Goal: Task Accomplishment & Management: Manage account settings

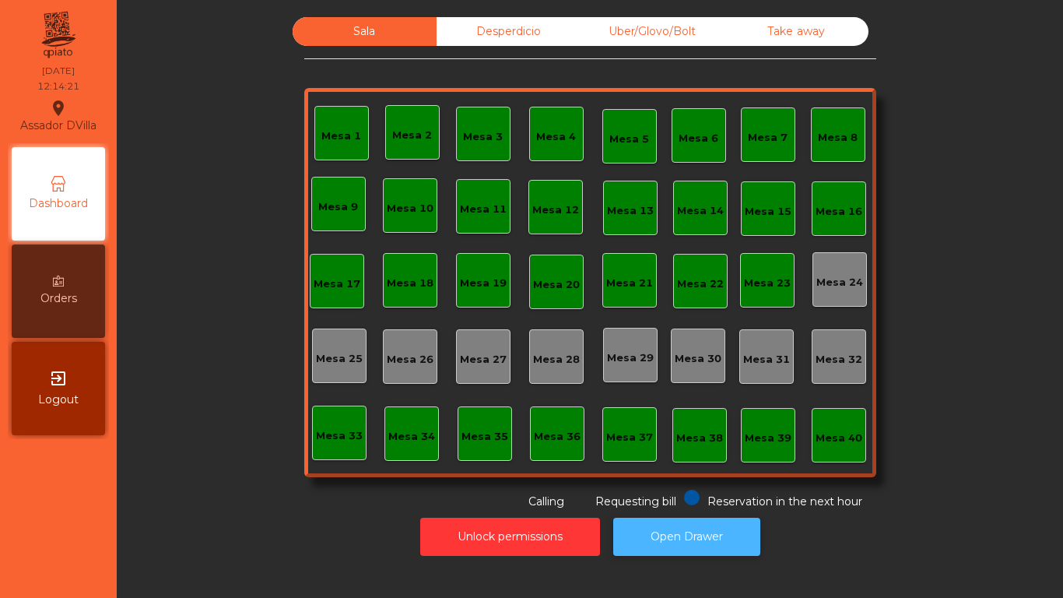
click at [669, 528] on button "Open Drawer" at bounding box center [686, 537] width 147 height 38
click at [717, 534] on button "Open Drawer" at bounding box center [686, 537] width 147 height 38
click at [697, 539] on button "Open Drawer" at bounding box center [686, 537] width 147 height 38
click at [672, 538] on button "Open Drawer" at bounding box center [686, 537] width 147 height 38
click at [655, 556] on div "Unlock permissions Open Drawer" at bounding box center [590, 537] width 904 height 54
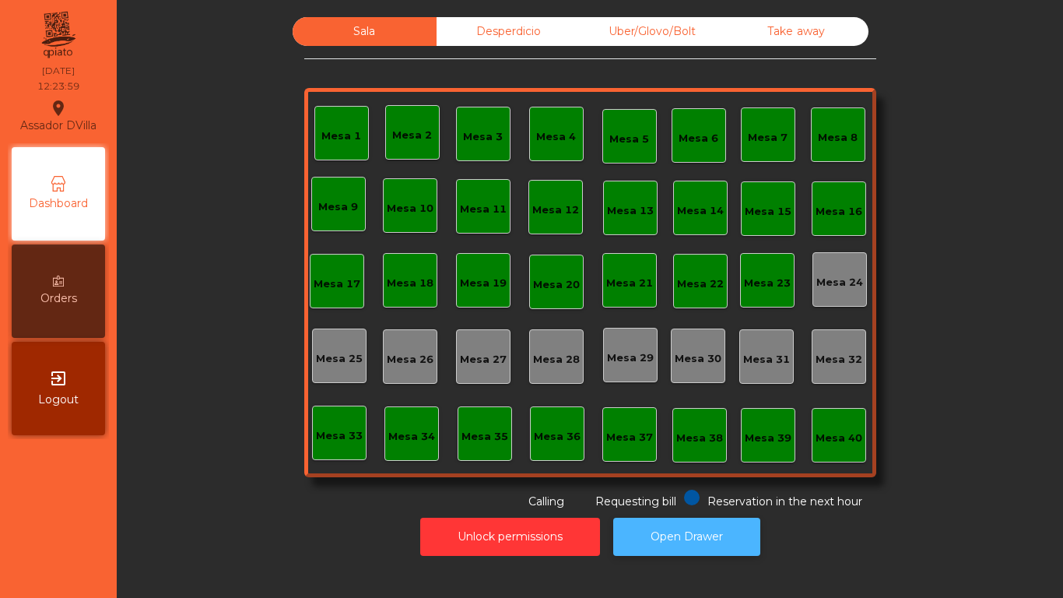
click at [654, 545] on button "Open Drawer" at bounding box center [686, 537] width 147 height 38
click at [711, 538] on button "Open Drawer" at bounding box center [686, 537] width 147 height 38
click at [704, 522] on button "Open Drawer" at bounding box center [686, 537] width 147 height 38
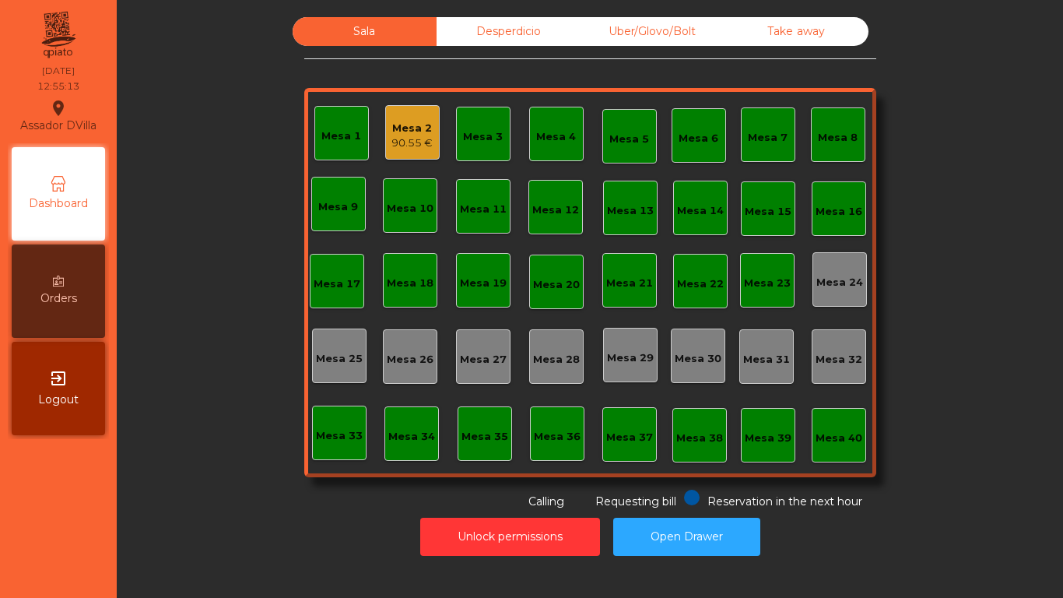
click at [394, 131] on div "Mesa 2" at bounding box center [411, 129] width 41 height 16
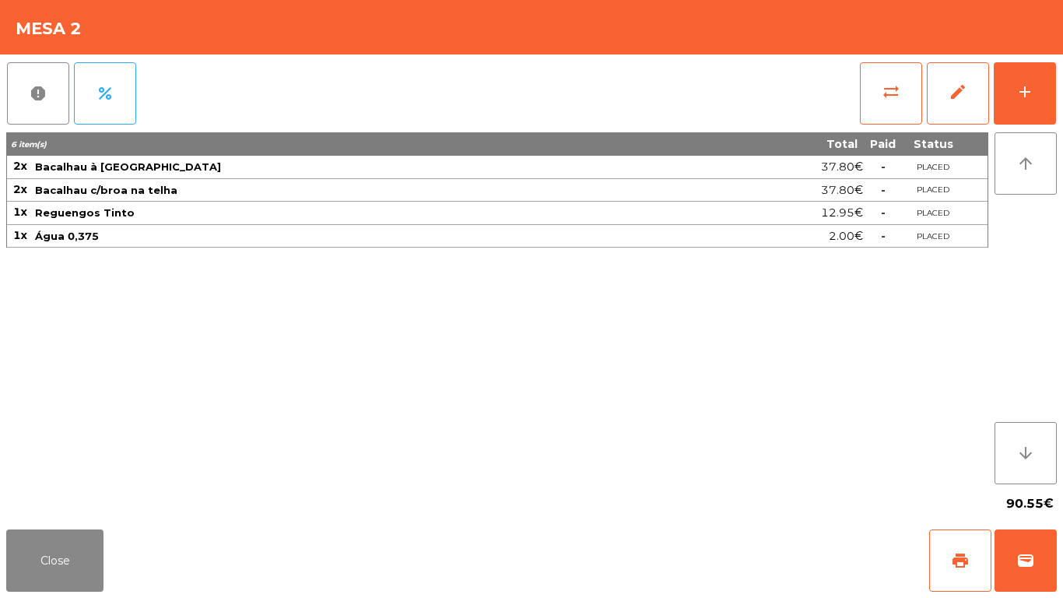
click at [1058, 86] on div "report percent sync_alt edit add 6 item(s) Total Paid Status 2x Bacalhau à Laga…" at bounding box center [531, 288] width 1063 height 469
click at [1048, 86] on button "add" at bounding box center [1025, 93] width 62 height 62
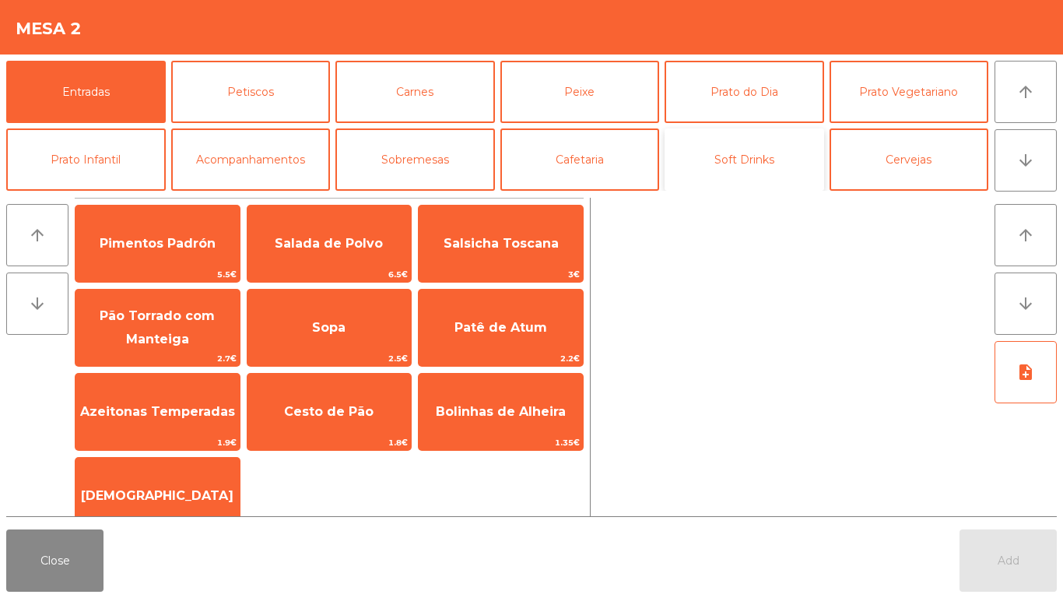
click at [757, 155] on button "Soft Drinks" at bounding box center [745, 159] width 160 height 62
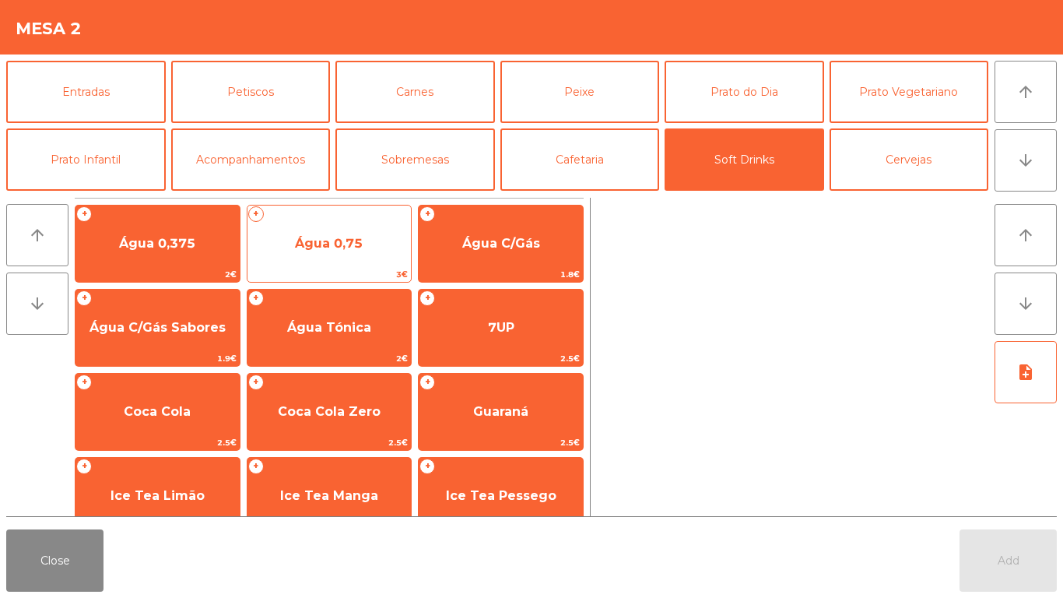
click at [324, 256] on span "Água 0,75" at bounding box center [329, 244] width 164 height 42
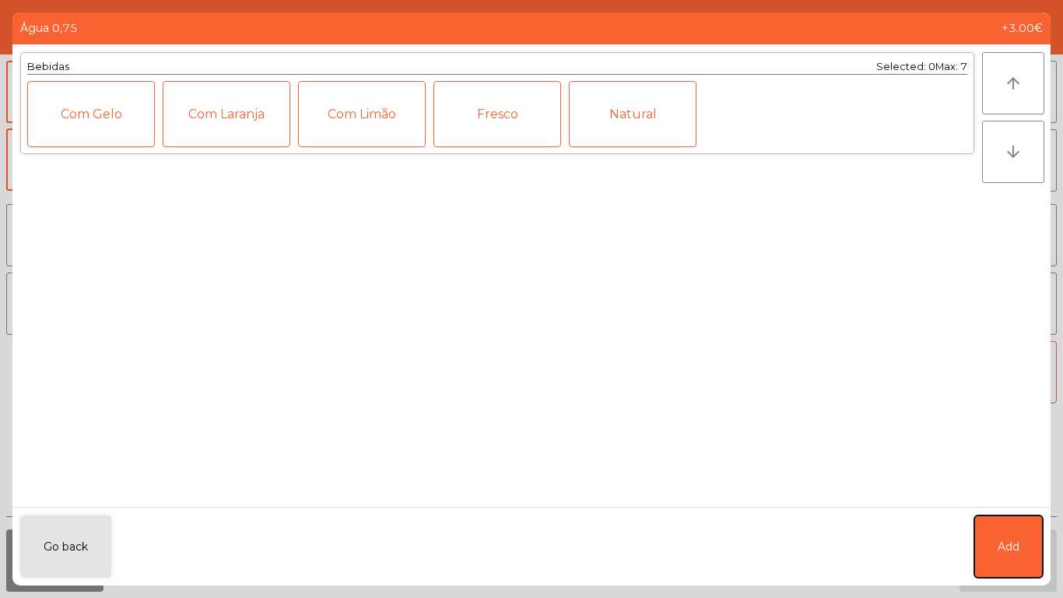
click at [1009, 539] on span "Add" at bounding box center [1009, 547] width 22 height 16
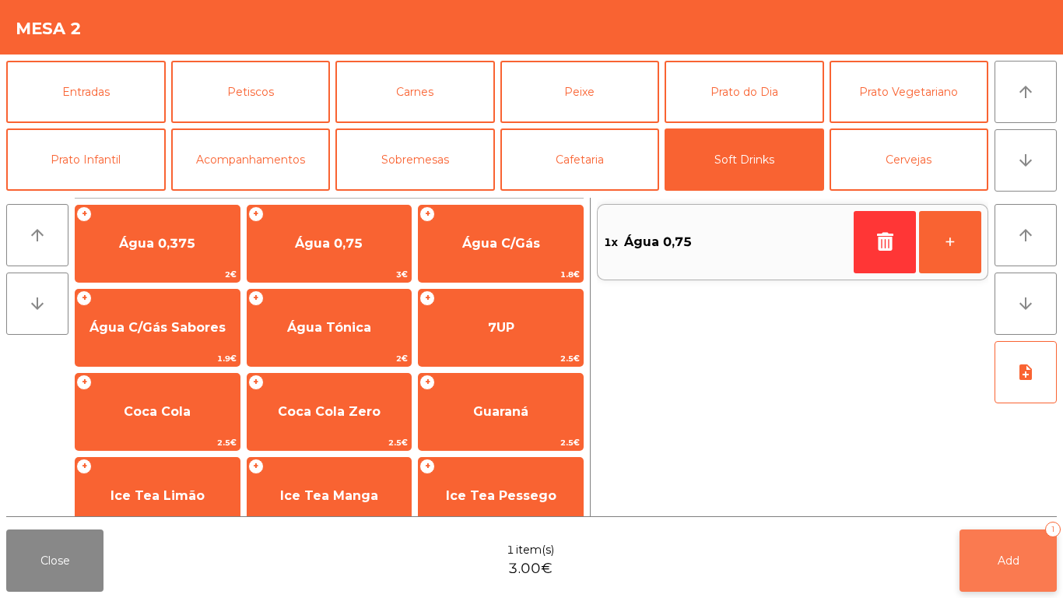
click at [994, 560] on button "Add 1" at bounding box center [1008, 560] width 97 height 62
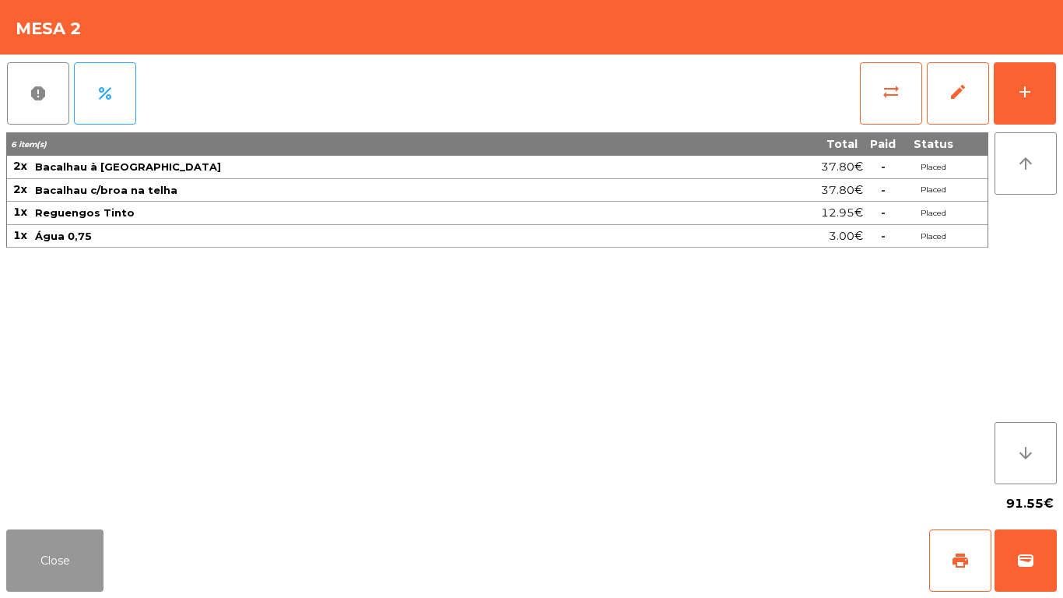
click at [47, 550] on button "Close" at bounding box center [54, 560] width 97 height 62
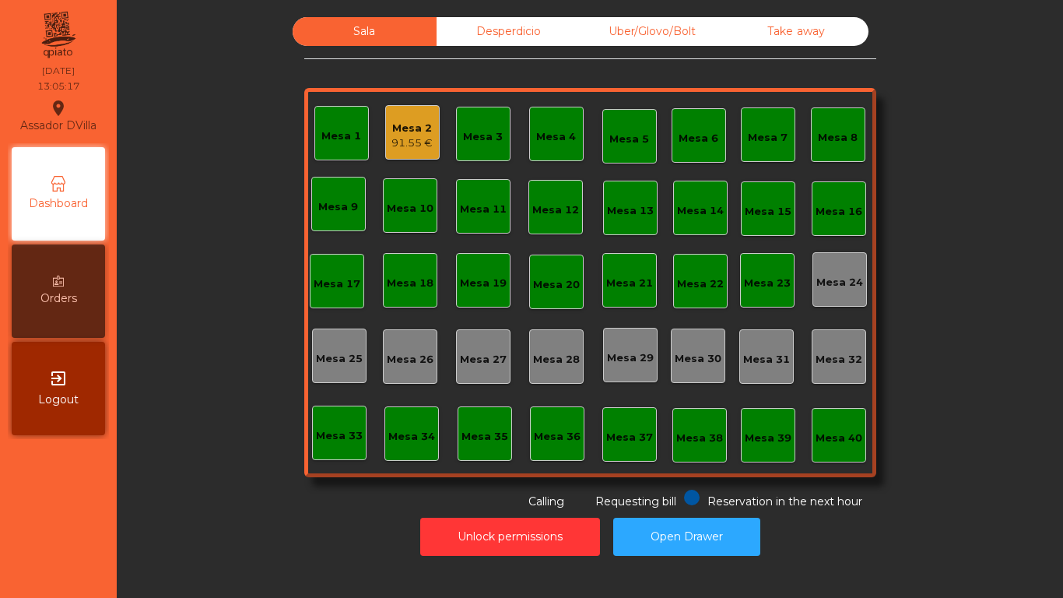
click at [420, 127] on div "Mesa 2" at bounding box center [411, 129] width 41 height 16
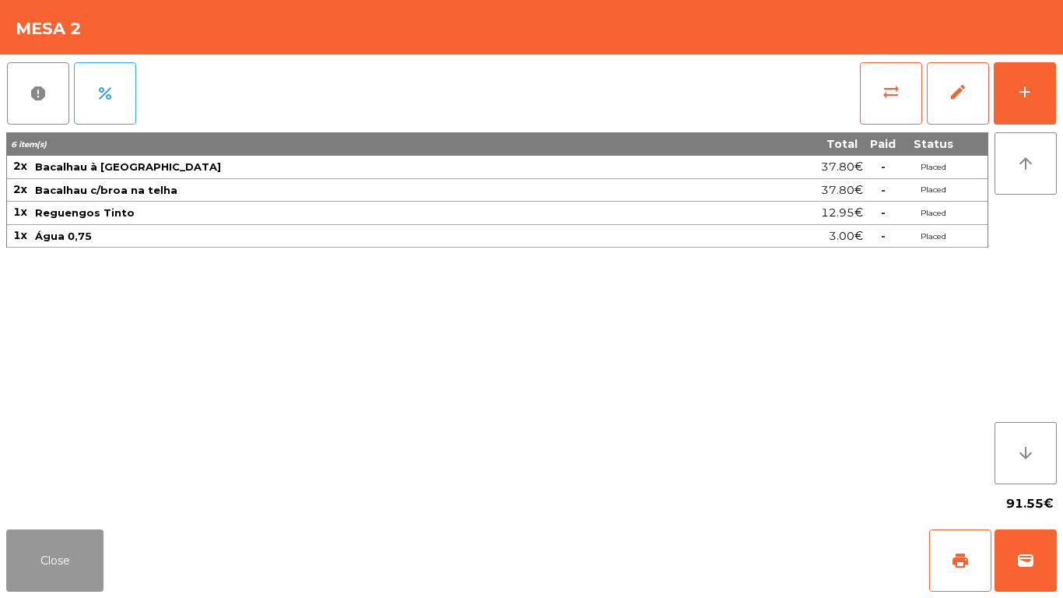
drag, startPoint x: 48, startPoint y: 542, endPoint x: 61, endPoint y: 538, distance: 14.0
click at [49, 543] on button "Close" at bounding box center [54, 560] width 97 height 62
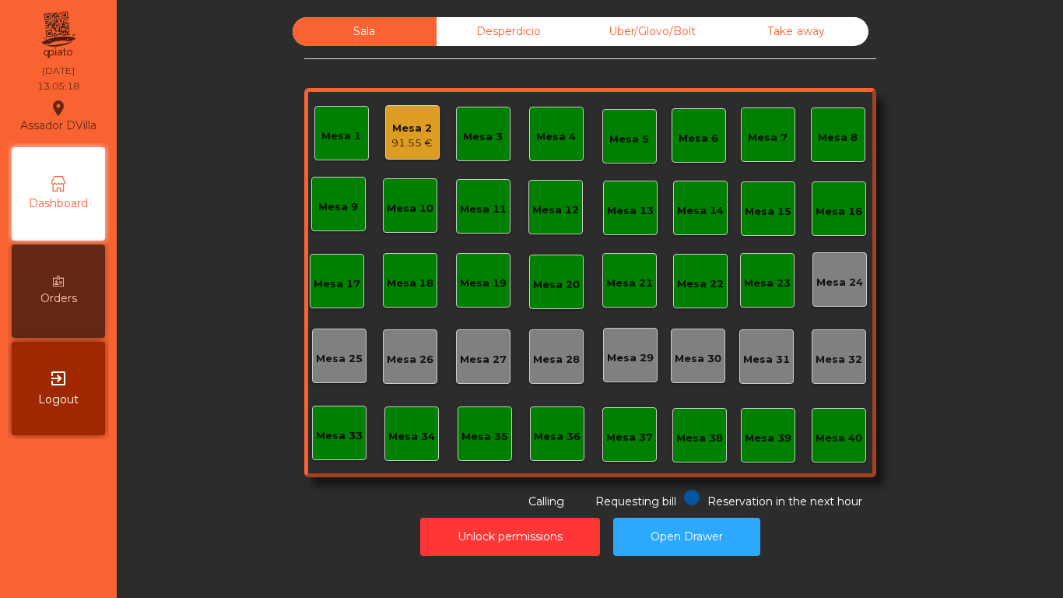
click at [198, 455] on div "Sala Desperdicio Uber/Glovo/Bolt Take away Mesa 1 Mesa 2 91.55 € Mesa 3 Mesa 4 …" at bounding box center [590, 263] width 904 height 493
click at [332, 139] on div "35.4 €" at bounding box center [341, 144] width 40 height 16
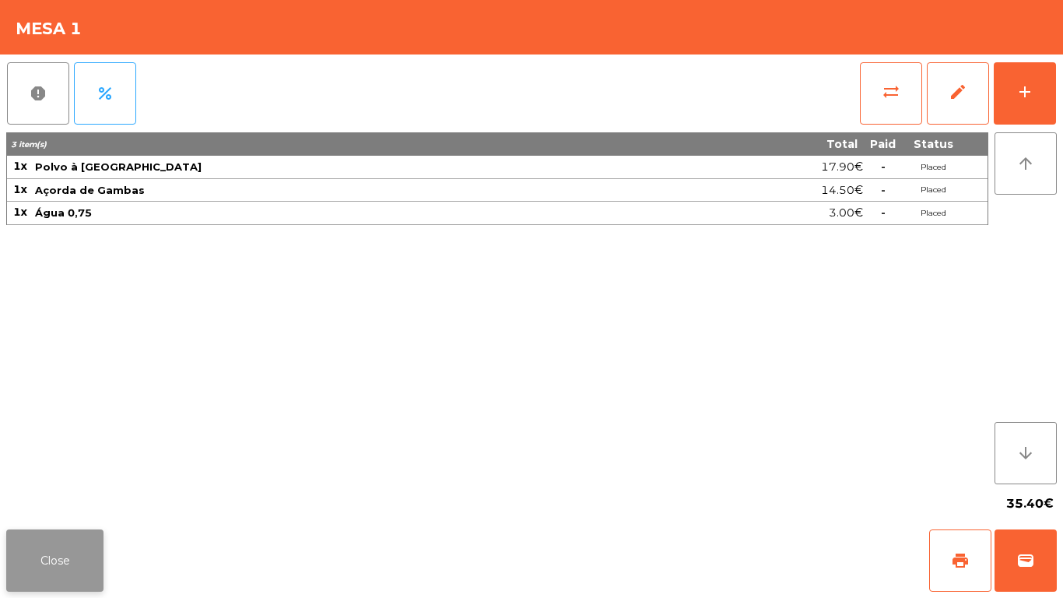
click at [76, 560] on button "Close" at bounding box center [54, 560] width 97 height 62
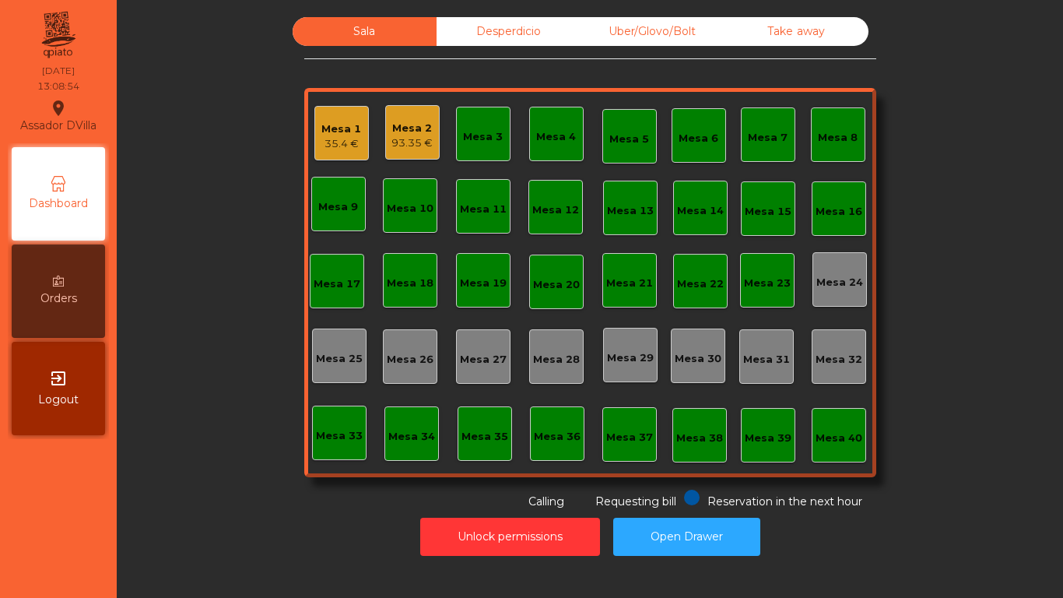
click at [193, 505] on div "Sala Desperdicio Uber/Glovo/Bolt Take away Mesa 1 35.4 € Mesa 2 93.35 € Mesa 3 …" at bounding box center [590, 263] width 904 height 493
click at [573, 298] on div "Mesa 20 87.8 €" at bounding box center [556, 282] width 54 height 54
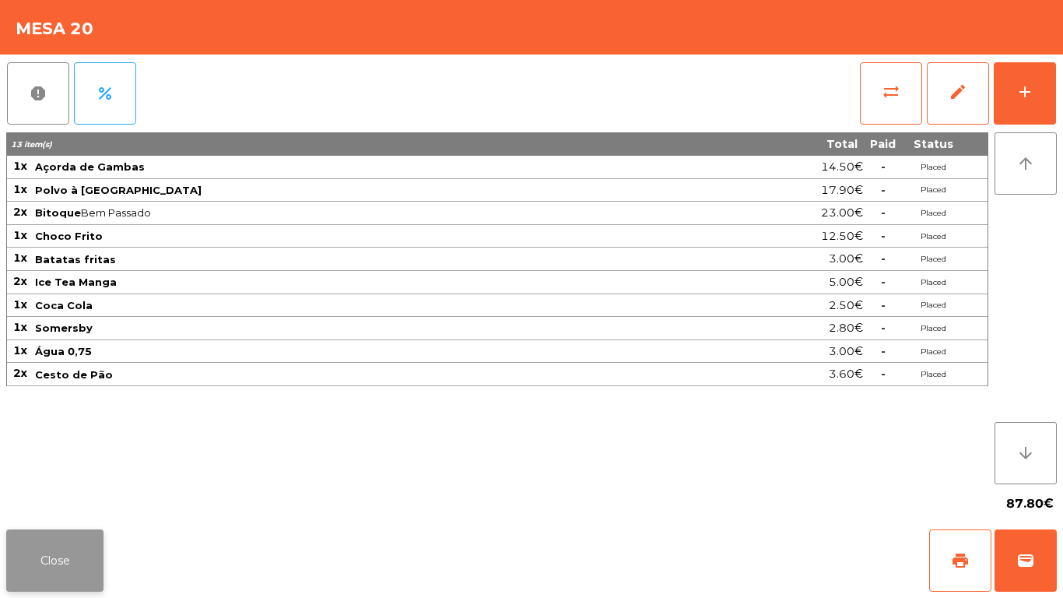
click at [37, 541] on button "Close" at bounding box center [54, 560] width 97 height 62
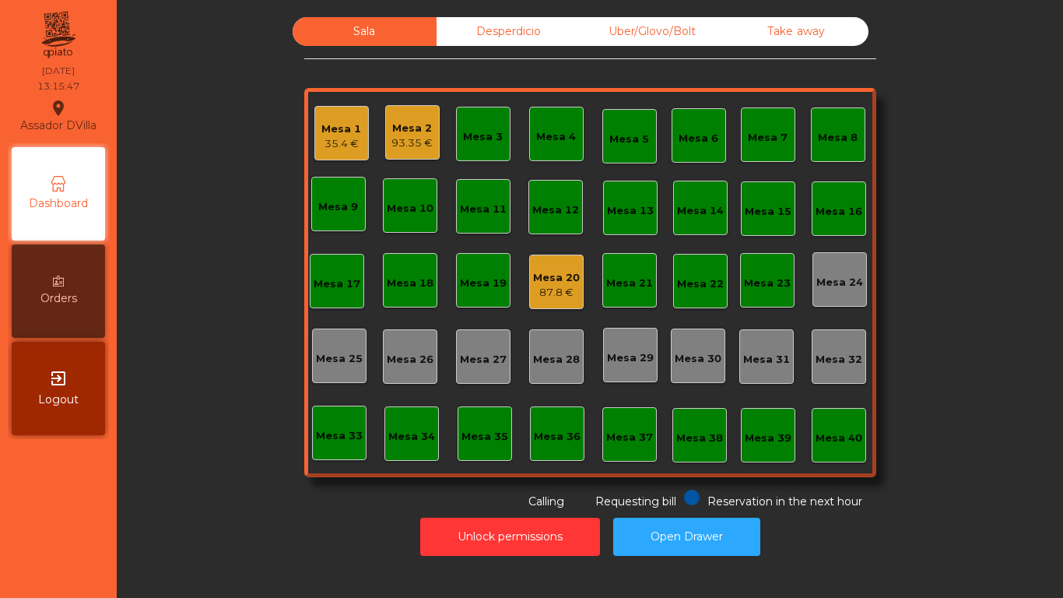
click at [534, 284] on div "Mesa 20" at bounding box center [556, 278] width 47 height 16
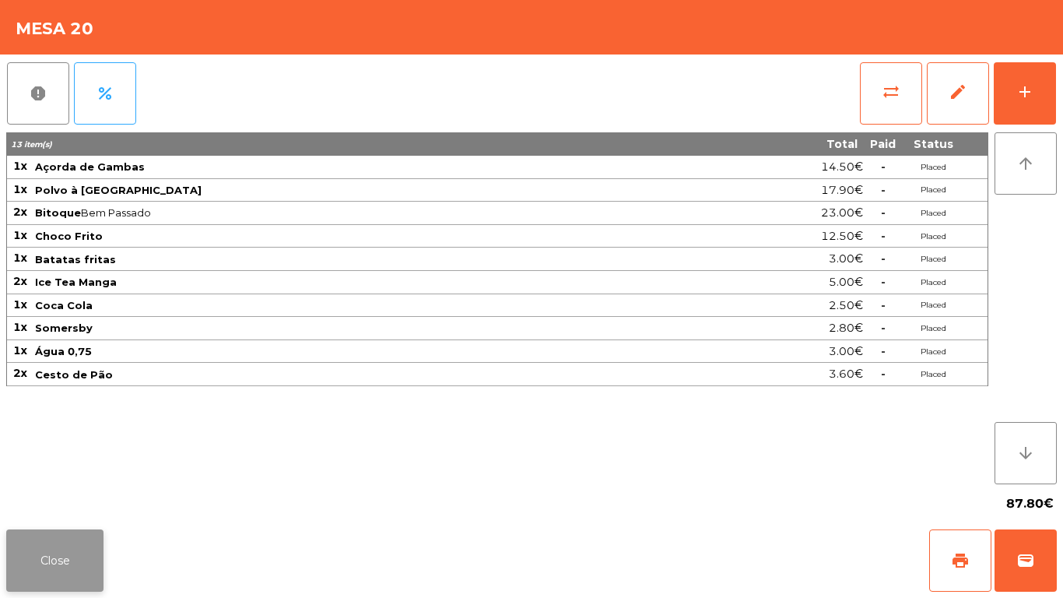
click at [67, 533] on button "Close" at bounding box center [54, 560] width 97 height 62
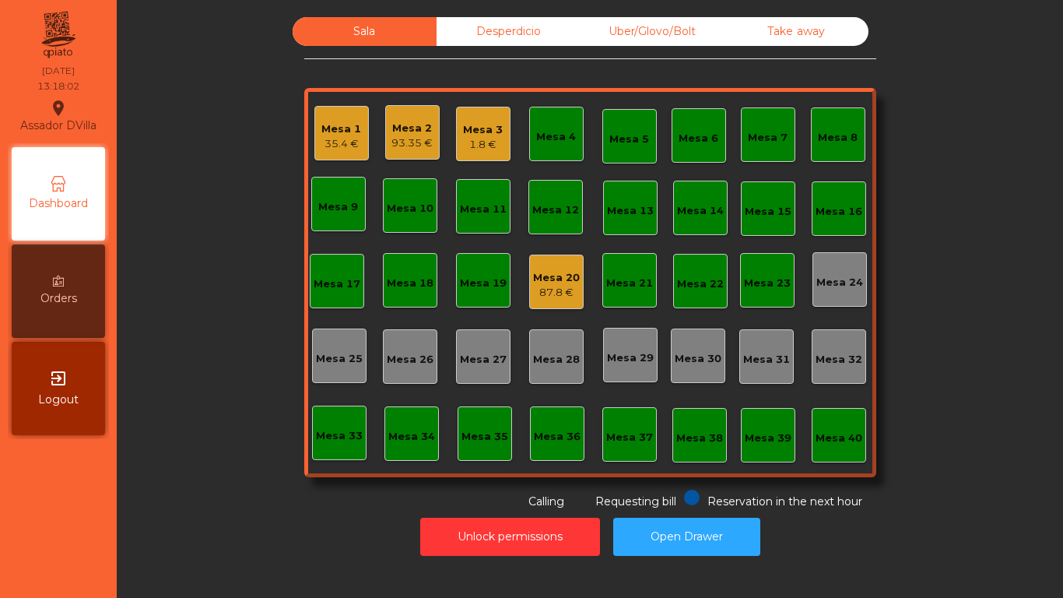
click at [391, 132] on div "Mesa 2" at bounding box center [411, 129] width 41 height 16
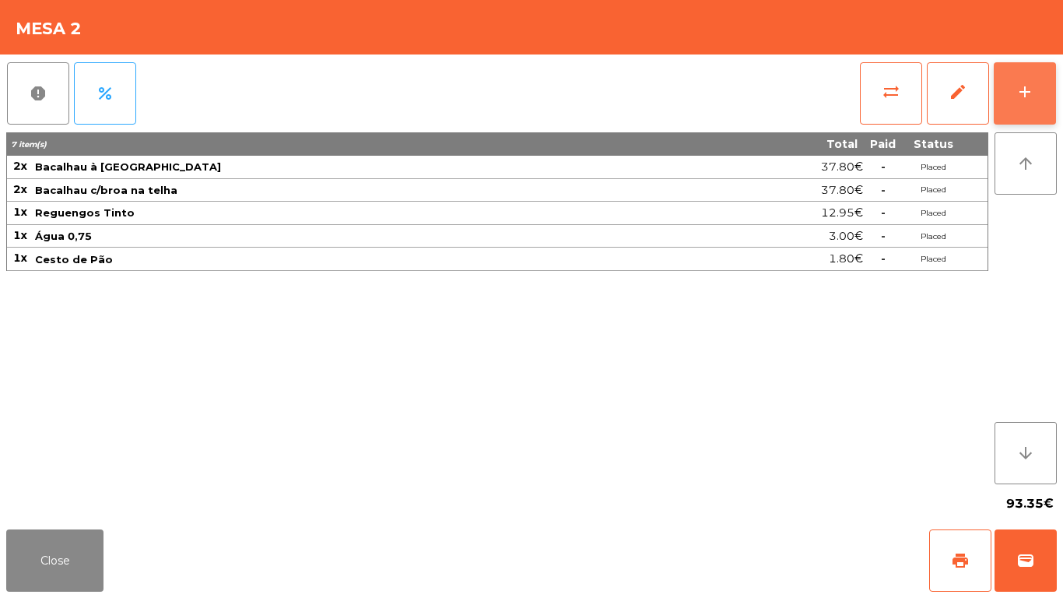
click at [1042, 81] on button "add" at bounding box center [1025, 93] width 62 height 62
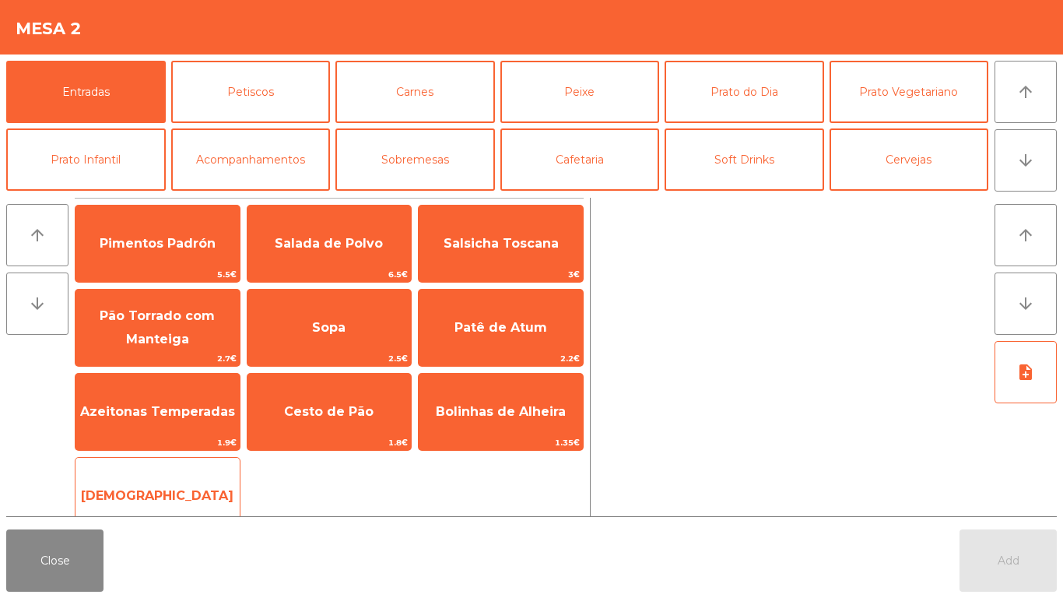
click at [161, 486] on span "[DEMOGRAPHIC_DATA]" at bounding box center [157, 496] width 164 height 42
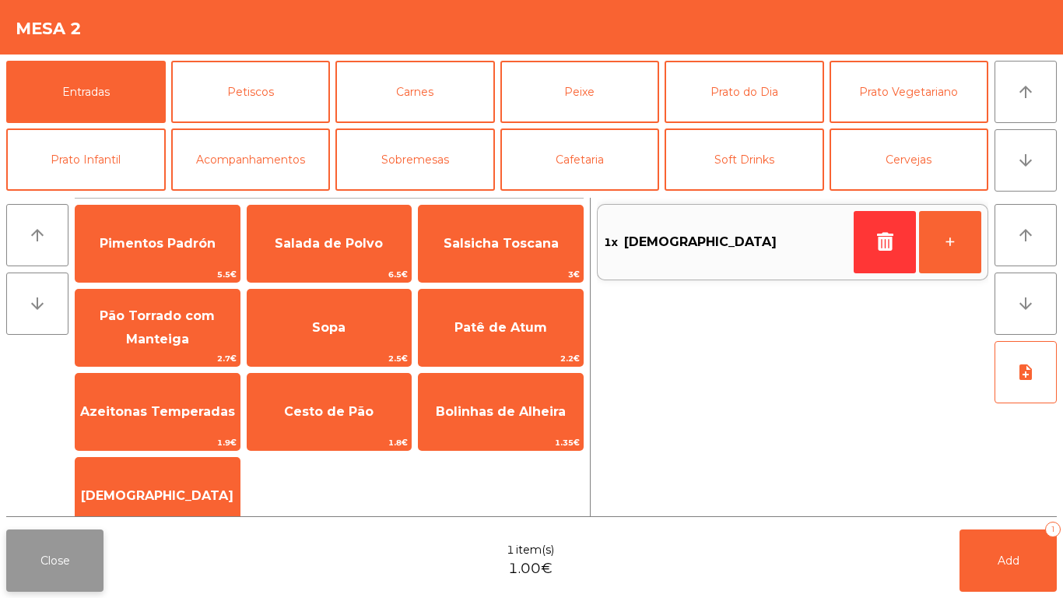
click at [17, 552] on button "Close" at bounding box center [54, 560] width 97 height 62
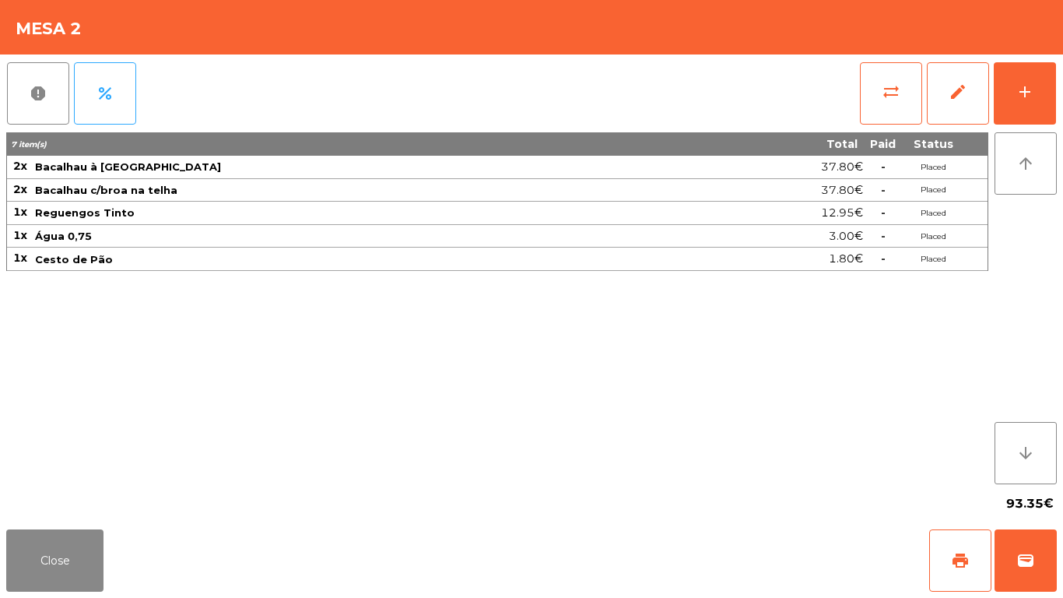
click at [1061, 101] on div "report percent sync_alt edit add 7 item(s) Total Paid Status 2x Bacalhau à Laga…" at bounding box center [531, 288] width 1063 height 469
click at [1062, 101] on div "report percent sync_alt edit add 7 item(s) Total Paid Status 2x Bacalhau à Laga…" at bounding box center [531, 288] width 1063 height 469
click at [1052, 100] on button "add" at bounding box center [1025, 93] width 62 height 62
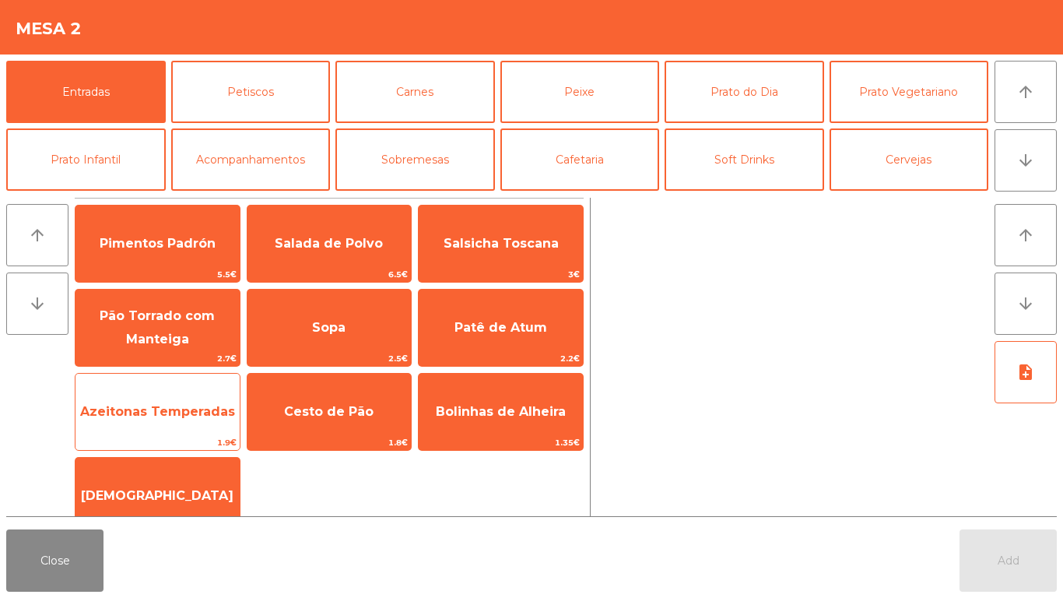
click at [150, 393] on span "Azeitonas Temperadas" at bounding box center [157, 412] width 164 height 42
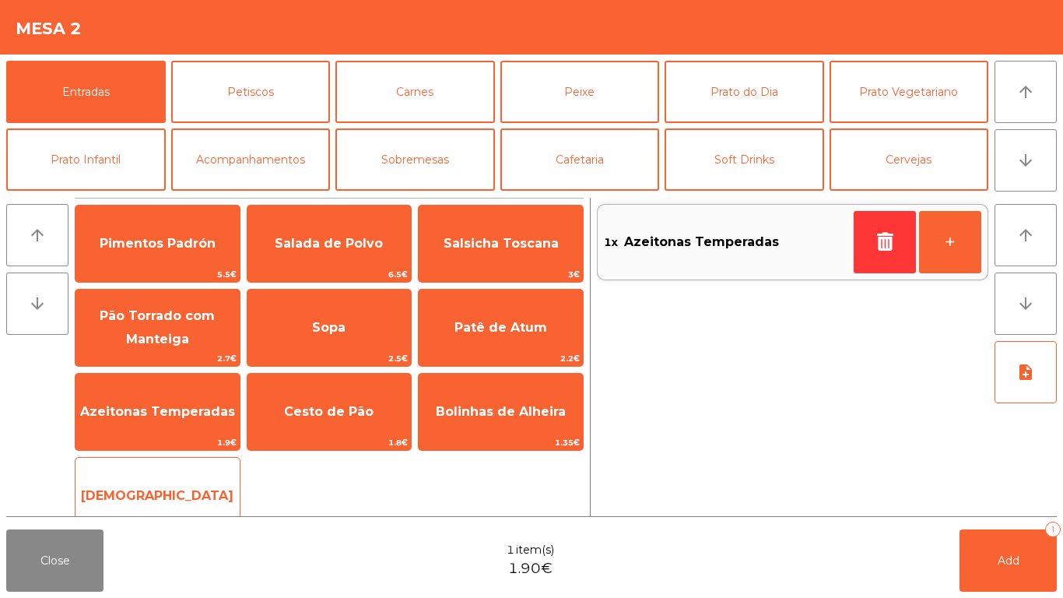
click at [137, 468] on div "Manteiga 1€" at bounding box center [158, 496] width 166 height 78
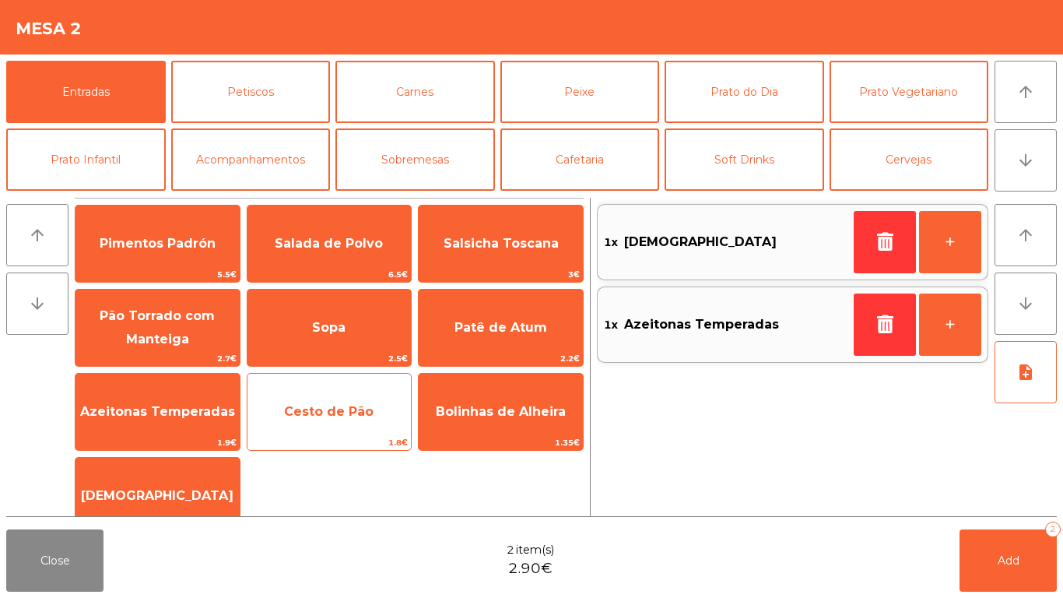
click at [313, 393] on span "Cesto de Pão" at bounding box center [329, 412] width 164 height 42
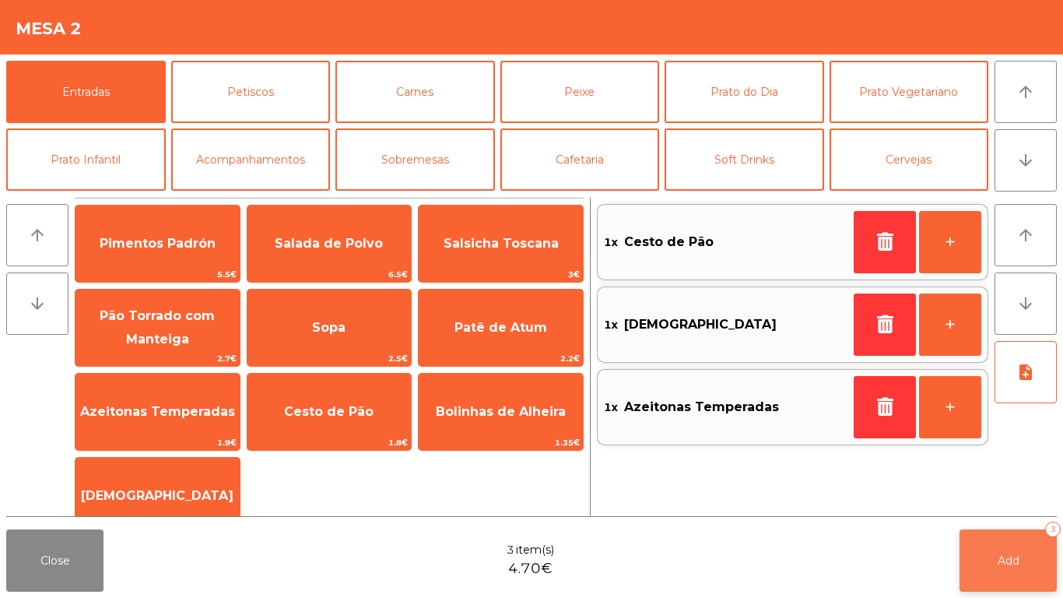
click at [972, 551] on button "Add 3" at bounding box center [1008, 560] width 97 height 62
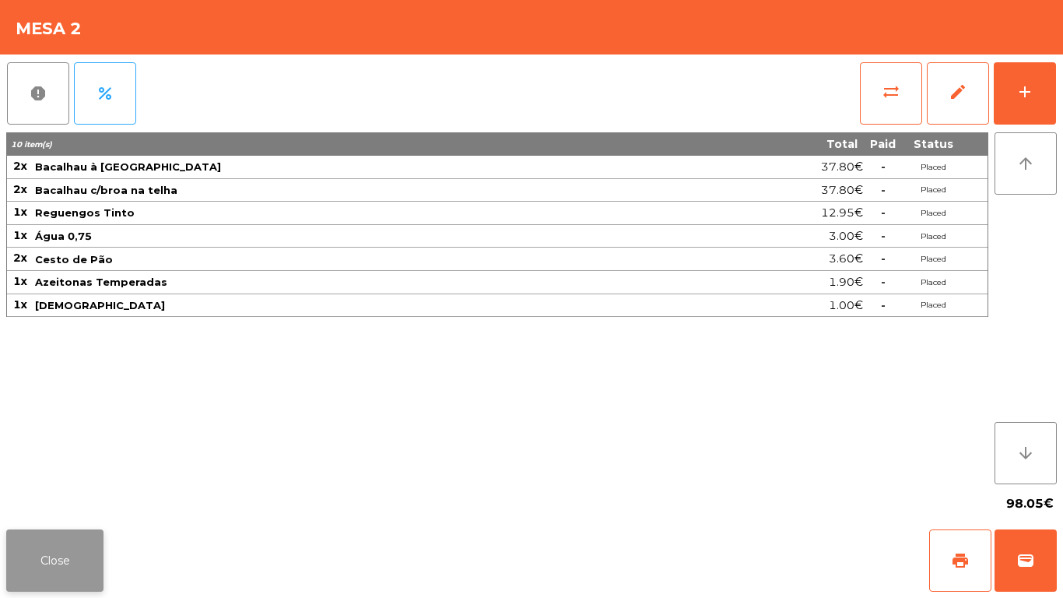
click at [58, 549] on button "Close" at bounding box center [54, 560] width 97 height 62
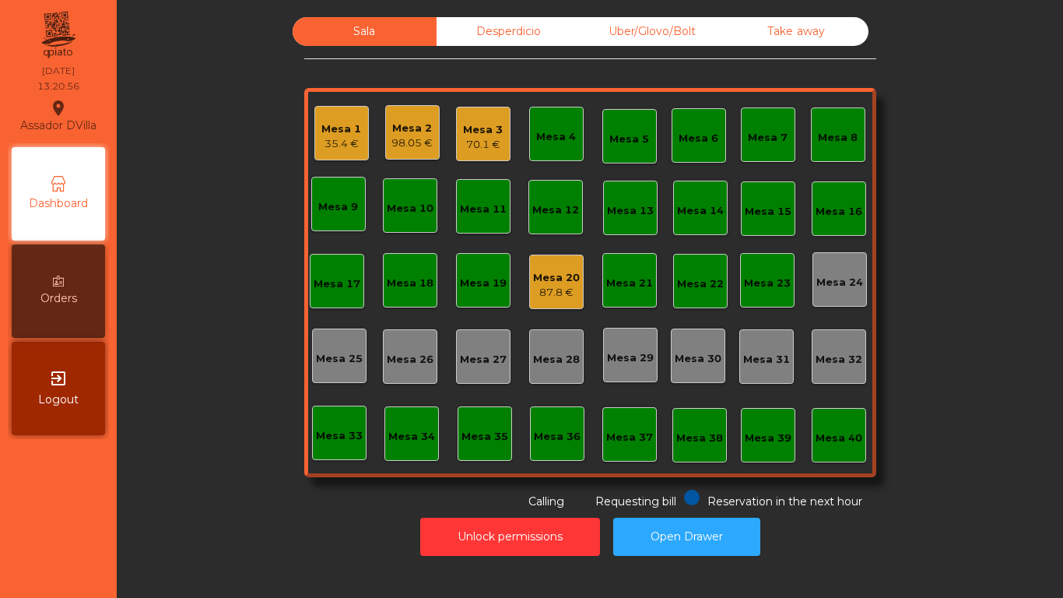
click at [418, 115] on div "Mesa 2 98.05 €" at bounding box center [411, 132] width 41 height 37
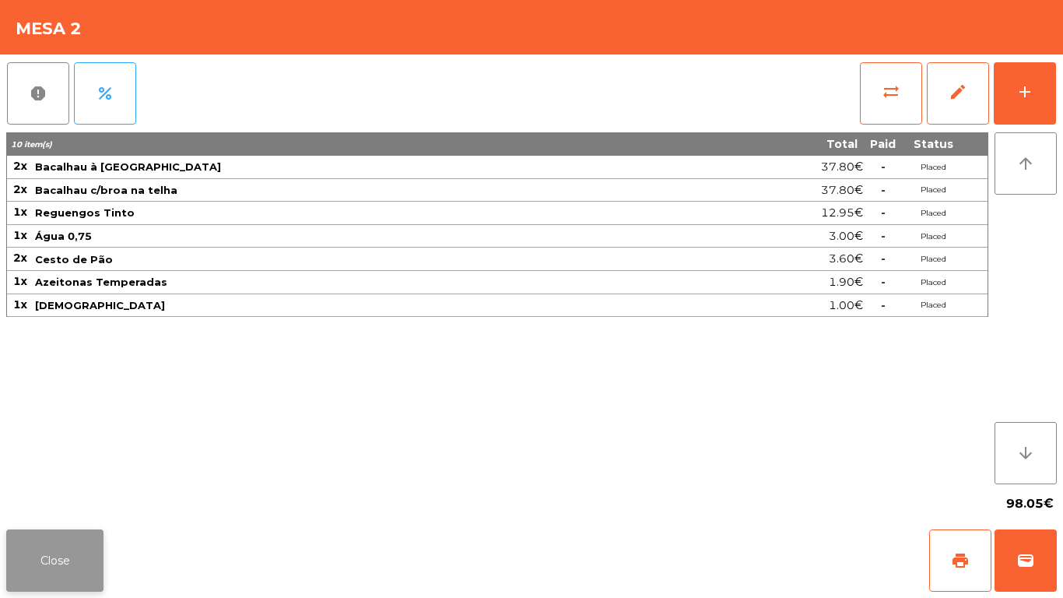
click at [70, 554] on button "Close" at bounding box center [54, 560] width 97 height 62
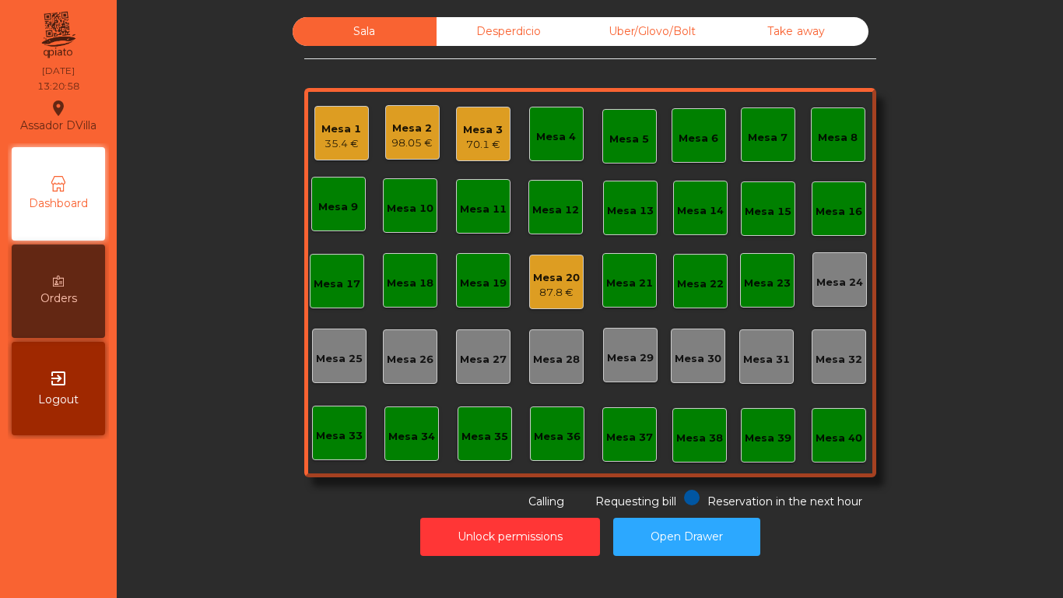
click at [476, 125] on div "Mesa 3" at bounding box center [483, 130] width 40 height 16
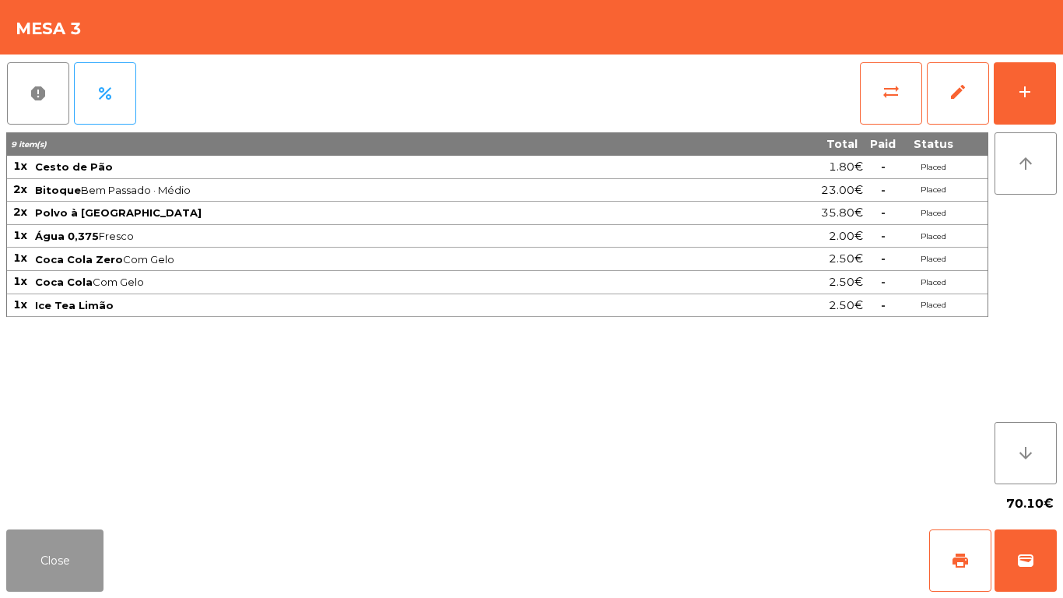
click at [70, 563] on button "Close" at bounding box center [54, 560] width 97 height 62
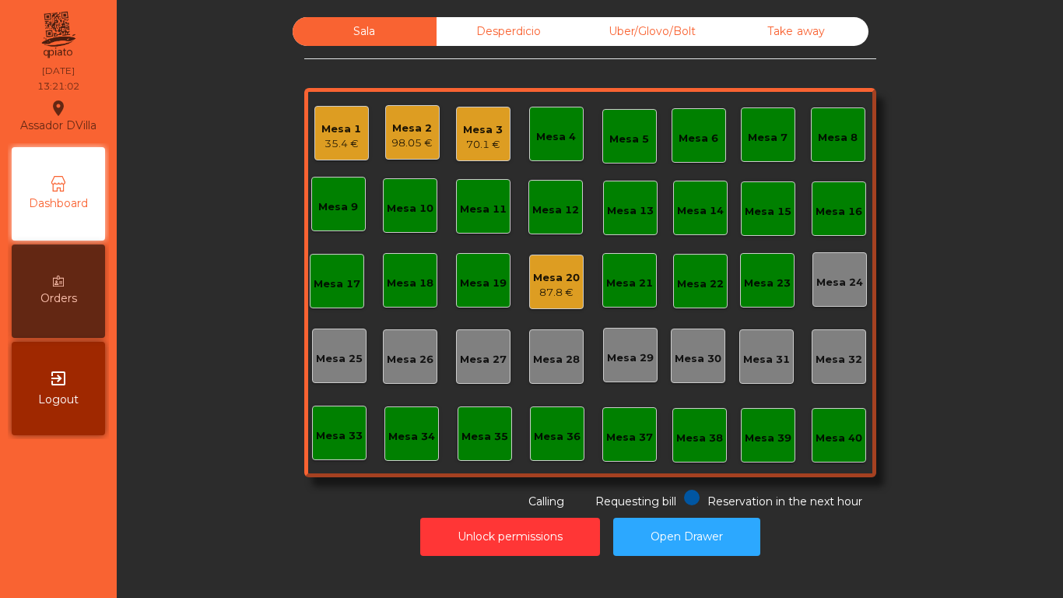
click at [351, 137] on div "35.4 €" at bounding box center [341, 144] width 40 height 16
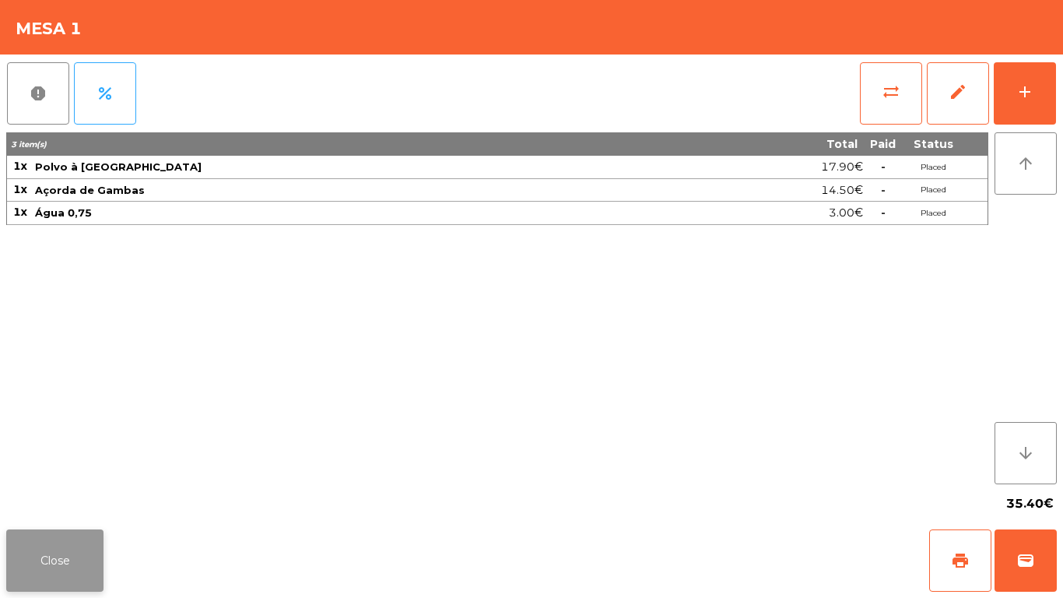
click at [67, 553] on button "Close" at bounding box center [54, 560] width 97 height 62
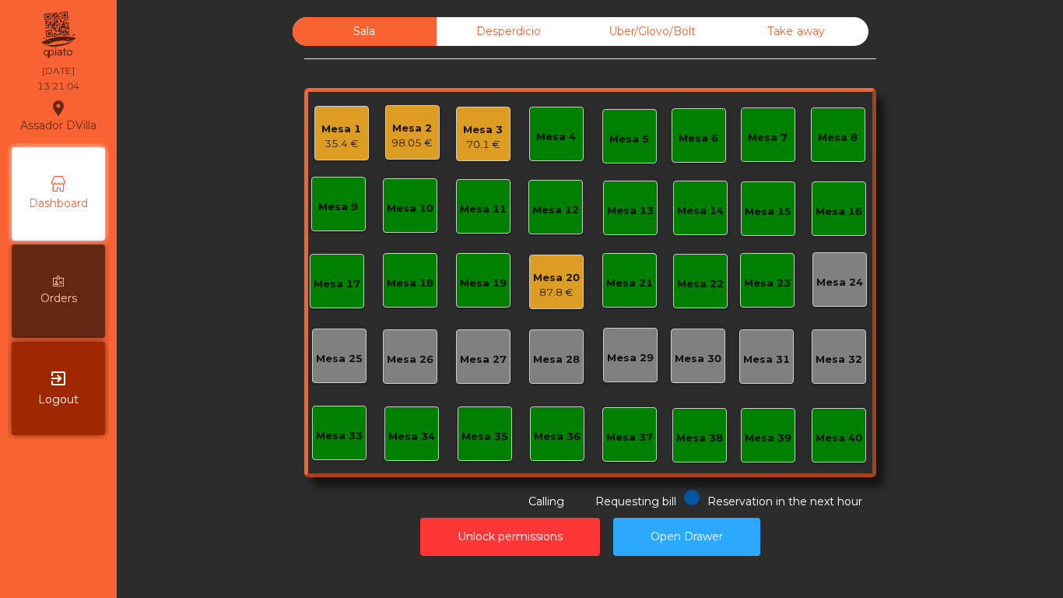
click at [539, 290] on div "87.8 €" at bounding box center [556, 293] width 47 height 16
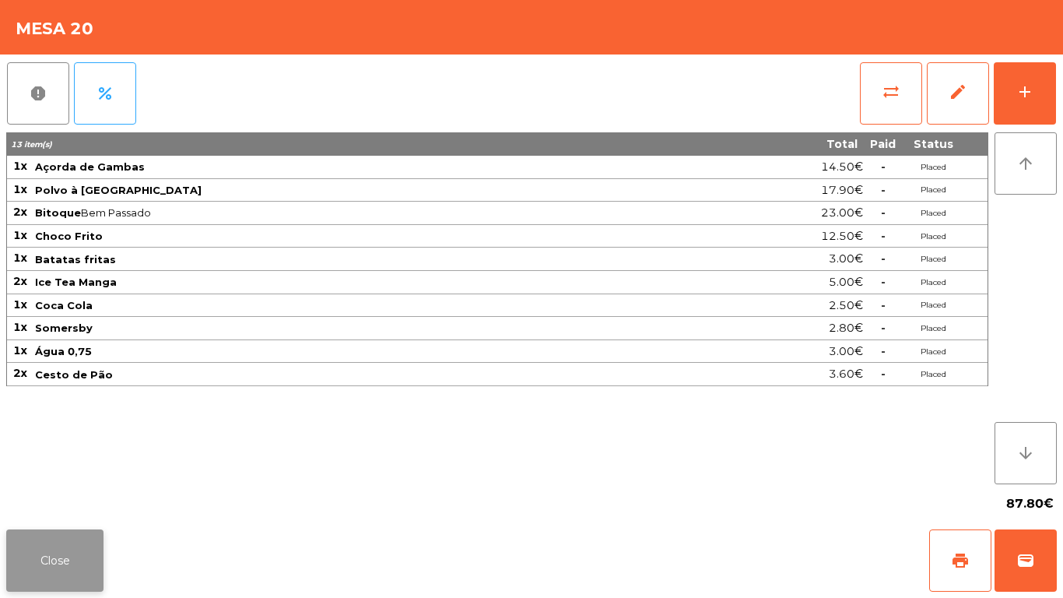
click at [72, 560] on button "Close" at bounding box center [54, 560] width 97 height 62
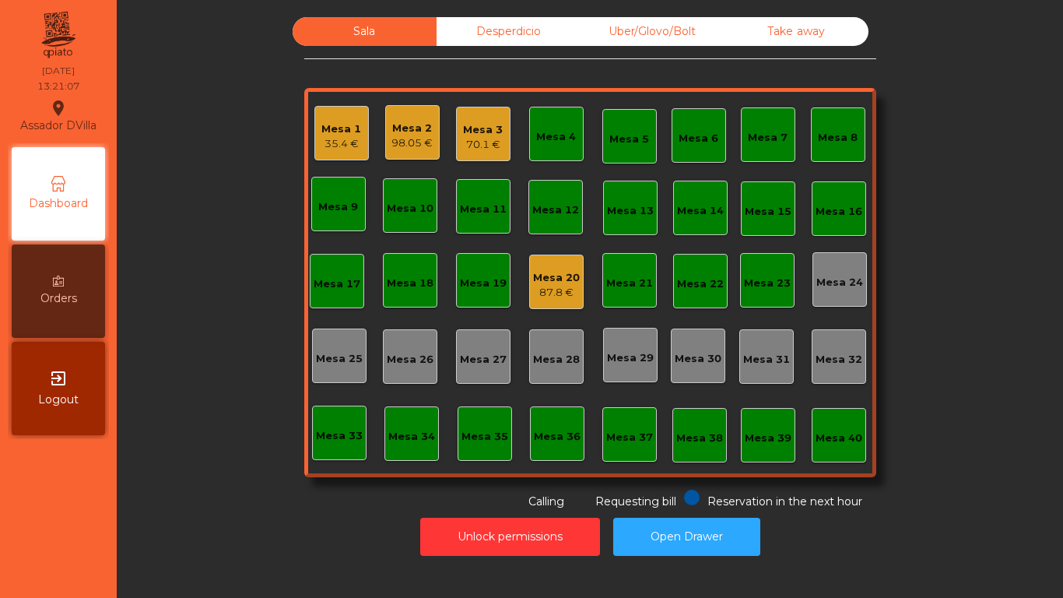
click at [221, 437] on div "Sala Desperdicio Uber/Glovo/Bolt Take away Mesa 1 35.4 € Mesa 2 98.05 € Mesa 3 …" at bounding box center [590, 263] width 904 height 493
click at [318, 157] on div "Mesa 1 35.4 €" at bounding box center [341, 133] width 54 height 54
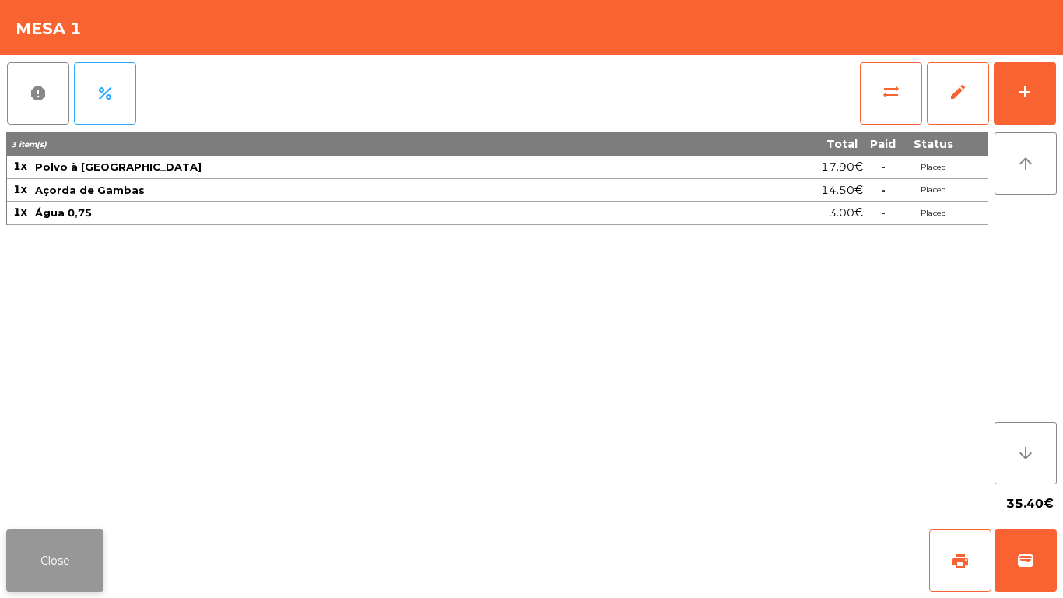
click at [79, 557] on button "Close" at bounding box center [54, 560] width 97 height 62
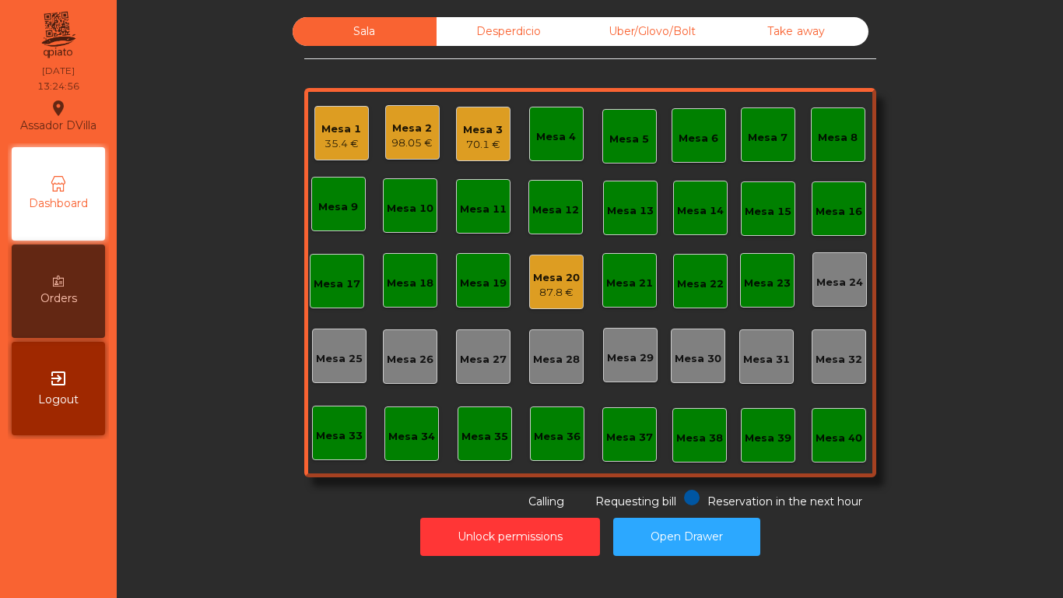
click at [218, 548] on div "Unlock permissions Open Drawer" at bounding box center [590, 537] width 904 height 54
click at [339, 124] on div "Mesa 1" at bounding box center [341, 129] width 40 height 16
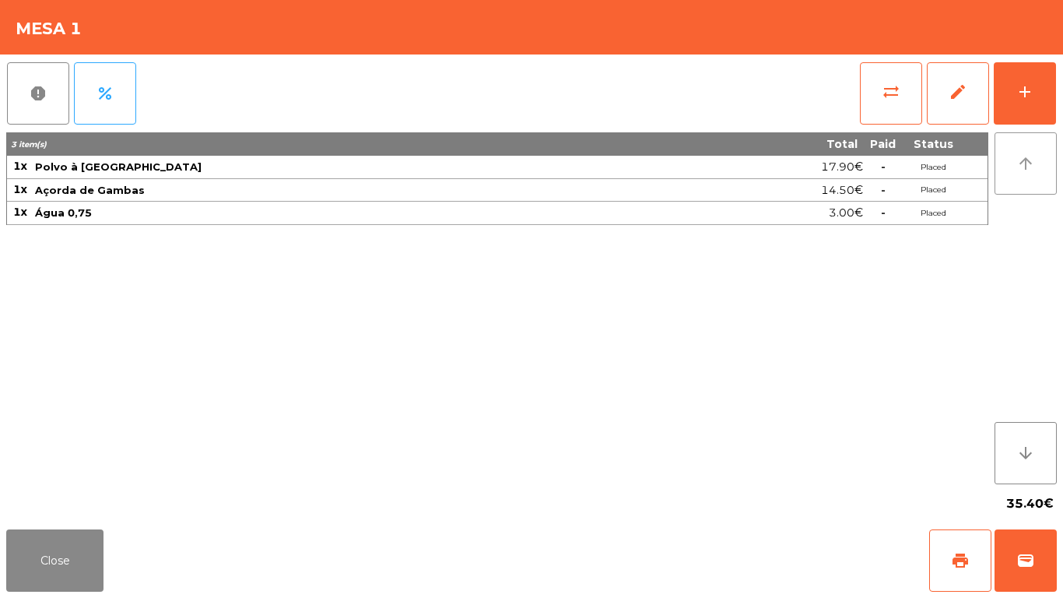
click at [1049, 158] on button "arrow_upward" at bounding box center [1026, 163] width 62 height 62
click at [1062, 83] on div "report percent sync_alt edit add 3 item(s) Total Paid Status 1x Polvo à Lagarei…" at bounding box center [531, 288] width 1063 height 469
click at [1051, 86] on button "add" at bounding box center [1025, 93] width 62 height 62
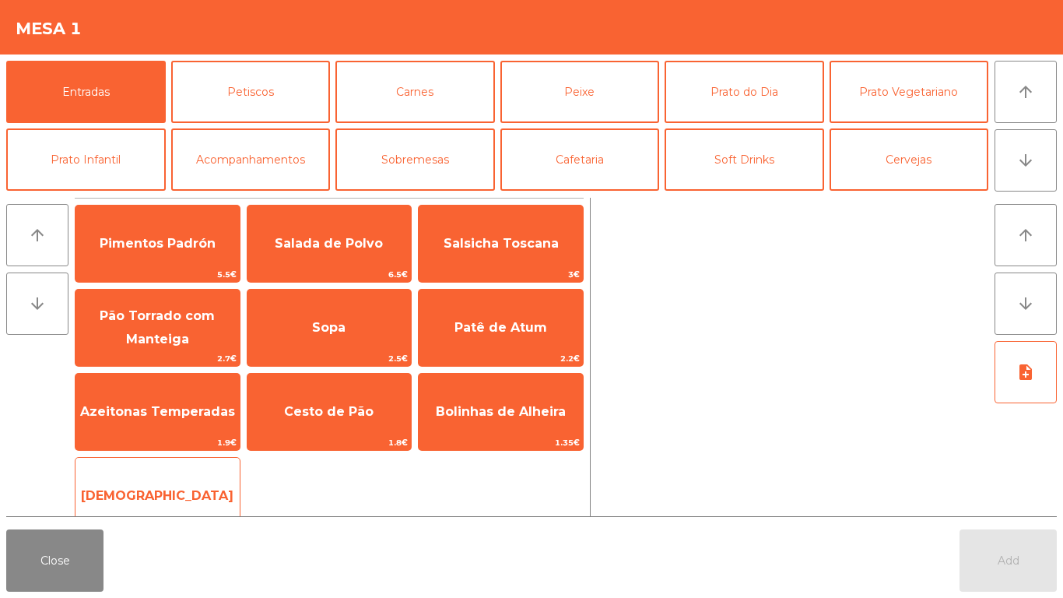
click at [157, 502] on span "[DEMOGRAPHIC_DATA]" at bounding box center [157, 495] width 153 height 15
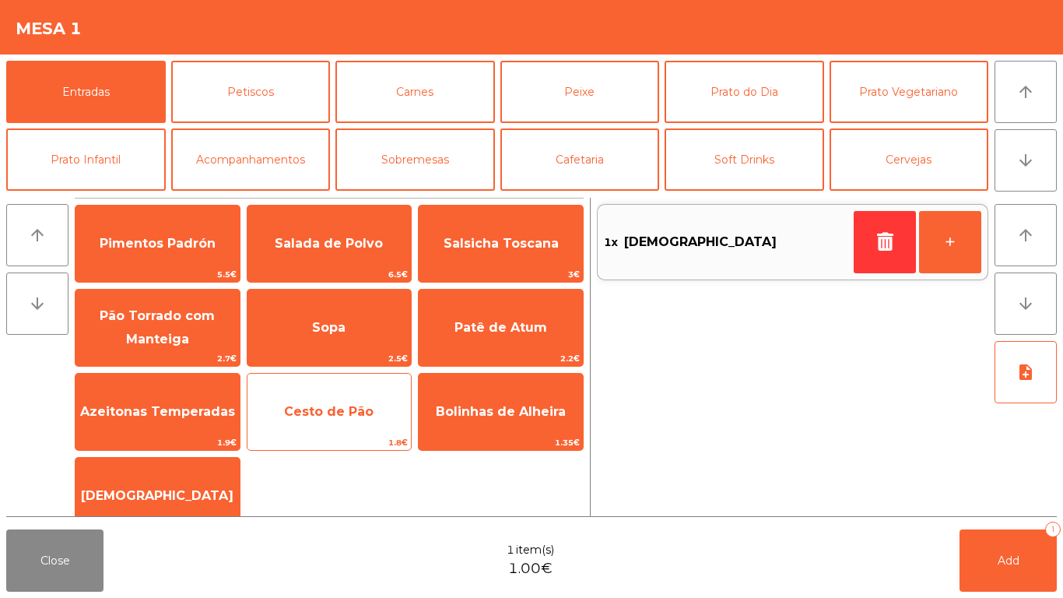
click at [326, 399] on span "Cesto de Pão" at bounding box center [329, 412] width 164 height 42
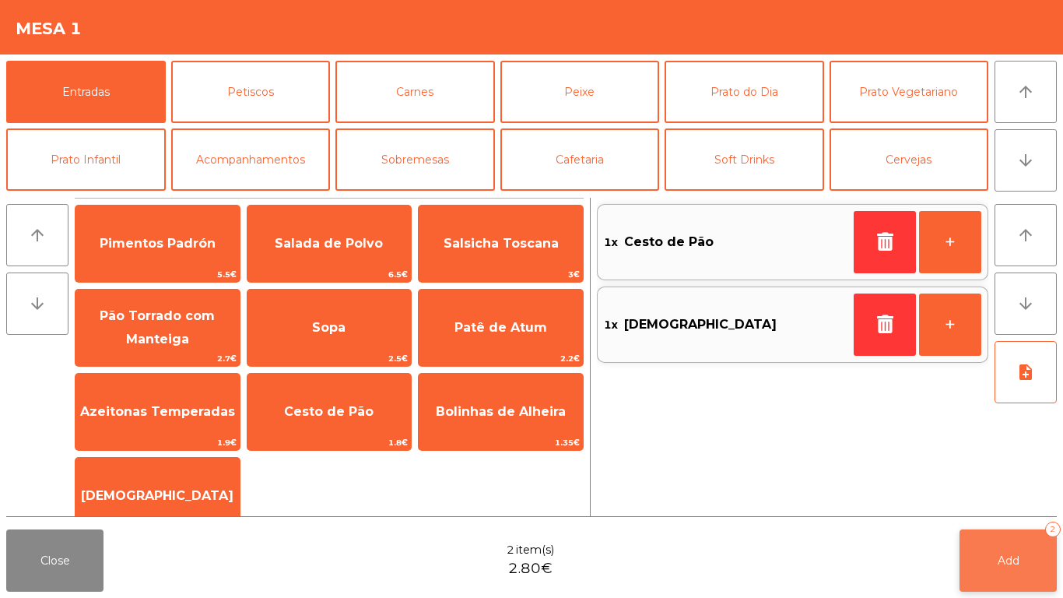
click at [1048, 539] on button "Add 2" at bounding box center [1008, 560] width 97 height 62
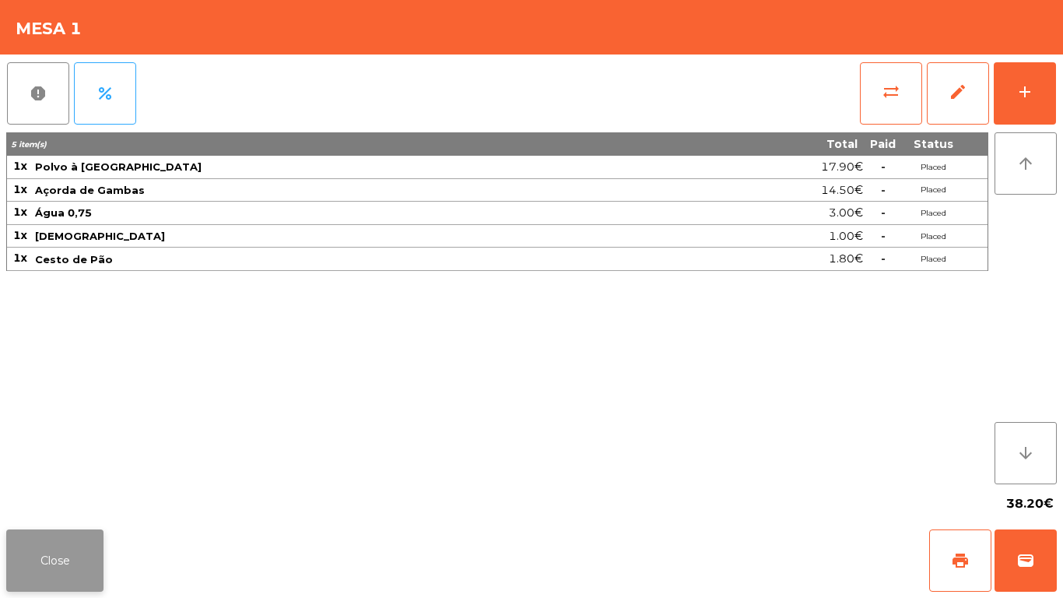
click at [85, 544] on button "Close" at bounding box center [54, 560] width 97 height 62
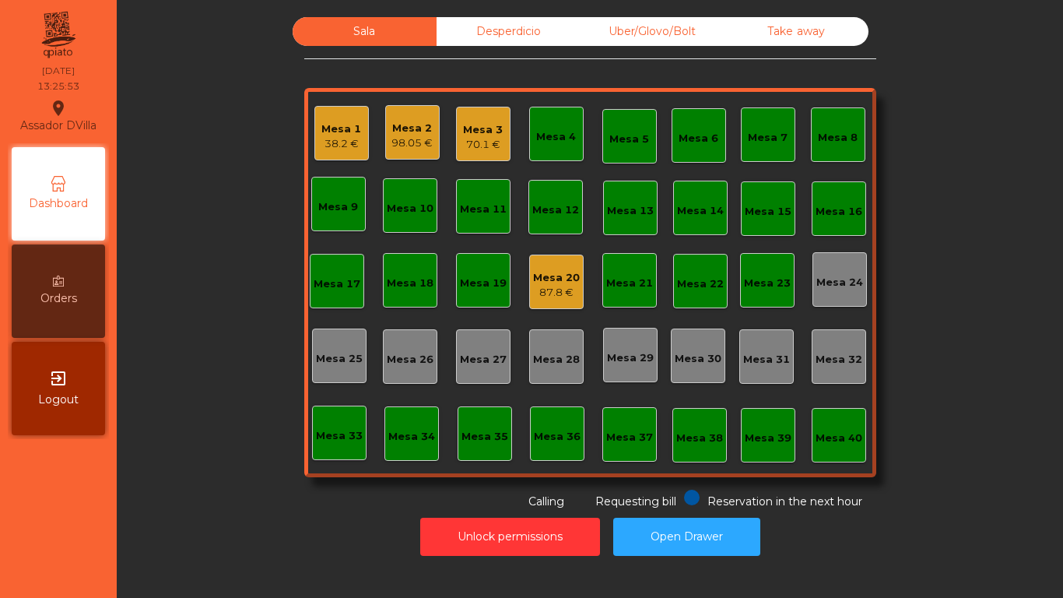
click at [282, 553] on div "Unlock permissions Open Drawer" at bounding box center [590, 537] width 904 height 54
click at [539, 300] on div "Mesa 20 87.8 €" at bounding box center [556, 282] width 54 height 54
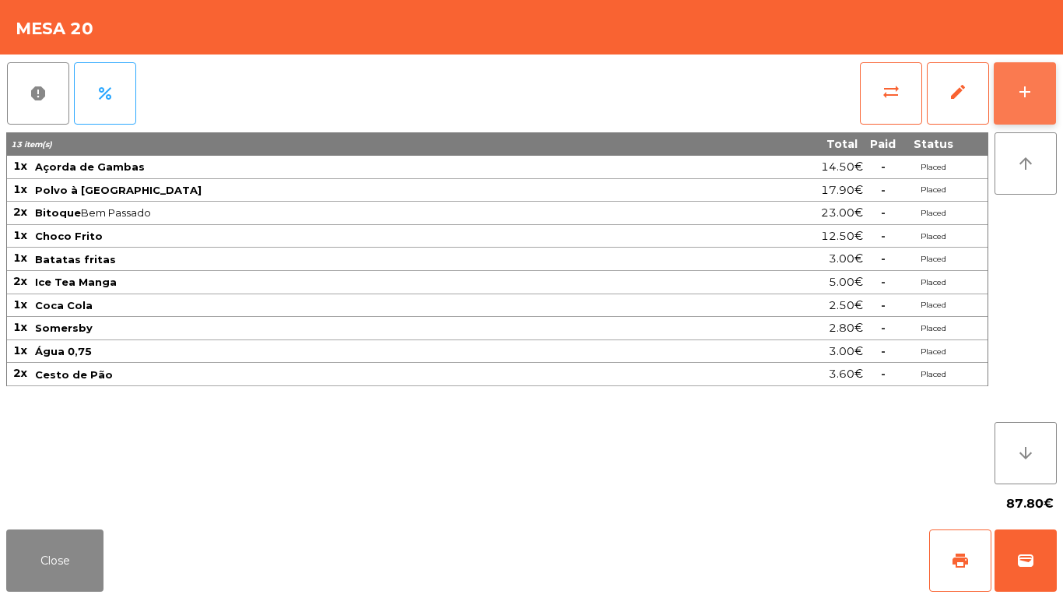
click at [1030, 84] on div "add" at bounding box center [1025, 91] width 19 height 19
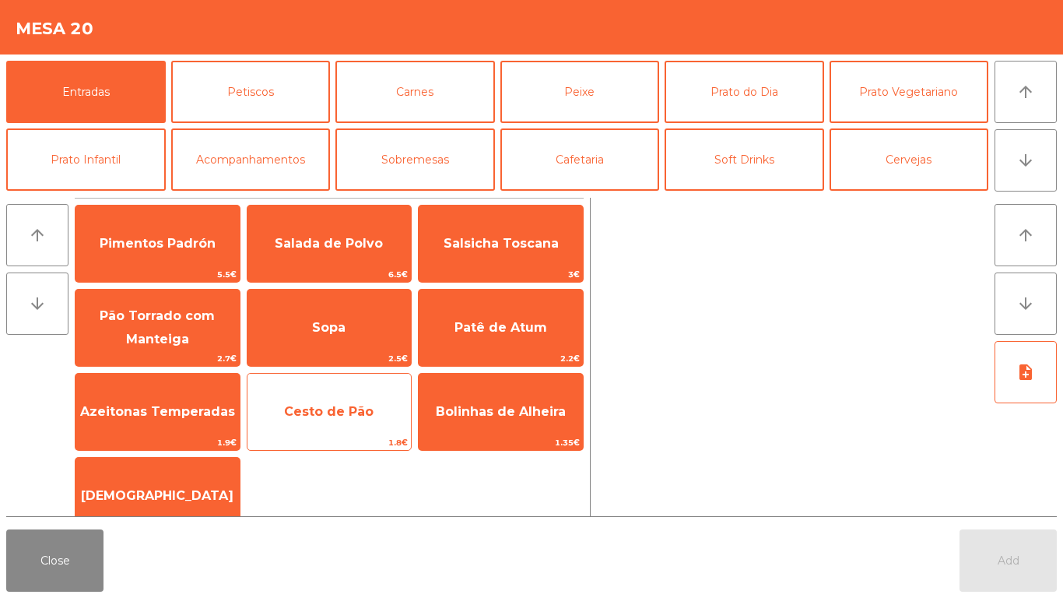
click at [328, 402] on span "Cesto de Pão" at bounding box center [329, 412] width 164 height 42
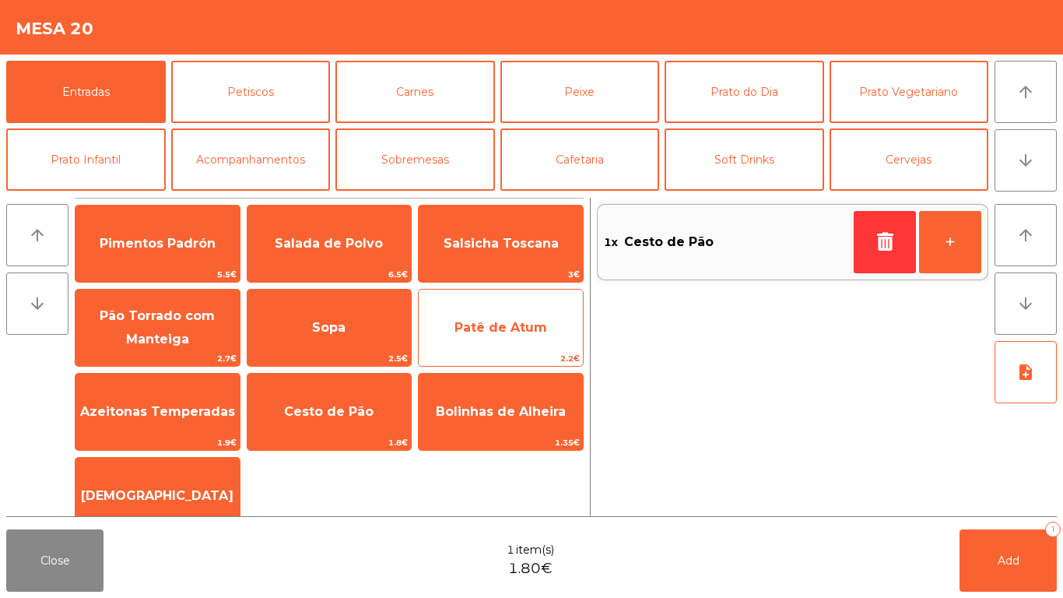
click at [486, 335] on span "Patê de Atum" at bounding box center [501, 328] width 164 height 42
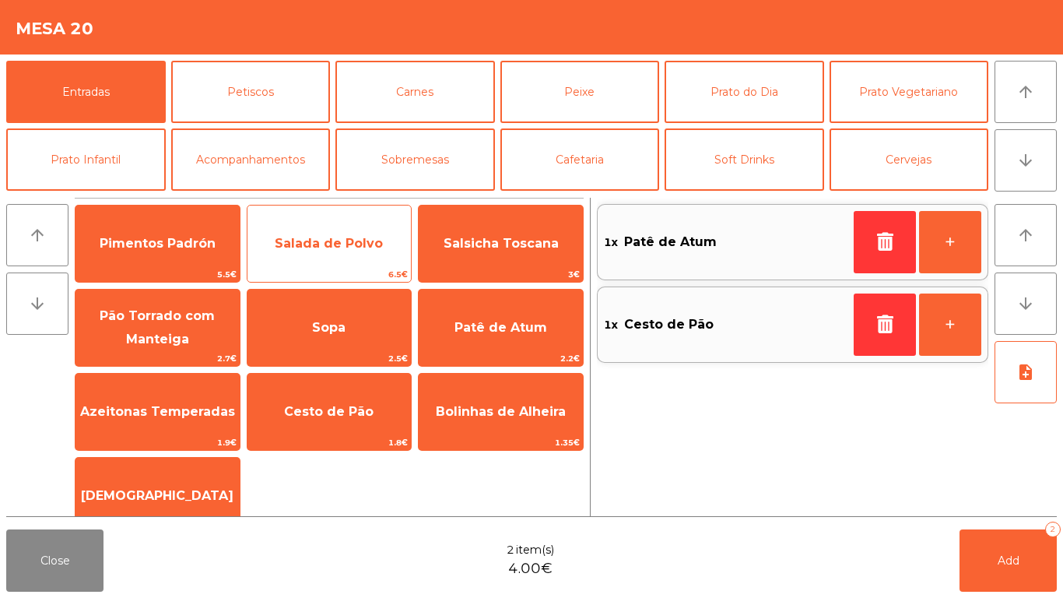
click at [334, 250] on span "Salada de Polvo" at bounding box center [329, 243] width 108 height 15
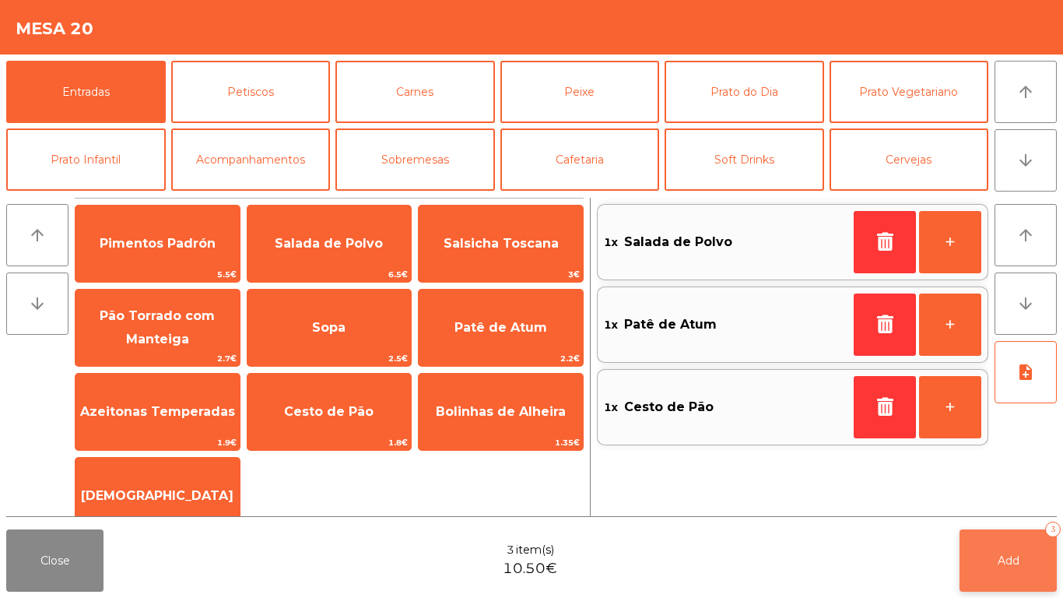
click at [1034, 534] on button "Add 3" at bounding box center [1008, 560] width 97 height 62
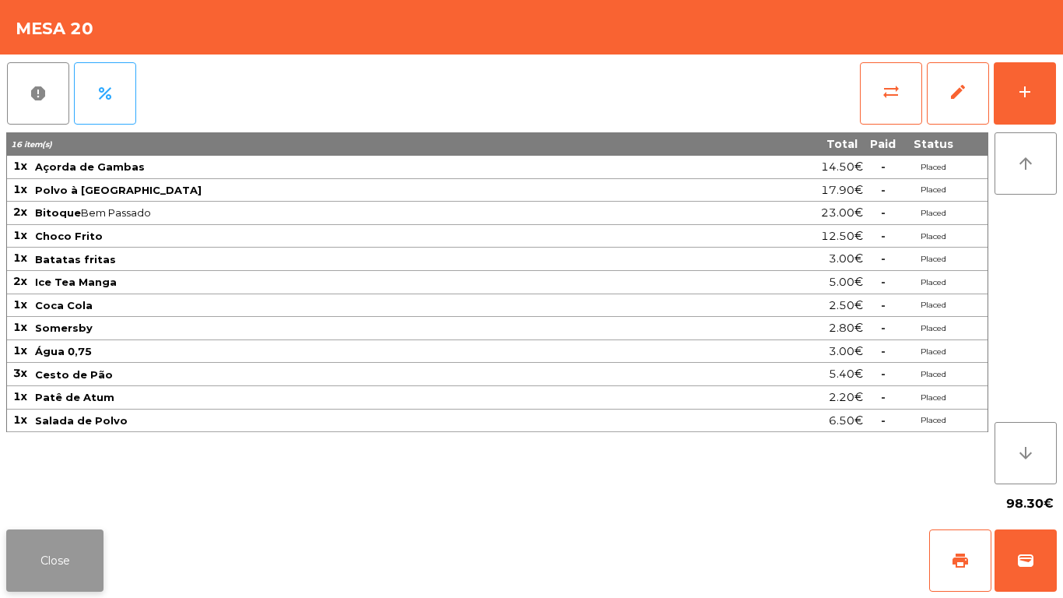
click at [31, 559] on button "Close" at bounding box center [54, 560] width 97 height 62
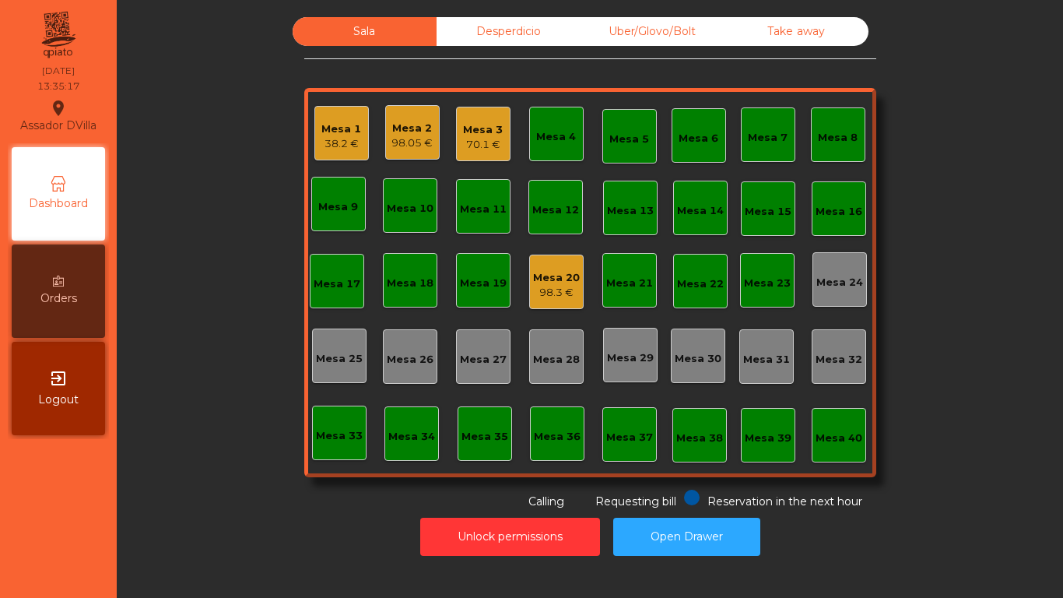
click at [201, 494] on div "Sala Desperdicio Uber/Glovo/Bolt Take away Mesa 1 38.2 € Mesa 2 98.05 € Mesa 3 …" at bounding box center [590, 263] width 904 height 493
click at [467, 152] on div "70.1 €" at bounding box center [483, 145] width 40 height 16
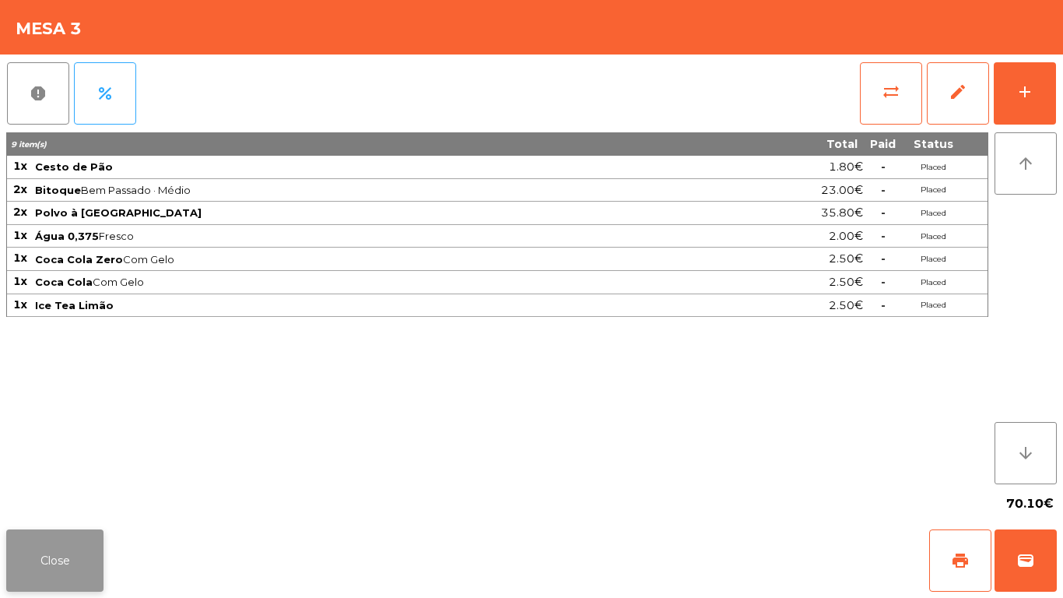
click at [77, 545] on button "Close" at bounding box center [54, 560] width 97 height 62
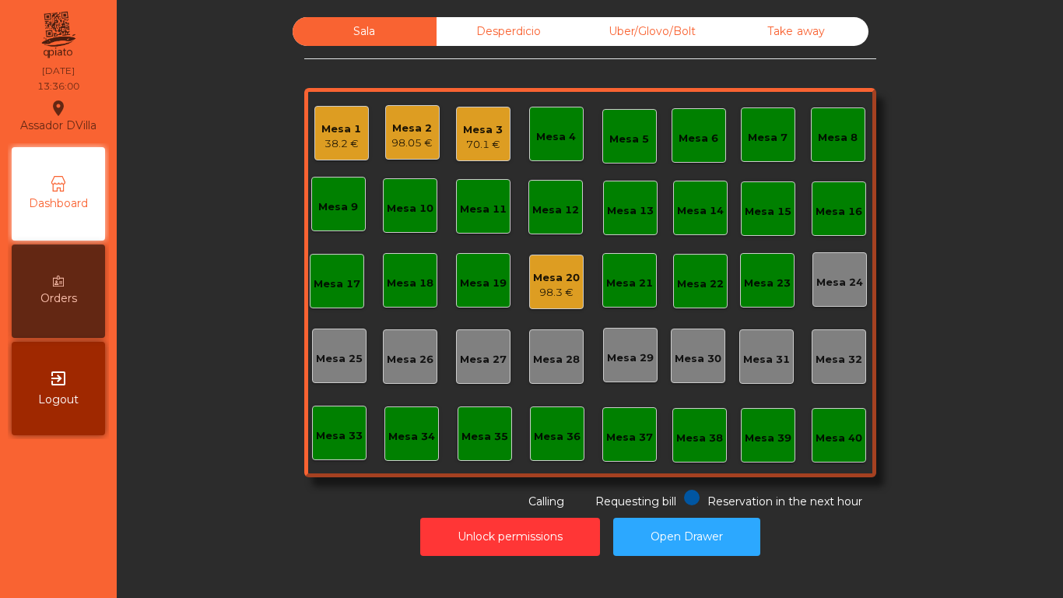
click at [471, 146] on div "70.1 €" at bounding box center [483, 145] width 40 height 16
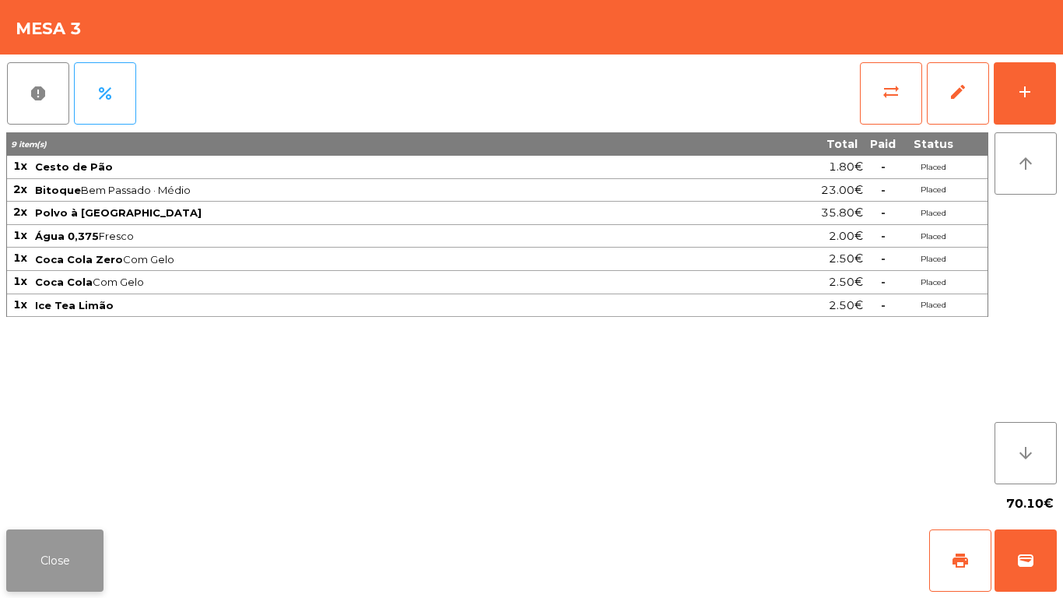
click at [66, 546] on button "Close" at bounding box center [54, 560] width 97 height 62
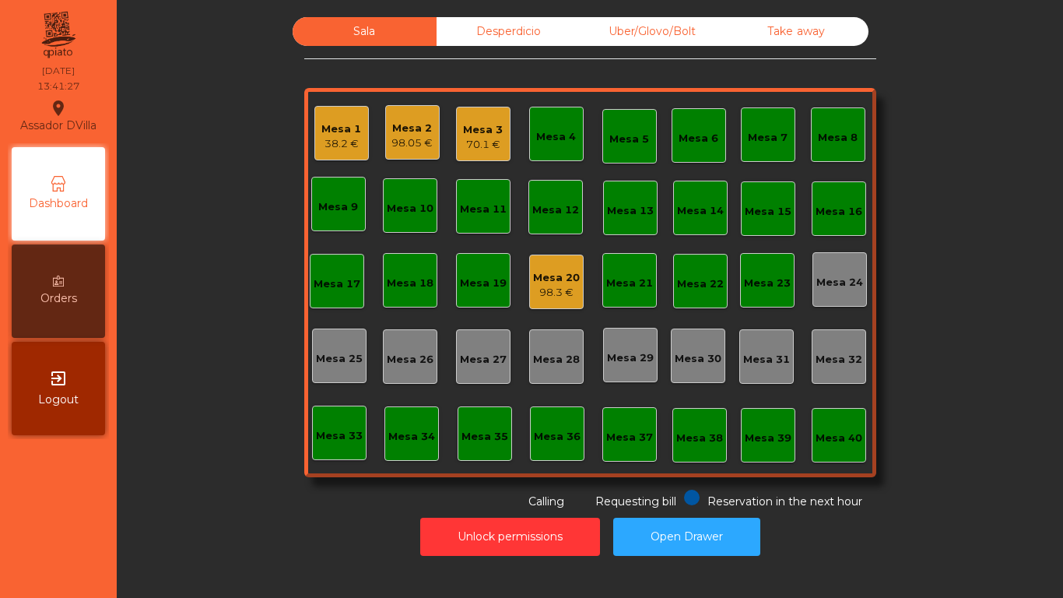
click at [564, 277] on div "Mesa 20" at bounding box center [556, 278] width 47 height 16
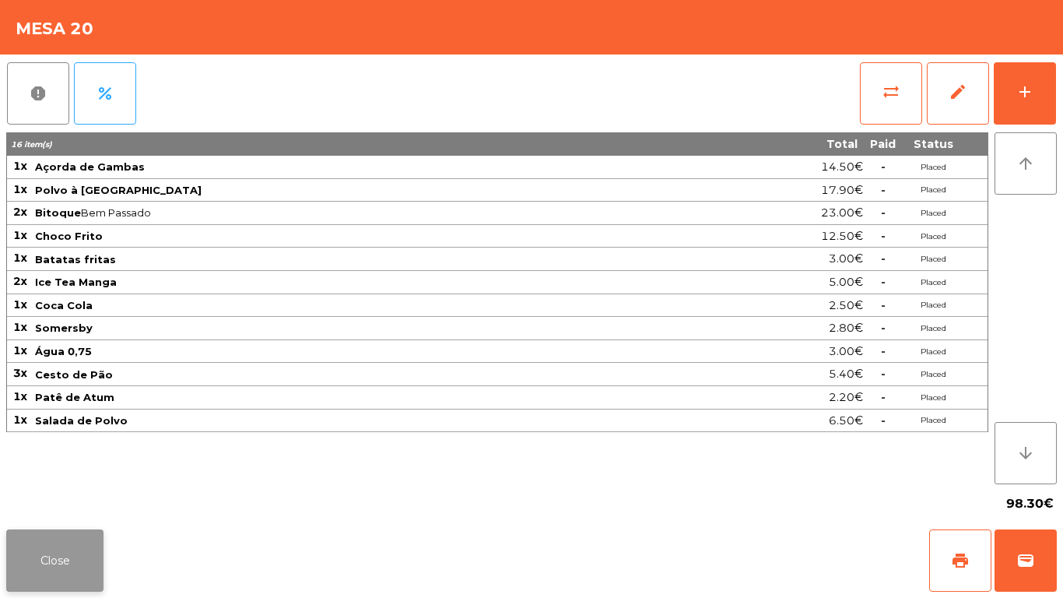
click at [69, 535] on button "Close" at bounding box center [54, 560] width 97 height 62
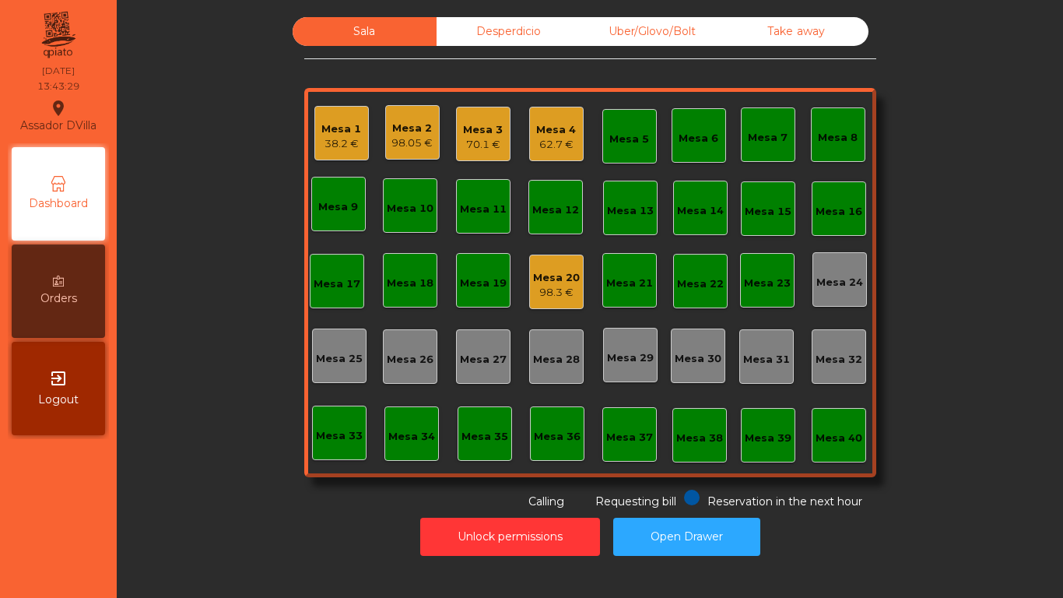
click at [501, 138] on div "Mesa 3 70.1 €" at bounding box center [483, 134] width 54 height 54
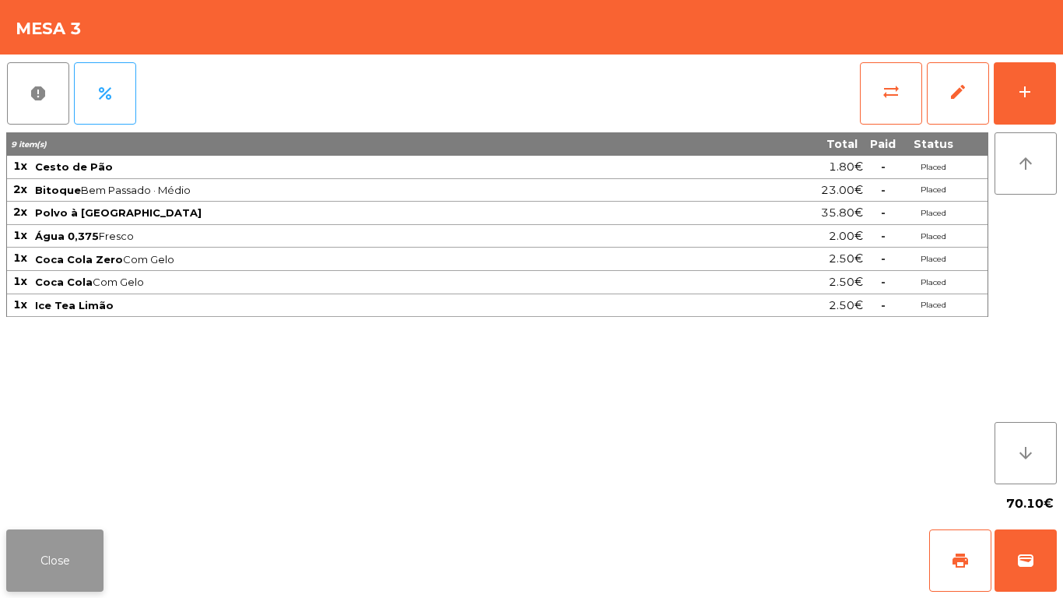
click at [70, 532] on button "Close" at bounding box center [54, 560] width 97 height 62
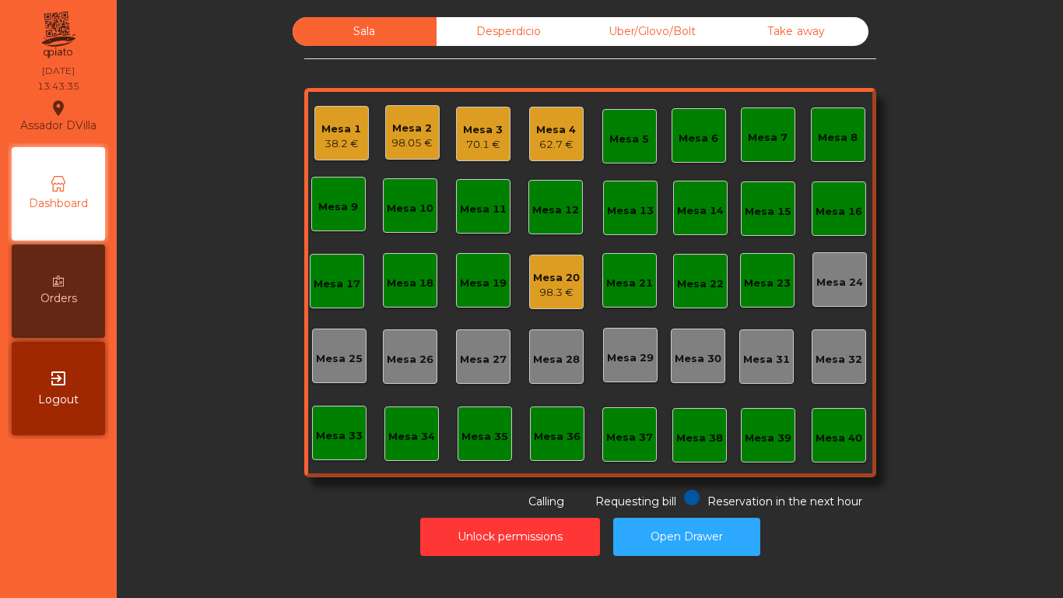
click at [546, 135] on div "Mesa 4" at bounding box center [556, 130] width 40 height 16
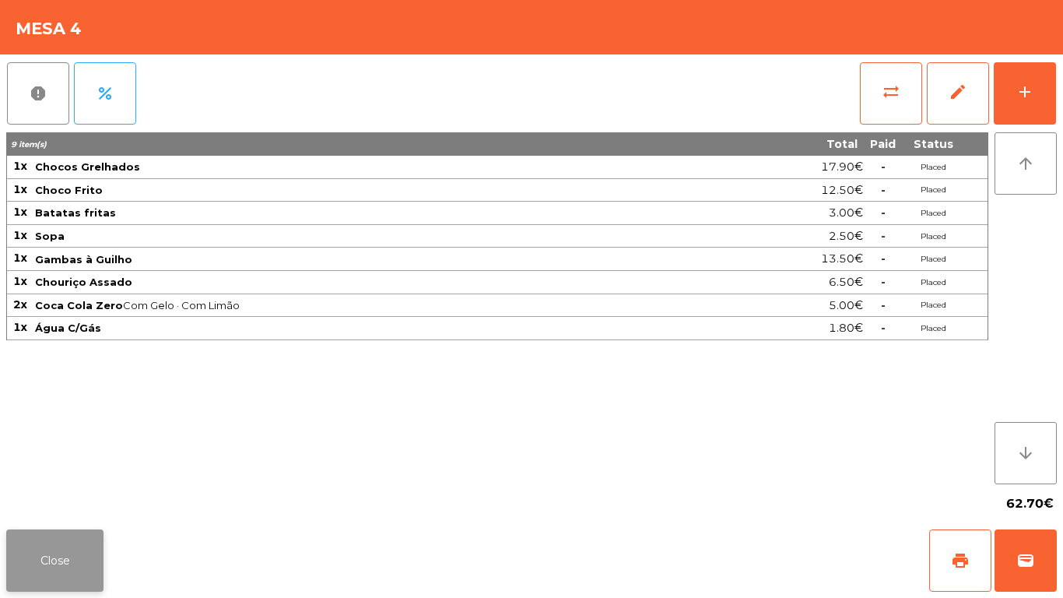
click at [75, 542] on button "Close" at bounding box center [54, 560] width 97 height 62
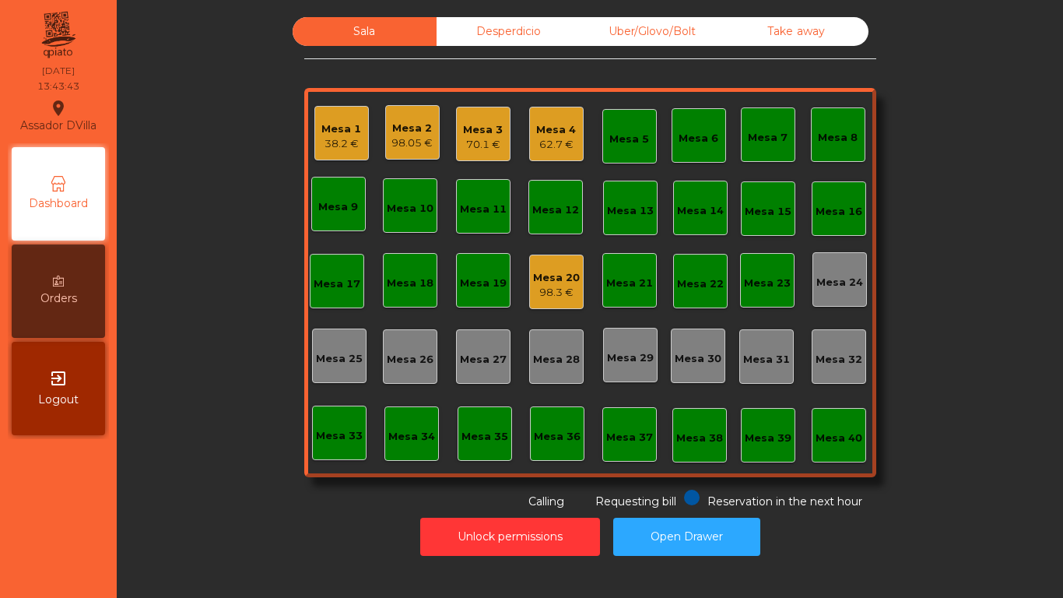
click at [138, 511] on div "Unlock permissions Open Drawer" at bounding box center [590, 537] width 904 height 54
click at [321, 139] on div "42.6 €" at bounding box center [341, 144] width 40 height 16
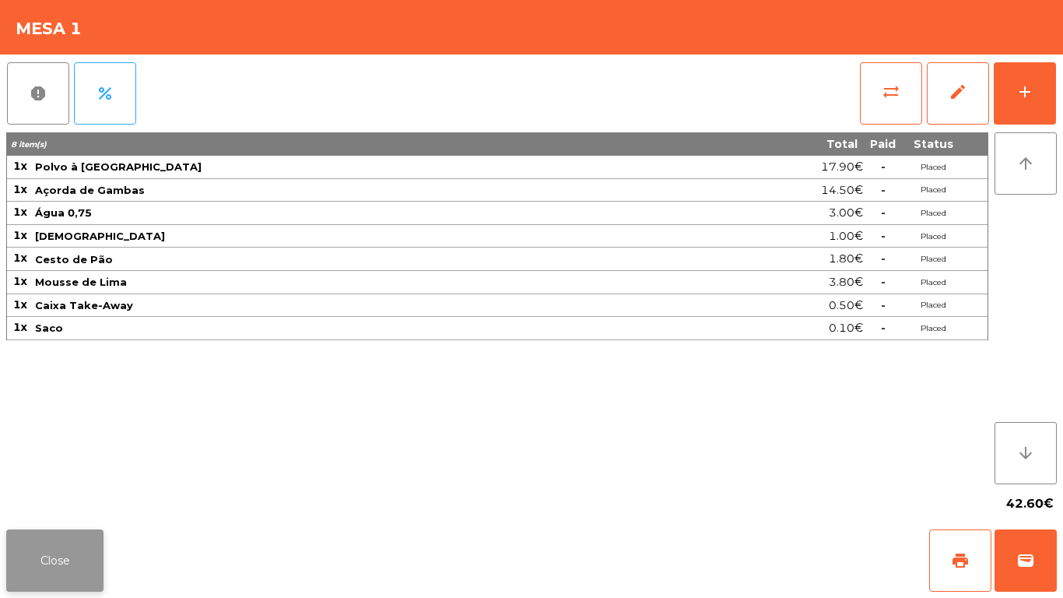
click at [55, 567] on button "Close" at bounding box center [54, 560] width 97 height 62
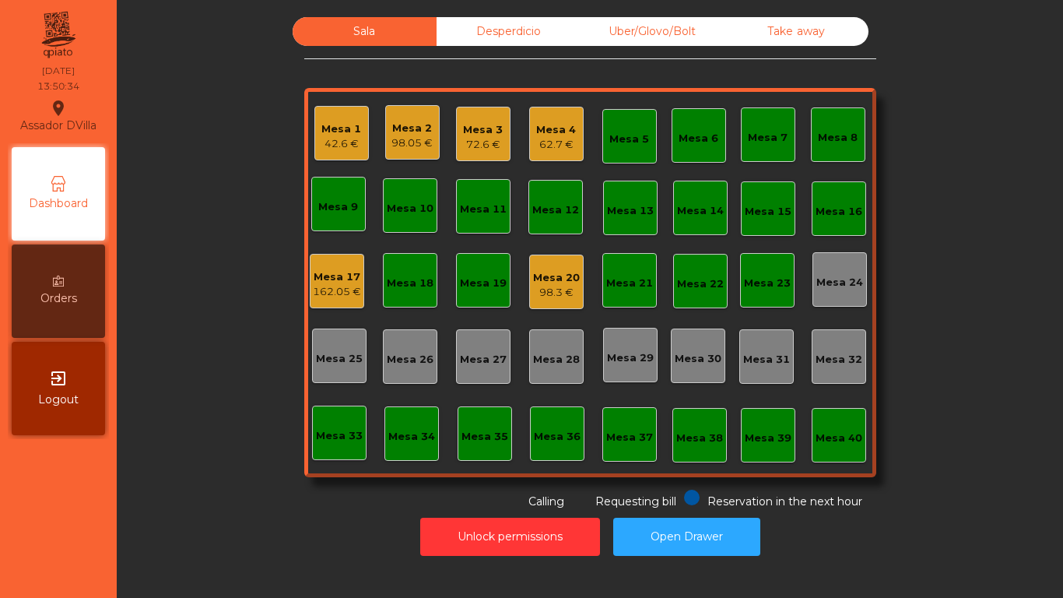
click at [326, 280] on div "Mesa 17" at bounding box center [337, 277] width 48 height 16
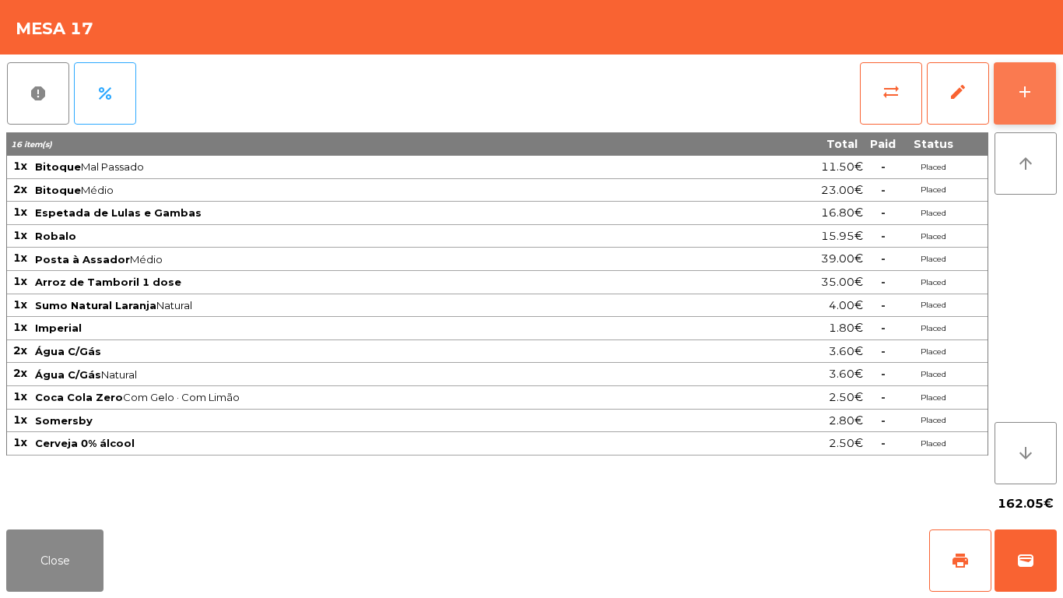
click at [1044, 86] on button "add" at bounding box center [1025, 93] width 62 height 62
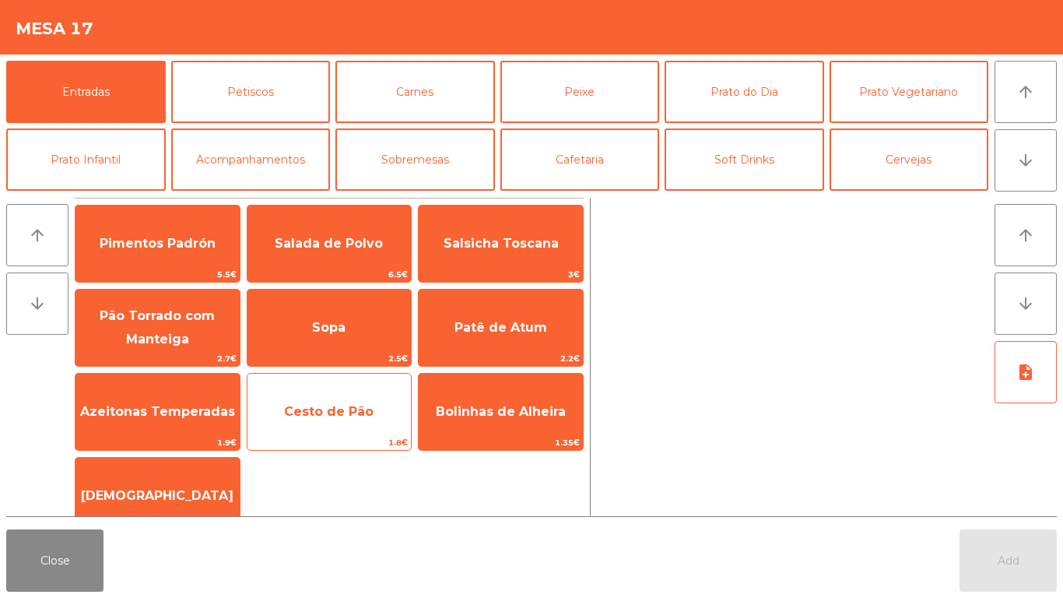
click at [364, 409] on span "Cesto de Pão" at bounding box center [329, 411] width 90 height 15
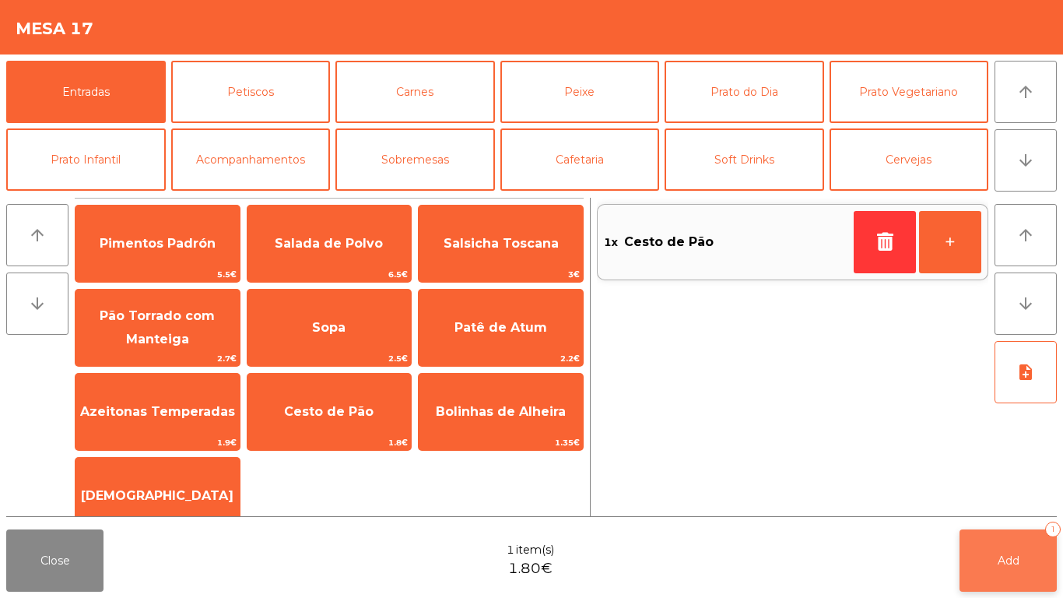
click at [999, 534] on button "Add 1" at bounding box center [1008, 560] width 97 height 62
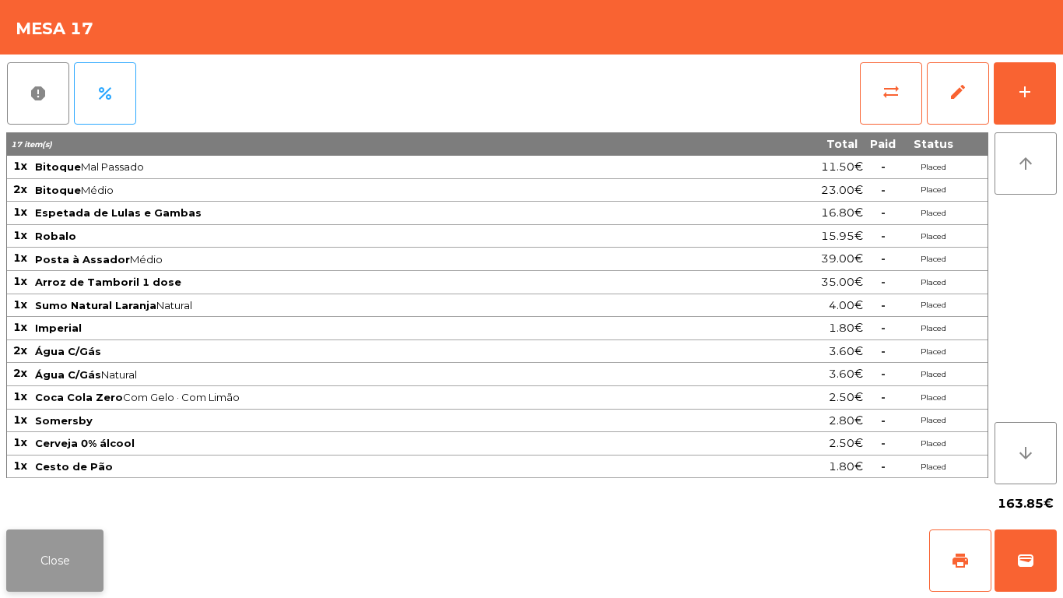
click at [37, 560] on button "Close" at bounding box center [54, 560] width 97 height 62
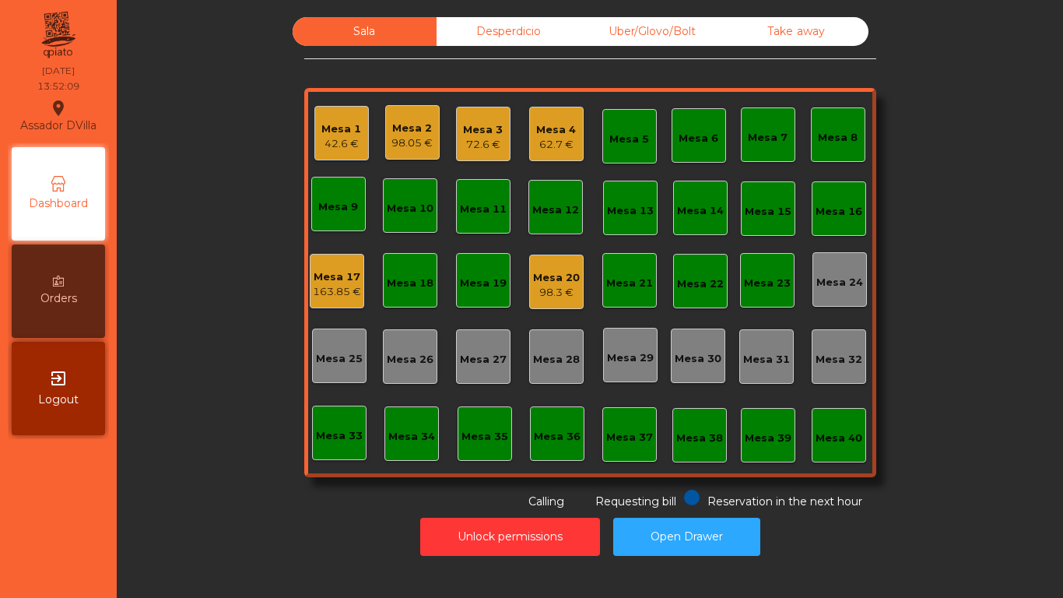
click at [391, 125] on div "Mesa 2" at bounding box center [411, 129] width 41 height 16
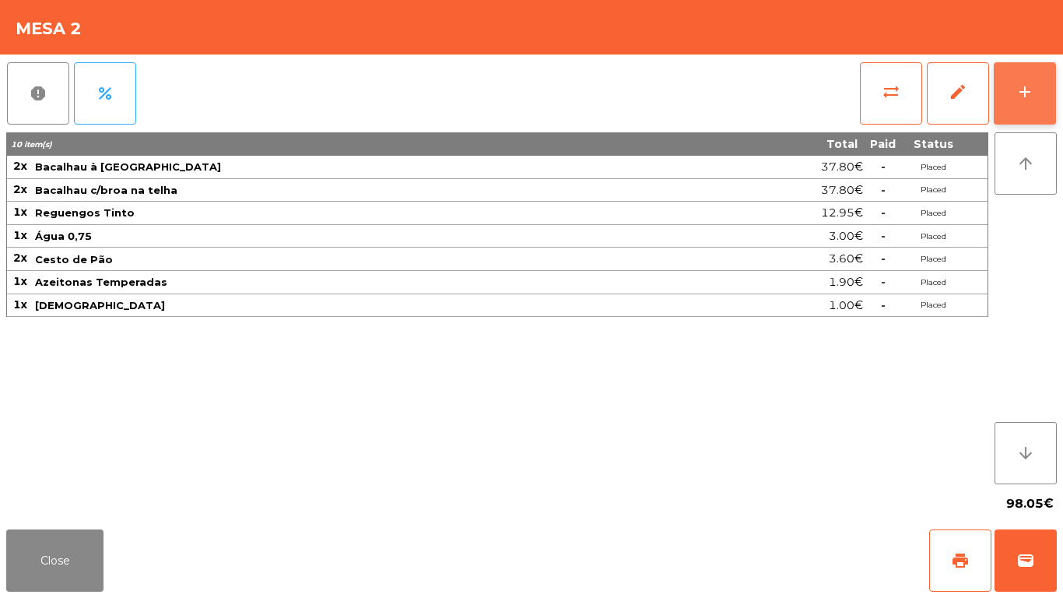
click at [1020, 73] on button "add" at bounding box center [1025, 93] width 62 height 62
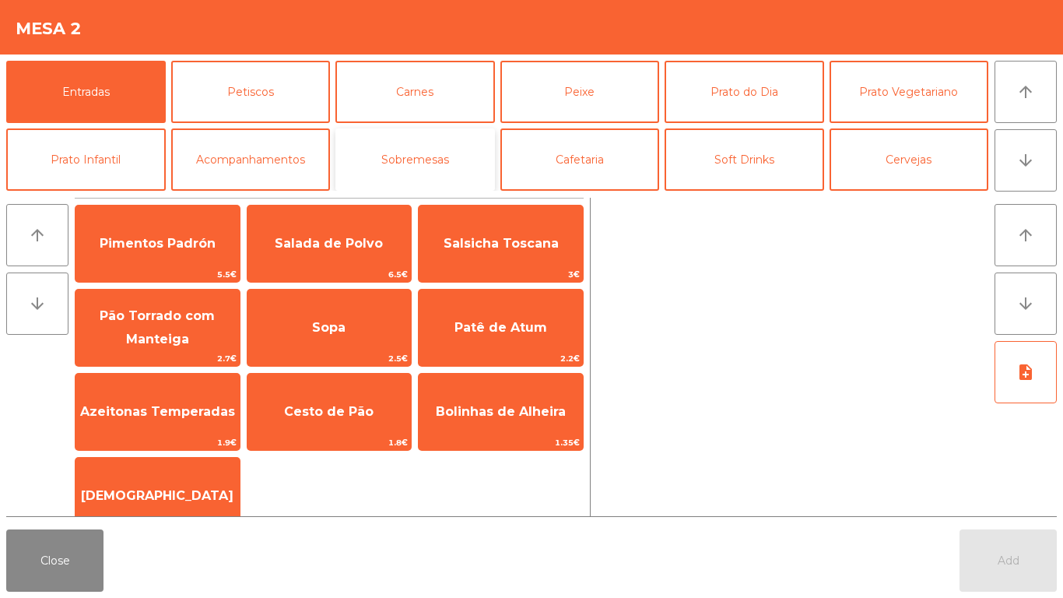
click at [390, 161] on button "Sobremesas" at bounding box center [415, 159] width 160 height 62
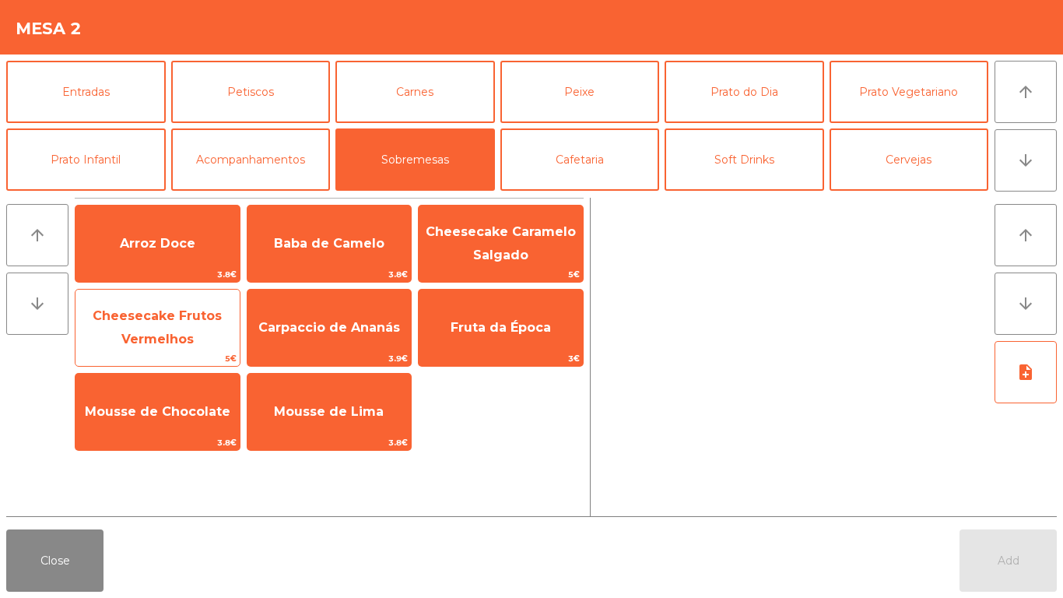
click at [146, 322] on span "Cheesecake Frutos Vermelhos" at bounding box center [157, 327] width 129 height 38
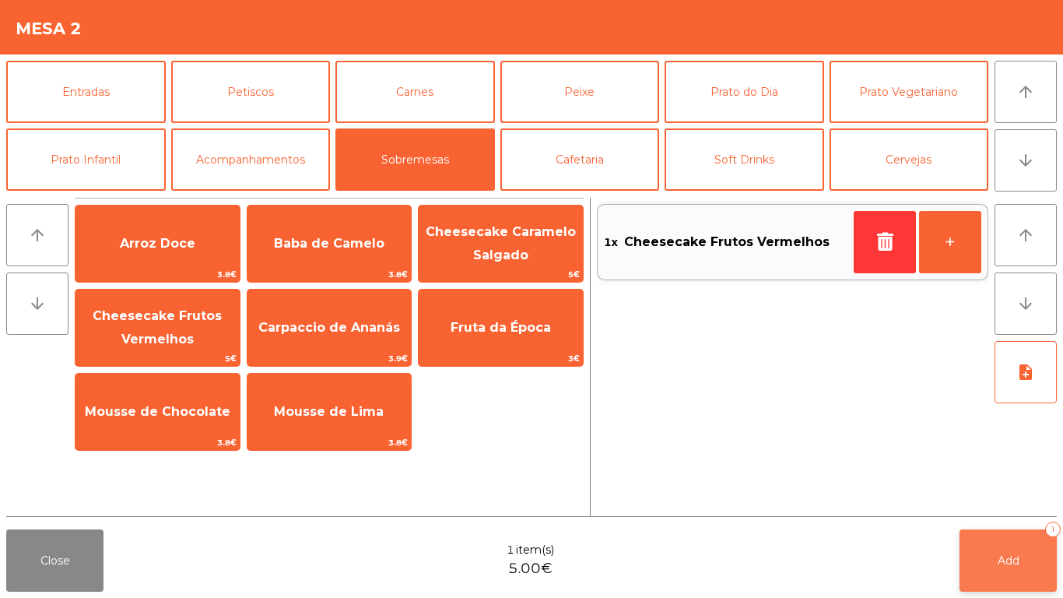
click at [1012, 549] on button "Add 1" at bounding box center [1008, 560] width 97 height 62
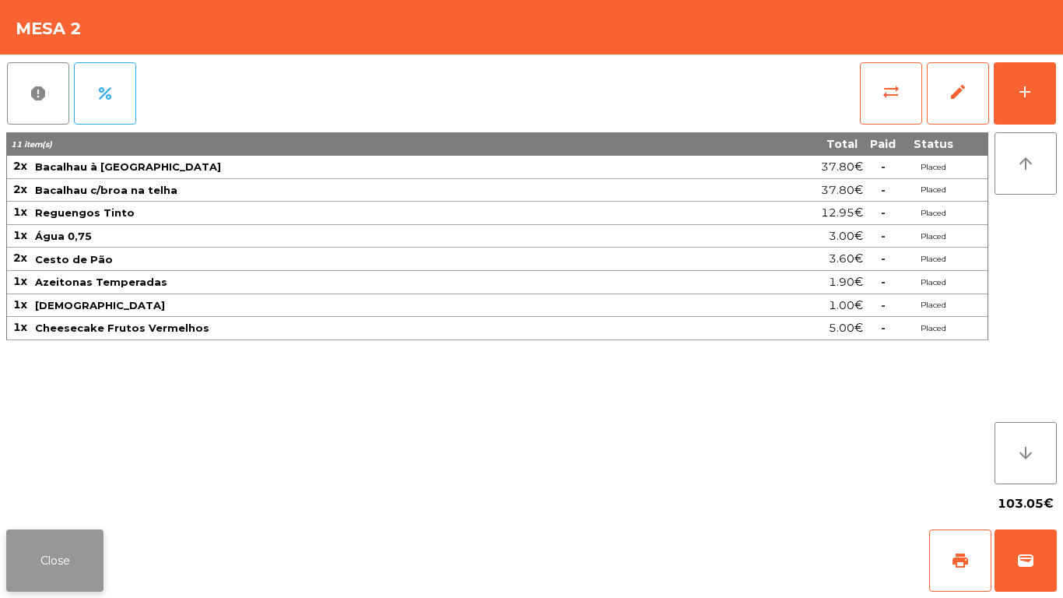
click at [27, 536] on button "Close" at bounding box center [54, 560] width 97 height 62
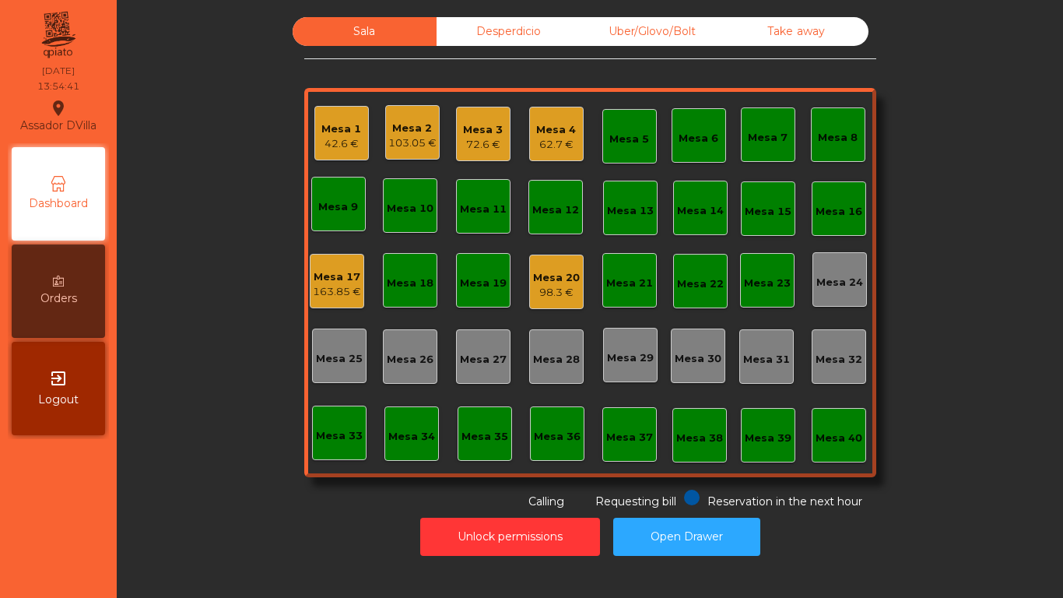
click at [280, 532] on div "Unlock permissions Open Drawer" at bounding box center [590, 537] width 904 height 54
click at [65, 287] on div "Orders" at bounding box center [58, 290] width 93 height 93
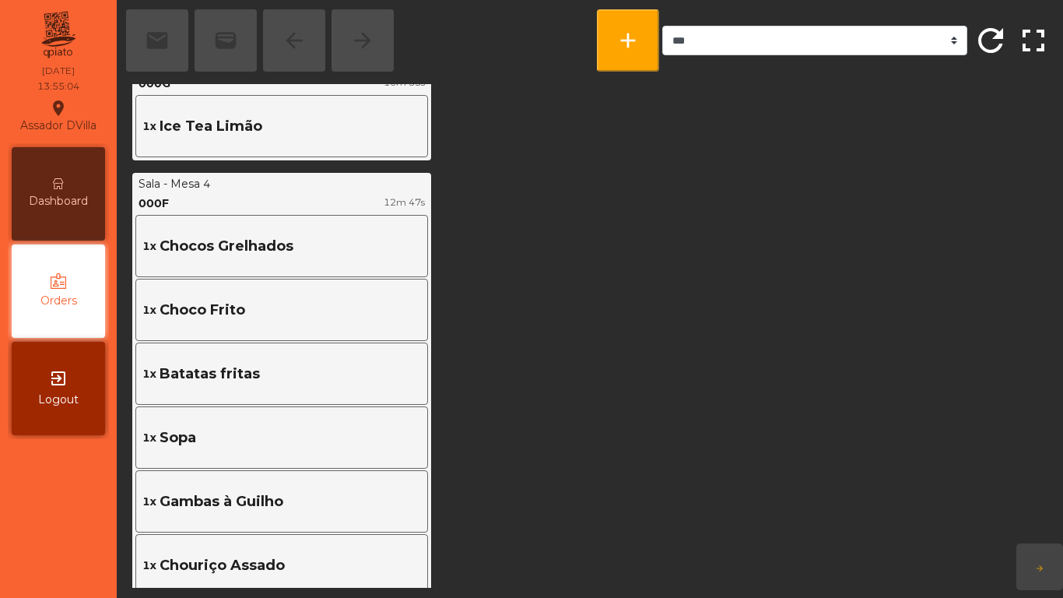
scroll to position [1427, 0]
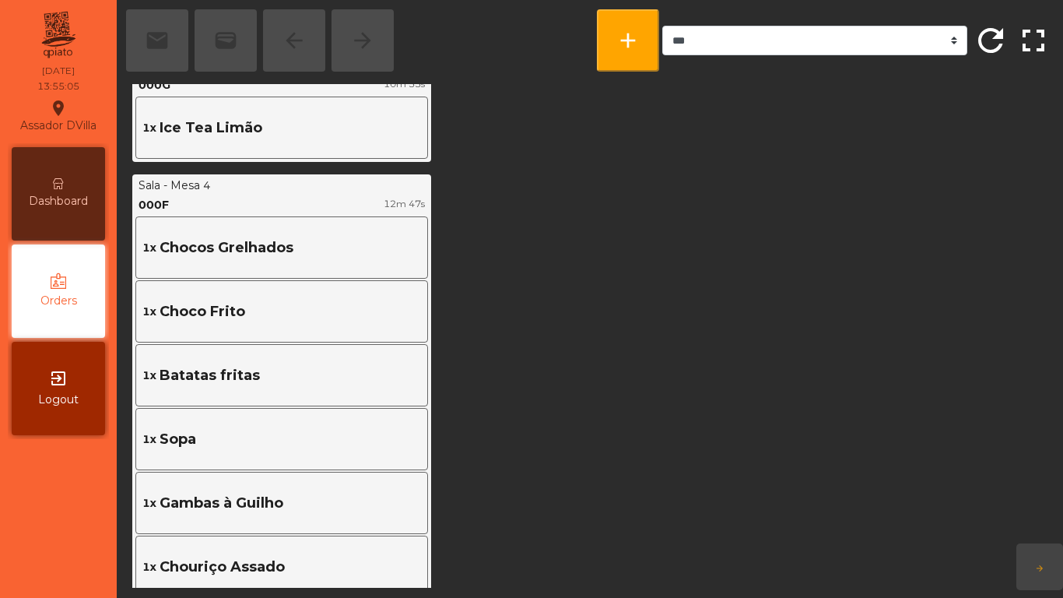
click at [55, 219] on div "Dashboard" at bounding box center [58, 193] width 93 height 93
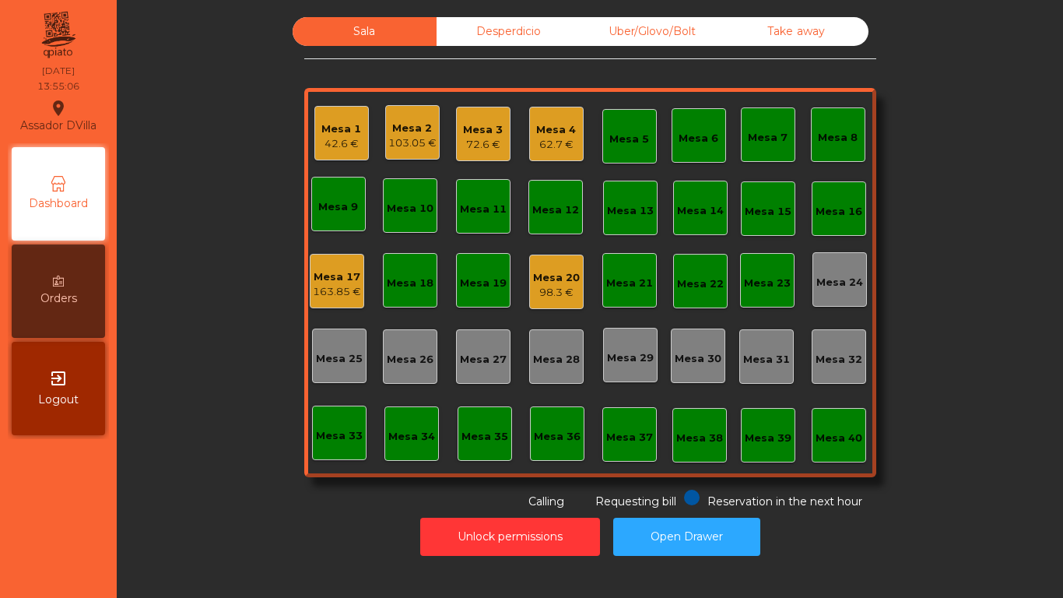
click at [280, 518] on div "Unlock permissions Open Drawer" at bounding box center [590, 537] width 904 height 54
click at [560, 290] on div "98.3 €" at bounding box center [556, 293] width 47 height 16
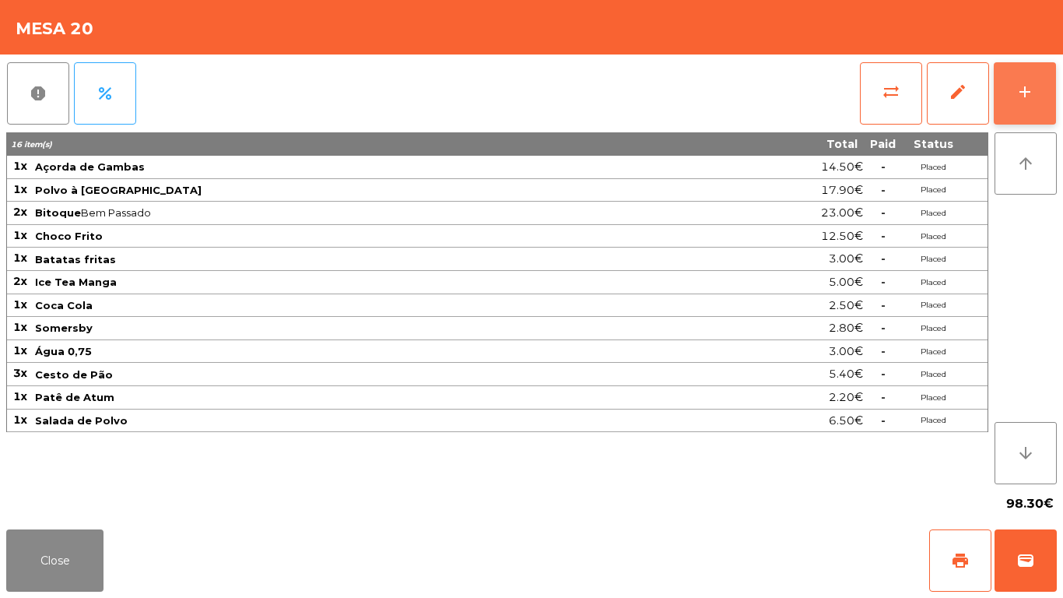
click at [1023, 96] on div "add" at bounding box center [1025, 91] width 19 height 19
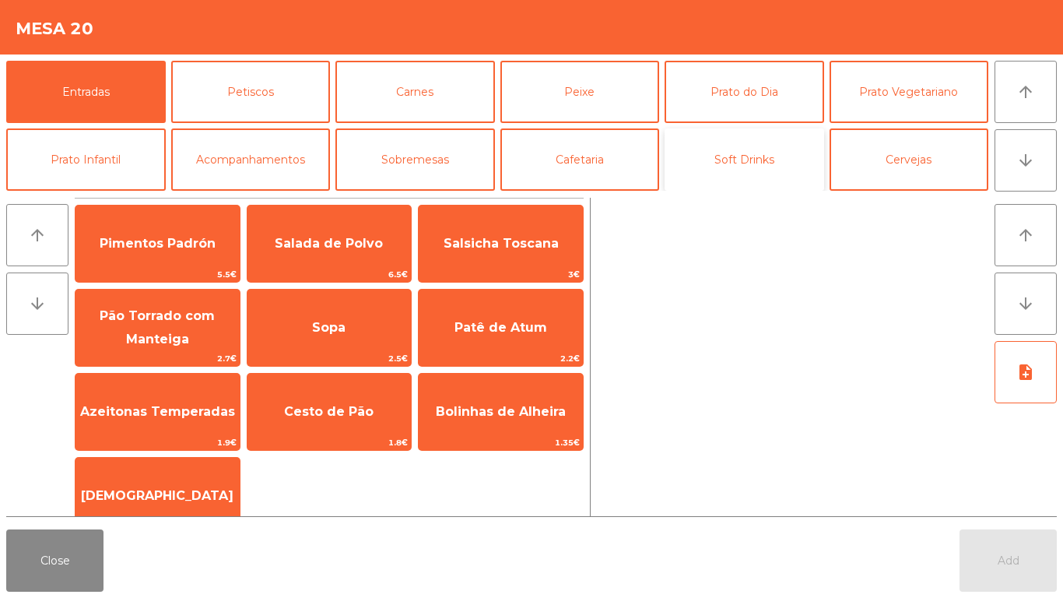
click at [744, 170] on button "Soft Drinks" at bounding box center [745, 159] width 160 height 62
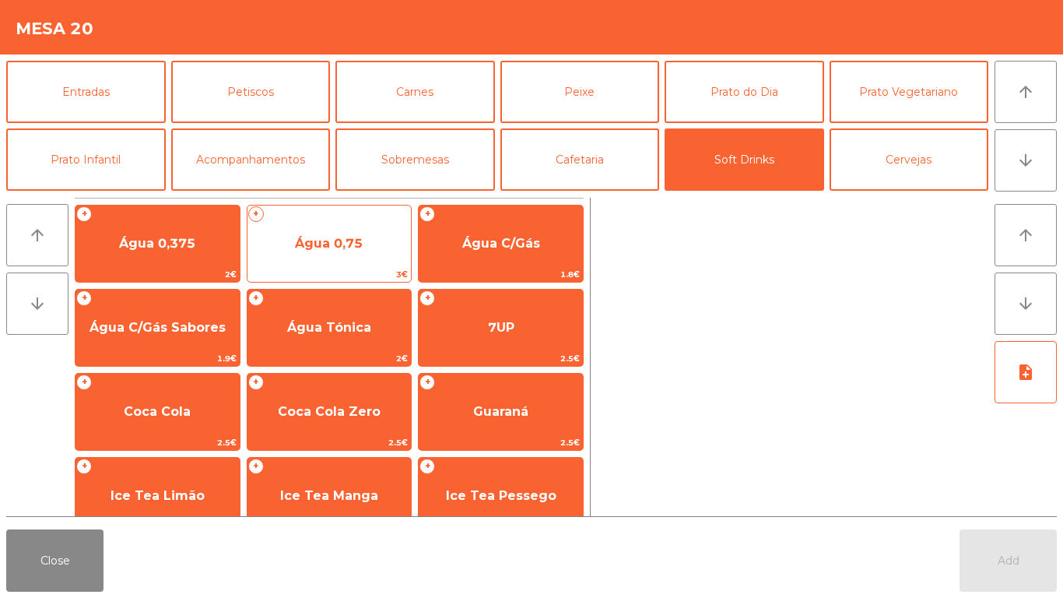
click at [314, 263] on span "Água 0,75" at bounding box center [329, 244] width 164 height 42
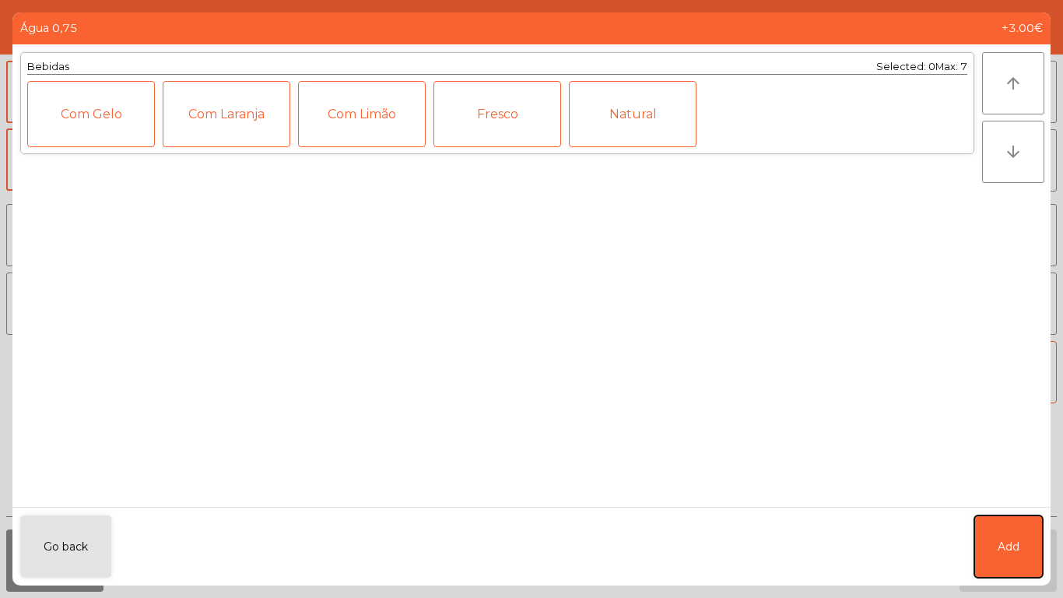
click at [992, 557] on button "Add" at bounding box center [1008, 546] width 68 height 62
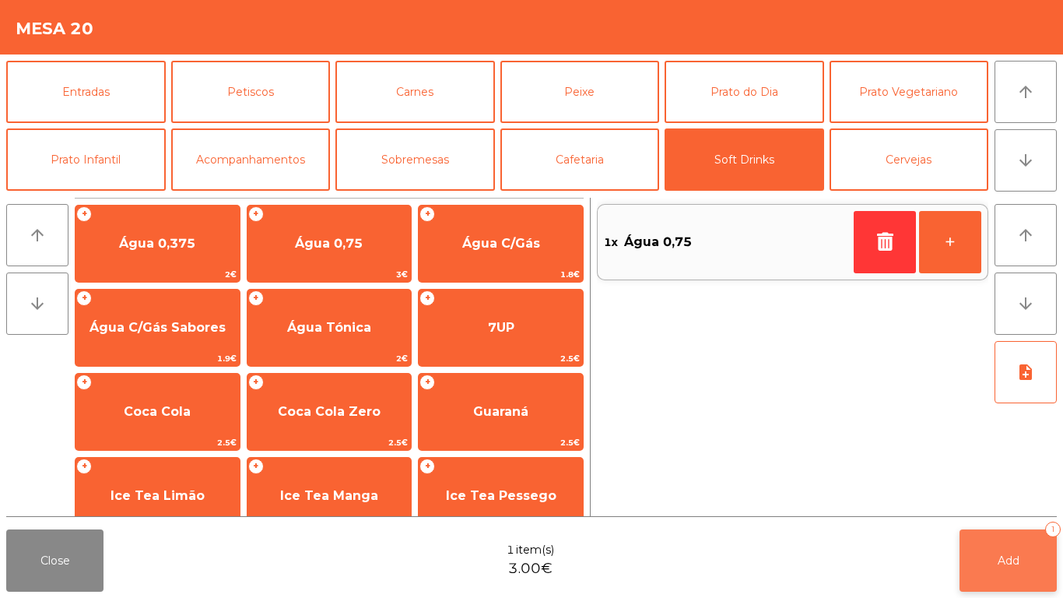
click at [1012, 574] on button "Add 1" at bounding box center [1008, 560] width 97 height 62
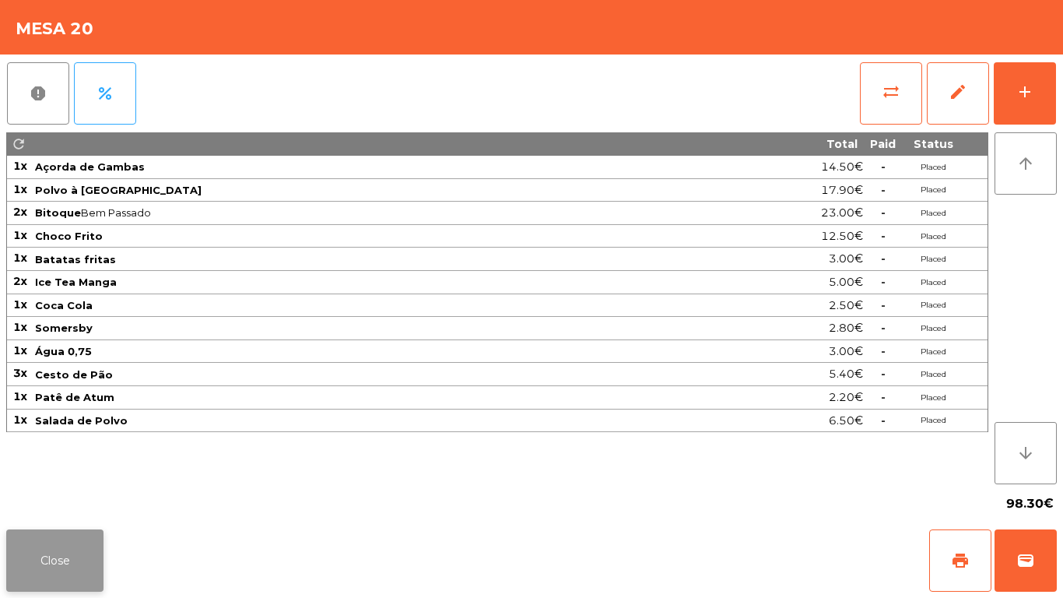
click at [37, 535] on button "Close" at bounding box center [54, 560] width 97 height 62
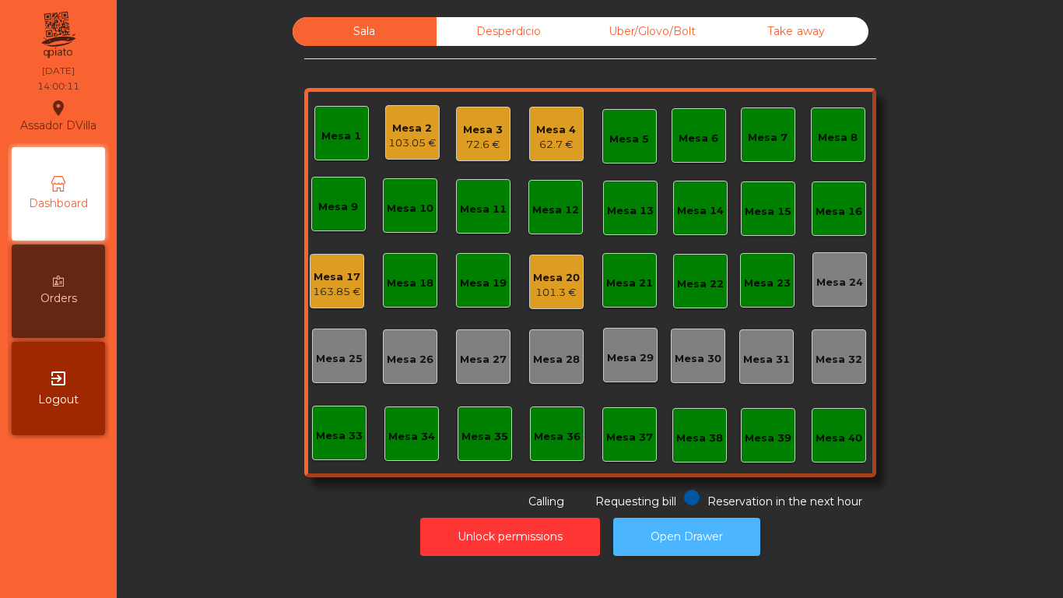
click at [671, 532] on button "Open Drawer" at bounding box center [686, 537] width 147 height 38
click at [549, 146] on div "62.7 €" at bounding box center [556, 145] width 40 height 16
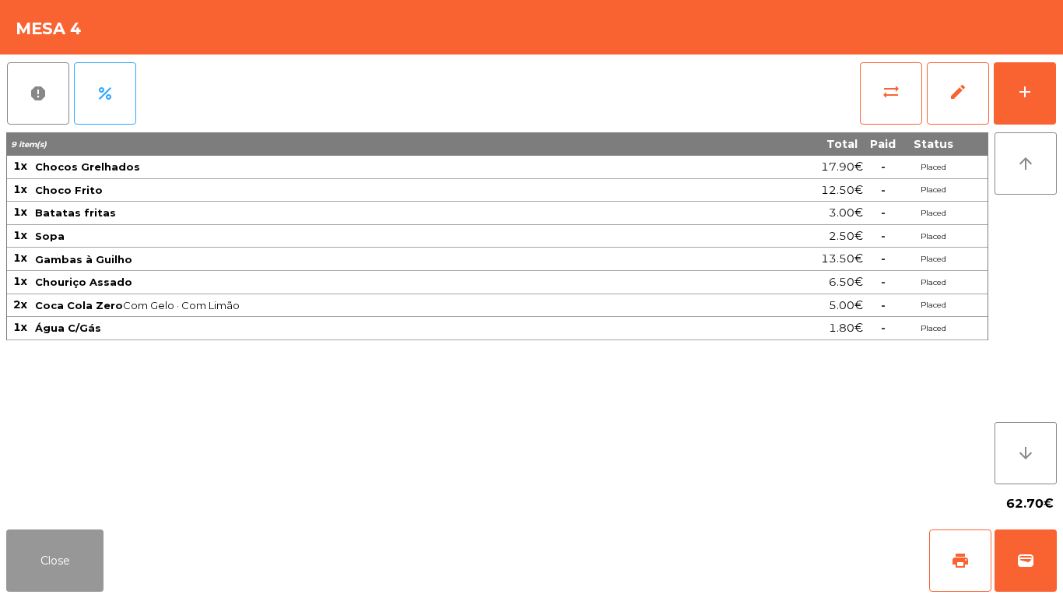
drag, startPoint x: 72, startPoint y: 550, endPoint x: 304, endPoint y: 293, distance: 346.1
click at [73, 550] on button "Close" at bounding box center [54, 560] width 97 height 62
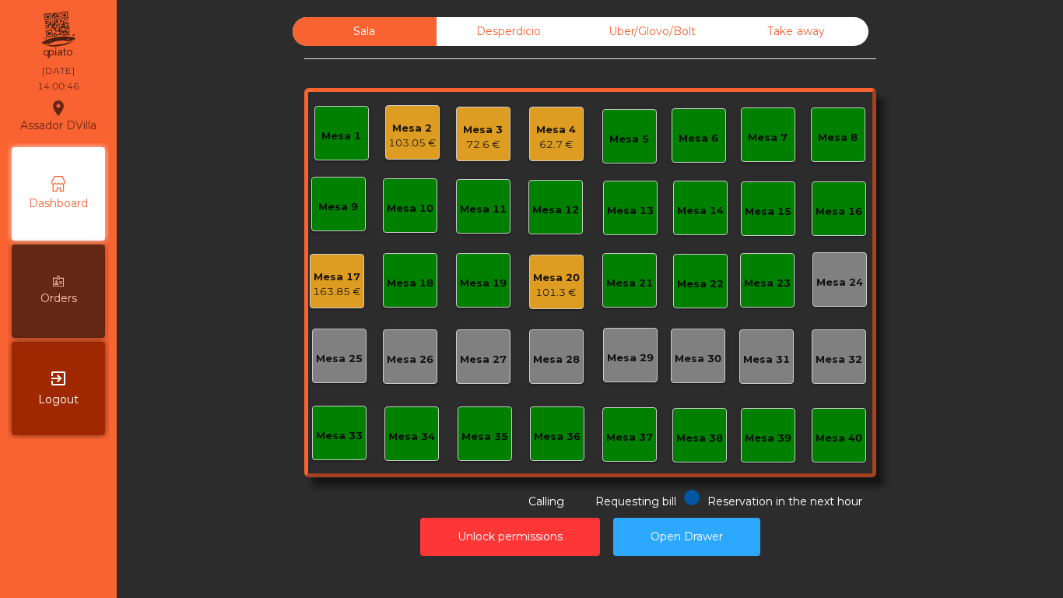
drag, startPoint x: 532, startPoint y: 33, endPoint x: 636, endPoint y: 29, distance: 104.4
click at [534, 30] on div "Desperdicio" at bounding box center [509, 31] width 144 height 29
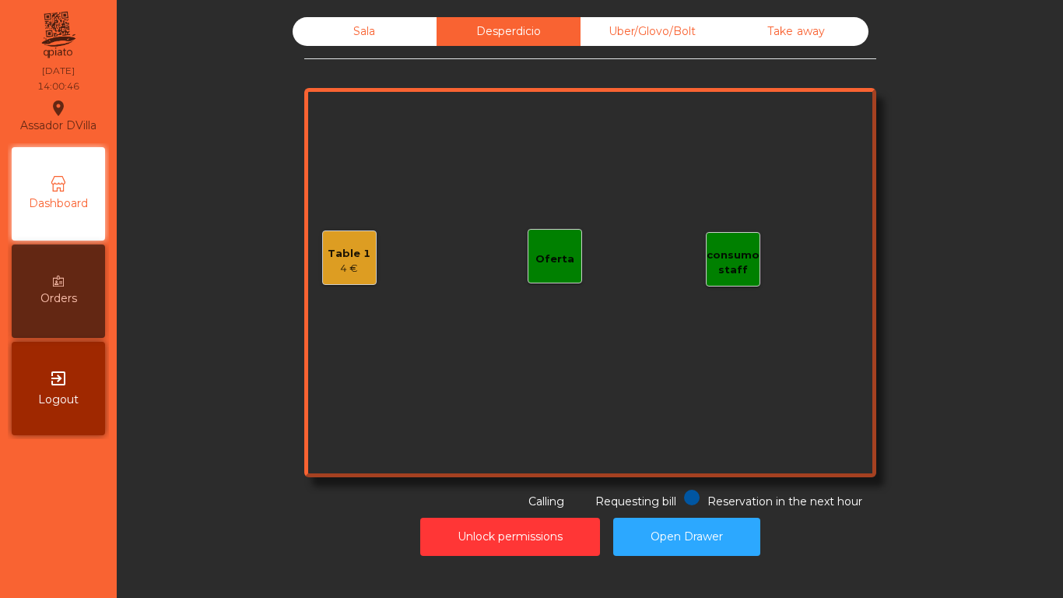
drag, startPoint x: 636, startPoint y: 29, endPoint x: 761, endPoint y: 30, distance: 125.3
click at [637, 29] on div "Uber/Glovo/Bolt" at bounding box center [653, 31] width 144 height 29
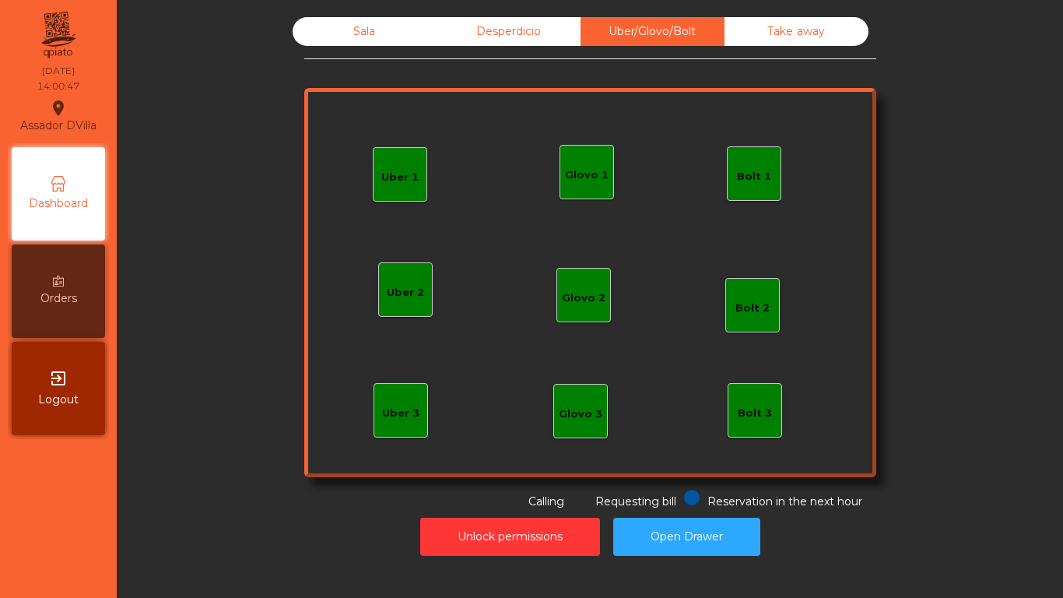
drag, startPoint x: 761, startPoint y: 30, endPoint x: 606, endPoint y: 26, distance: 154.9
click at [463, 33] on div "Desperdicio" at bounding box center [509, 31] width 144 height 29
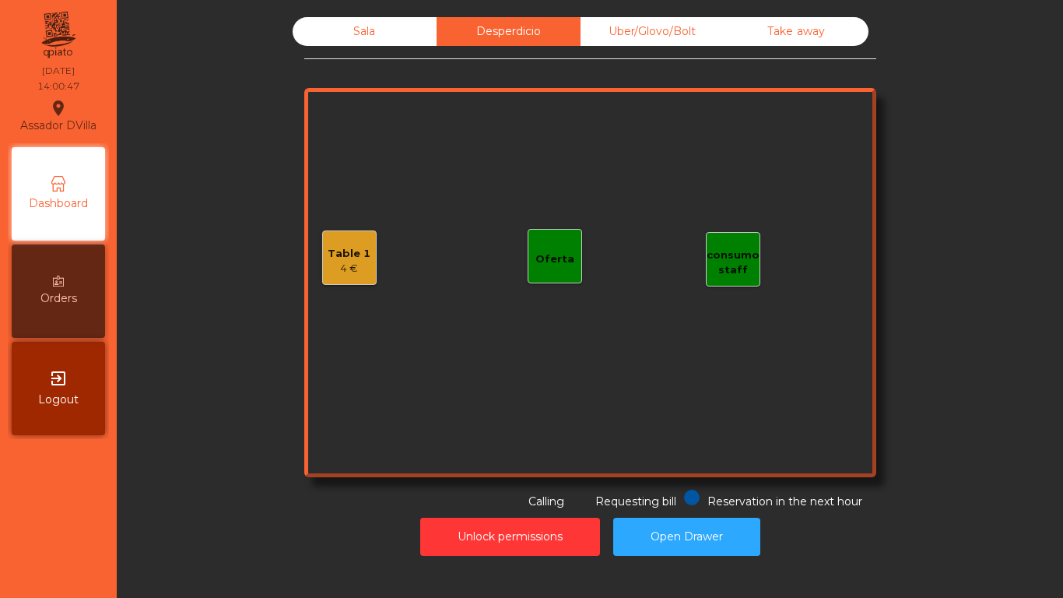
click at [410, 37] on div "Sala" at bounding box center [365, 31] width 144 height 29
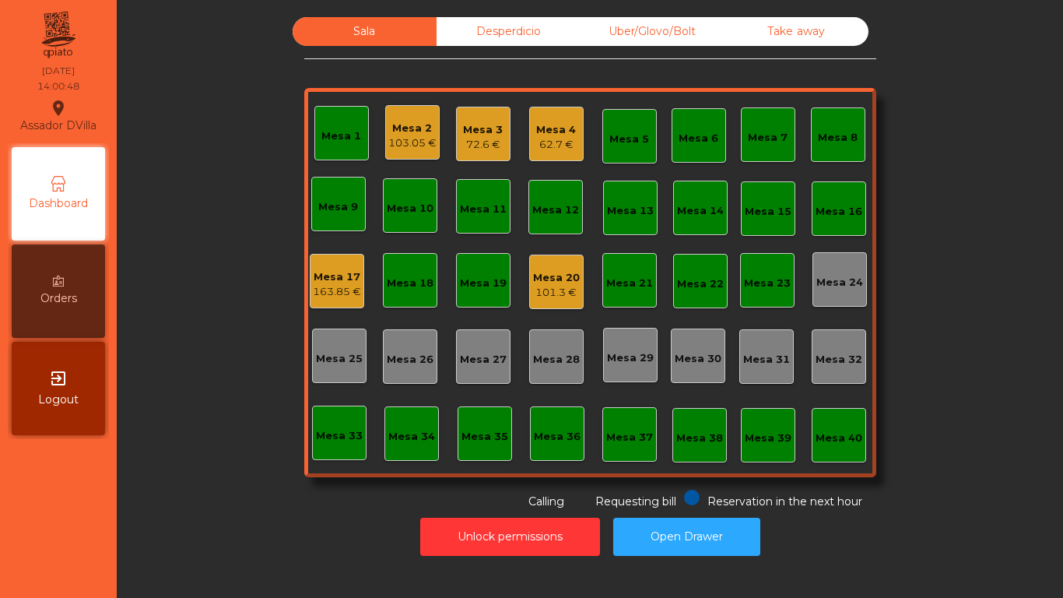
click at [336, 274] on div "Mesa 17" at bounding box center [337, 277] width 48 height 16
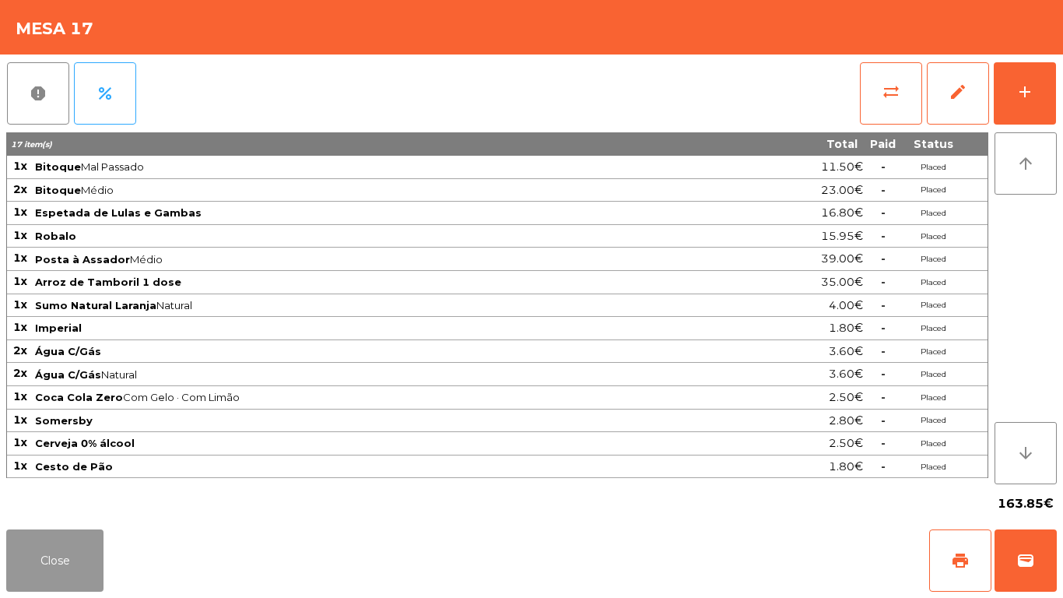
drag, startPoint x: 63, startPoint y: 553, endPoint x: 665, endPoint y: 213, distance: 690.7
click at [85, 535] on button "Close" at bounding box center [54, 560] width 97 height 62
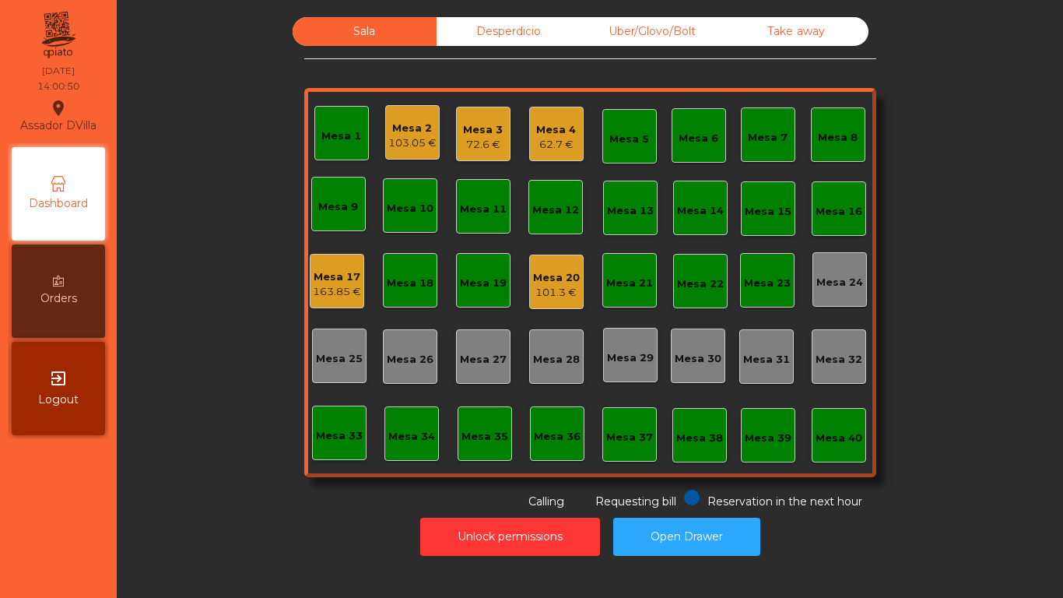
click at [548, 280] on div "Mesa 20" at bounding box center [556, 278] width 47 height 16
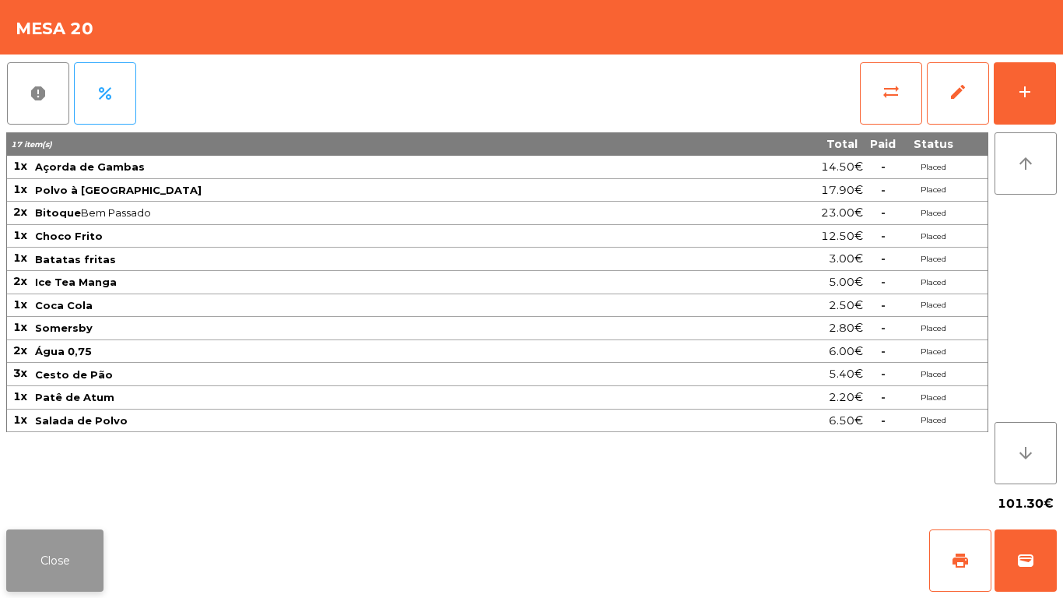
click at [65, 536] on button "Close" at bounding box center [54, 560] width 97 height 62
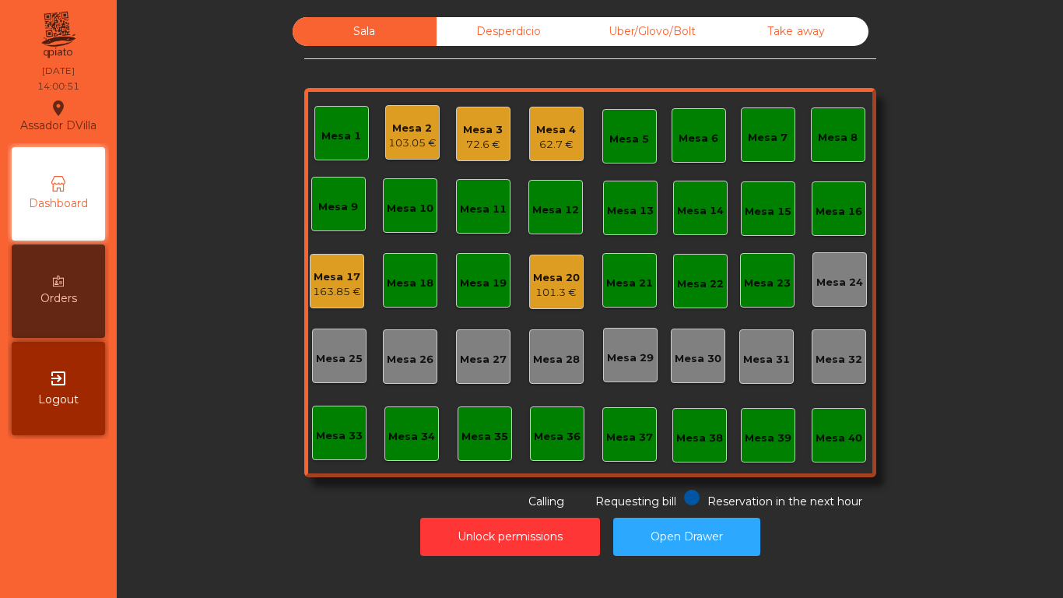
click at [132, 484] on div "Sala Desperdicio Uber/Glovo/Bolt Take away Mesa 1 Mesa 2 103.05 € Mesa 3 72.6 €…" at bounding box center [590, 290] width 928 height 546
click at [367, 525] on div "Unlock permissions Open Drawer" at bounding box center [590, 537] width 904 height 54
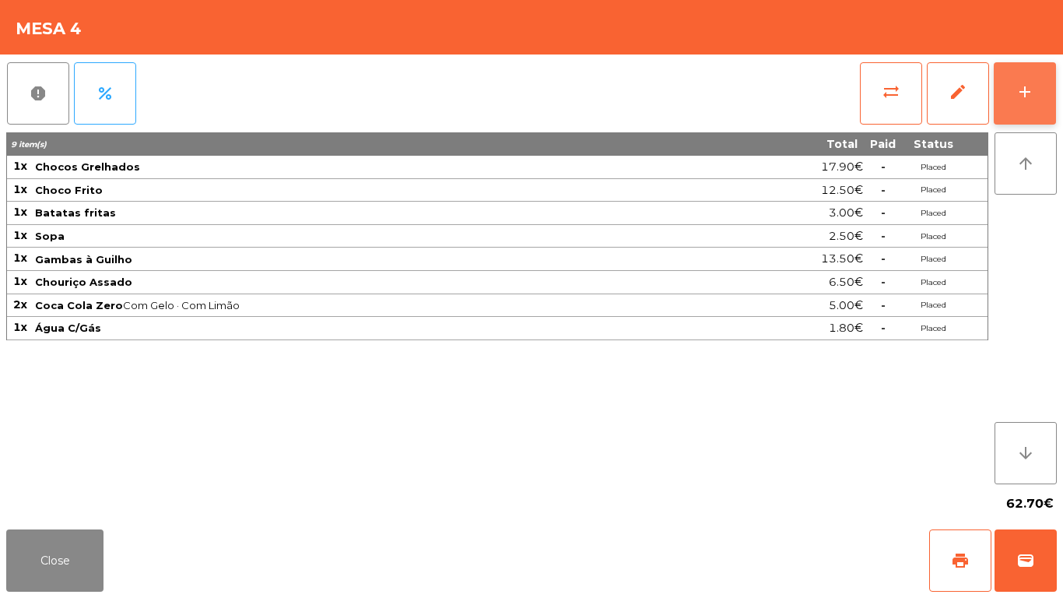
click at [1033, 97] on div "add" at bounding box center [1025, 91] width 19 height 19
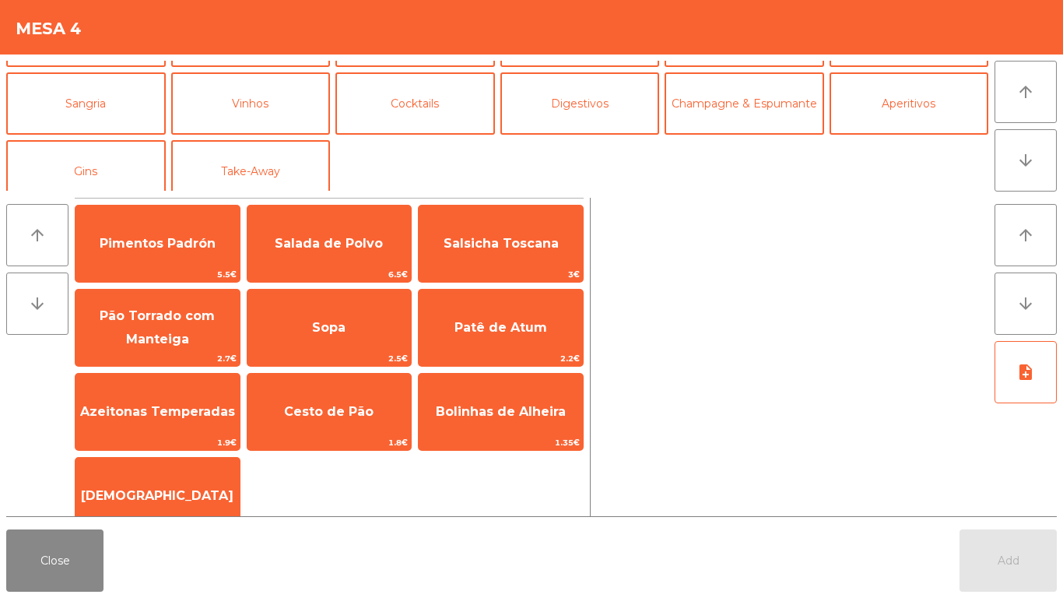
scroll to position [135, 0]
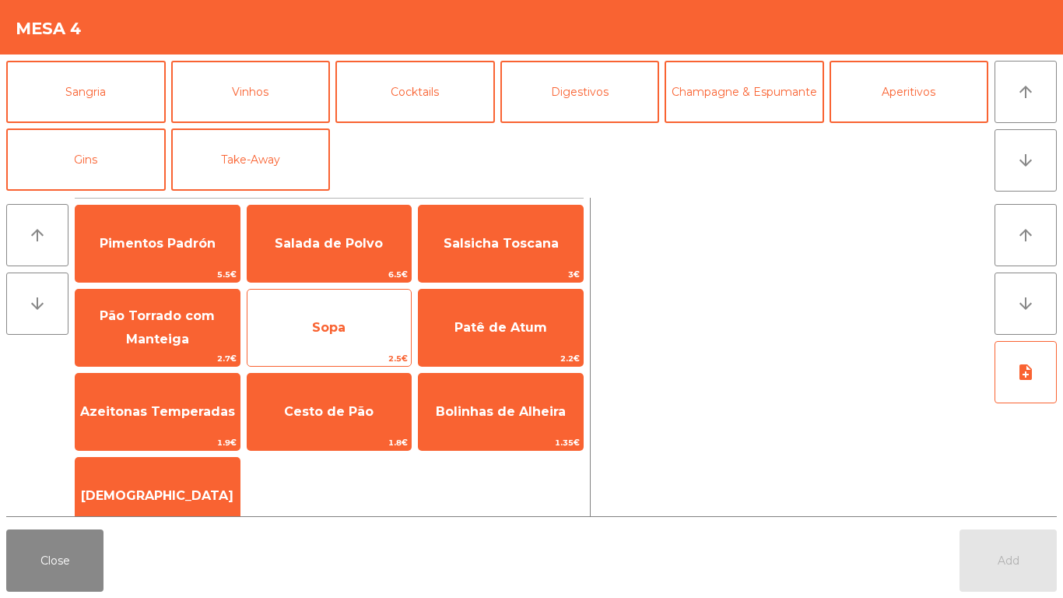
click at [302, 315] on span "Sopa" at bounding box center [329, 328] width 164 height 42
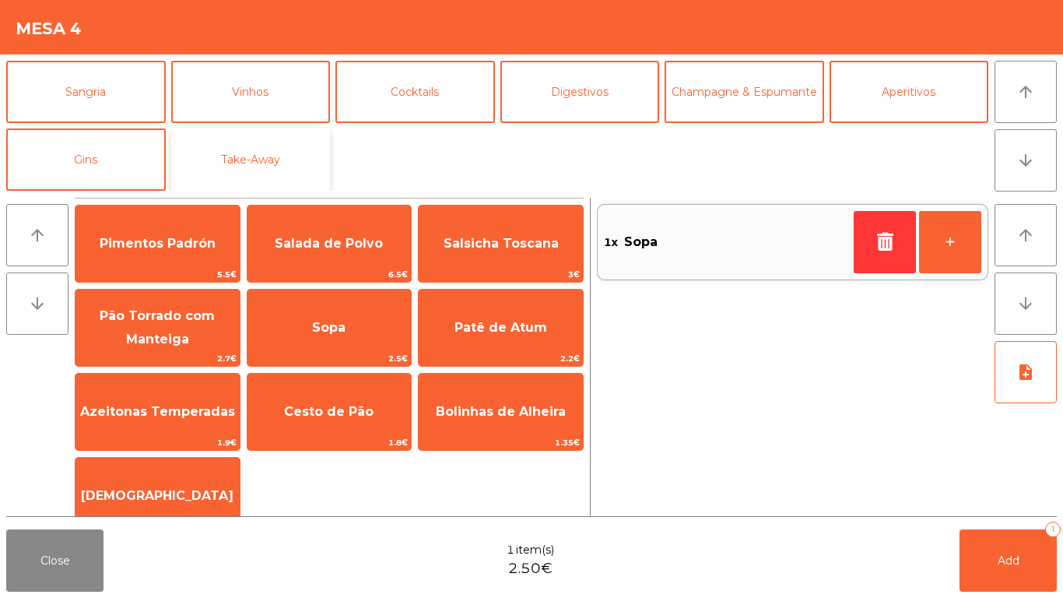
click at [241, 156] on button "Take-Away" at bounding box center [251, 159] width 160 height 62
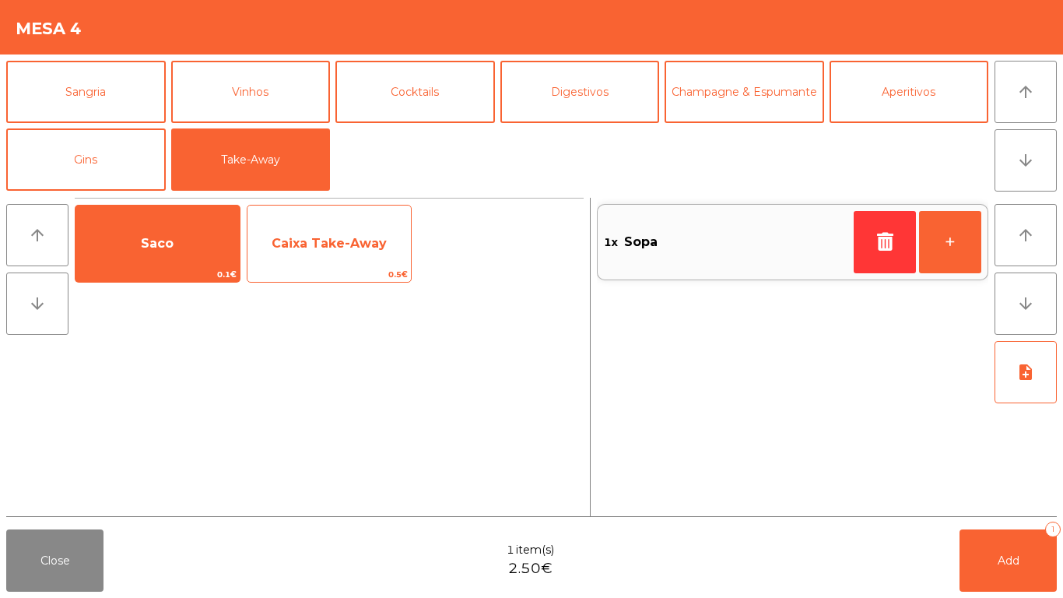
click at [290, 244] on span "Caixa Take-Away" at bounding box center [329, 243] width 115 height 15
click at [308, 250] on span "Caixa Take-Away" at bounding box center [329, 243] width 115 height 15
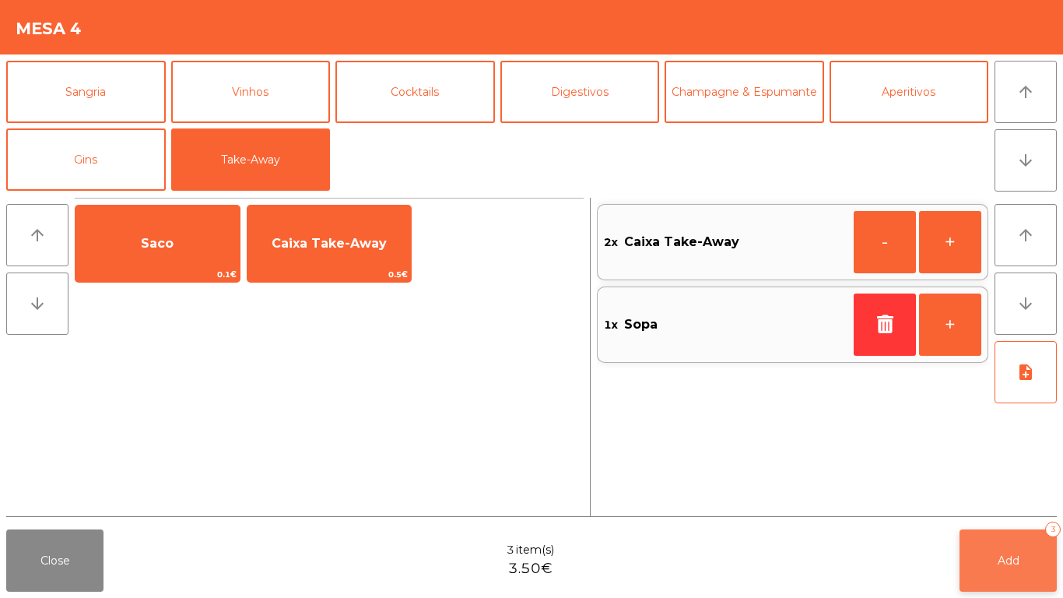
click at [999, 549] on button "Add 3" at bounding box center [1008, 560] width 97 height 62
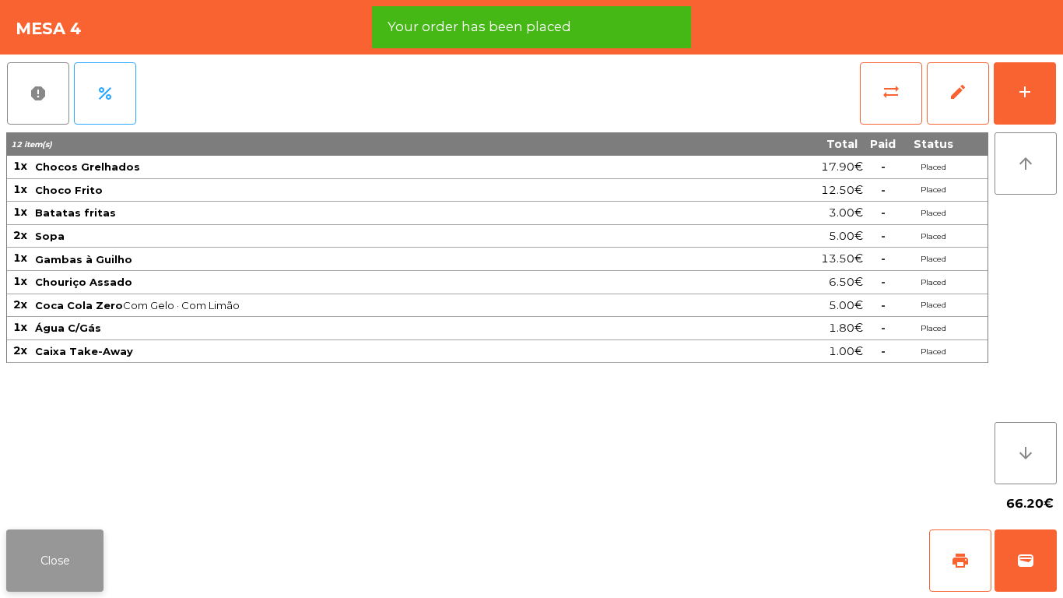
click at [27, 574] on button "Close" at bounding box center [54, 560] width 97 height 62
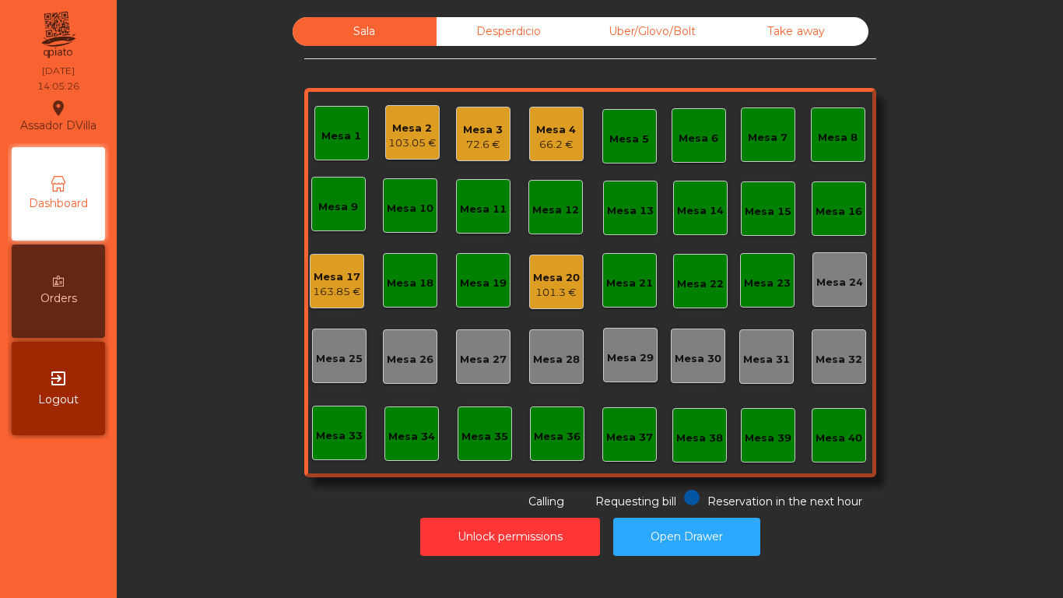
click at [536, 145] on div "66.2 €" at bounding box center [556, 145] width 40 height 16
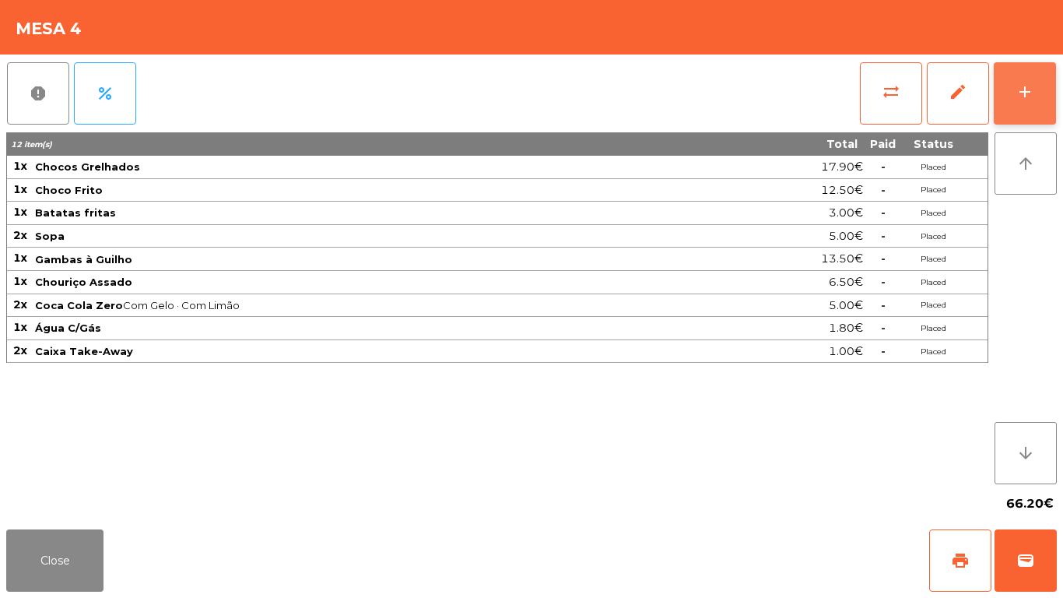
click at [1031, 106] on button "add" at bounding box center [1025, 93] width 62 height 62
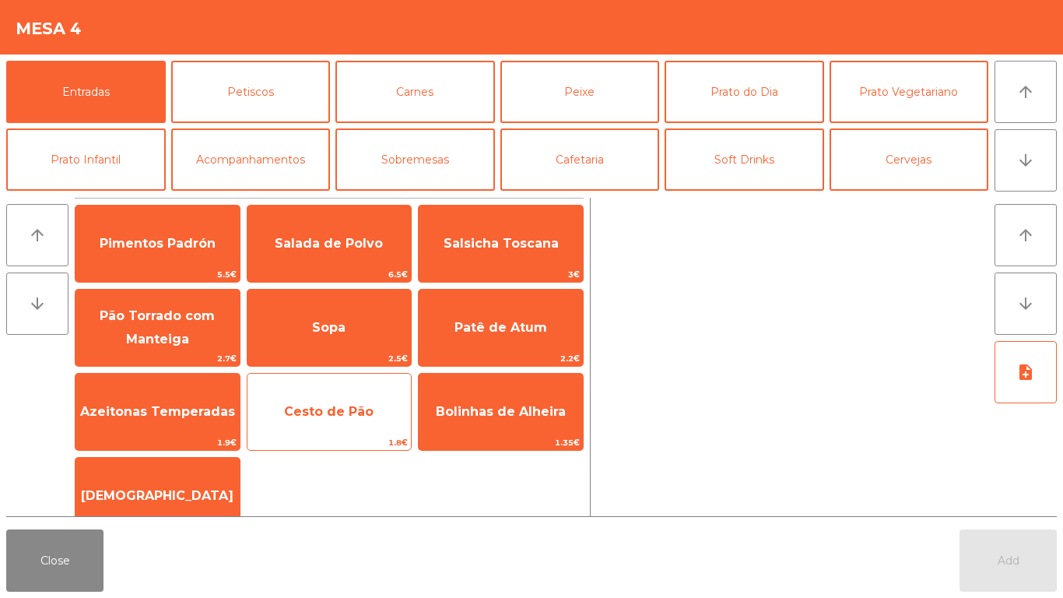
click at [367, 398] on span "Cesto de Pão" at bounding box center [329, 412] width 164 height 42
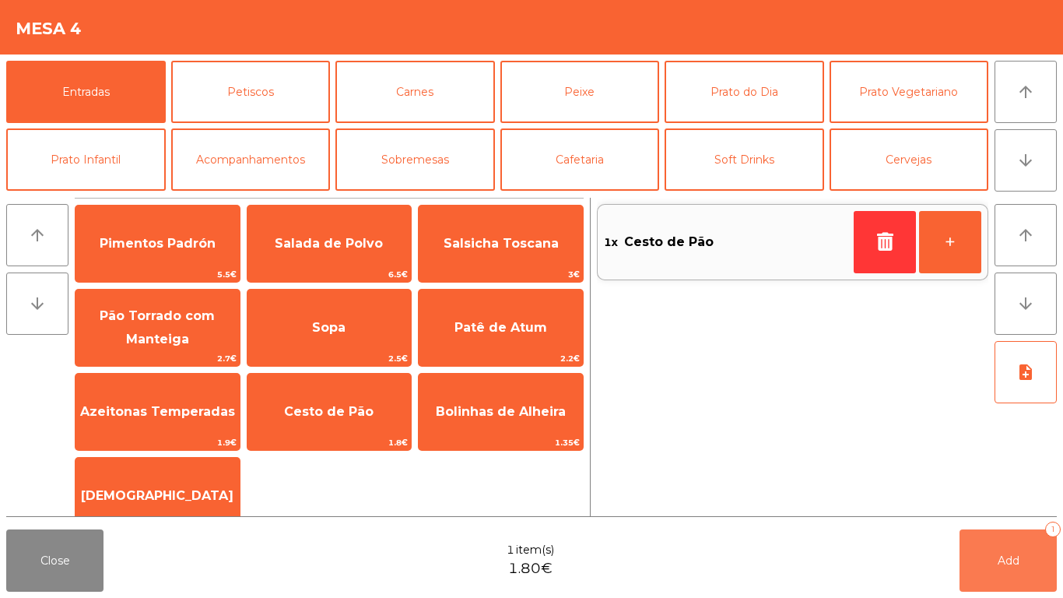
click at [1022, 554] on button "Add 1" at bounding box center [1008, 560] width 97 height 62
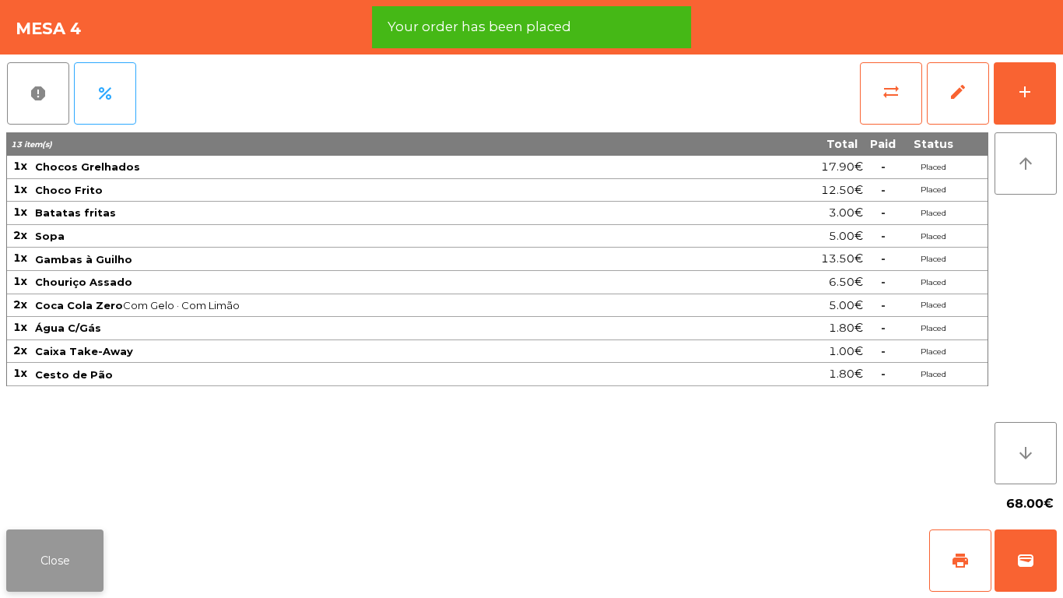
click at [47, 549] on button "Close" at bounding box center [54, 560] width 97 height 62
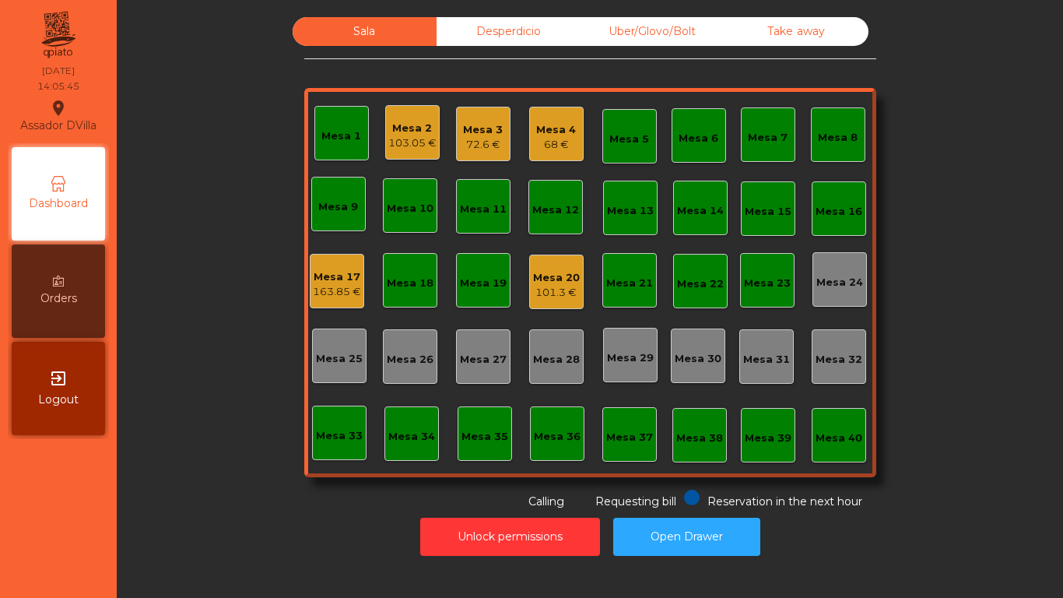
click at [570, 126] on div "Mesa 4 68 €" at bounding box center [556, 134] width 54 height 54
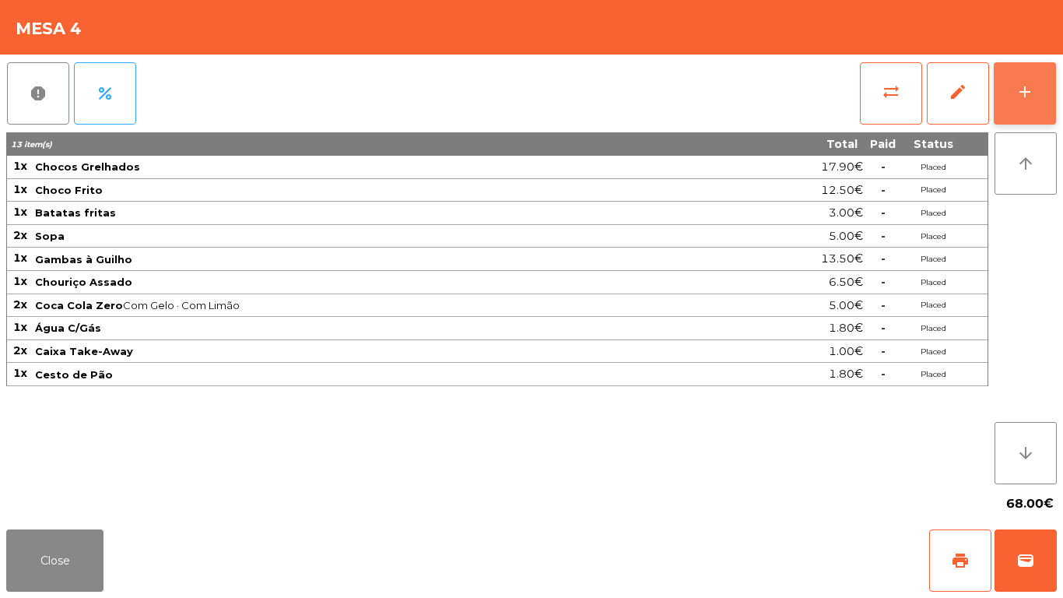
click at [1054, 90] on button "add" at bounding box center [1025, 93] width 62 height 62
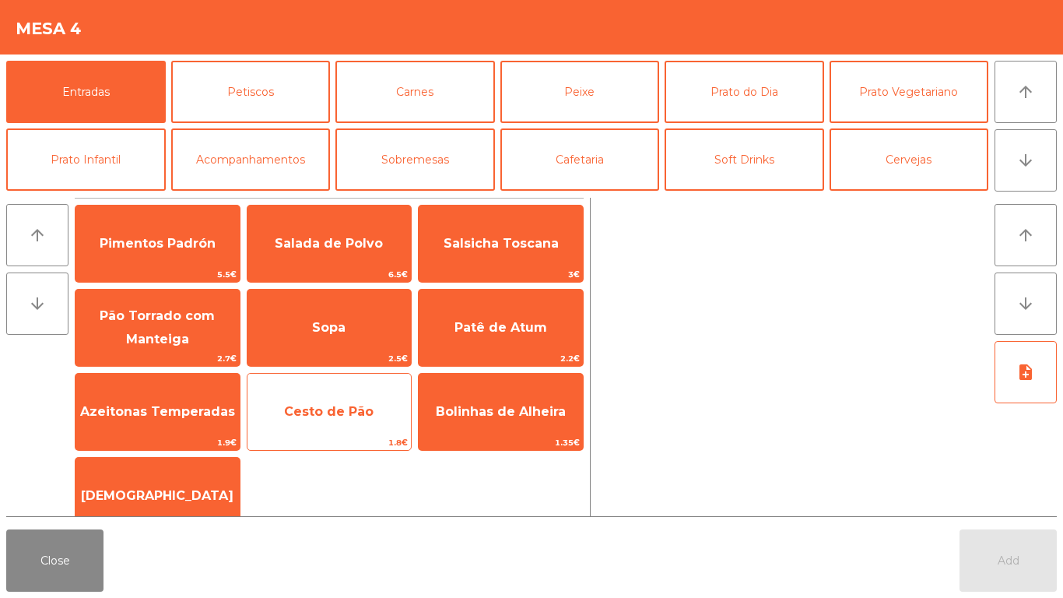
click at [330, 417] on span "Cesto de Pão" at bounding box center [329, 411] width 90 height 15
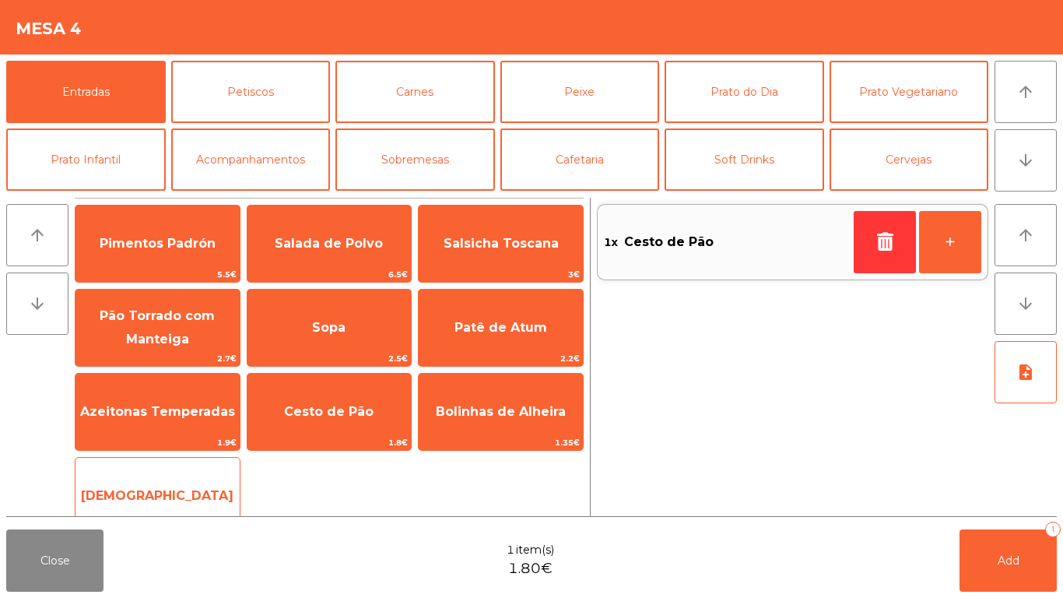
click at [180, 478] on span "[DEMOGRAPHIC_DATA]" at bounding box center [157, 496] width 164 height 42
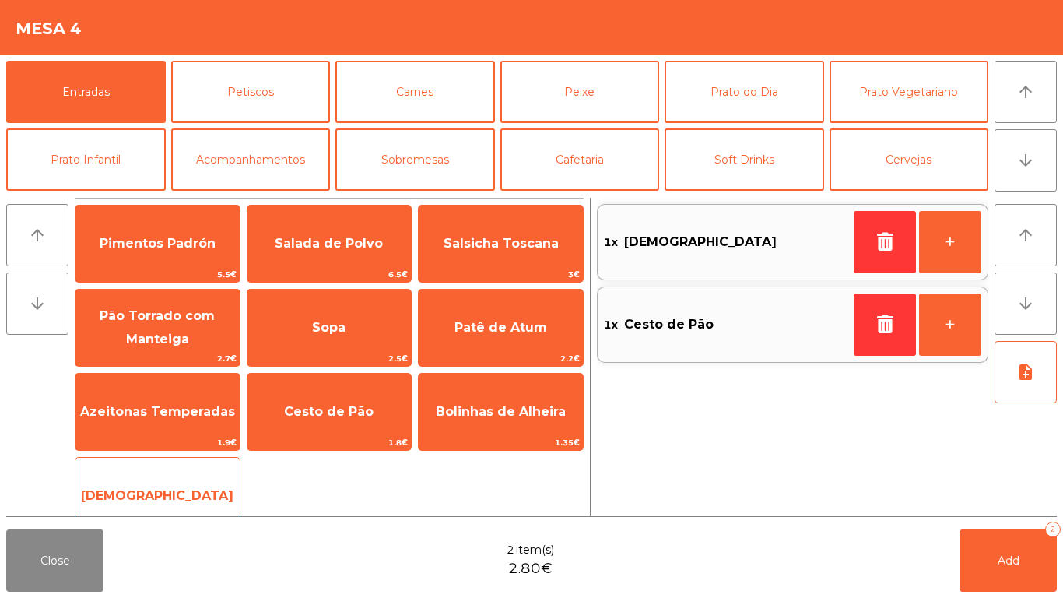
click at [183, 468] on div "Manteiga 1€" at bounding box center [158, 496] width 166 height 78
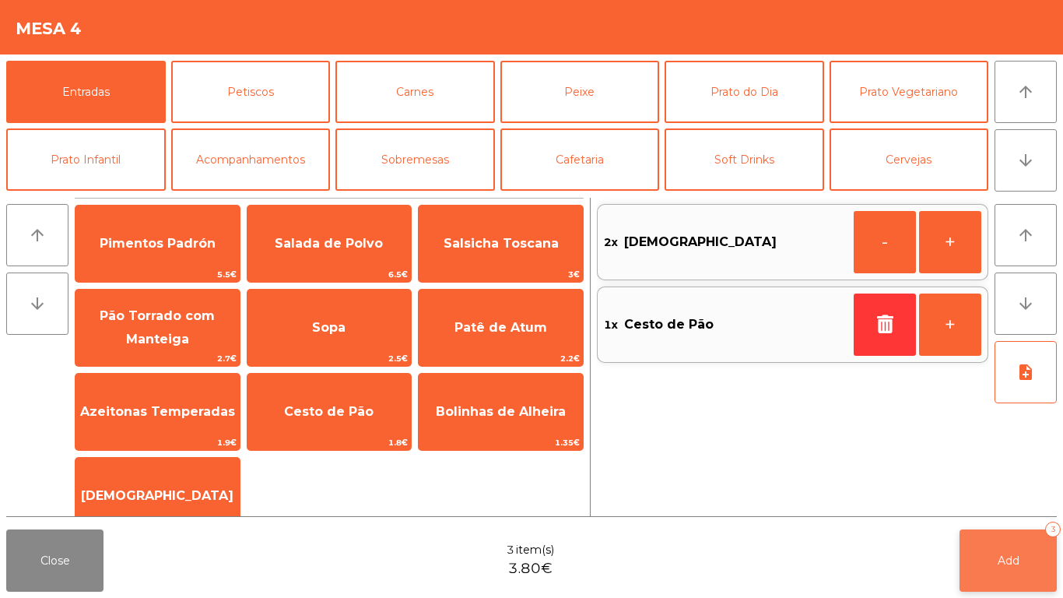
click at [987, 548] on button "Add 3" at bounding box center [1008, 560] width 97 height 62
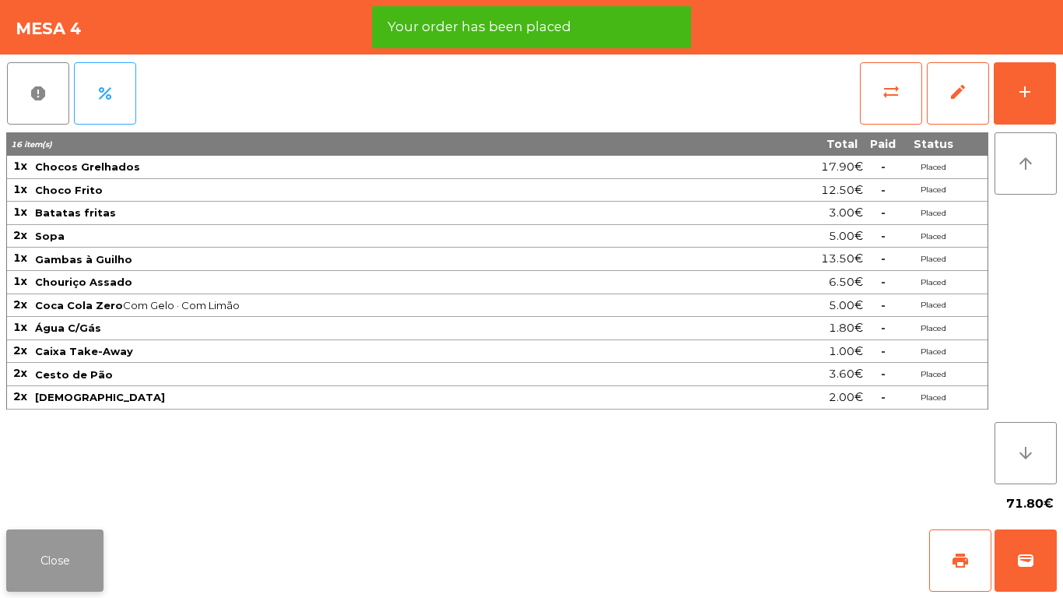
click at [72, 542] on button "Close" at bounding box center [54, 560] width 97 height 62
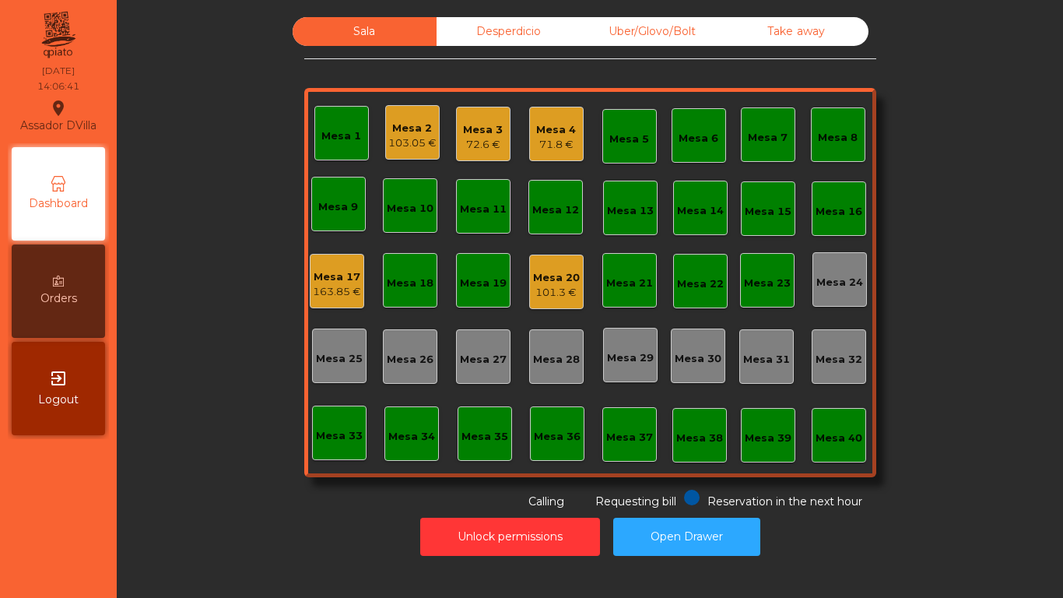
click at [33, 294] on div "Orders" at bounding box center [58, 290] width 93 height 93
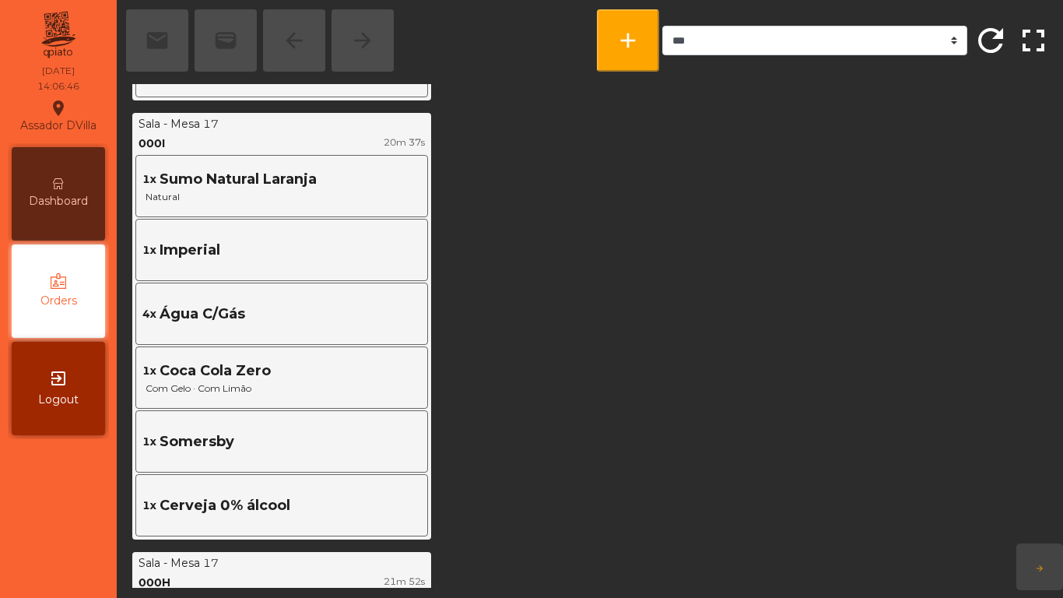
scroll to position [858, 0]
click at [65, 193] on span "Dashboard" at bounding box center [58, 201] width 59 height 16
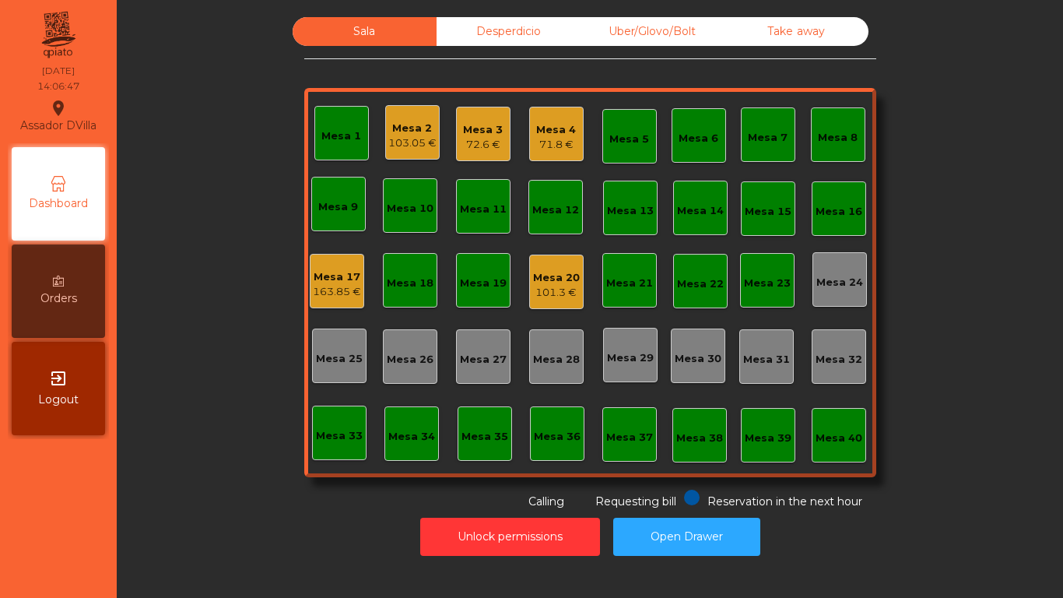
click at [257, 486] on div "Sala Desperdicio Uber/Glovo/Bolt Take away Mesa 1 Mesa 2 103.05 € Mesa 3 72.6 €…" at bounding box center [590, 263] width 904 height 493
click at [562, 290] on div "101.3 €" at bounding box center [556, 293] width 47 height 16
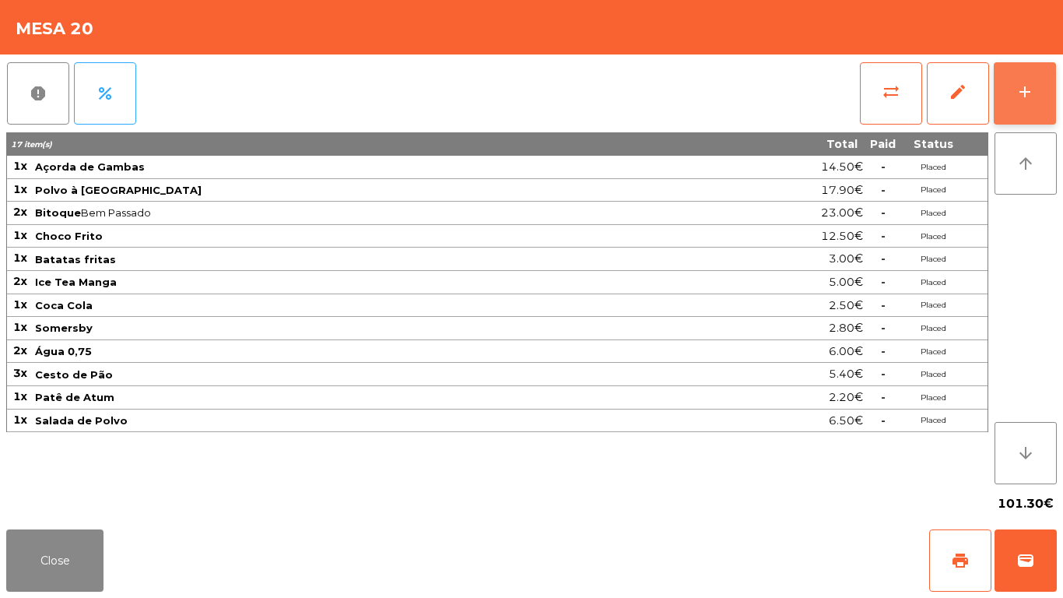
click at [1049, 118] on button "add" at bounding box center [1025, 93] width 62 height 62
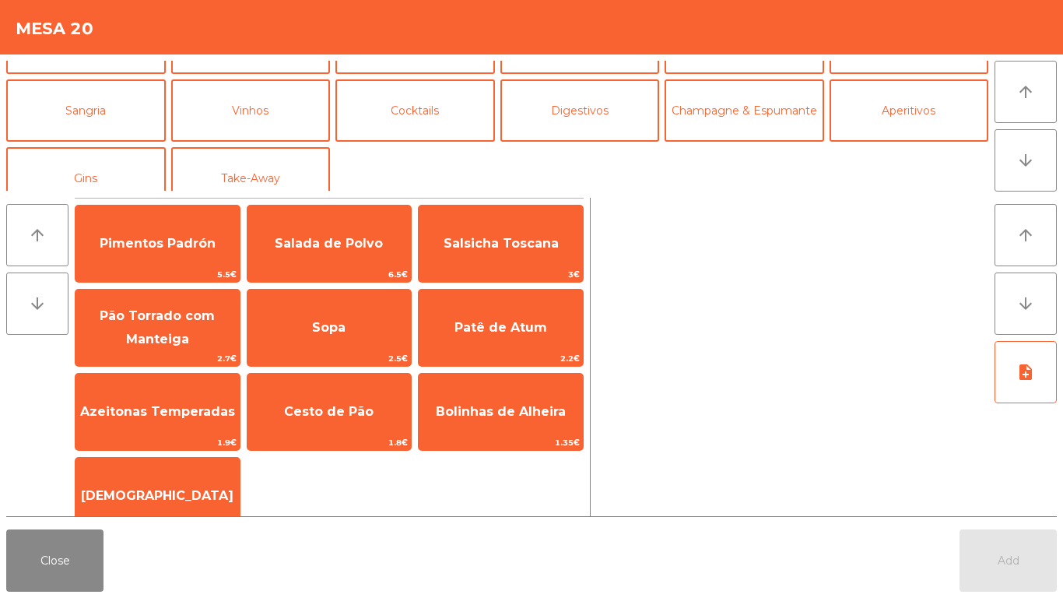
scroll to position [135, 0]
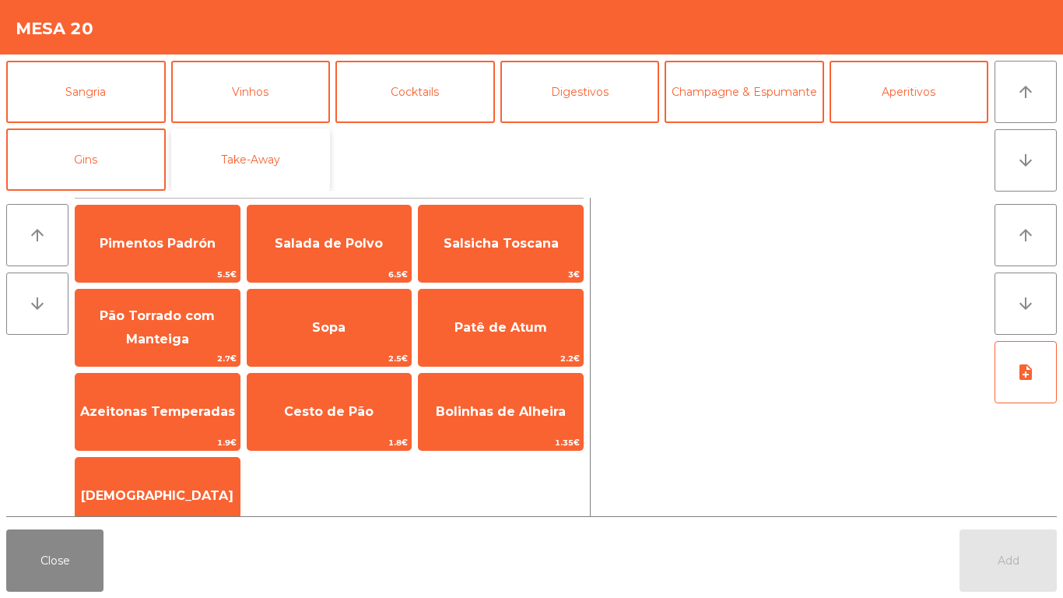
click at [288, 160] on button "Take-Away" at bounding box center [251, 159] width 160 height 62
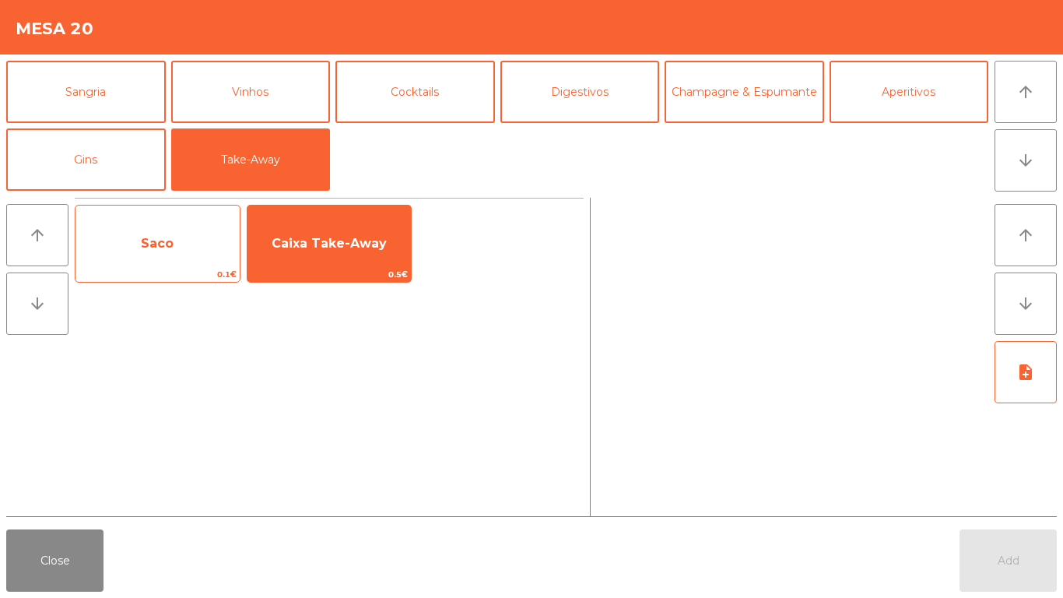
click at [165, 269] on span "0.1€" at bounding box center [157, 274] width 164 height 15
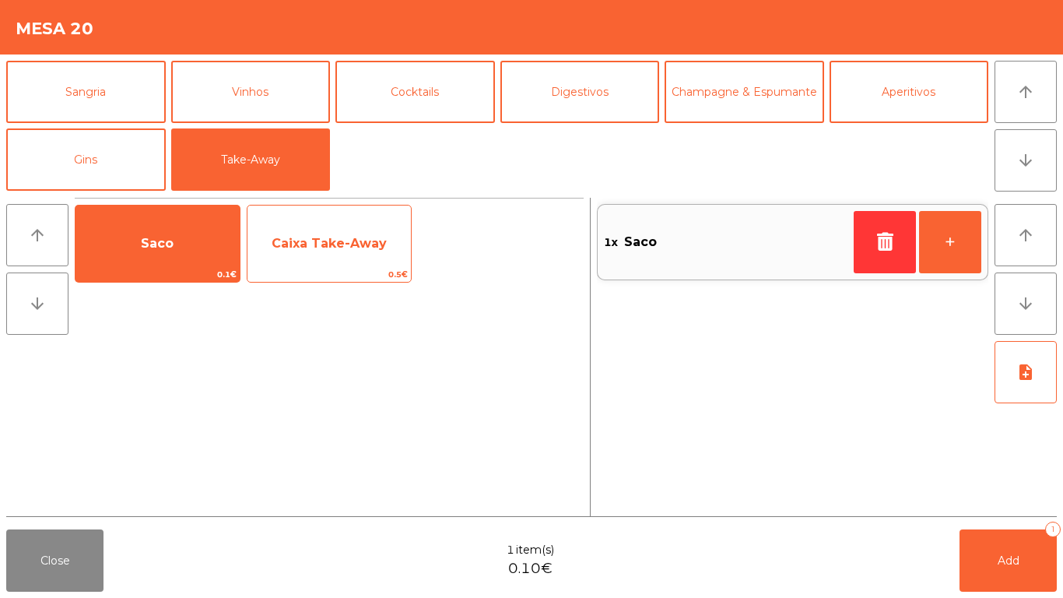
click at [336, 247] on span "Caixa Take-Away" at bounding box center [329, 243] width 115 height 15
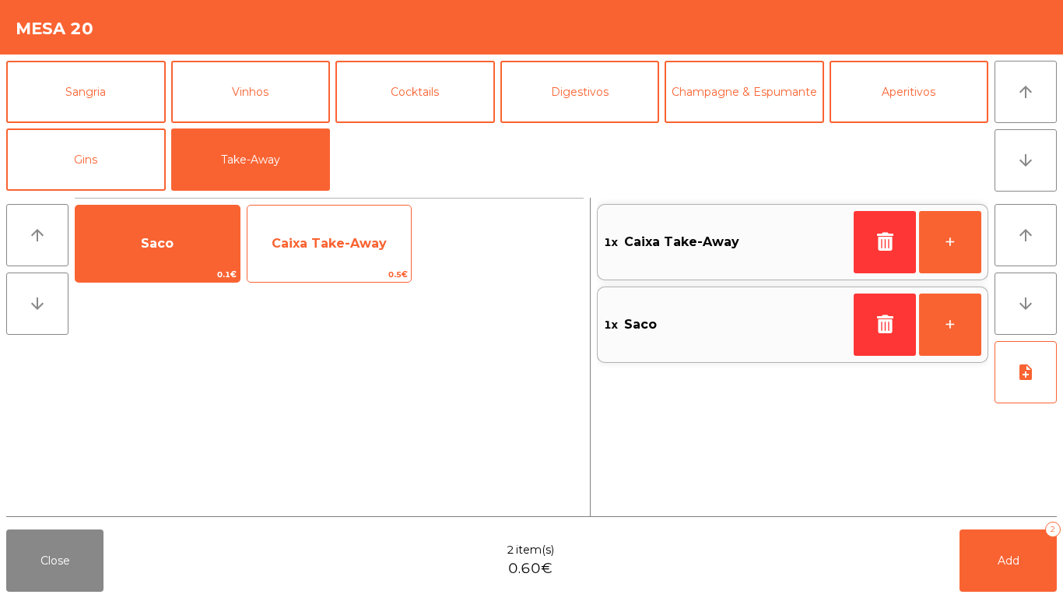
click at [340, 247] on span "Caixa Take-Away" at bounding box center [329, 243] width 115 height 15
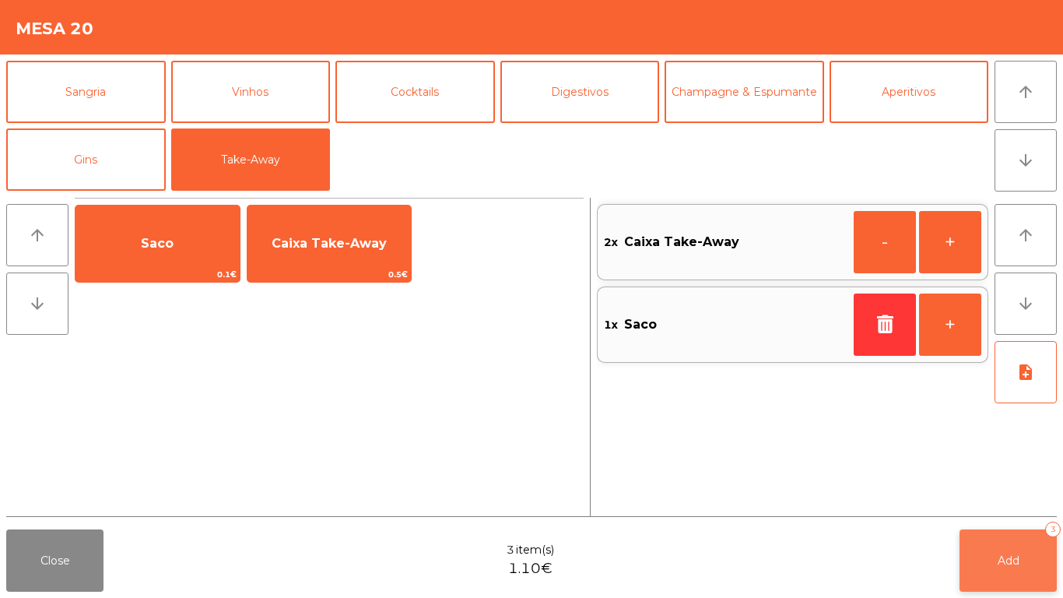
click at [1000, 556] on span "Add" at bounding box center [1009, 560] width 22 height 14
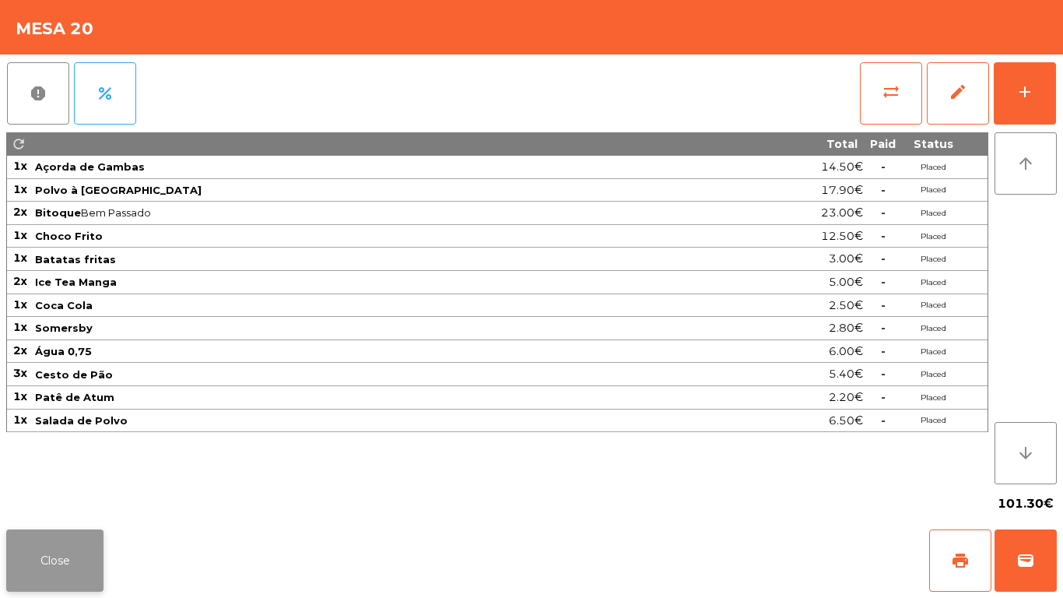
click at [70, 534] on button "Close" at bounding box center [54, 560] width 97 height 62
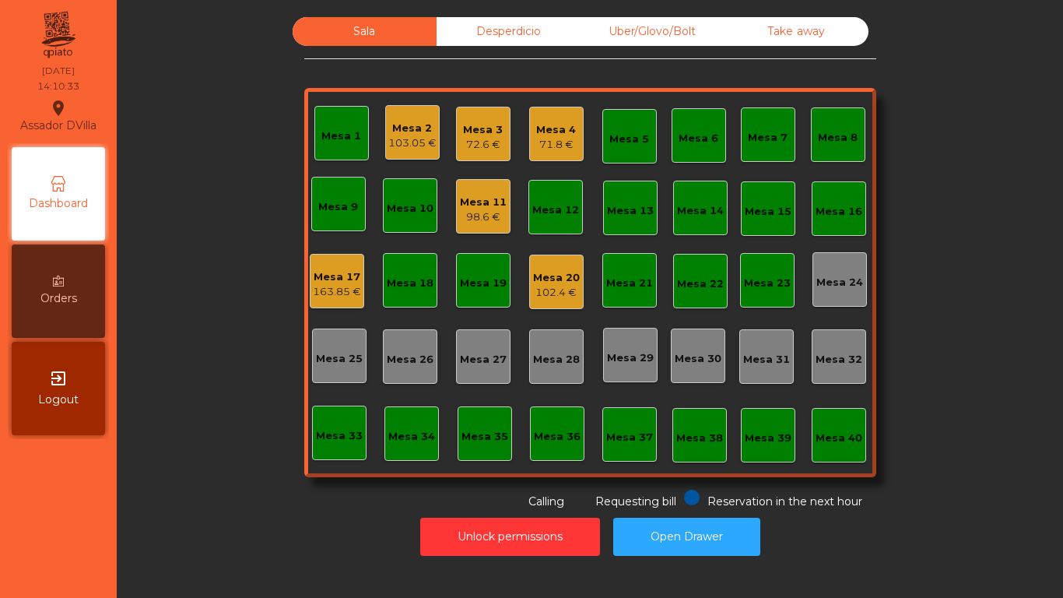
click at [539, 138] on div "71.8 €" at bounding box center [556, 145] width 40 height 16
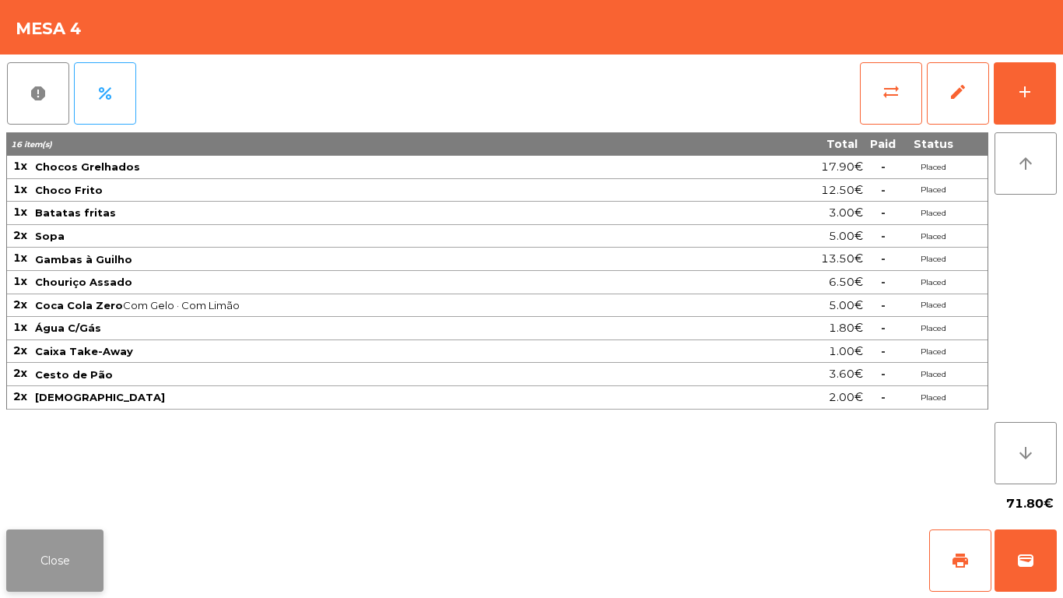
click at [36, 549] on button "Close" at bounding box center [54, 560] width 97 height 62
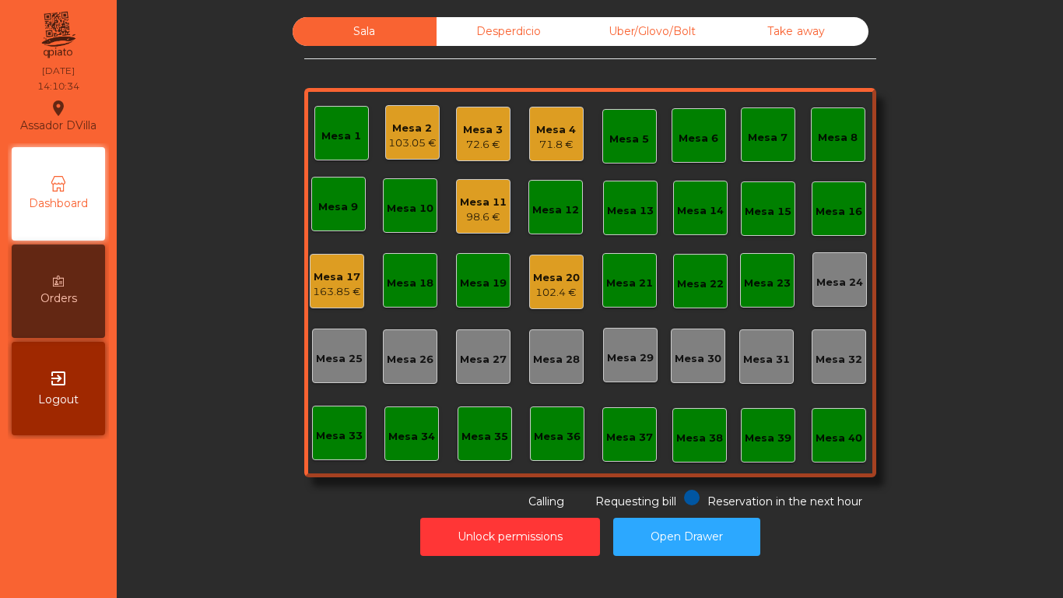
click at [177, 484] on div "Sala Desperdicio Uber/Glovo/Bolt Take away Mesa 1 Mesa 2 103.05 € Mesa 3 72.6 €…" at bounding box center [590, 263] width 904 height 493
click at [551, 276] on div "Mesa 20" at bounding box center [556, 278] width 47 height 16
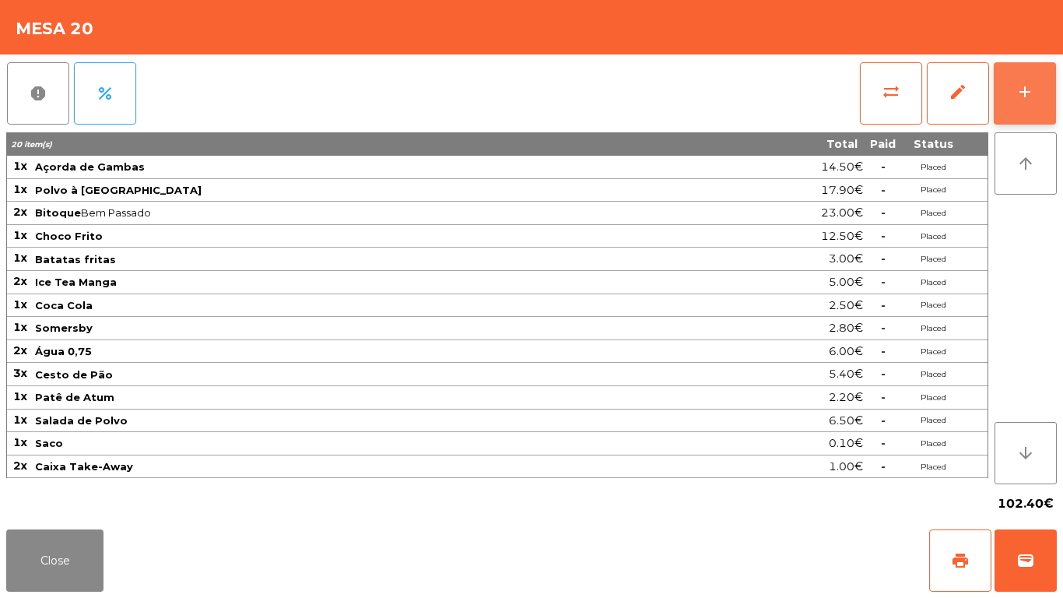
click at [1033, 69] on button "add" at bounding box center [1025, 93] width 62 height 62
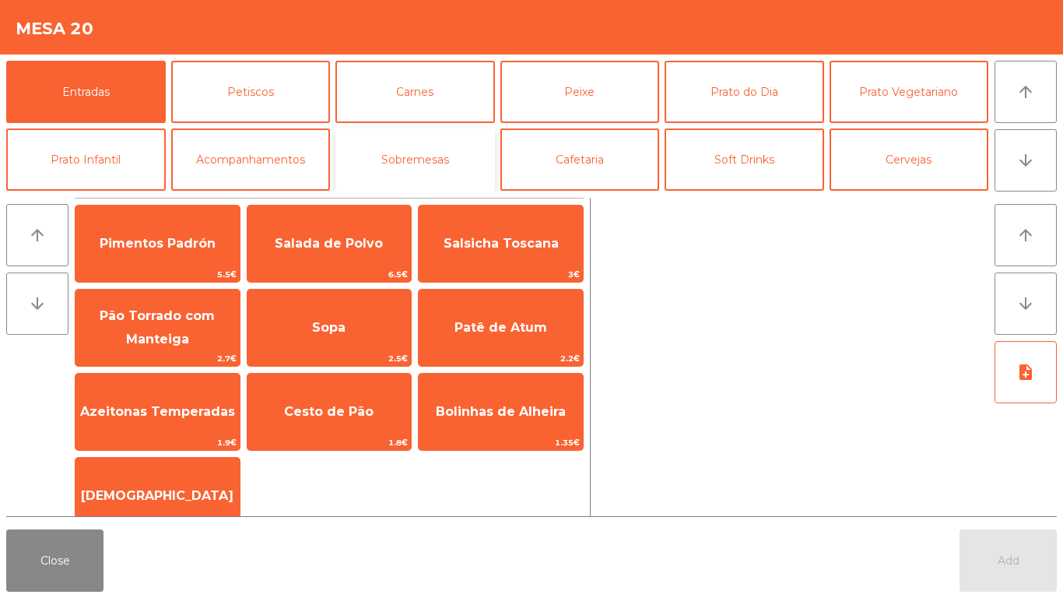
click at [398, 139] on button "Sobremesas" at bounding box center [415, 159] width 160 height 62
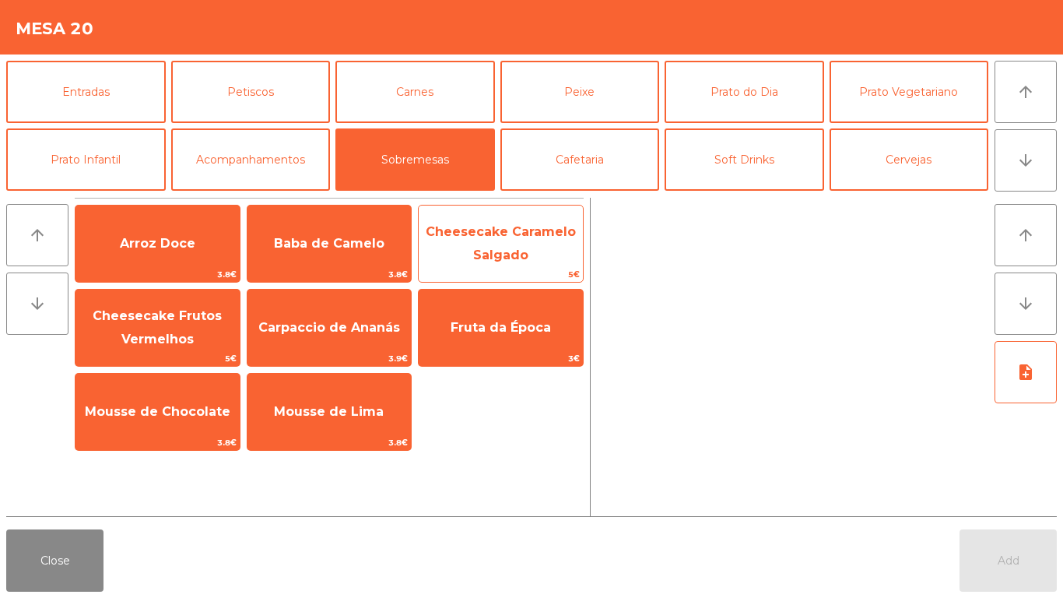
click at [498, 235] on span "Cheesecake Caramelo Salgado" at bounding box center [501, 243] width 150 height 38
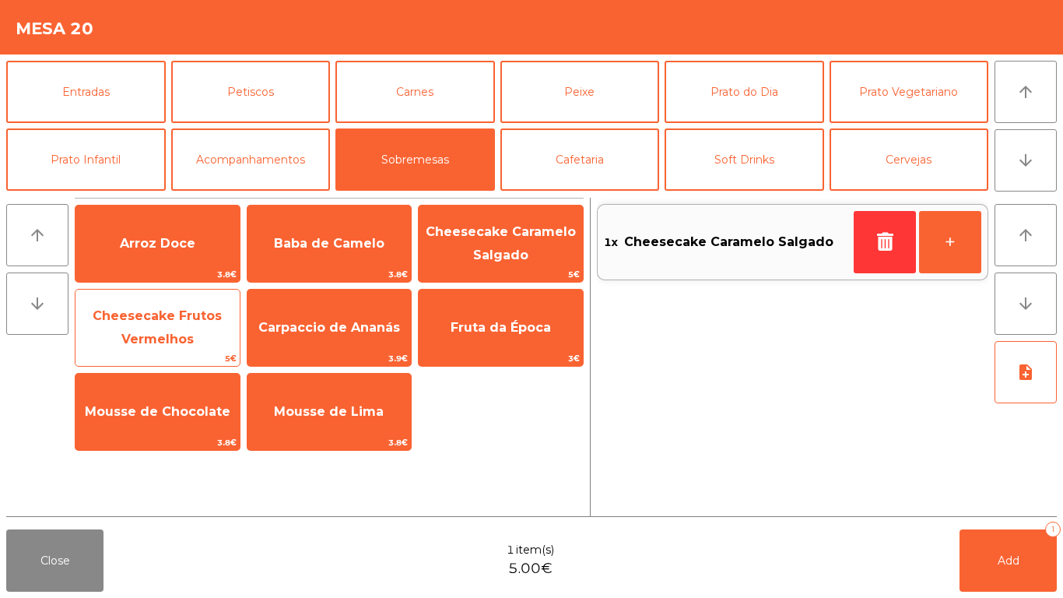
click at [143, 318] on span "Cheesecake Frutos Vermelhos" at bounding box center [157, 327] width 129 height 38
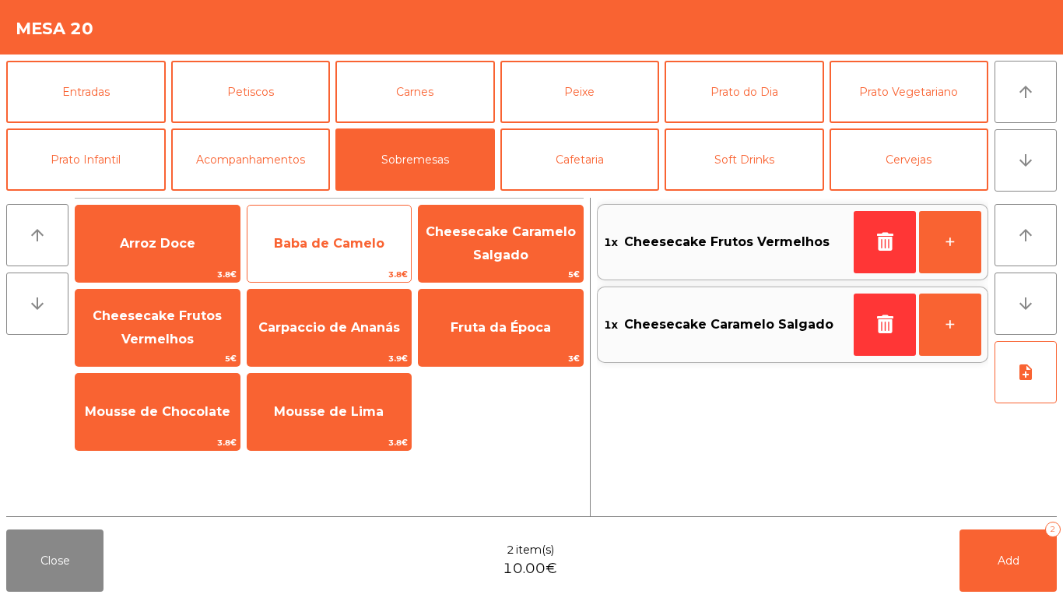
click at [303, 227] on span "Baba de Camelo" at bounding box center [329, 244] width 164 height 42
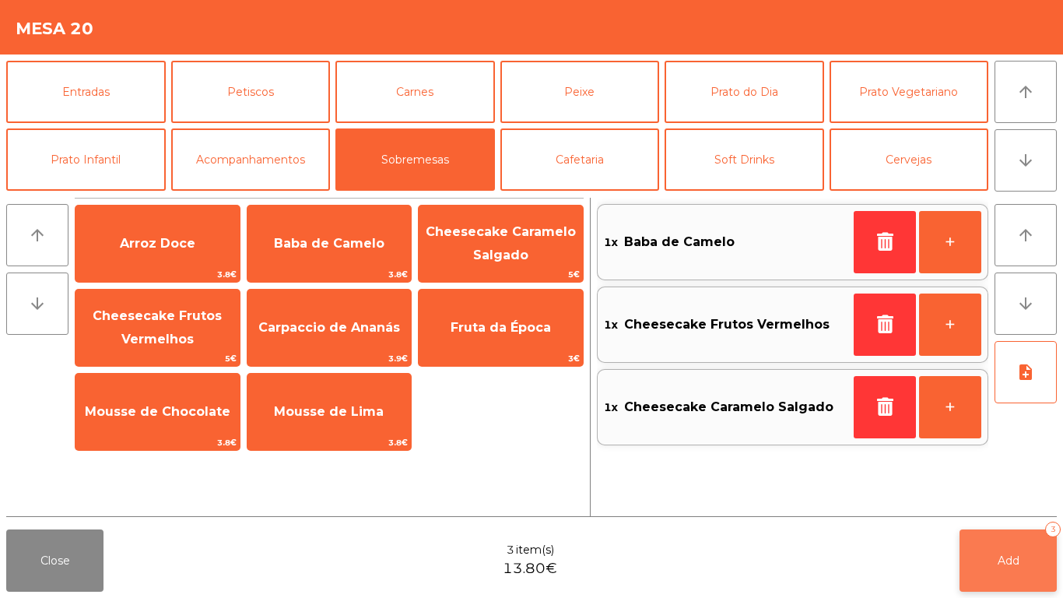
click at [1005, 554] on span "Add" at bounding box center [1009, 560] width 22 height 14
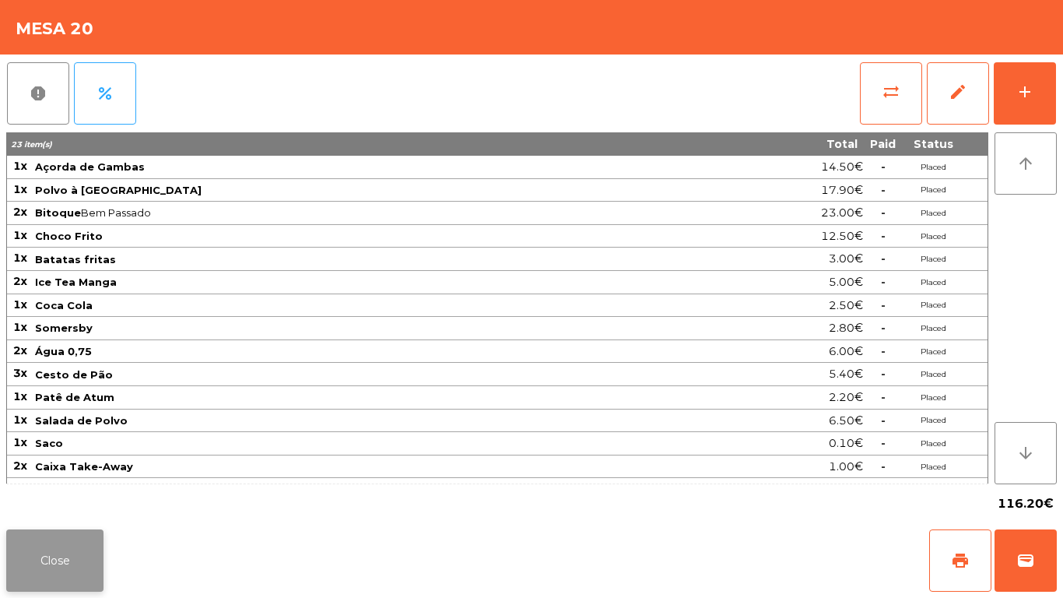
click at [65, 564] on button "Close" at bounding box center [54, 560] width 97 height 62
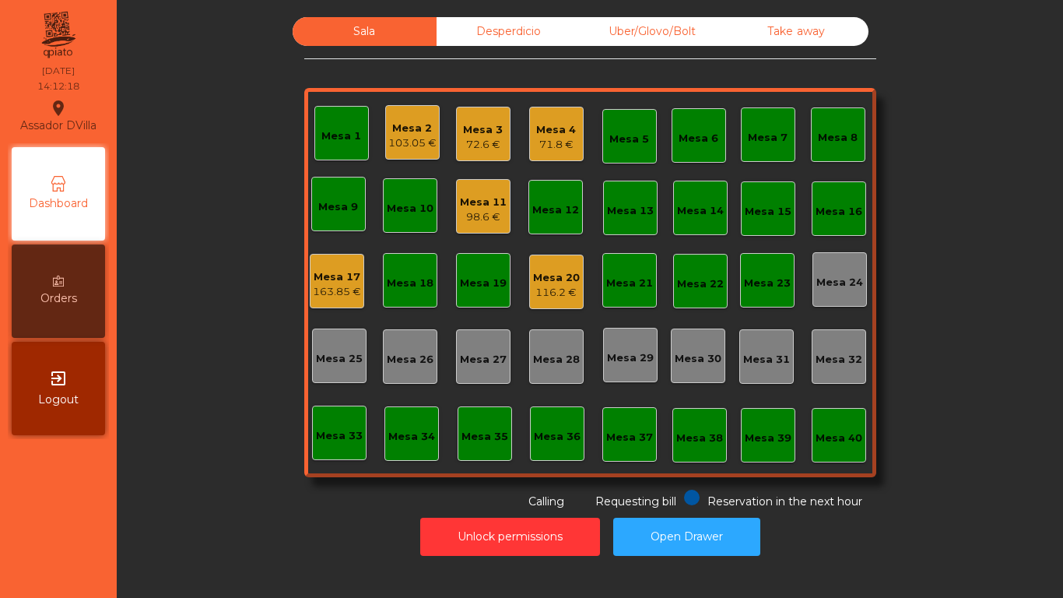
drag, startPoint x: 174, startPoint y: 406, endPoint x: 189, endPoint y: 383, distance: 28.1
click at [174, 406] on div "Sala Desperdicio Uber/Glovo/Bolt Take away Mesa 1 Mesa 2 103.05 € Mesa 3 72.6 €…" at bounding box center [590, 263] width 904 height 493
click at [465, 195] on div "Mesa 11" at bounding box center [483, 203] width 47 height 16
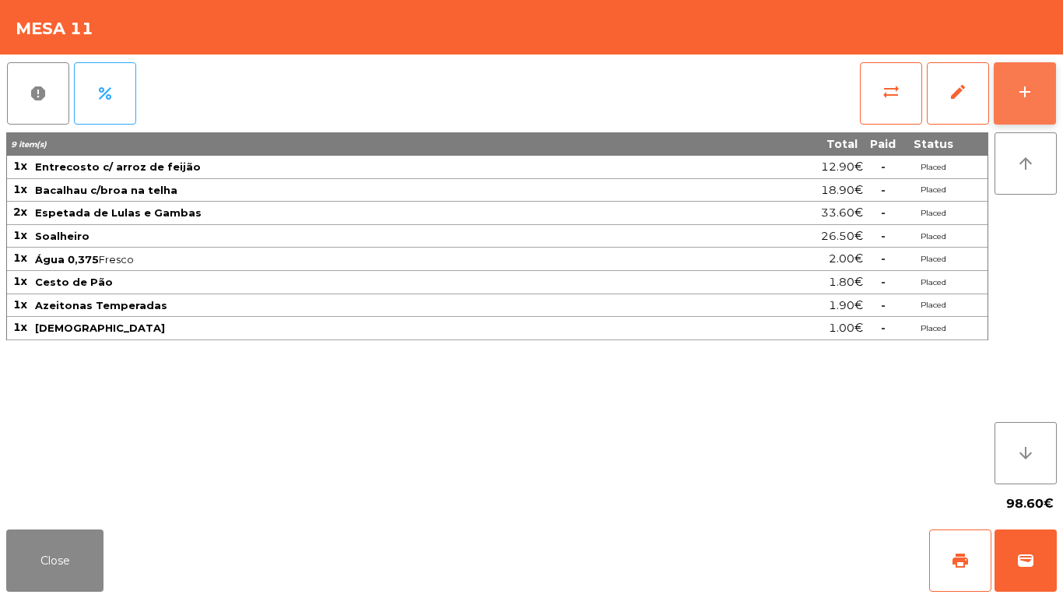
click at [1041, 93] on button "add" at bounding box center [1025, 93] width 62 height 62
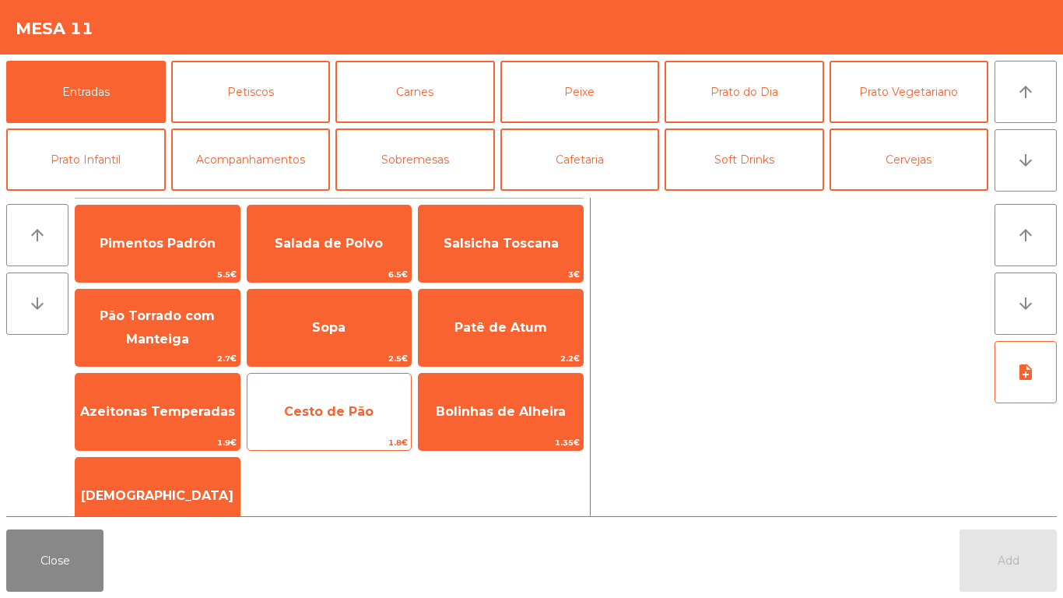
click at [328, 388] on div "Cesto de Pão 1.8€" at bounding box center [330, 412] width 166 height 78
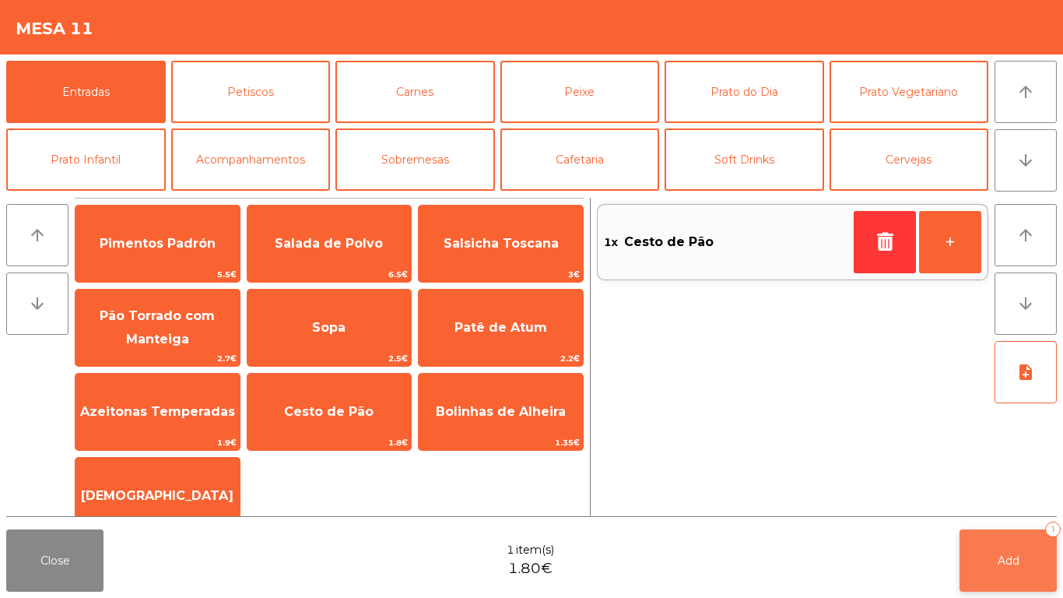
click at [1007, 549] on button "Add 1" at bounding box center [1008, 560] width 97 height 62
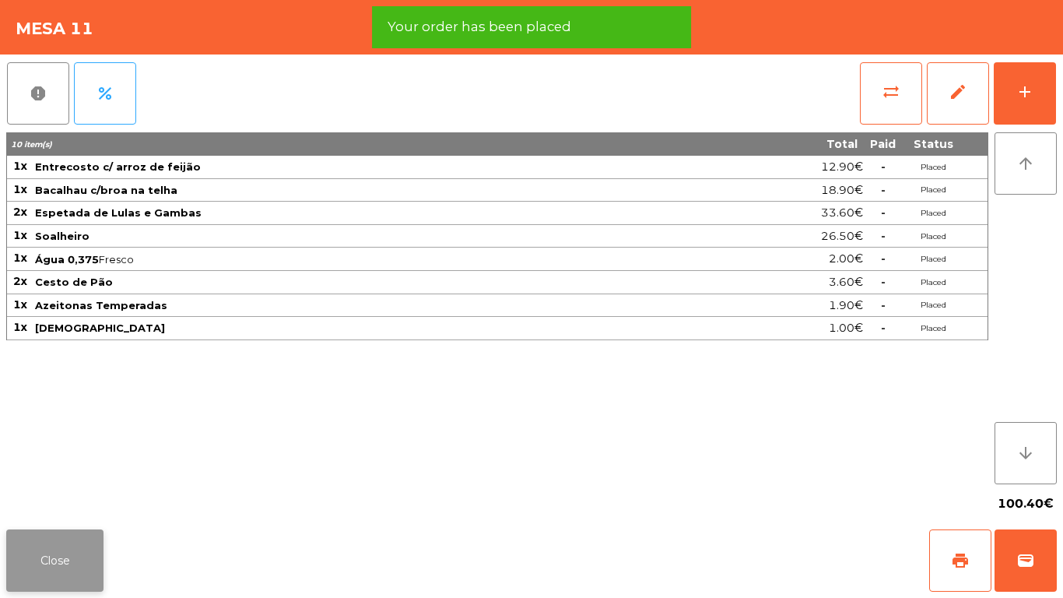
click at [66, 539] on button "Close" at bounding box center [54, 560] width 97 height 62
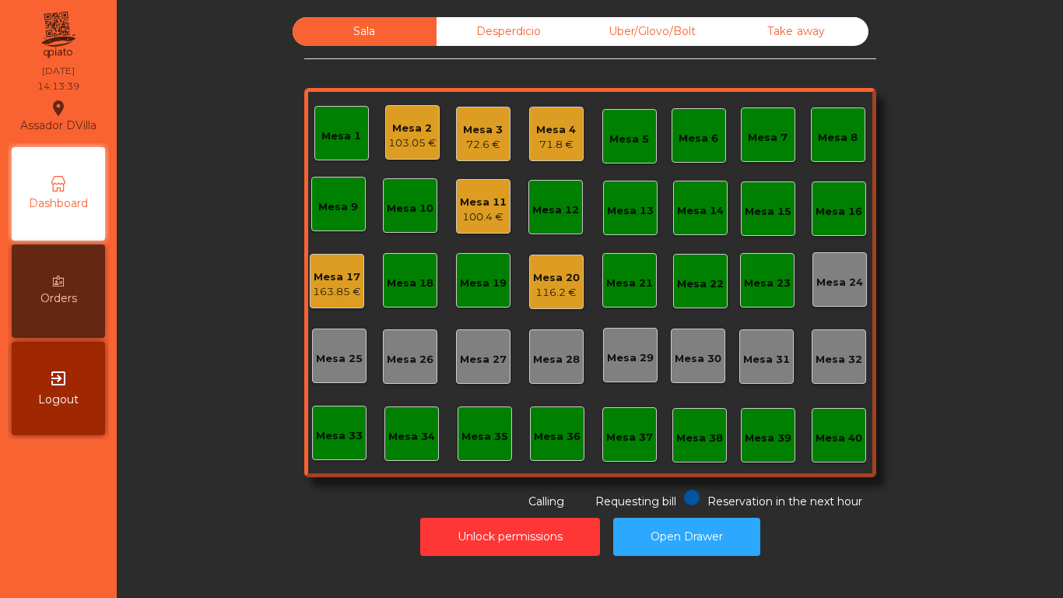
click at [334, 292] on div "163.85 €" at bounding box center [337, 292] width 48 height 16
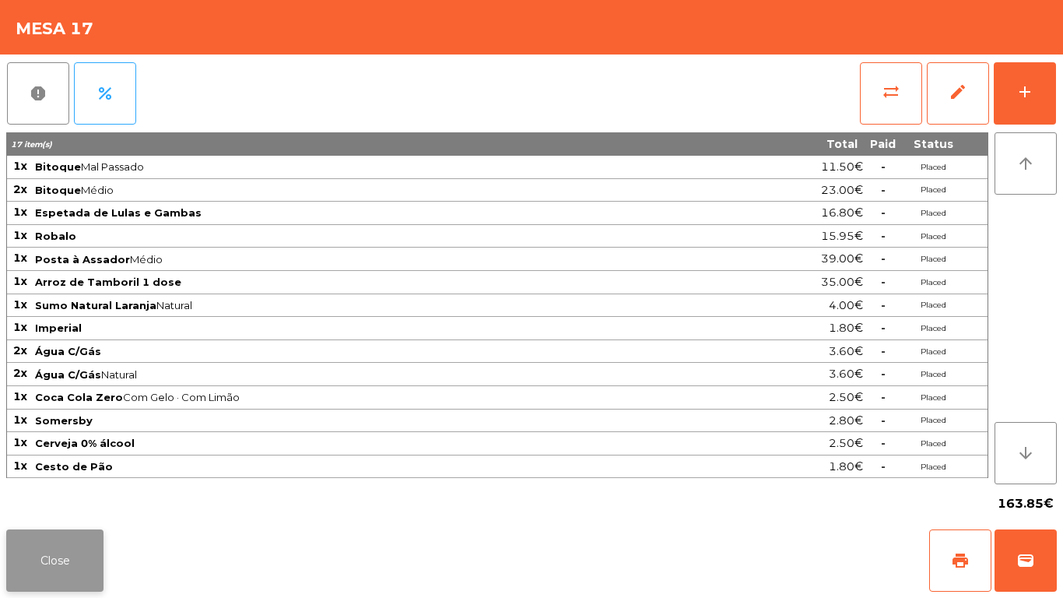
click at [57, 556] on button "Close" at bounding box center [54, 560] width 97 height 62
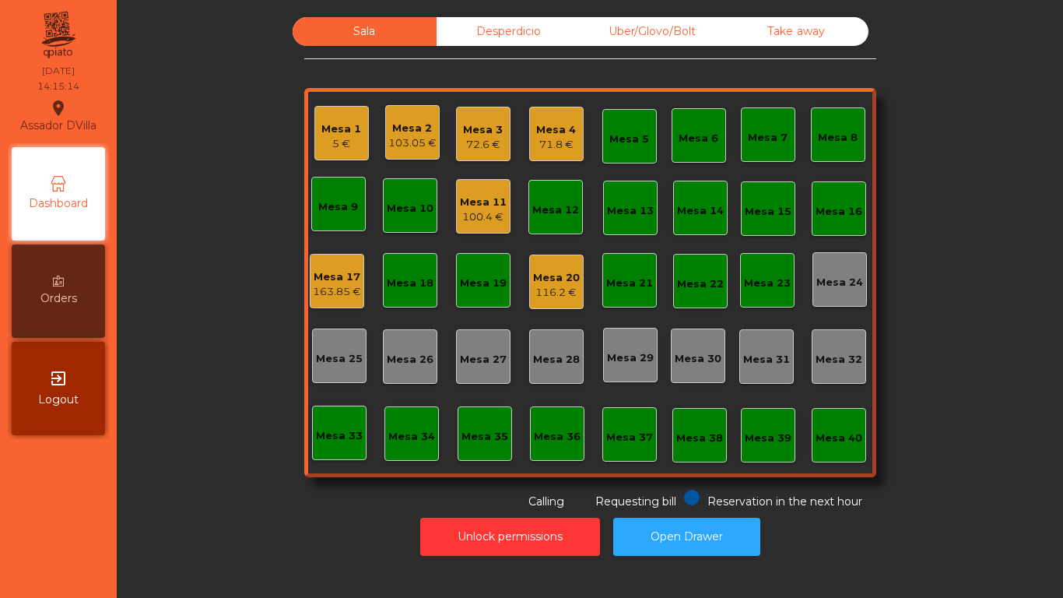
click at [533, 265] on div "Mesa 20 116.2 €" at bounding box center [556, 282] width 47 height 37
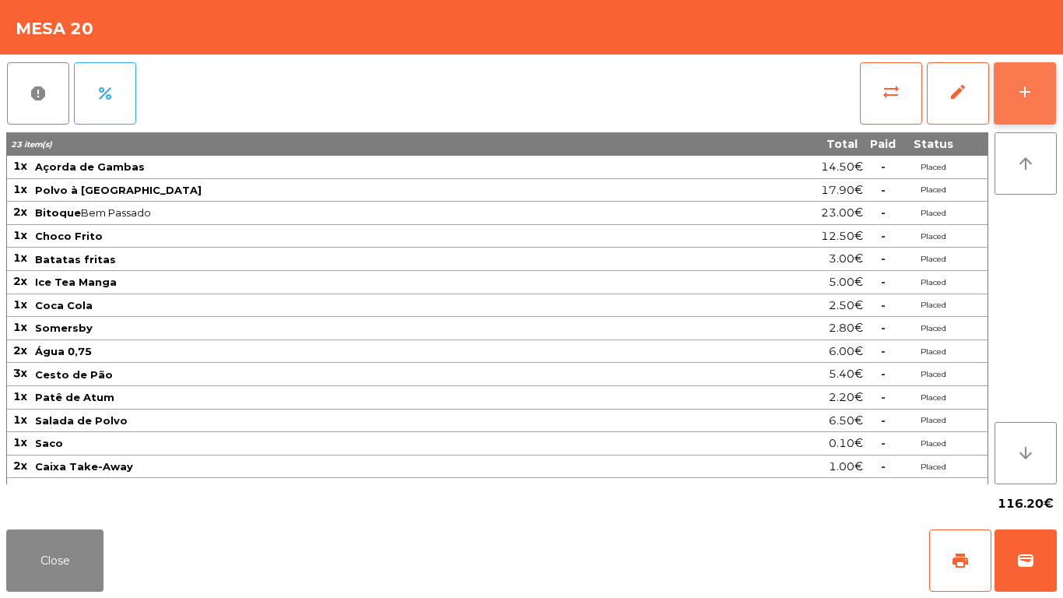
click at [1051, 82] on button "add" at bounding box center [1025, 93] width 62 height 62
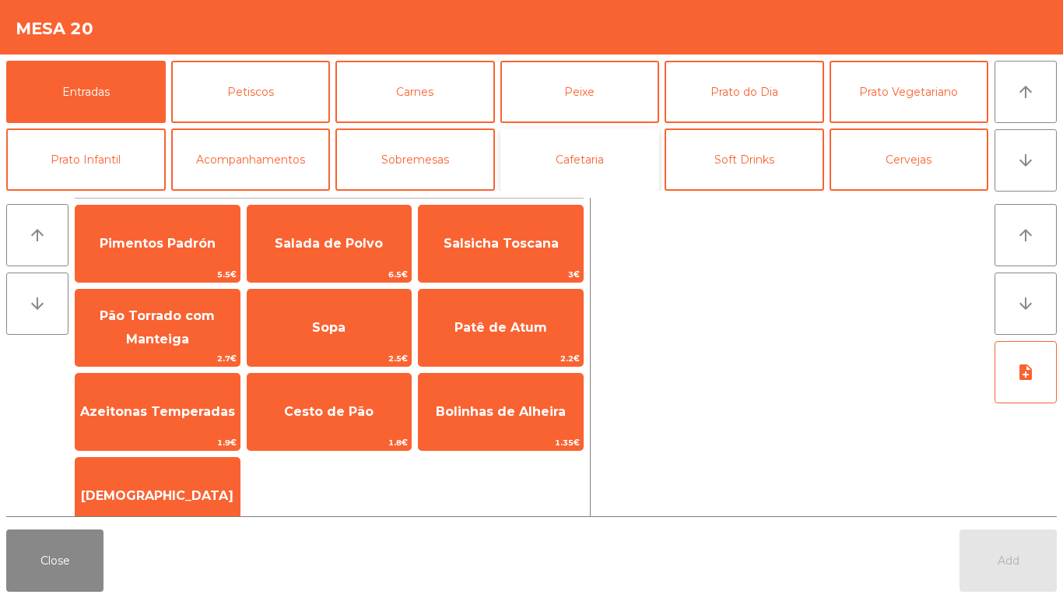
click at [559, 142] on button "Cafetaria" at bounding box center [580, 159] width 160 height 62
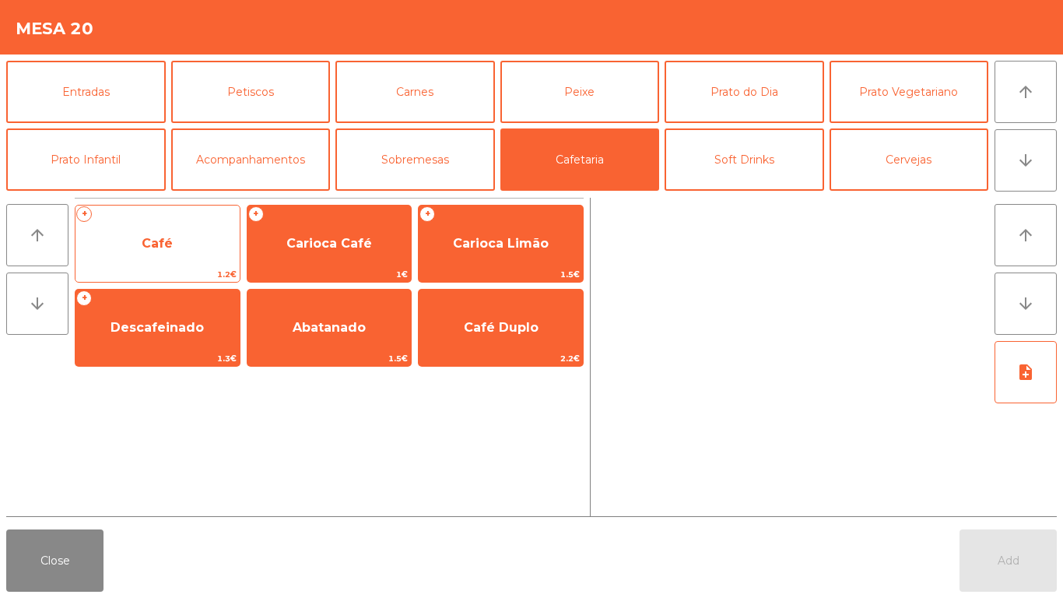
click at [147, 247] on span "Café" at bounding box center [157, 243] width 31 height 15
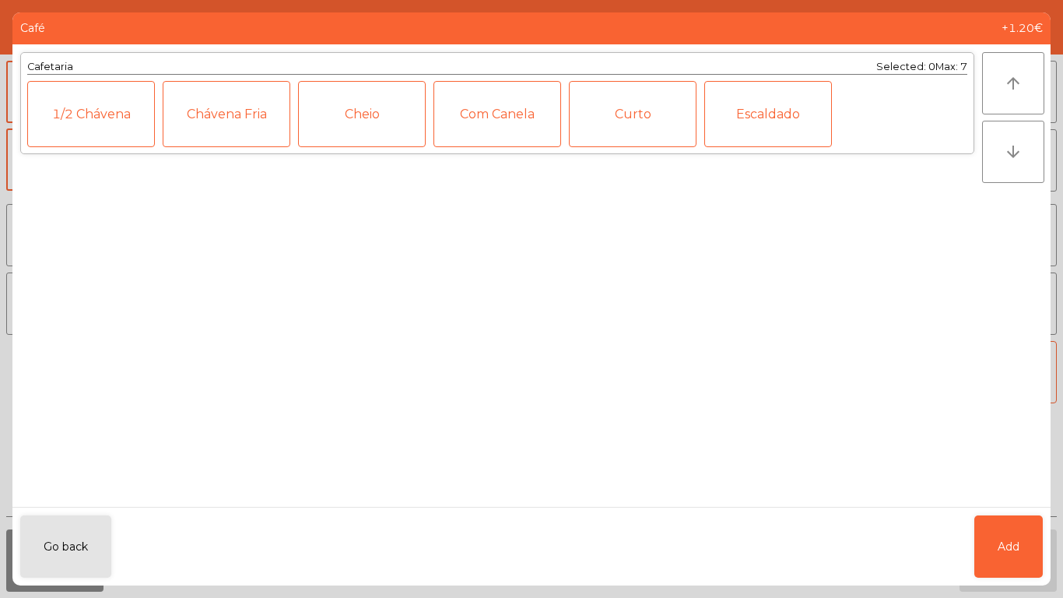
click at [616, 109] on div "Curto" at bounding box center [633, 114] width 128 height 66
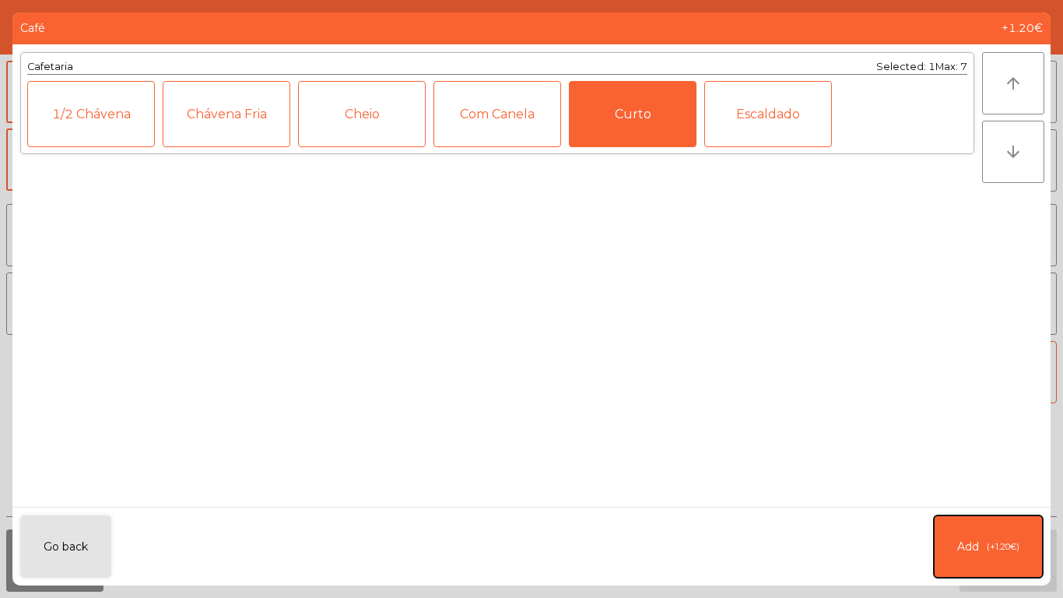
click at [995, 525] on button "Add (+1.20€)" at bounding box center [988, 546] width 109 height 62
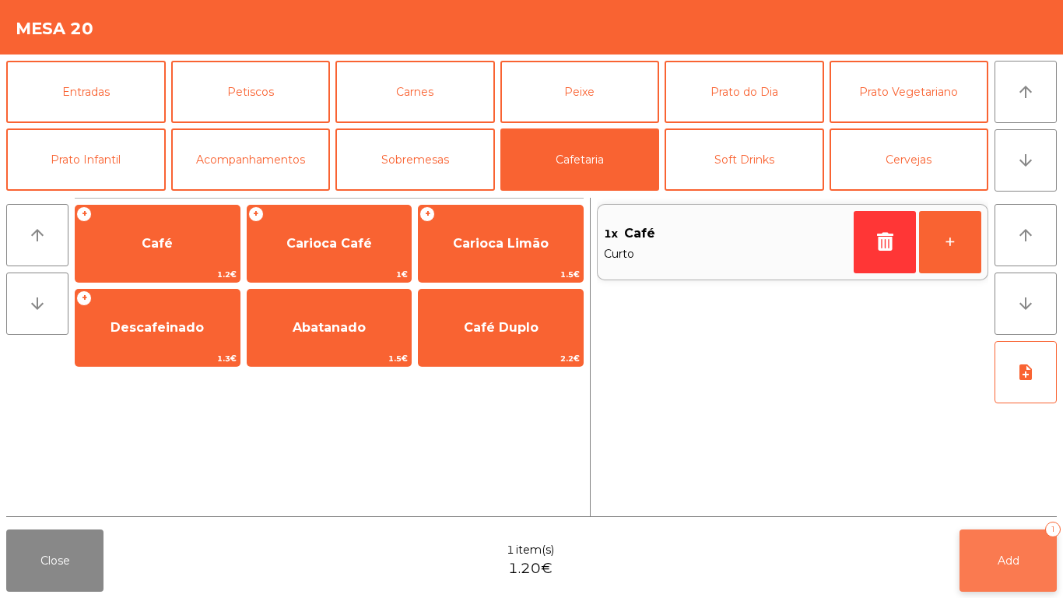
click at [1005, 532] on button "Add 1" at bounding box center [1008, 560] width 97 height 62
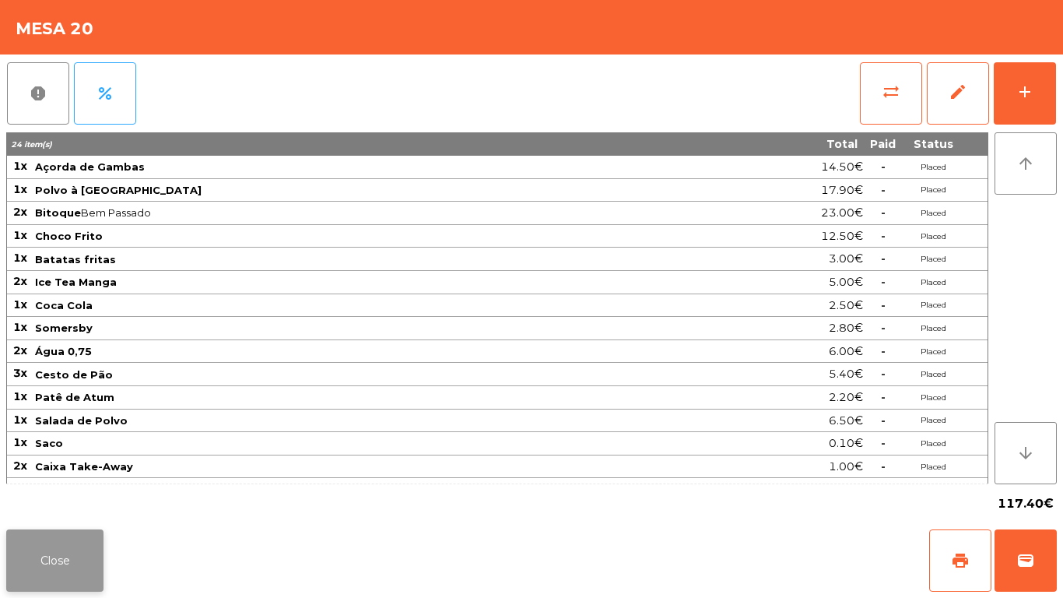
click at [44, 567] on button "Close" at bounding box center [54, 560] width 97 height 62
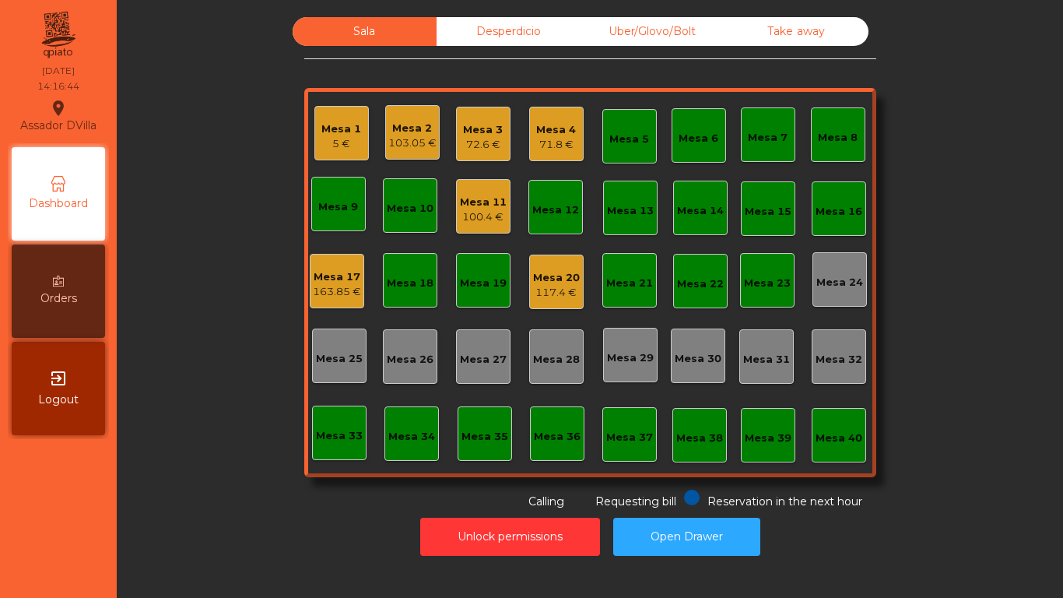
click at [313, 280] on div "Mesa 17" at bounding box center [337, 277] width 48 height 16
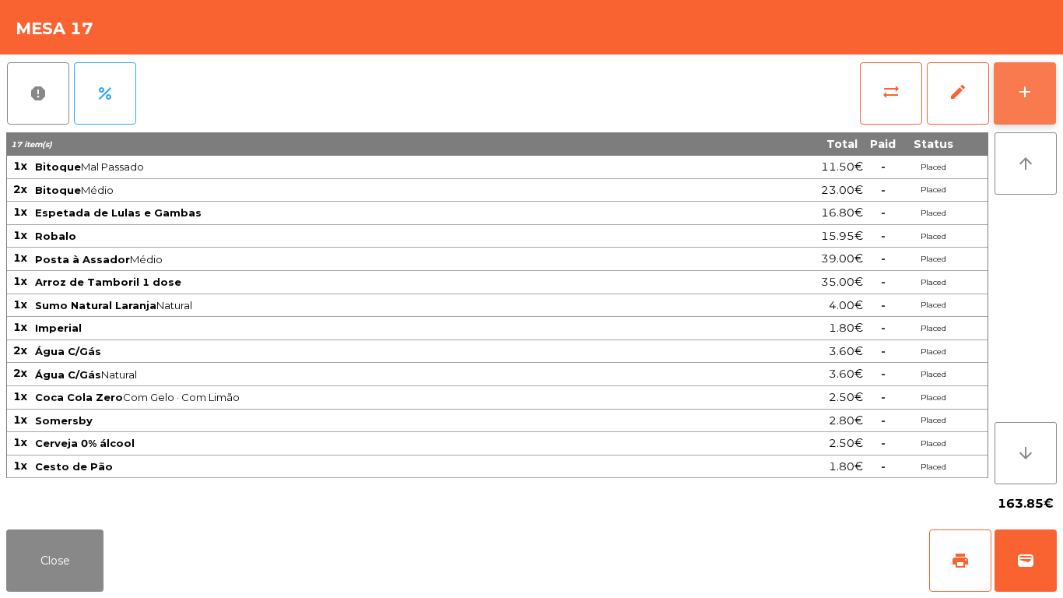
click at [1034, 86] on button "add" at bounding box center [1025, 93] width 62 height 62
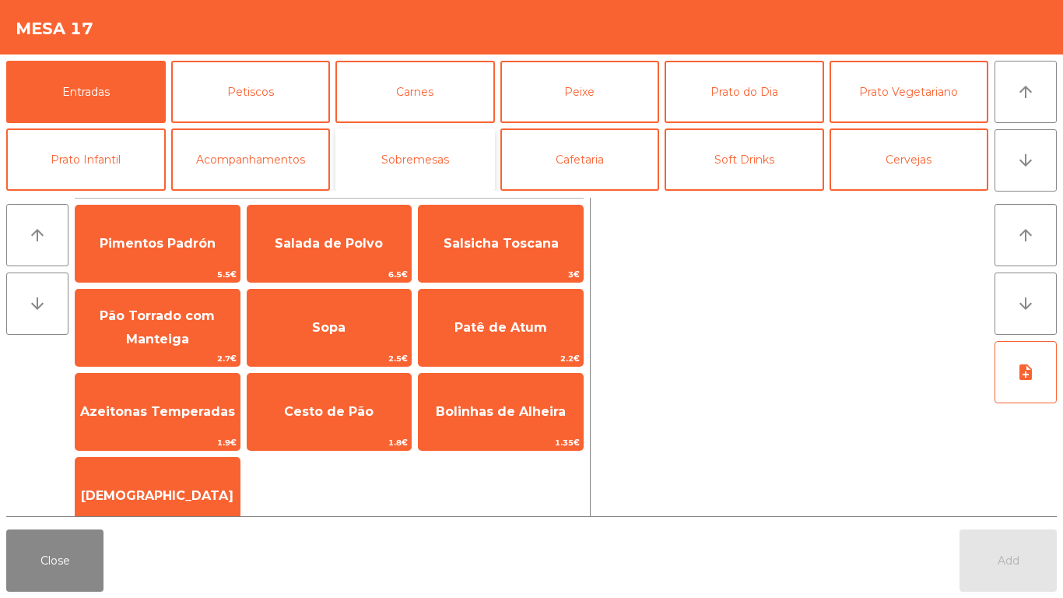
click at [436, 163] on button "Sobremesas" at bounding box center [415, 159] width 160 height 62
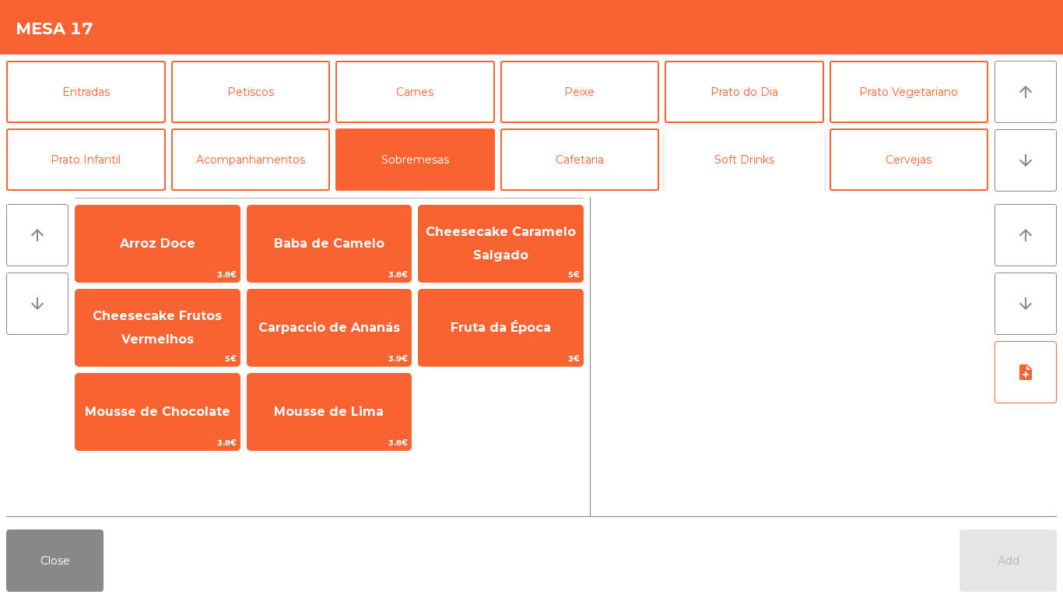
click at [739, 160] on button "Soft Drinks" at bounding box center [745, 159] width 160 height 62
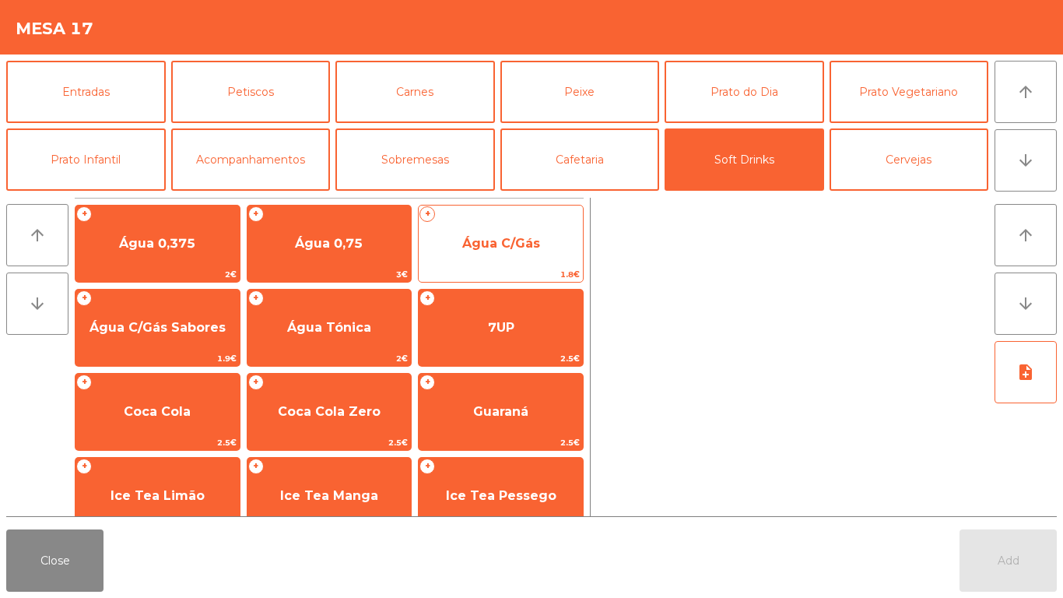
click at [501, 240] on span "Água C/Gás" at bounding box center [501, 243] width 78 height 15
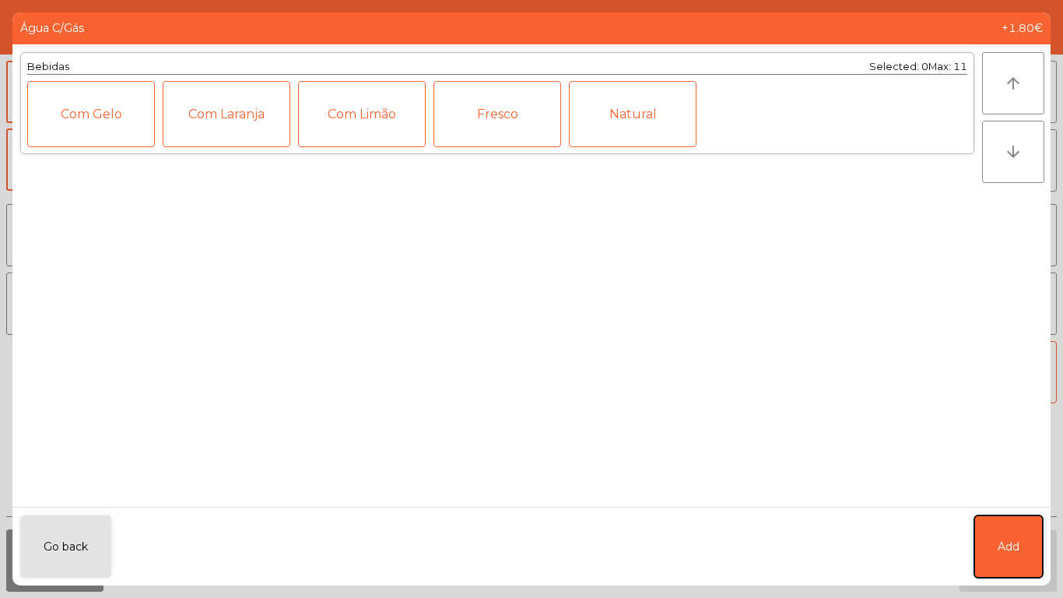
click at [1039, 549] on button "Add" at bounding box center [1008, 546] width 68 height 62
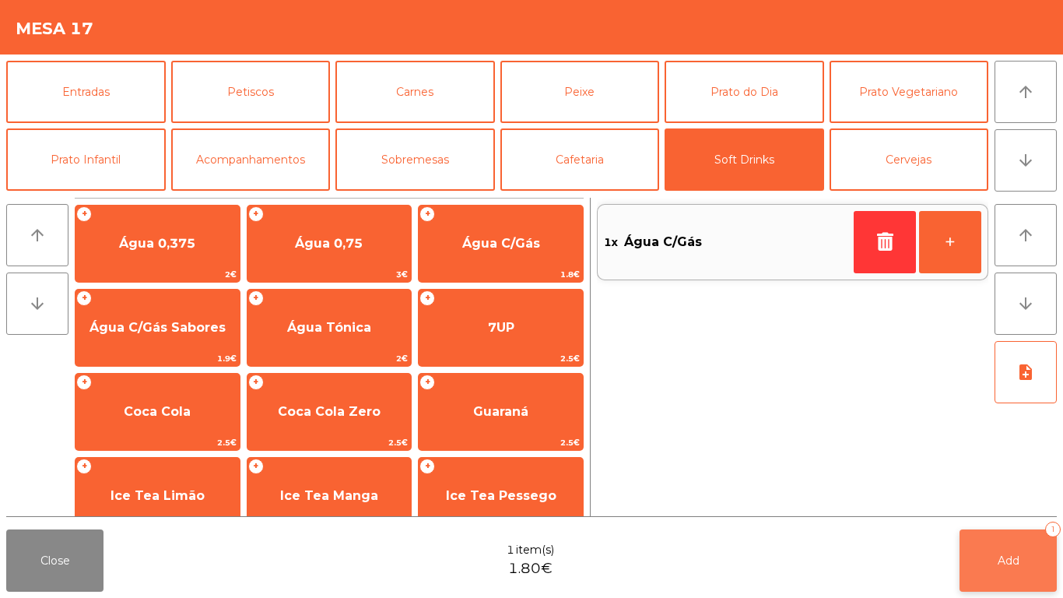
click at [1020, 566] on button "Add 1" at bounding box center [1008, 560] width 97 height 62
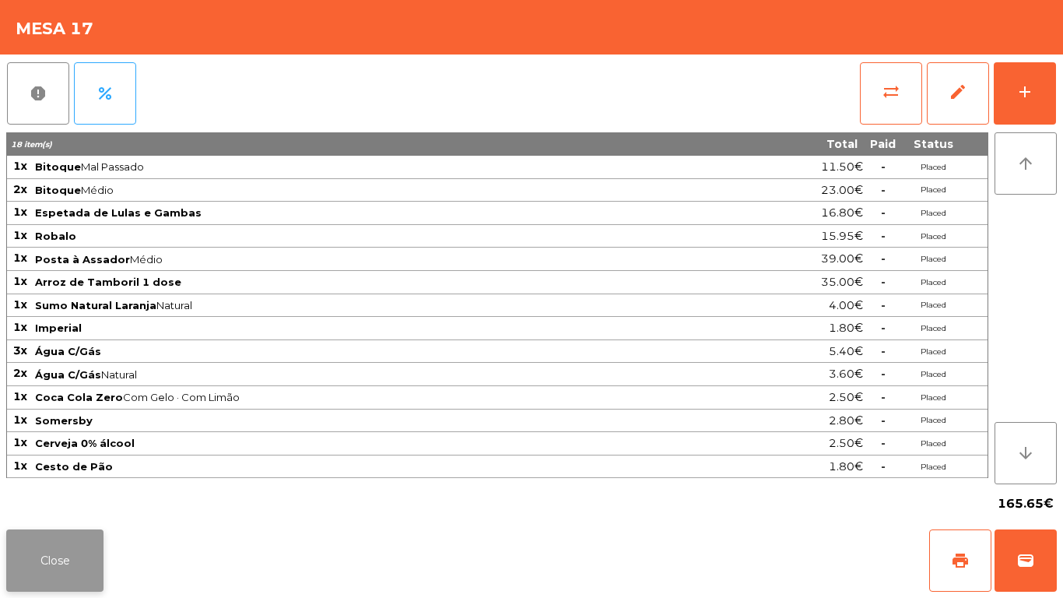
click at [31, 564] on button "Close" at bounding box center [54, 560] width 97 height 62
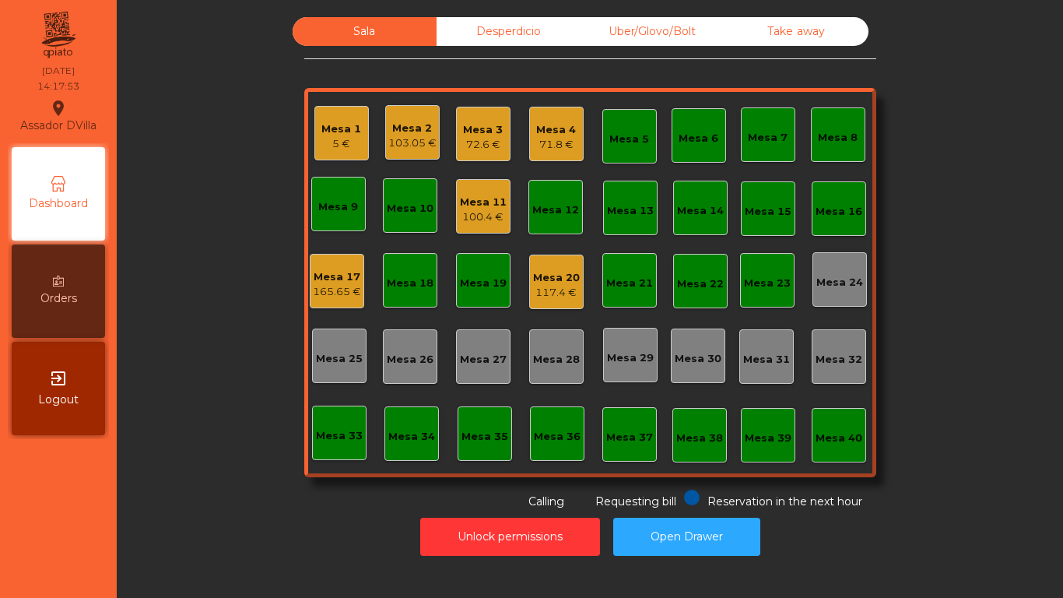
click at [456, 121] on div "Mesa 3 72.6 €" at bounding box center [483, 134] width 54 height 54
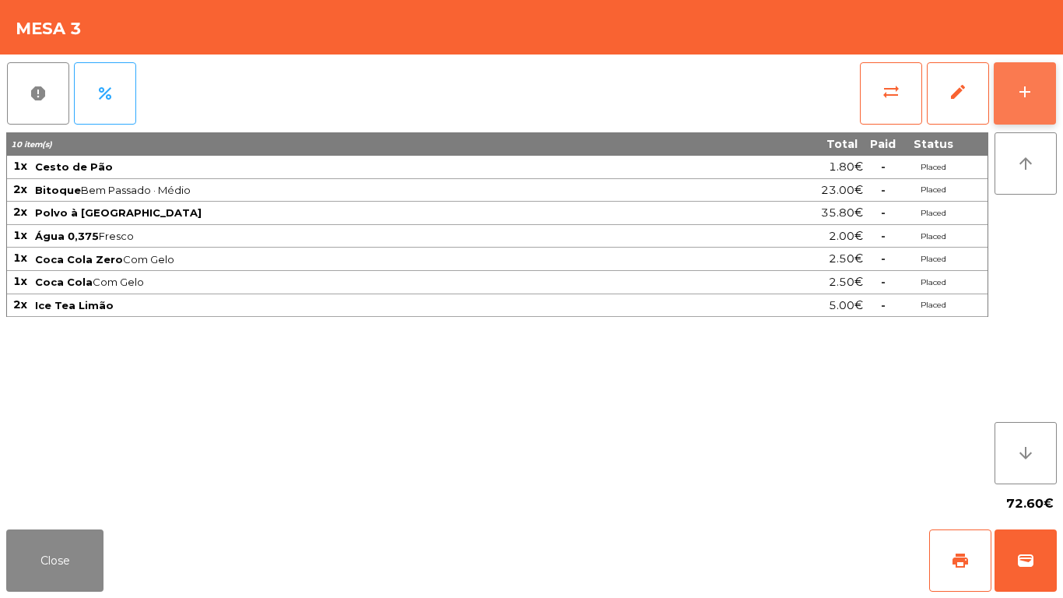
click at [1023, 82] on div "add" at bounding box center [1025, 91] width 19 height 19
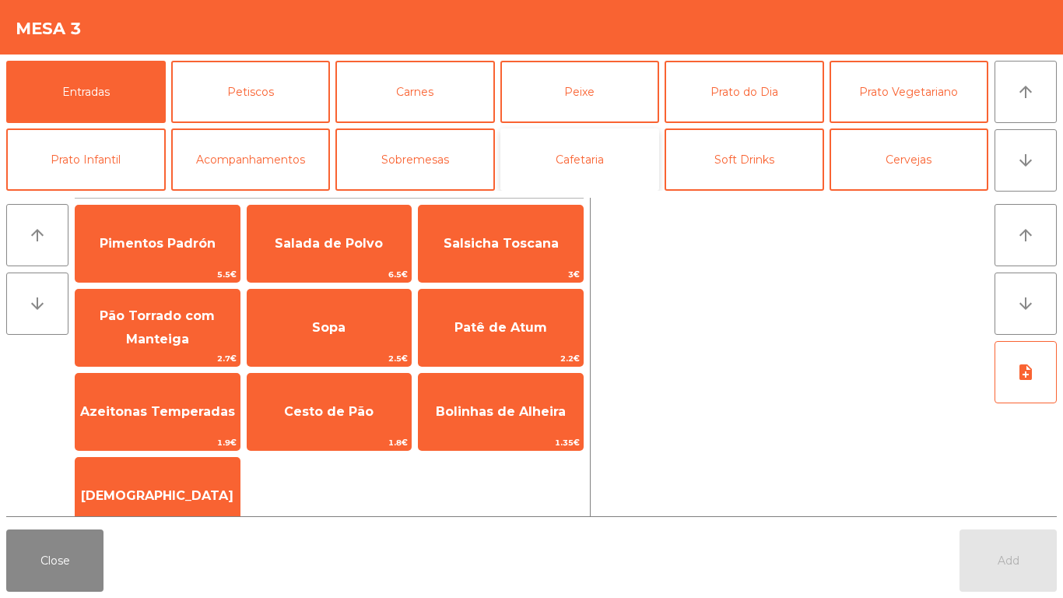
click at [568, 153] on button "Cafetaria" at bounding box center [580, 159] width 160 height 62
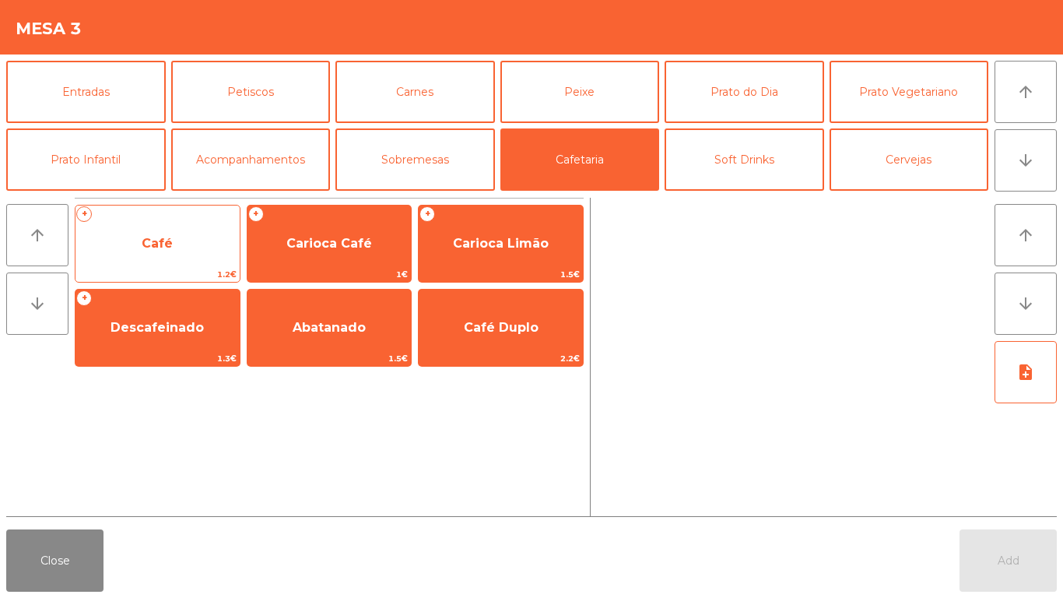
click at [149, 245] on span "Café" at bounding box center [157, 243] width 31 height 15
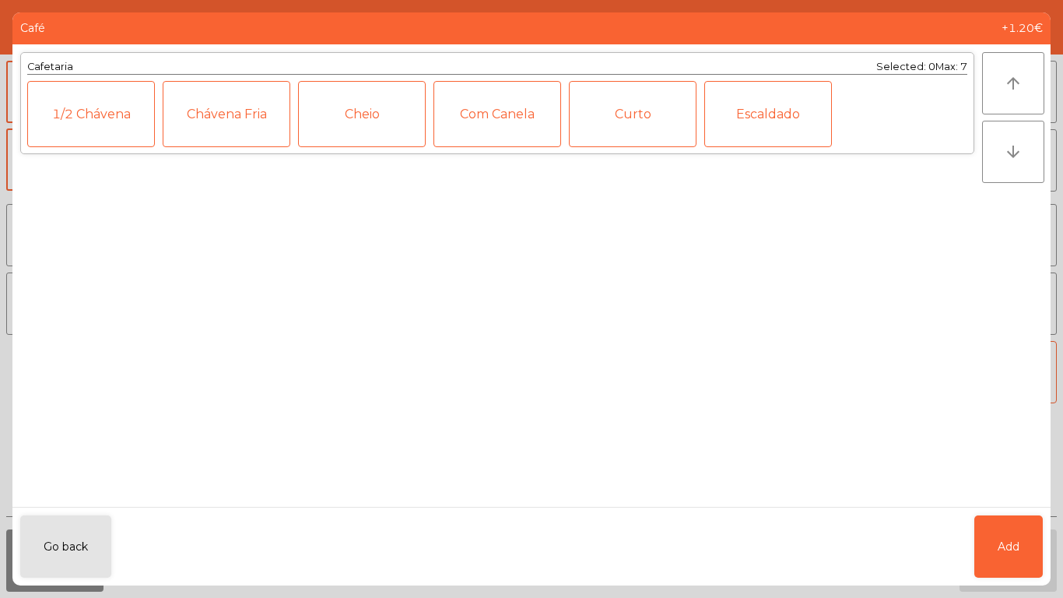
click at [610, 120] on div "Curto" at bounding box center [633, 114] width 128 height 66
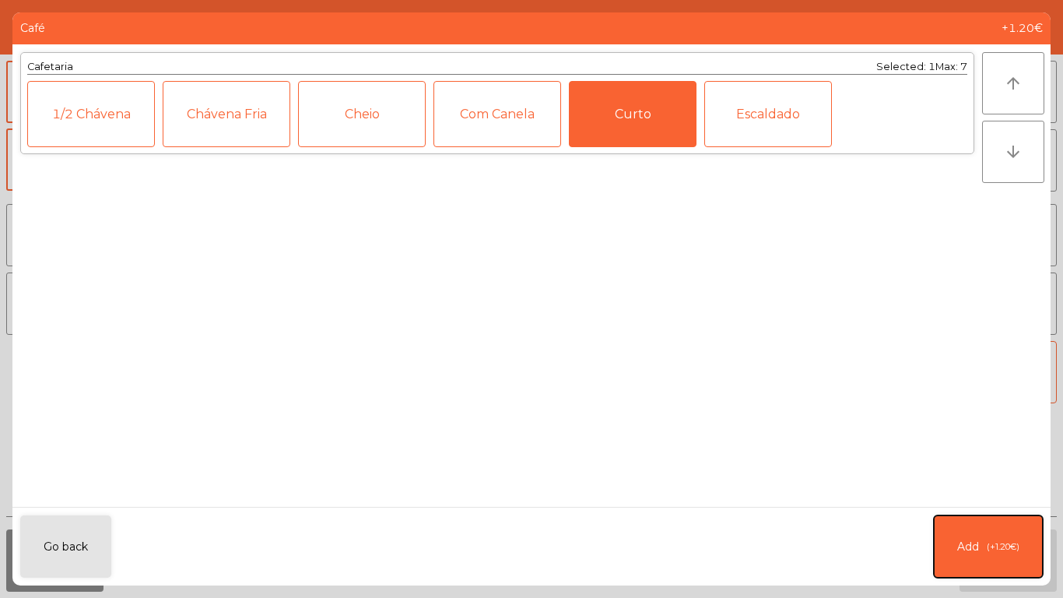
click at [986, 554] on button "Add (+1.20€)" at bounding box center [988, 546] width 109 height 62
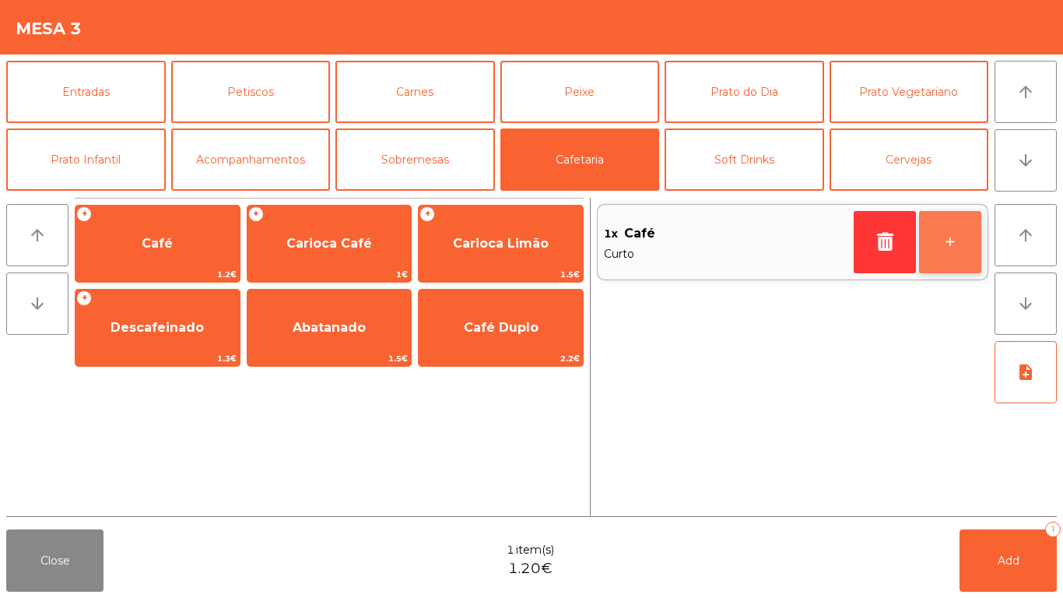
click at [966, 233] on button "+" at bounding box center [950, 242] width 62 height 62
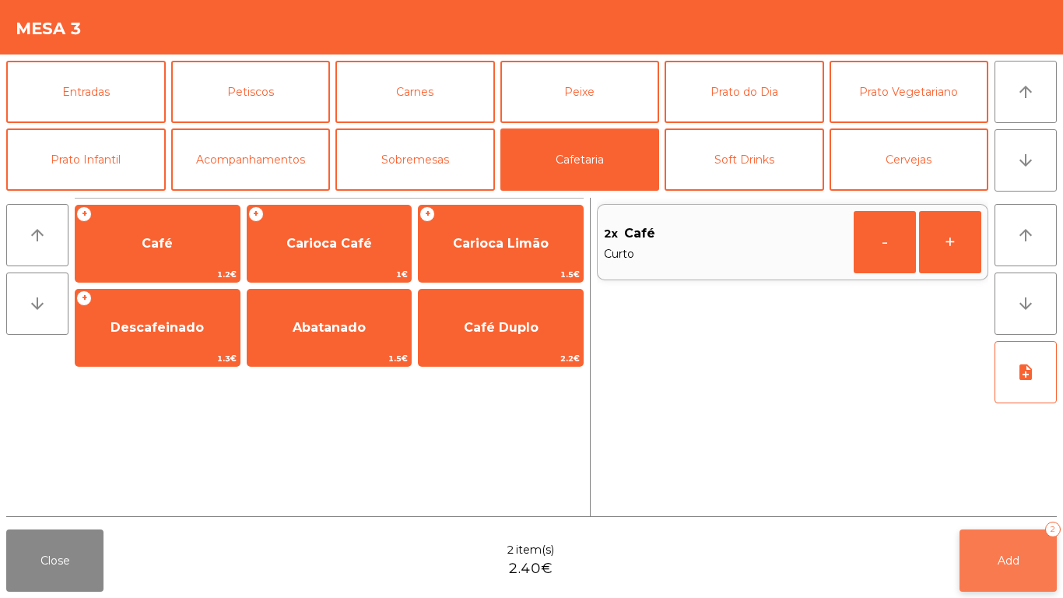
click at [1009, 556] on span "Add" at bounding box center [1009, 560] width 22 height 14
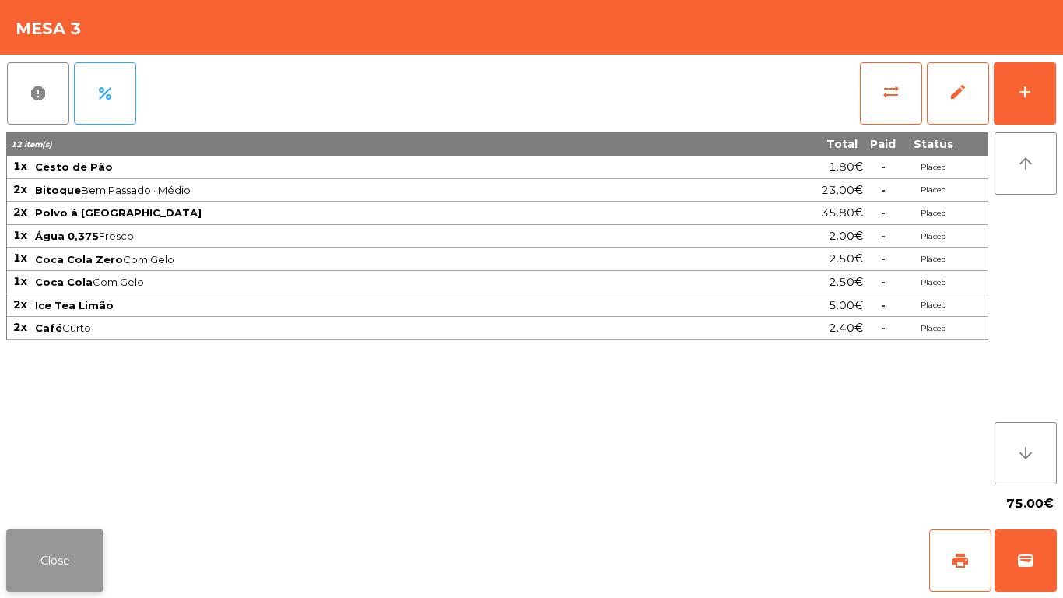
click at [49, 547] on button "Close" at bounding box center [54, 560] width 97 height 62
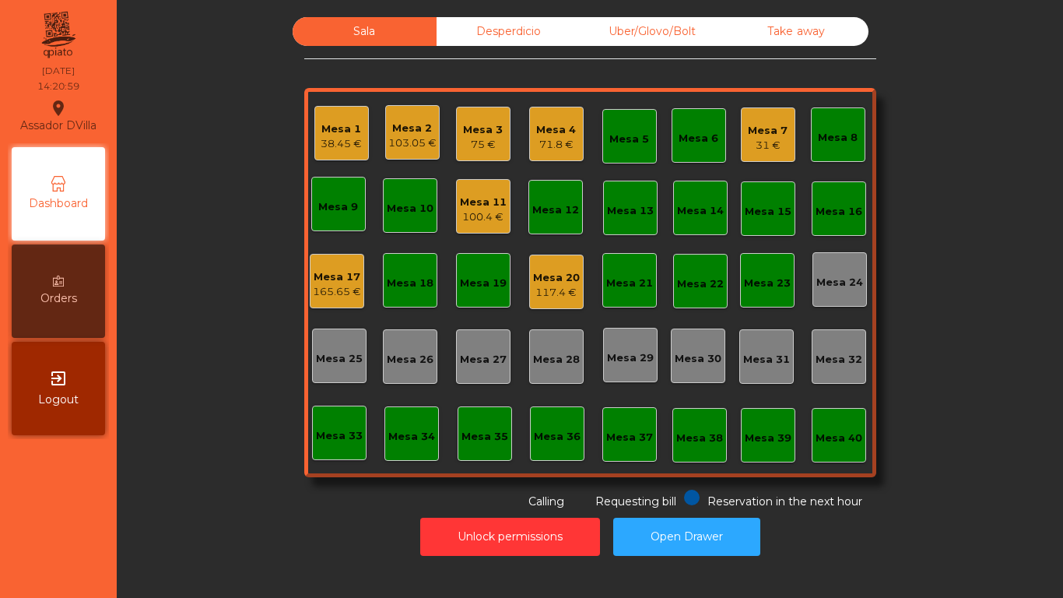
click at [614, 130] on div "Mesa 5" at bounding box center [629, 136] width 40 height 22
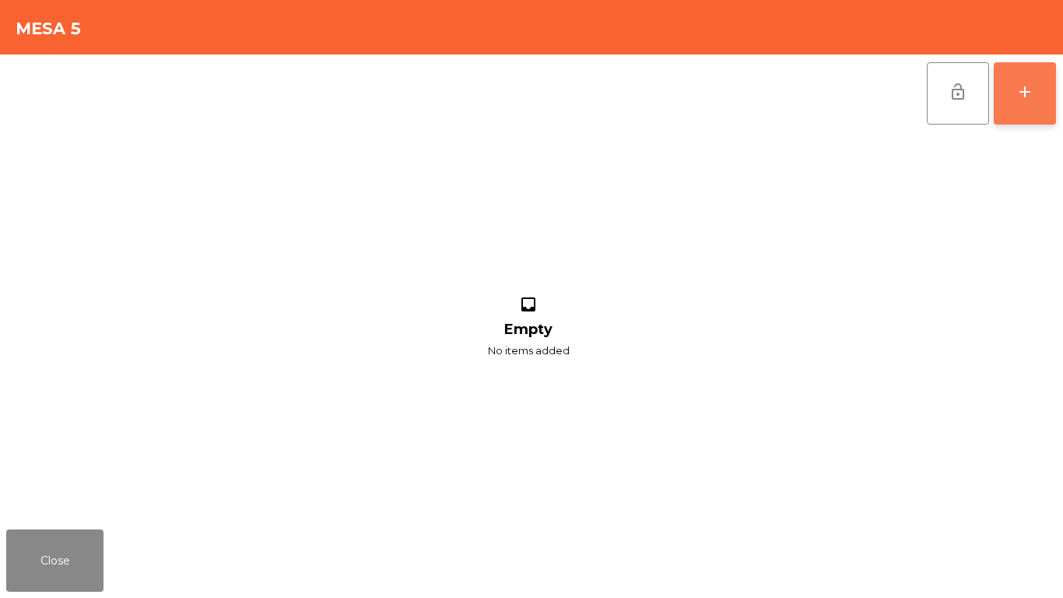
click at [1048, 79] on button "add" at bounding box center [1025, 93] width 62 height 62
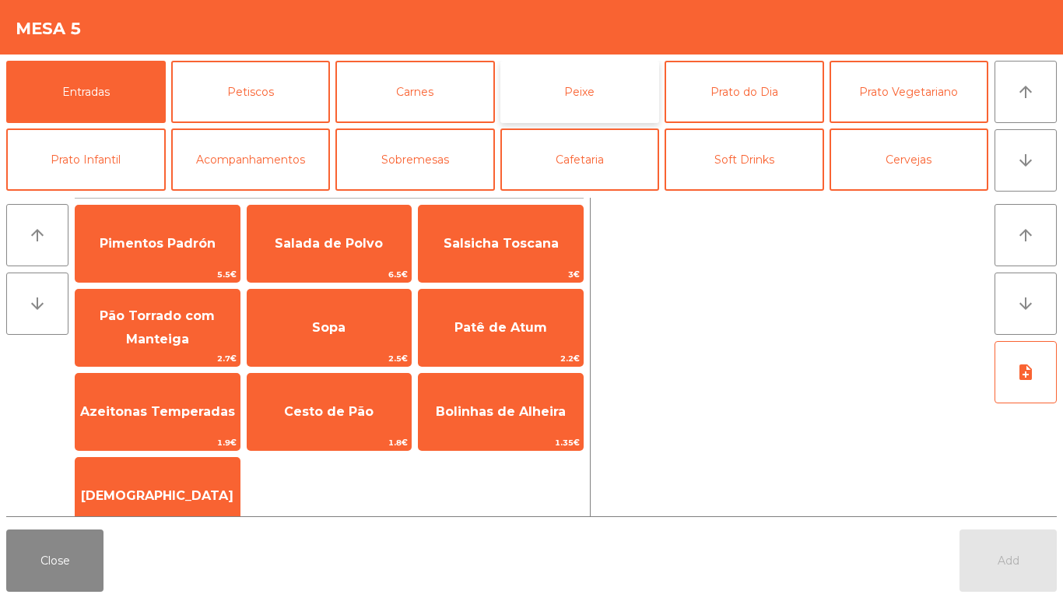
click at [587, 93] on button "Peixe" at bounding box center [580, 92] width 160 height 62
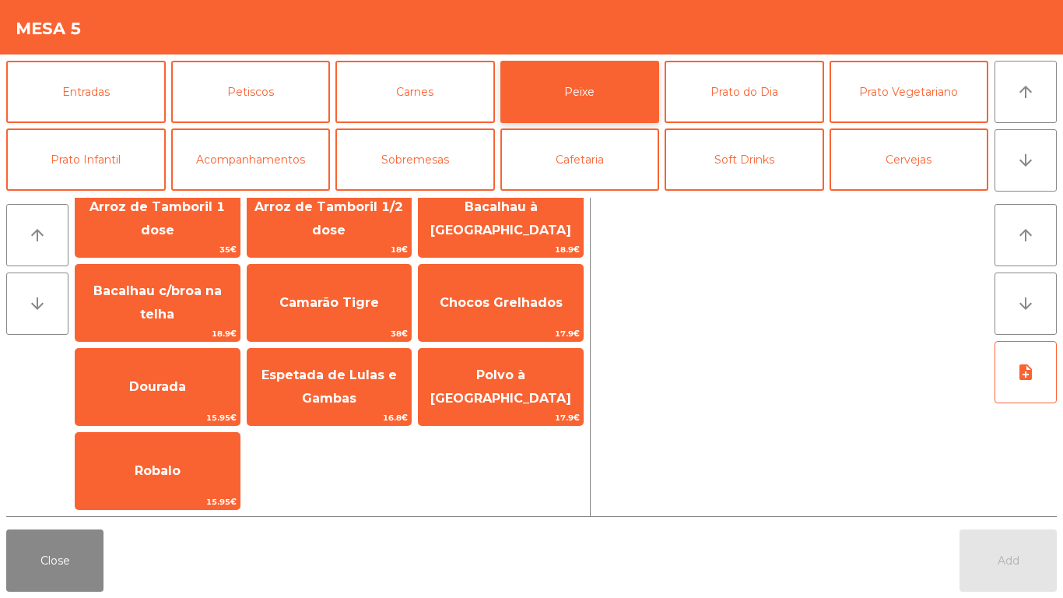
scroll to position [108, 0]
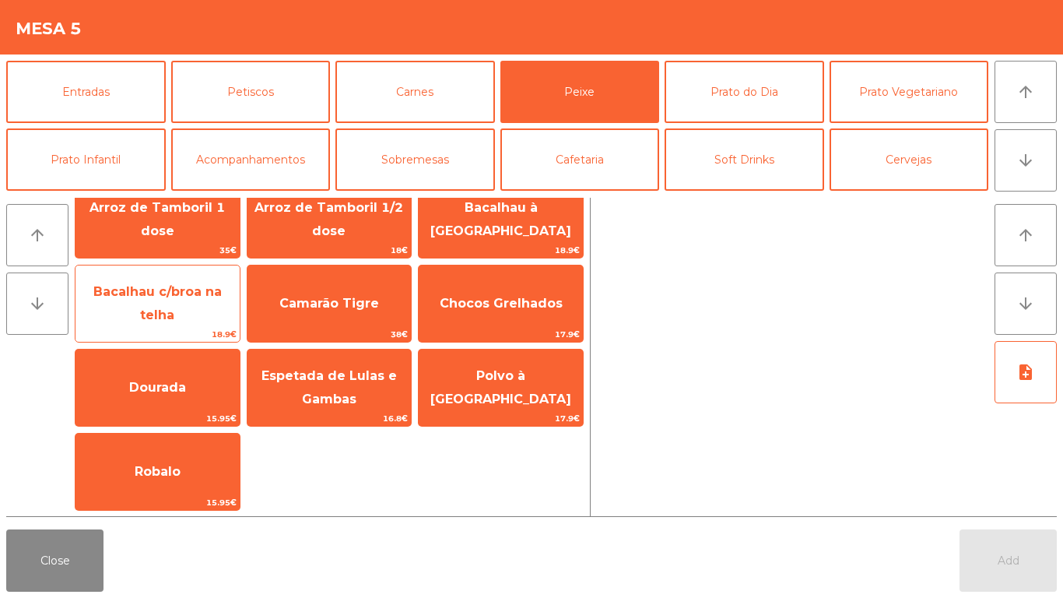
click at [176, 307] on span "Bacalhau c/broa na telha" at bounding box center [157, 303] width 128 height 38
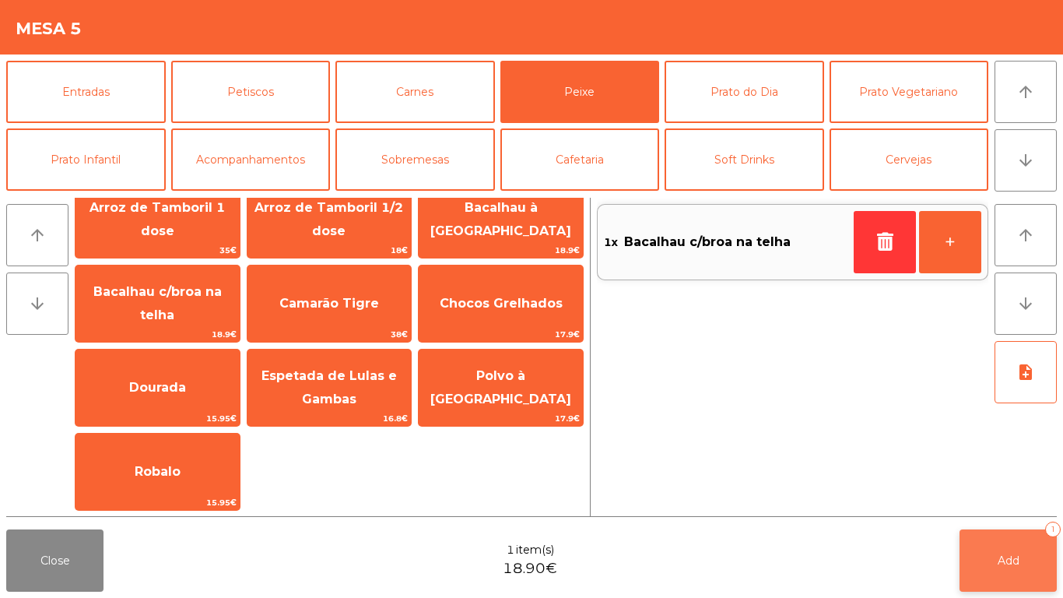
click at [1014, 554] on span "Add" at bounding box center [1009, 560] width 22 height 14
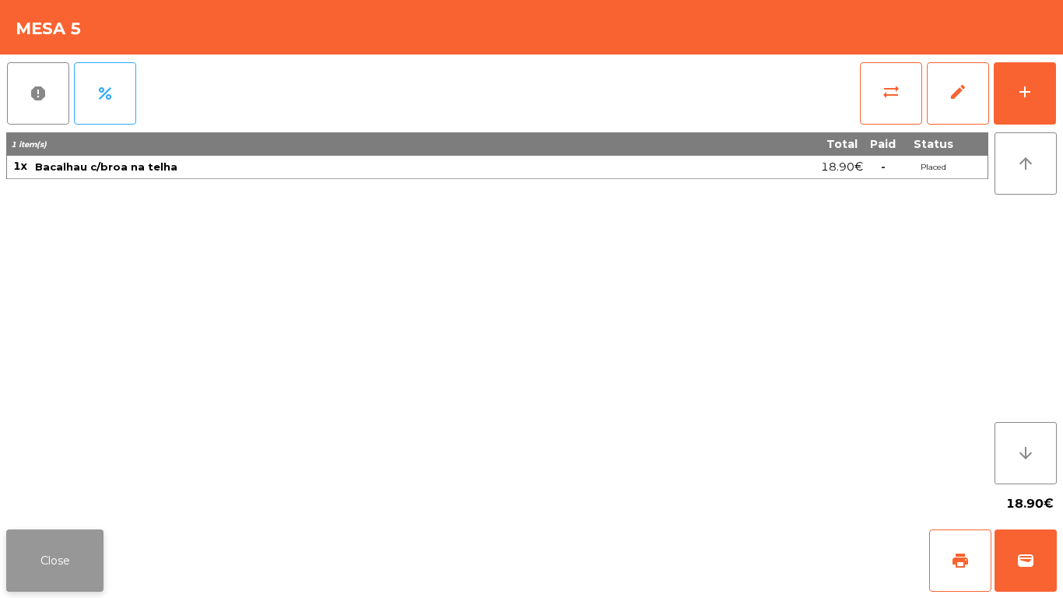
click at [52, 572] on button "Close" at bounding box center [54, 560] width 97 height 62
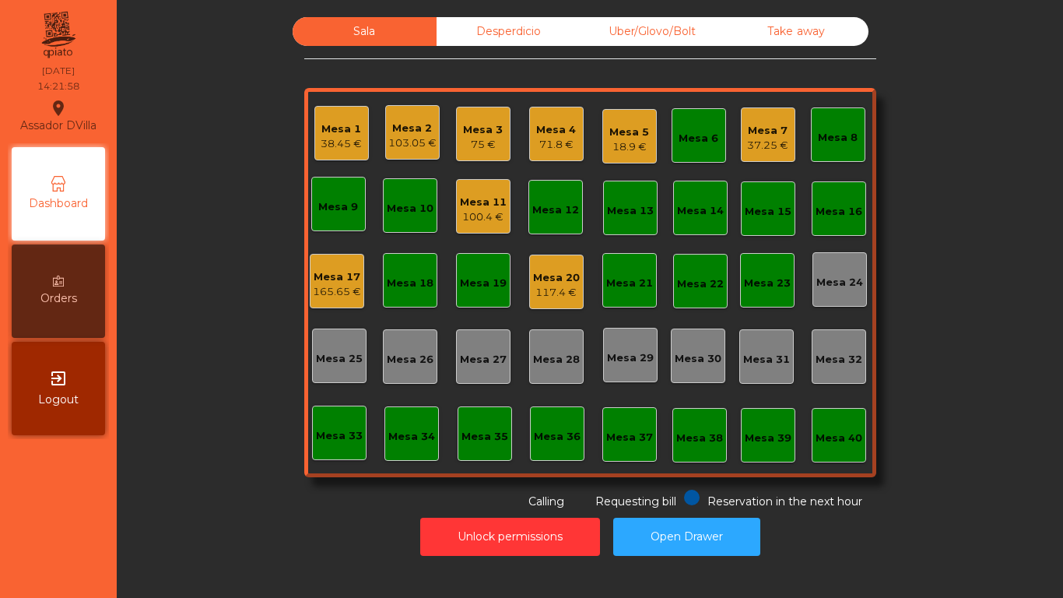
click at [335, 155] on div "Mesa 1 38.45 €" at bounding box center [341, 133] width 54 height 54
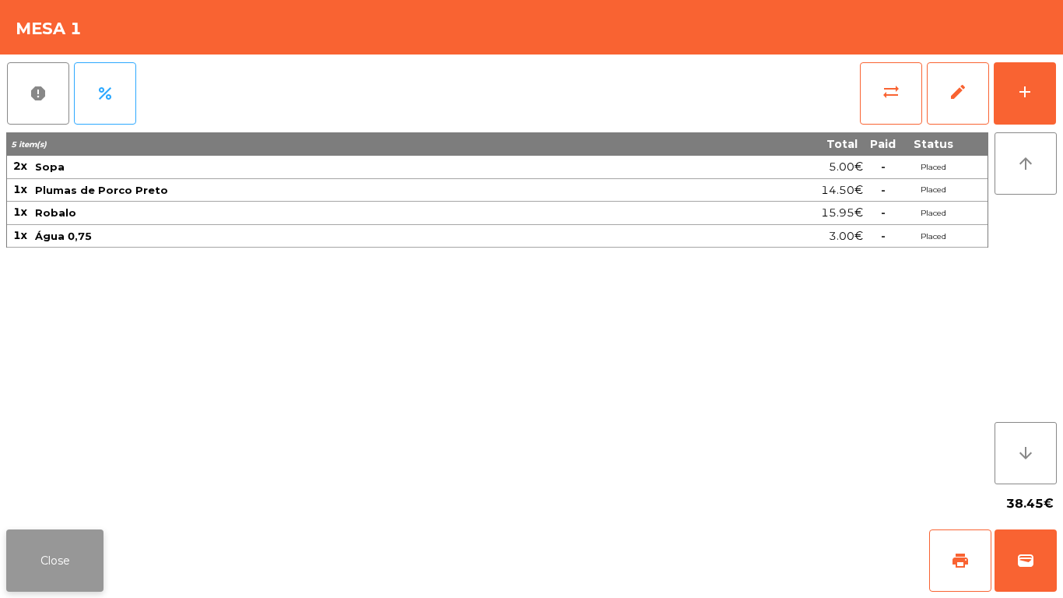
click at [40, 564] on button "Close" at bounding box center [54, 560] width 97 height 62
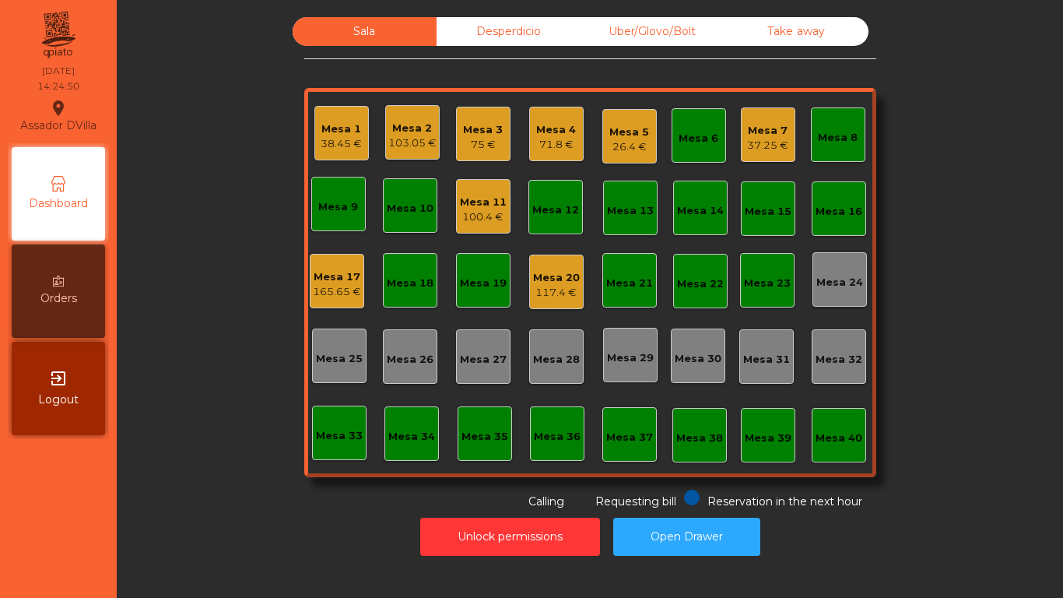
click at [212, 403] on div "Sala Desperdicio Uber/Glovo/Bolt Take away Mesa 1 38.45 € Mesa 2 103.05 € Mesa …" at bounding box center [590, 263] width 904 height 493
click at [388, 138] on div "103.05 €" at bounding box center [412, 143] width 48 height 16
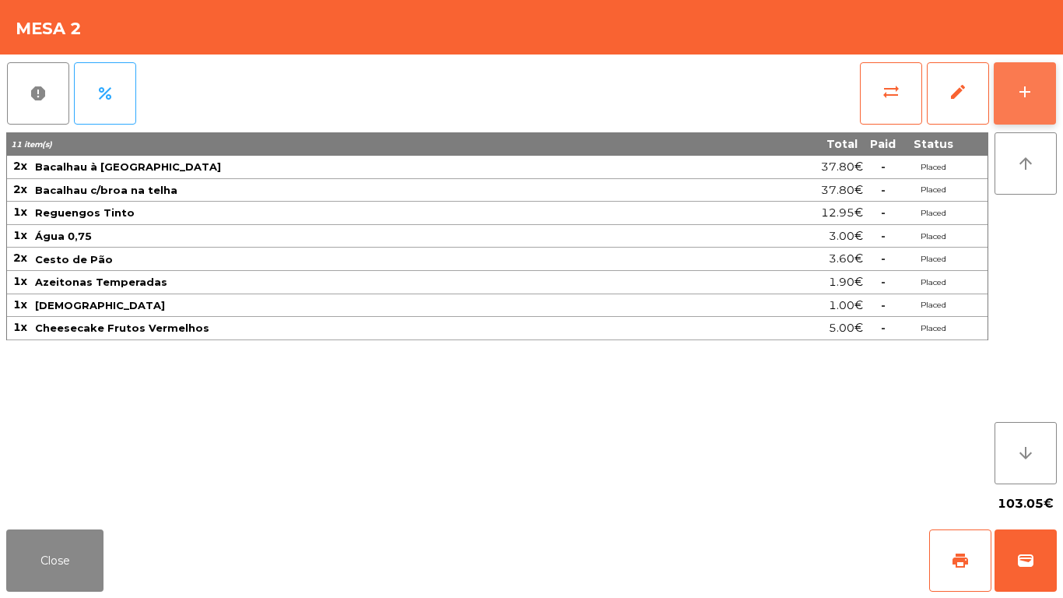
click at [1054, 79] on button "add" at bounding box center [1025, 93] width 62 height 62
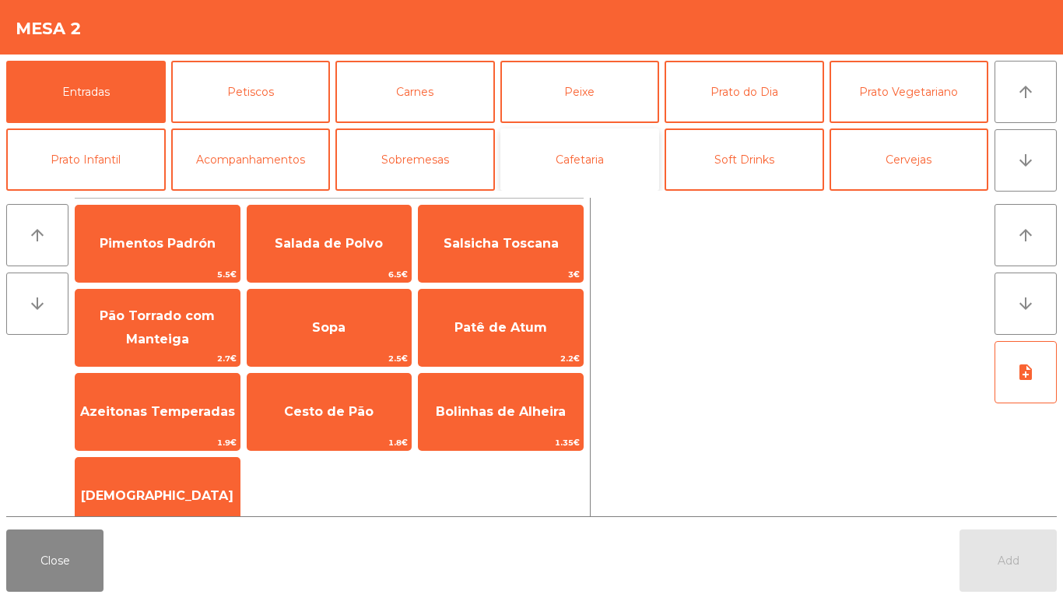
click at [600, 153] on button "Cafetaria" at bounding box center [580, 159] width 160 height 62
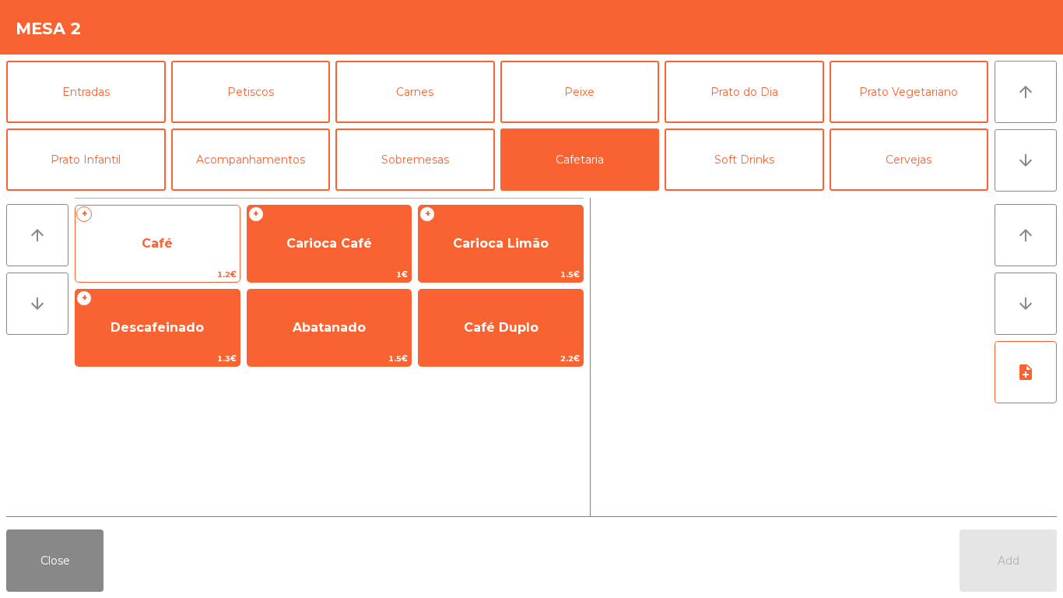
click at [147, 246] on span "Café" at bounding box center [157, 243] width 31 height 15
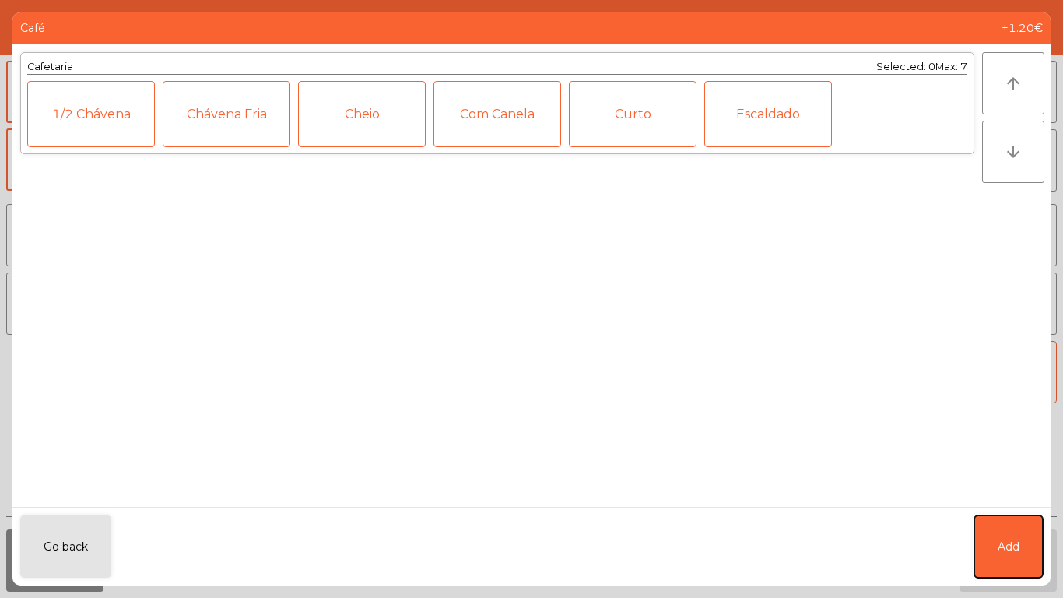
click at [1020, 532] on button "Add" at bounding box center [1008, 546] width 68 height 62
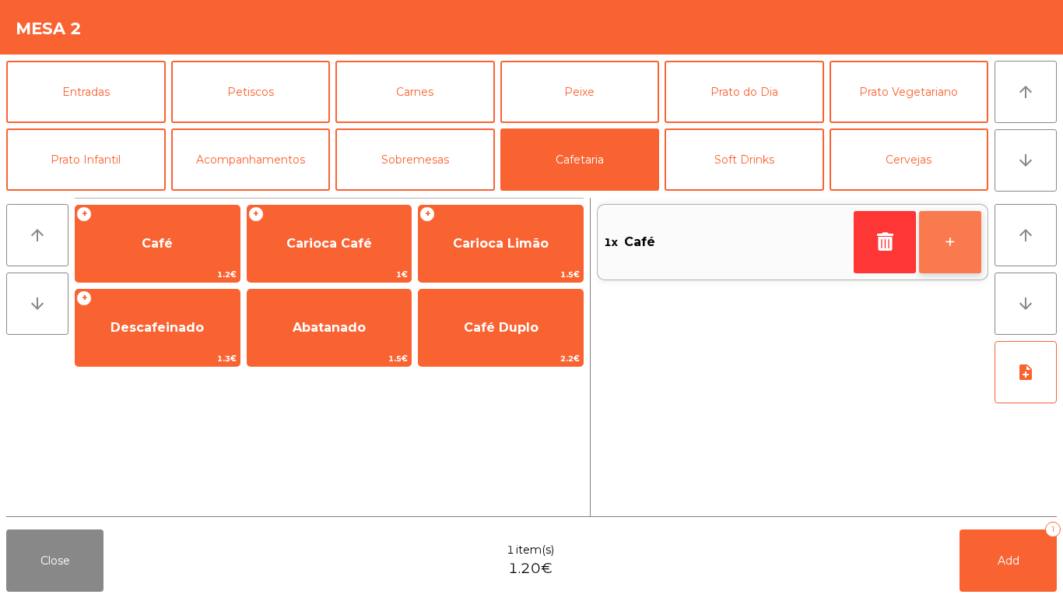
click at [960, 240] on button "+" at bounding box center [950, 242] width 62 height 62
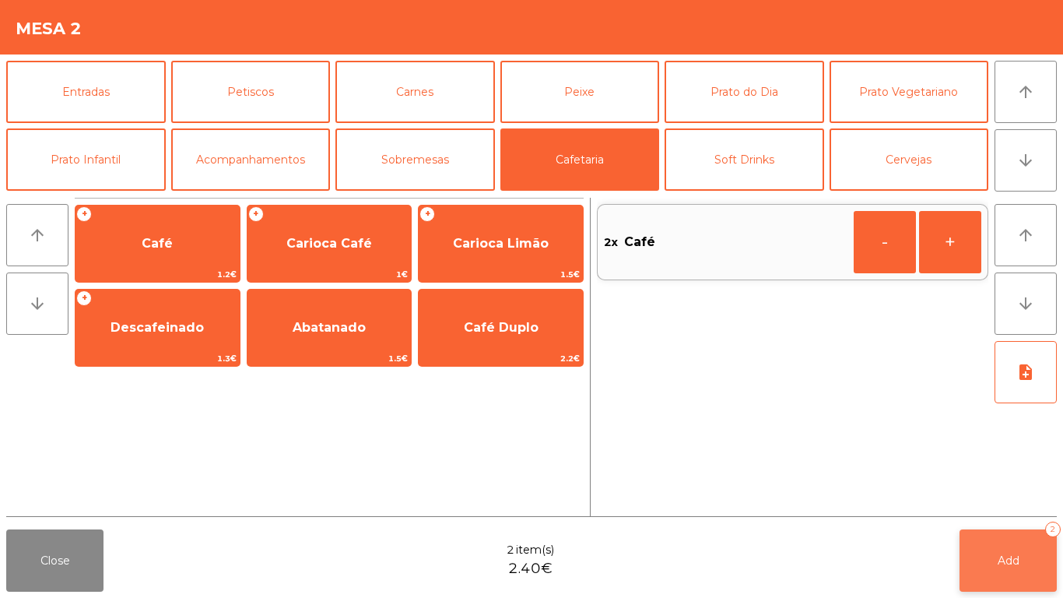
click at [1027, 559] on button "Add 2" at bounding box center [1008, 560] width 97 height 62
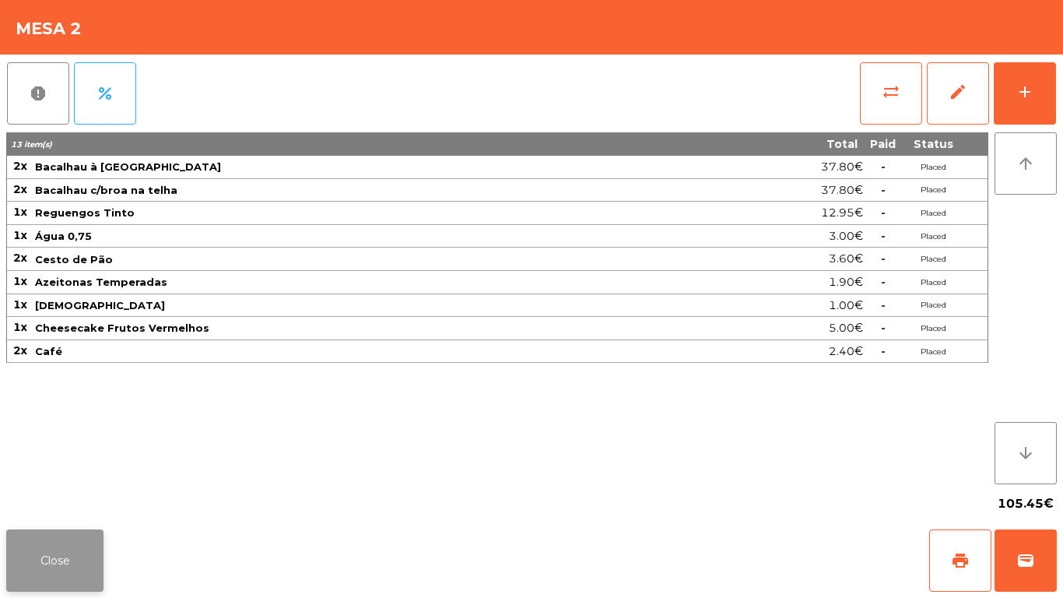
click at [93, 549] on button "Close" at bounding box center [54, 560] width 97 height 62
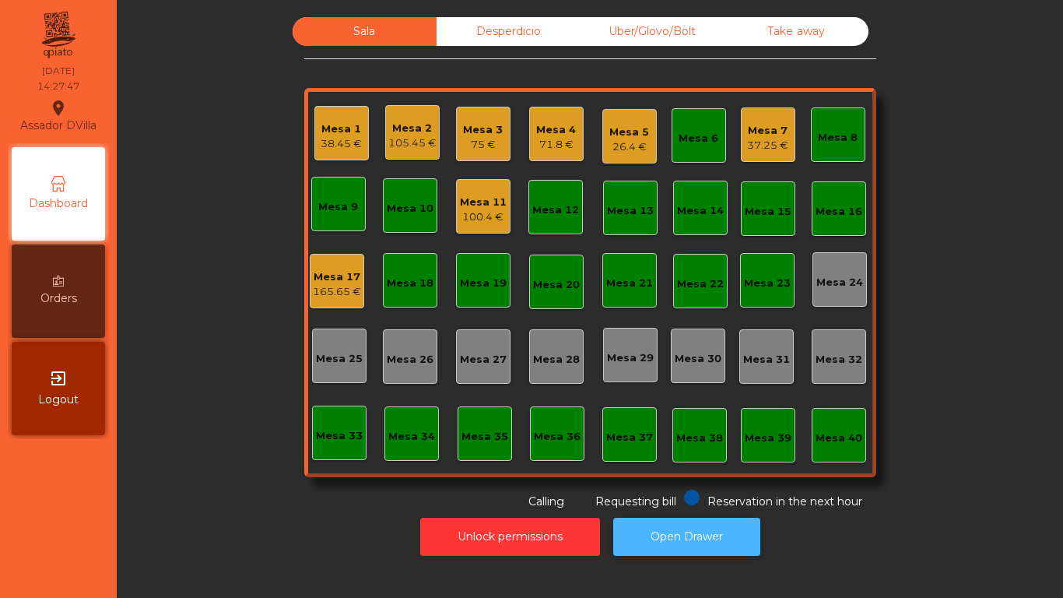
click at [676, 535] on button "Open Drawer" at bounding box center [686, 537] width 147 height 38
click at [470, 196] on div "Mesa 11" at bounding box center [483, 203] width 47 height 16
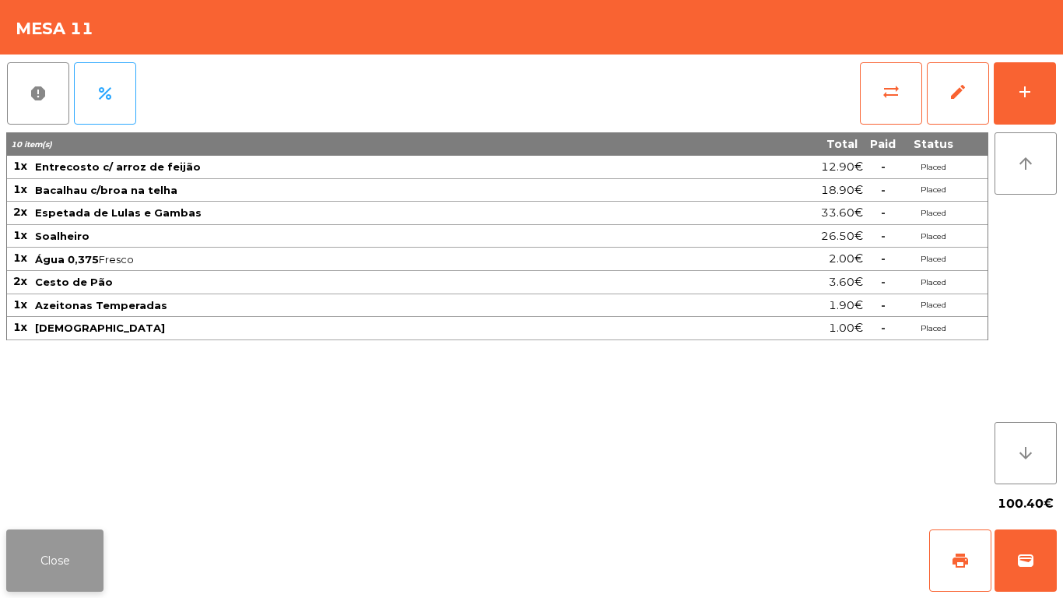
click at [33, 560] on button "Close" at bounding box center [54, 560] width 97 height 62
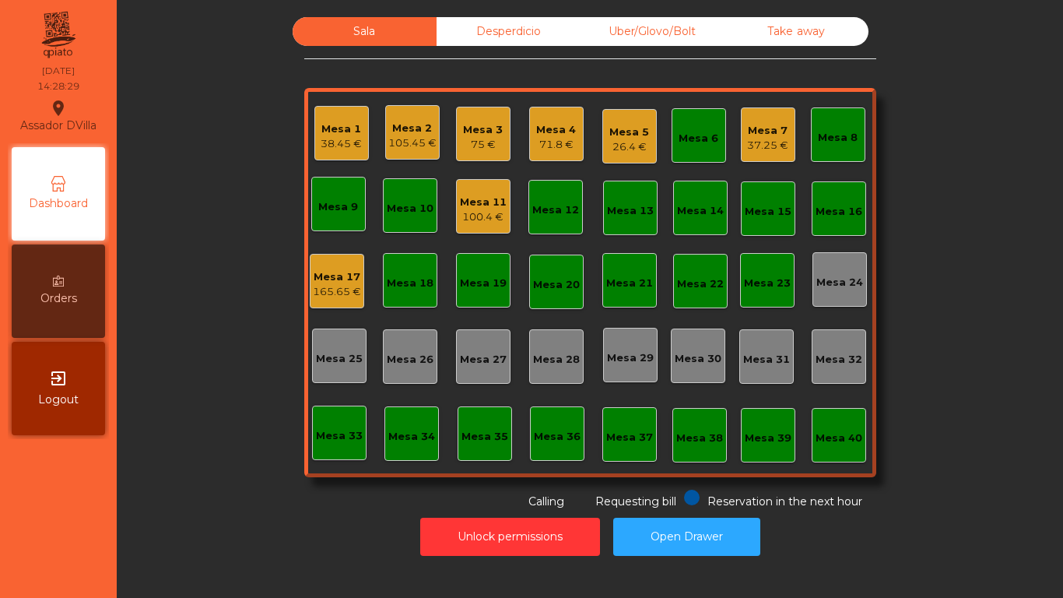
click at [313, 280] on div "Mesa 17" at bounding box center [337, 277] width 48 height 16
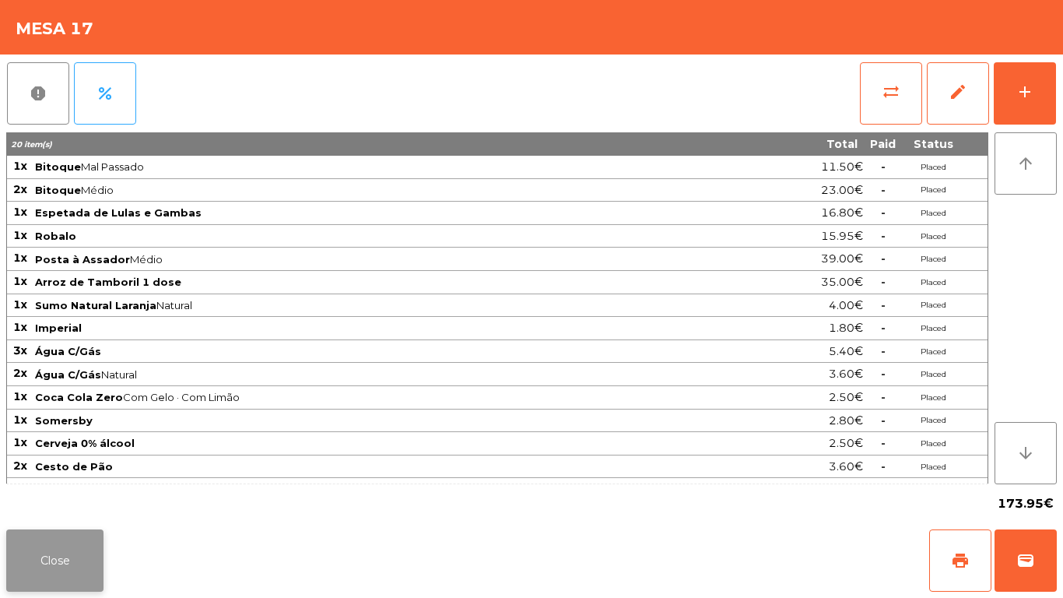
click at [47, 554] on button "Close" at bounding box center [54, 560] width 97 height 62
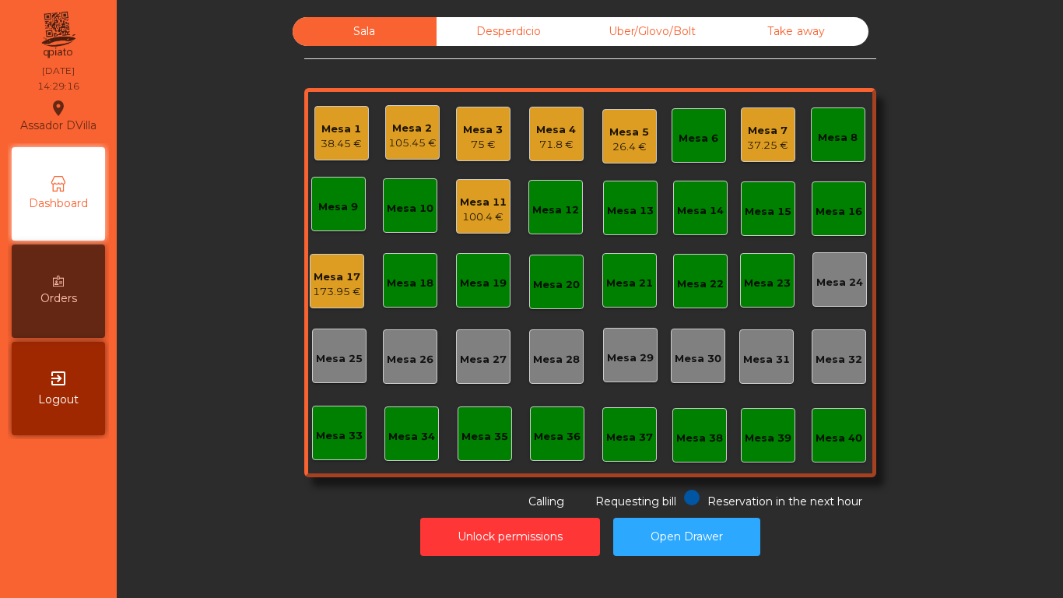
click at [177, 501] on div "Sala Desperdicio Uber/Glovo/Bolt Take away Mesa 1 38.45 € Mesa 2 105.45 € Mesa …" at bounding box center [590, 263] width 904 height 493
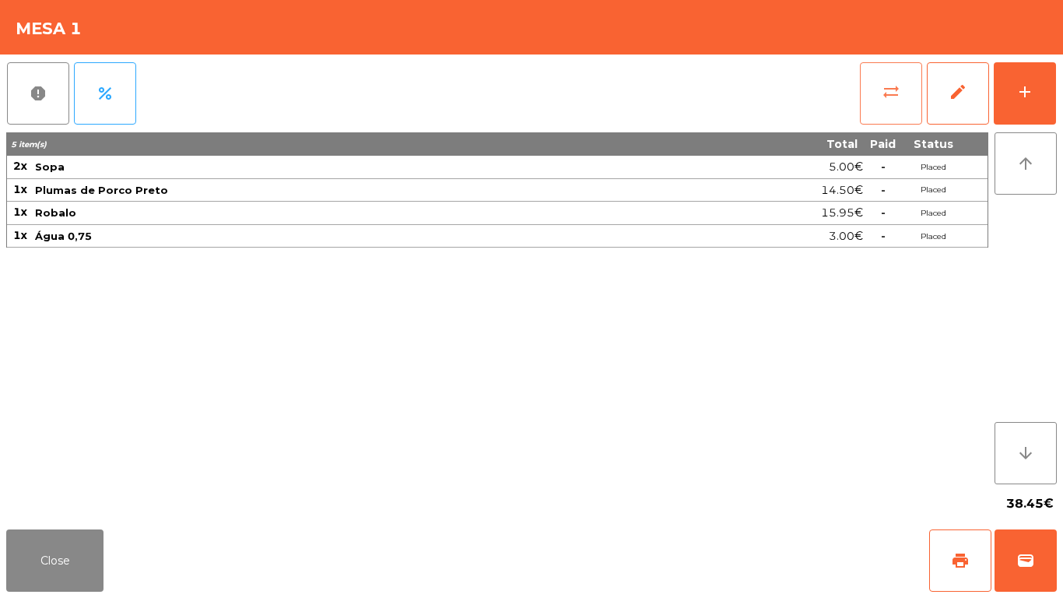
click at [900, 93] on span "sync_alt" at bounding box center [891, 91] width 19 height 19
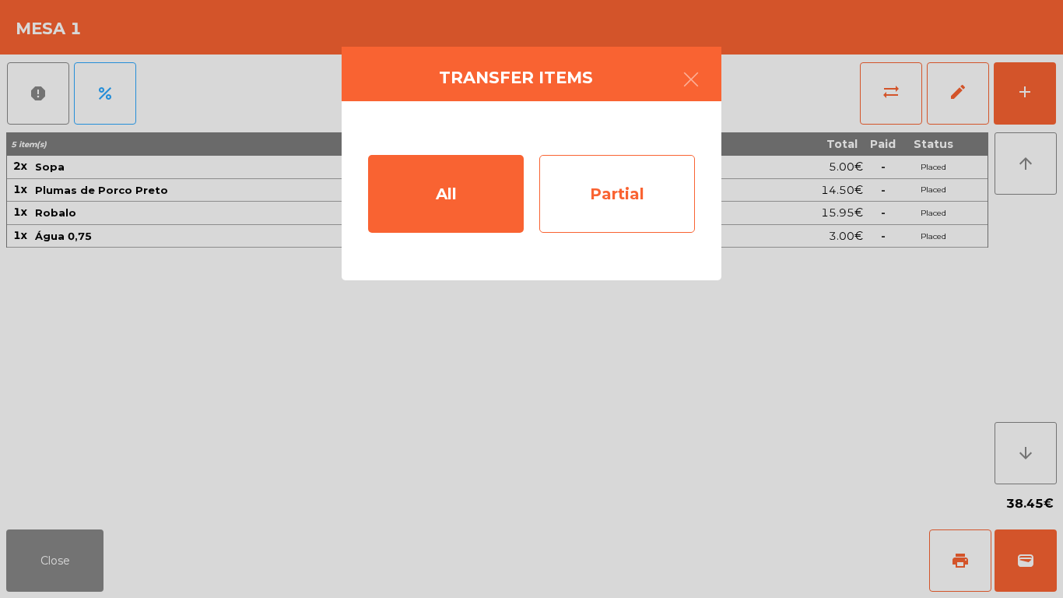
click at [608, 213] on div "Partial" at bounding box center [617, 194] width 156 height 78
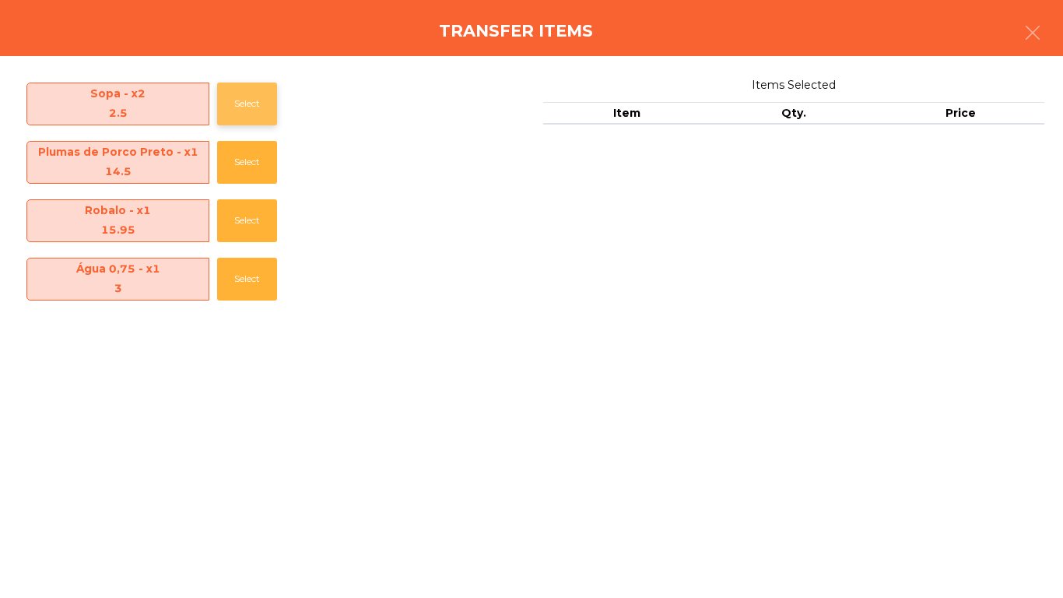
click at [237, 104] on button "Select" at bounding box center [247, 103] width 60 height 43
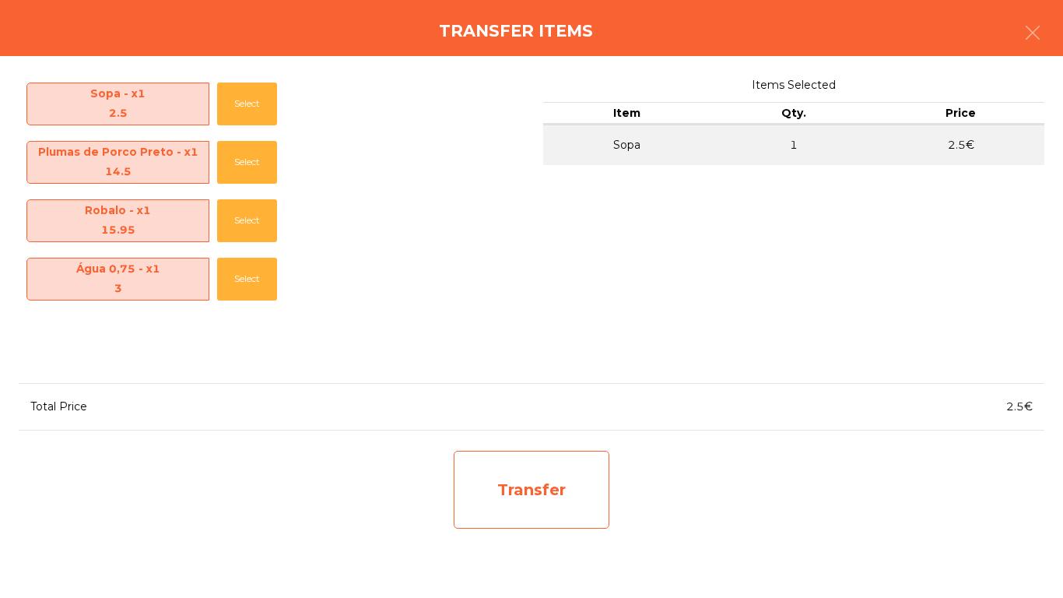
click at [504, 500] on div "Transfer" at bounding box center [532, 490] width 156 height 78
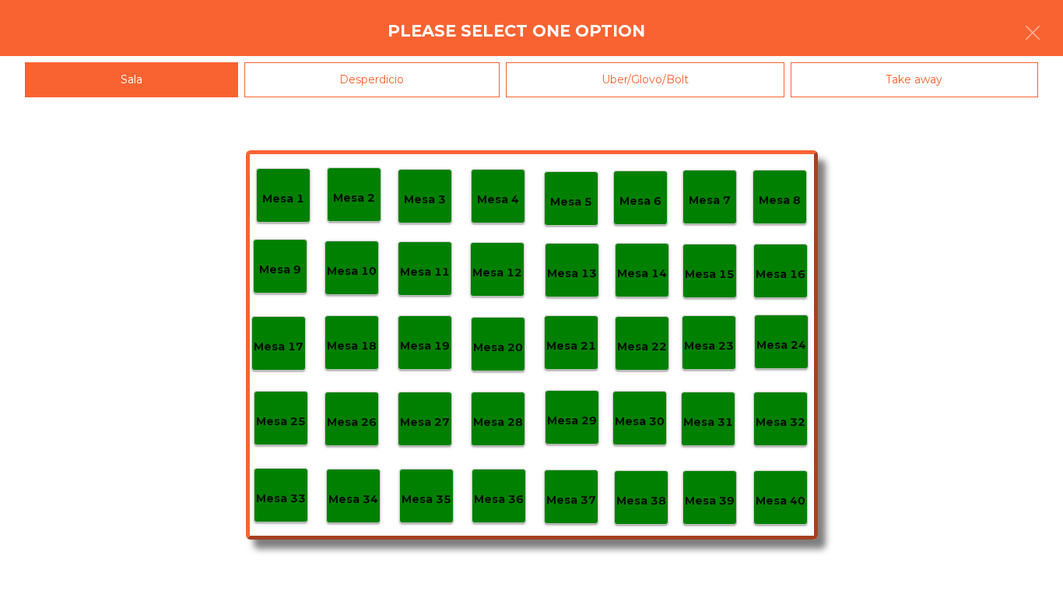
click at [323, 93] on div "Desperdicio" at bounding box center [372, 79] width 256 height 35
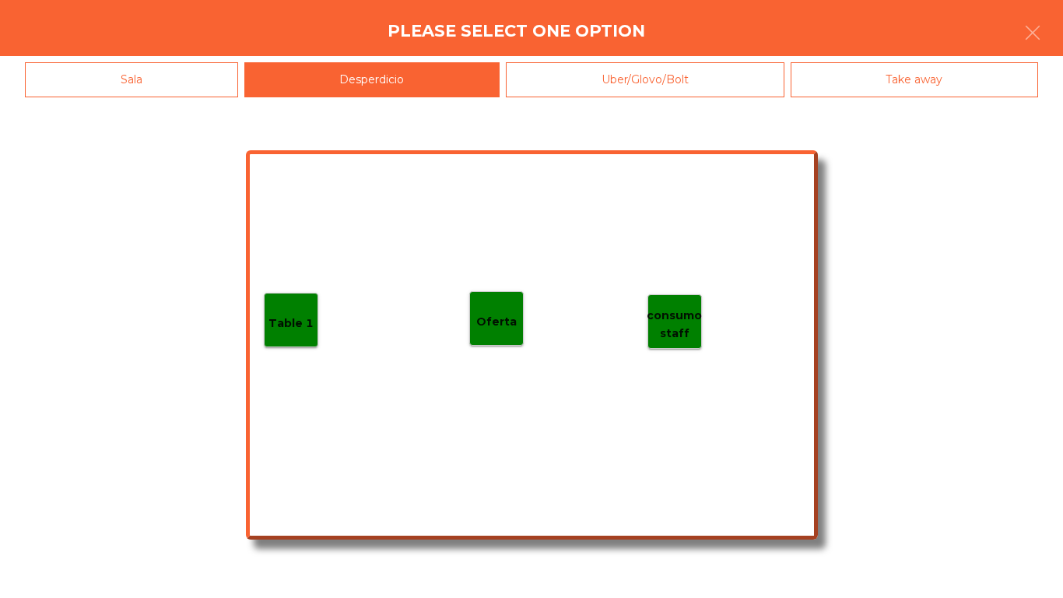
click at [277, 316] on p "Table 1" at bounding box center [291, 323] width 45 height 18
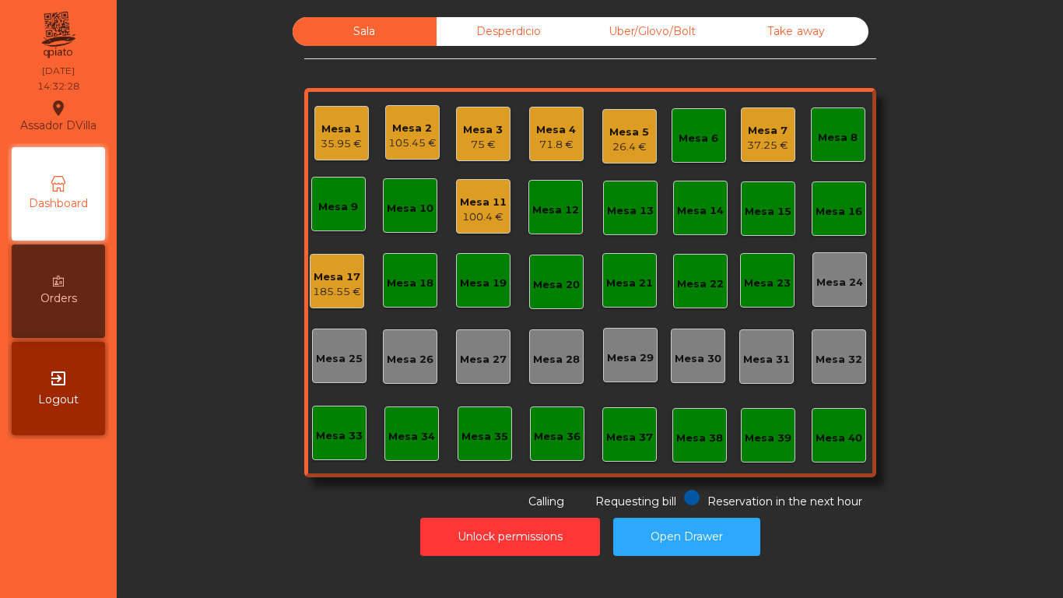
click at [585, 137] on div "Mesa 1 35.95 € Mesa 2 105.45 € Mesa 3 75 € Mesa 4 71.8 € Mesa 5 26.4 € Mesa 6 M…" at bounding box center [590, 282] width 572 height 389
click at [604, 146] on div "Mesa 5 26.4 €" at bounding box center [629, 136] width 54 height 54
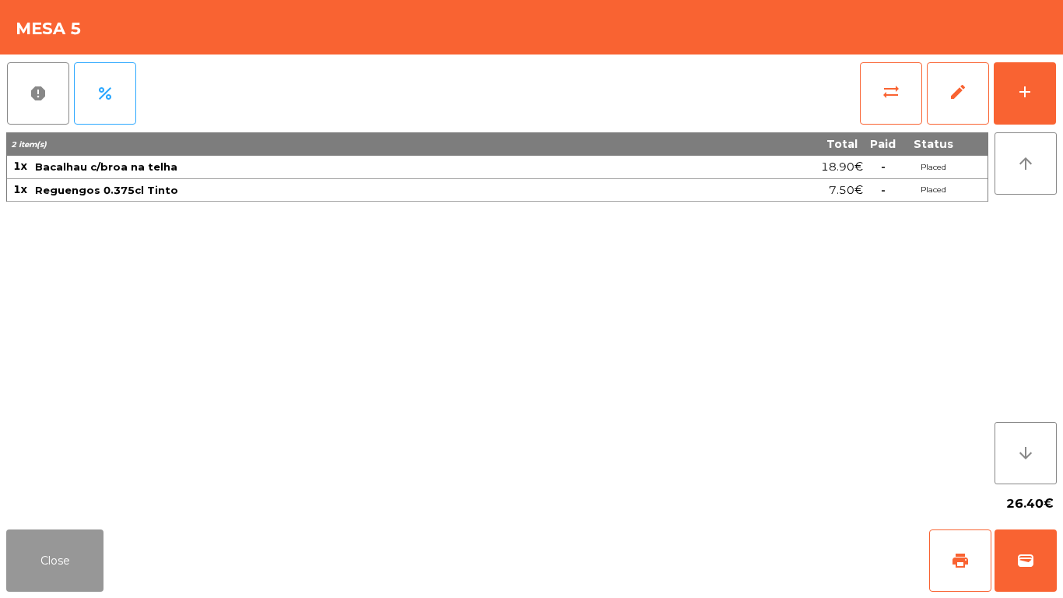
drag, startPoint x: 53, startPoint y: 569, endPoint x: 83, endPoint y: 542, distance: 40.3
click at [57, 569] on button "Close" at bounding box center [54, 560] width 97 height 62
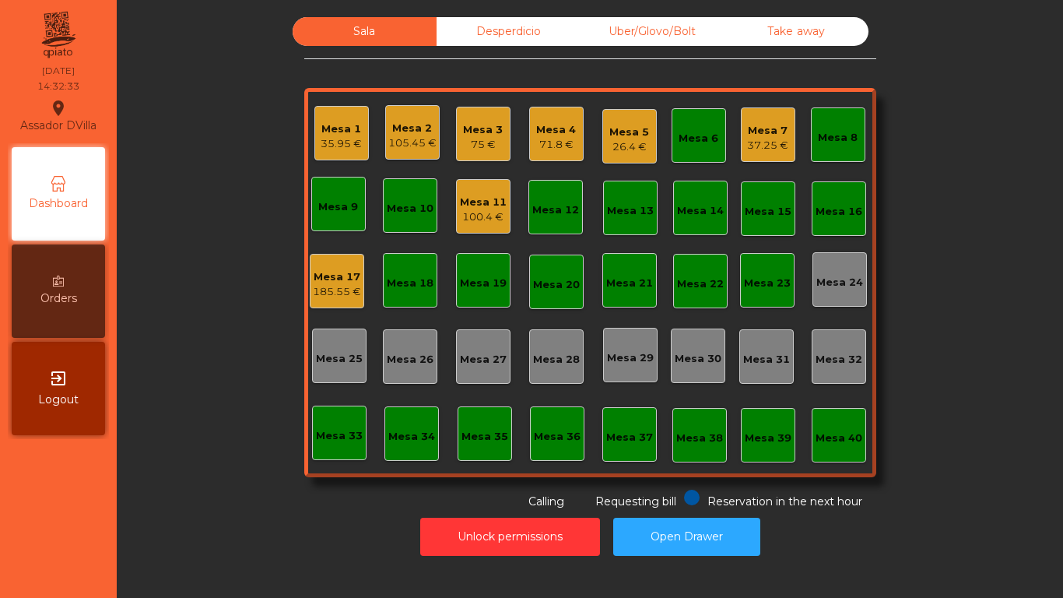
click at [335, 296] on div "185.55 €" at bounding box center [337, 292] width 48 height 16
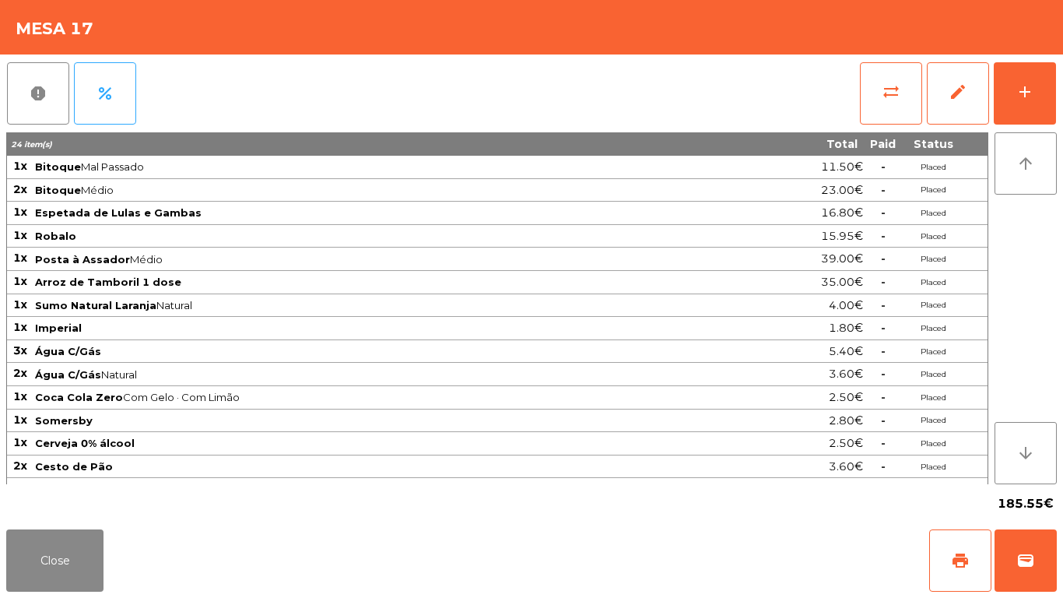
scroll to position [86, 0]
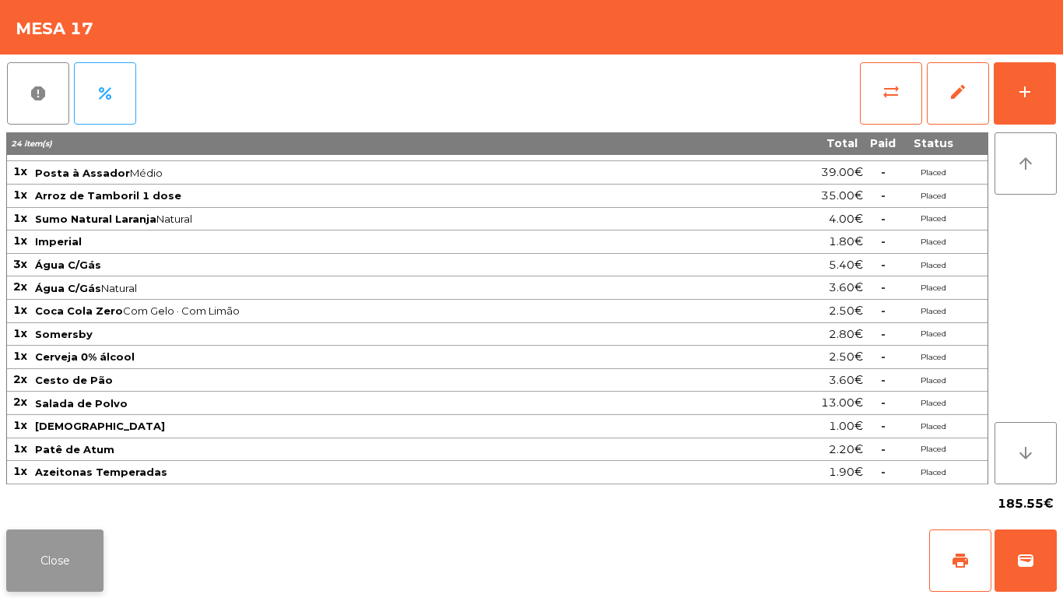
click at [82, 555] on button "Close" at bounding box center [54, 560] width 97 height 62
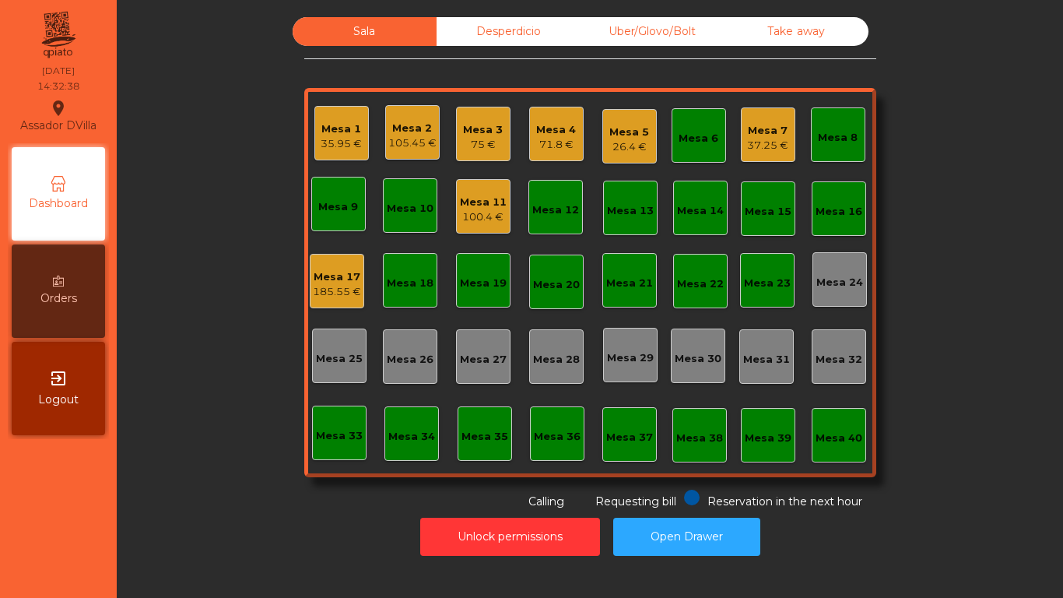
click at [229, 422] on div "Sala Desperdicio Uber/Glovo/Bolt Take away Mesa 1 35.95 € Mesa 2 105.45 € Mesa …" at bounding box center [590, 263] width 904 height 493
click at [520, 557] on div "Unlock permissions Open Drawer" at bounding box center [590, 537] width 904 height 54
click at [520, 549] on button "Unlock permissions" at bounding box center [510, 537] width 180 height 38
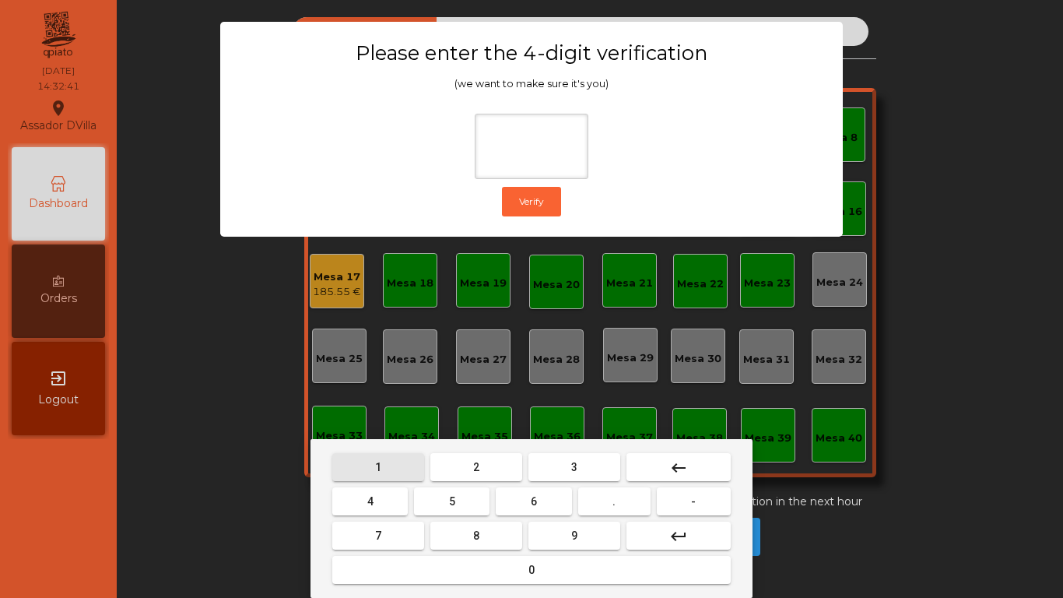
click at [367, 475] on button "1" at bounding box center [378, 467] width 92 height 28
click at [592, 527] on button "9" at bounding box center [574, 535] width 92 height 28
click at [364, 511] on button "4" at bounding box center [369, 501] width 75 height 28
click at [441, 572] on button "0" at bounding box center [531, 570] width 398 height 28
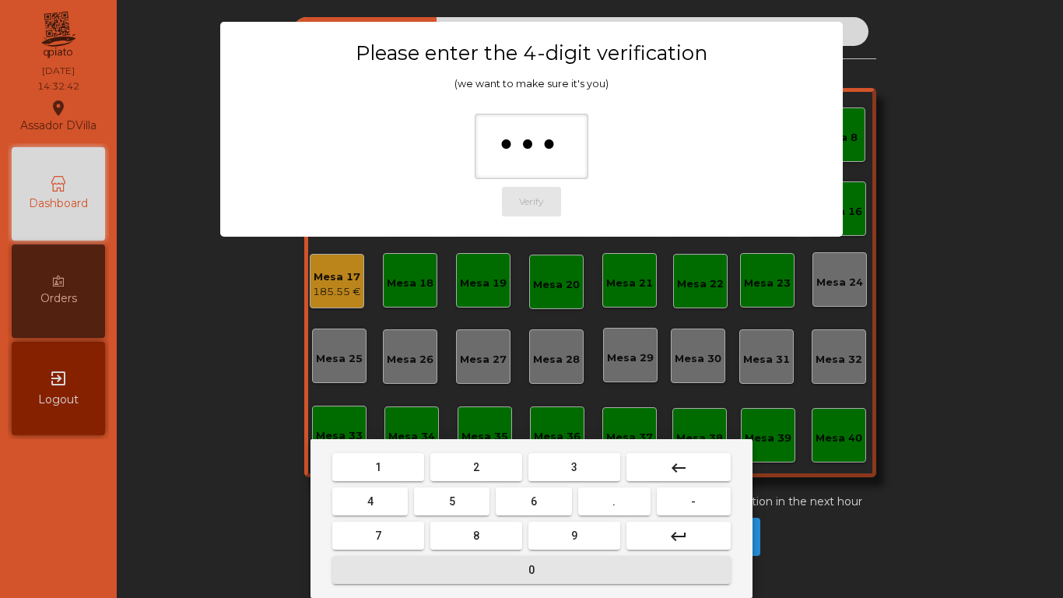
type input "****"
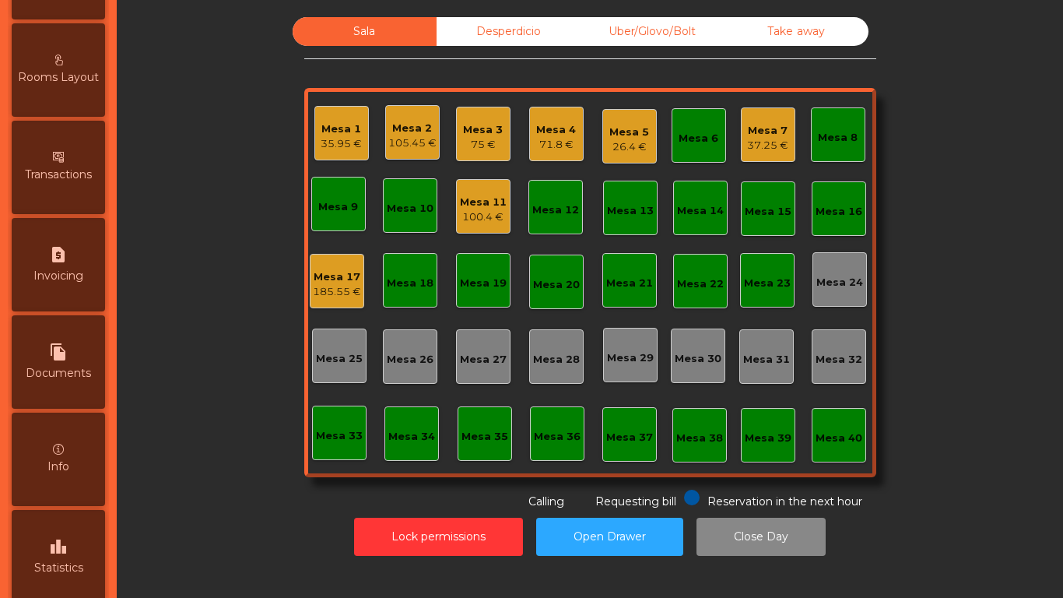
click at [69, 536] on div "leaderboard Statistics" at bounding box center [58, 556] width 93 height 93
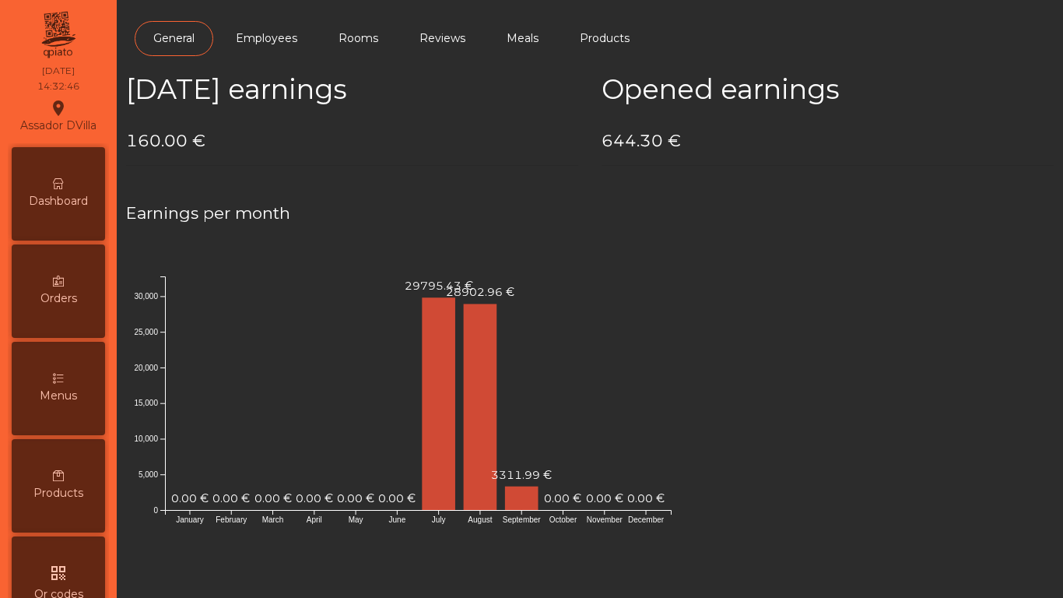
click at [64, 170] on div "Dashboard" at bounding box center [58, 193] width 93 height 93
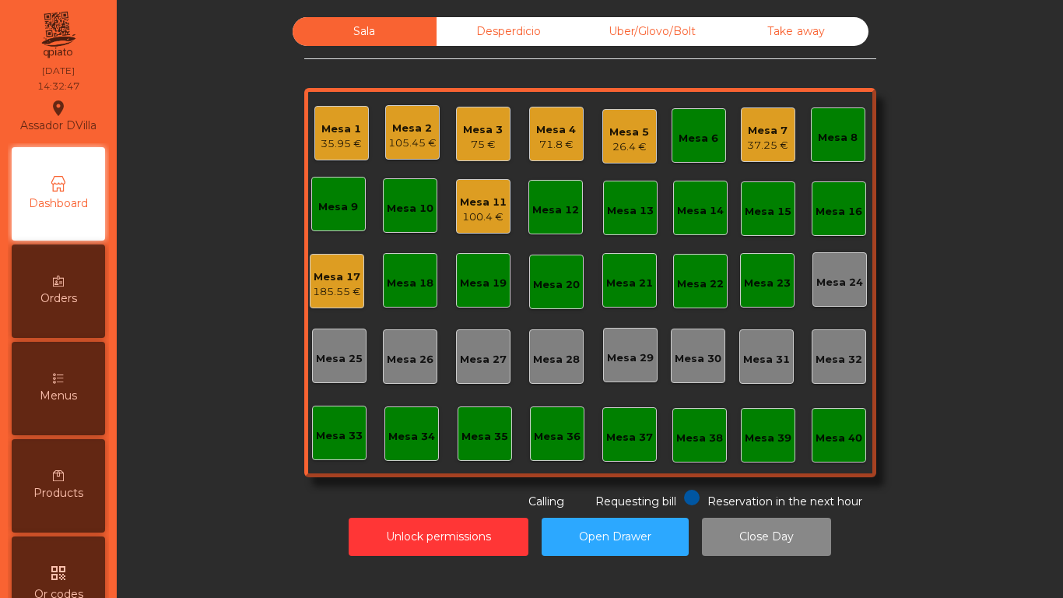
click at [606, 37] on div "Uber/Glovo/Bolt" at bounding box center [653, 31] width 144 height 29
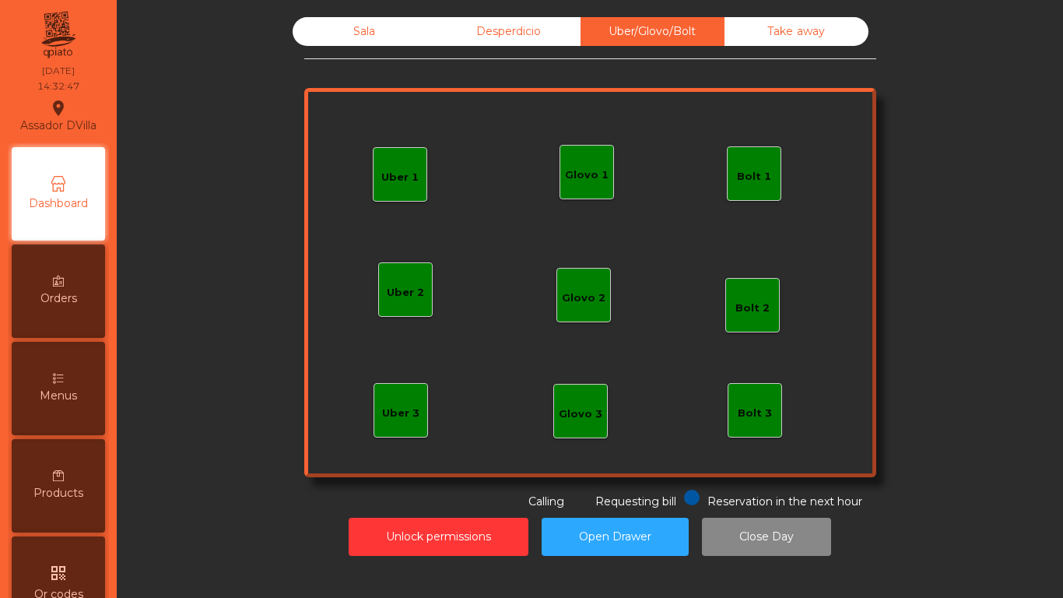
click at [538, 39] on div "Desperdicio" at bounding box center [509, 31] width 144 height 29
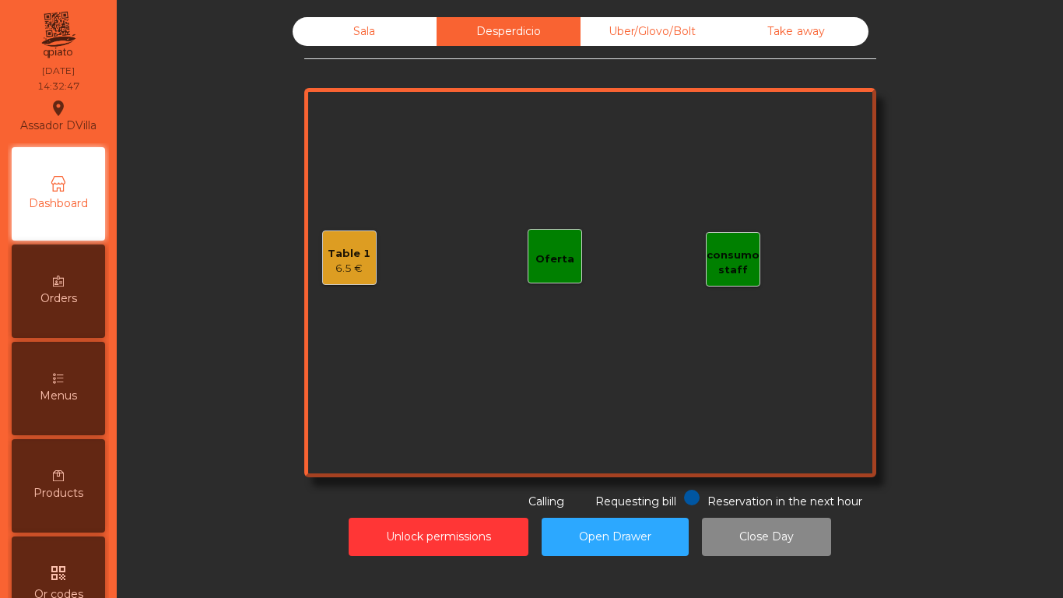
click at [823, 22] on div "Take away" at bounding box center [797, 31] width 144 height 29
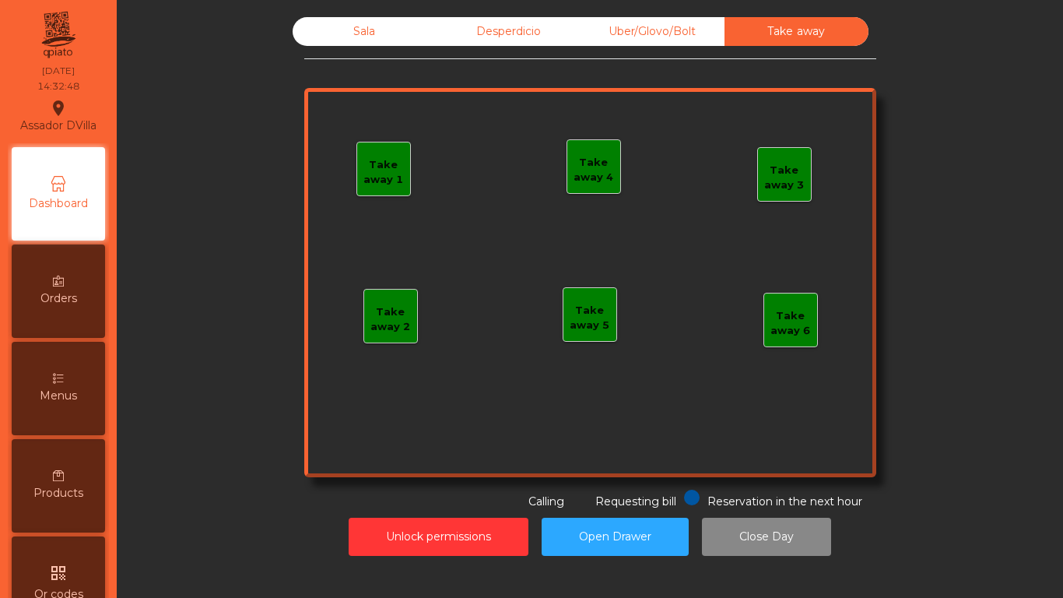
click at [355, 33] on div "Sala" at bounding box center [365, 31] width 144 height 29
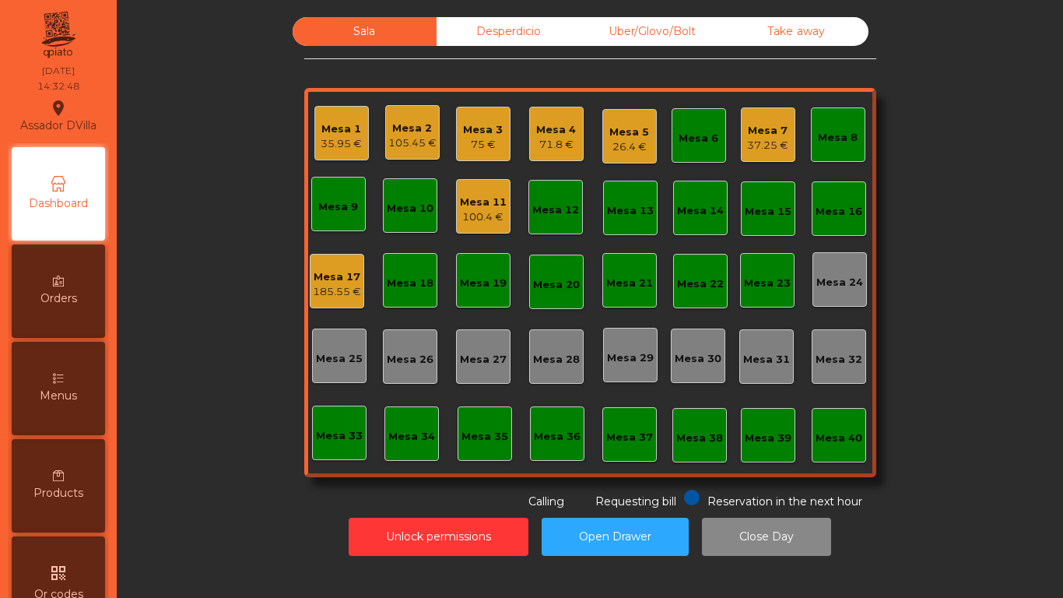
click at [395, 490] on div "Reservation in the next hour Requesting bill Calling" at bounding box center [587, 500] width 566 height 20
click at [356, 504] on div "Reservation in the next hour Requesting bill Calling" at bounding box center [587, 500] width 566 height 20
click at [402, 536] on button "Unlock permissions" at bounding box center [439, 537] width 180 height 38
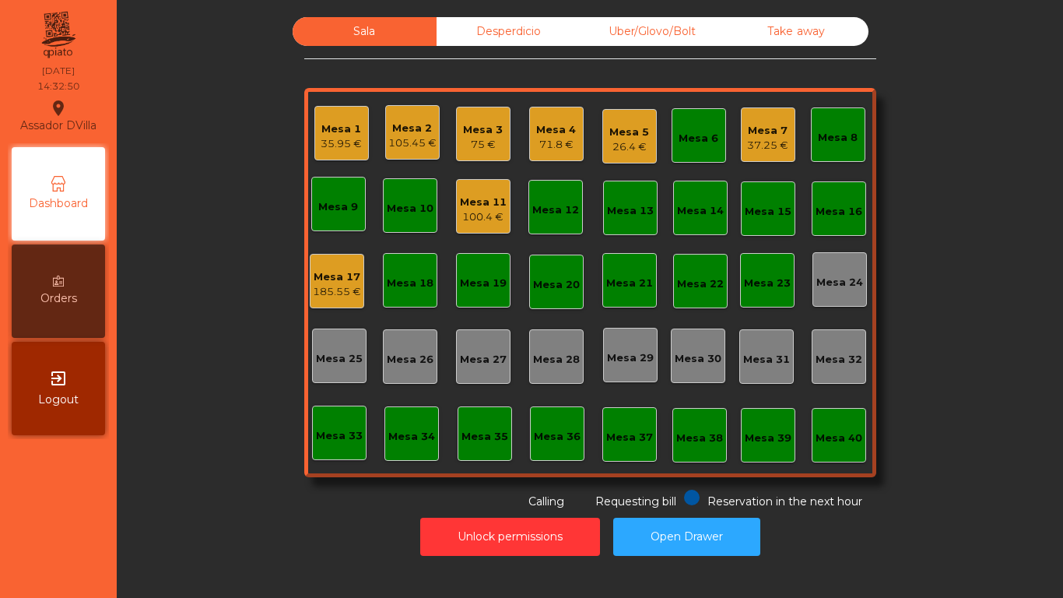
click at [239, 520] on div "Unlock permissions Open Drawer" at bounding box center [590, 537] width 904 height 54
click at [741, 146] on div "Mesa 7 37.25 €" at bounding box center [768, 134] width 54 height 54
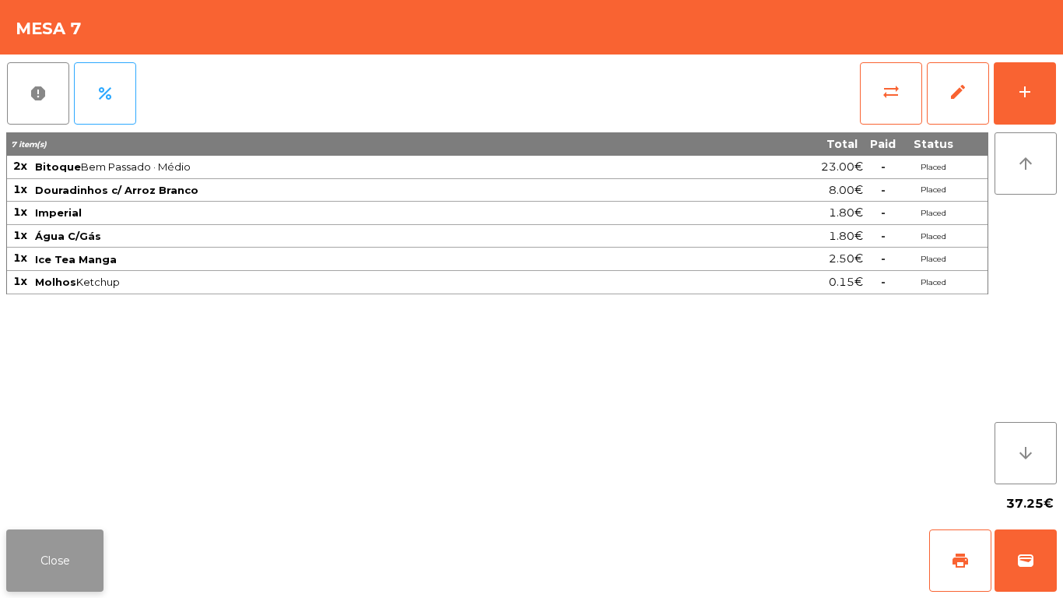
click at [86, 549] on button "Close" at bounding box center [54, 560] width 97 height 62
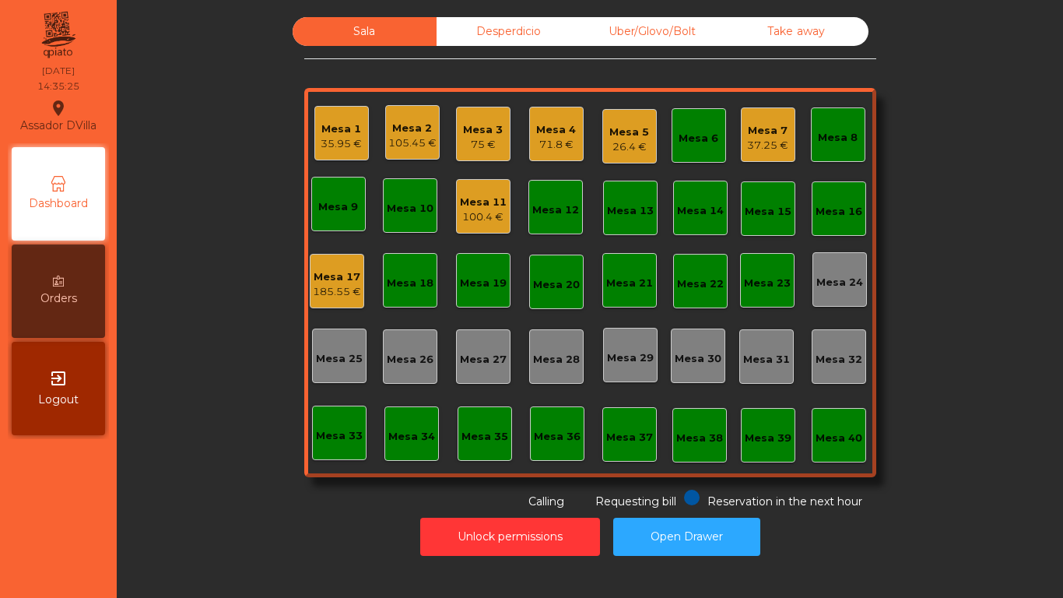
click at [162, 475] on div "Sala Desperdicio Uber/Glovo/Bolt Take away Mesa 1 35.95 € Mesa 2 105.45 € Mesa …" at bounding box center [590, 263] width 904 height 493
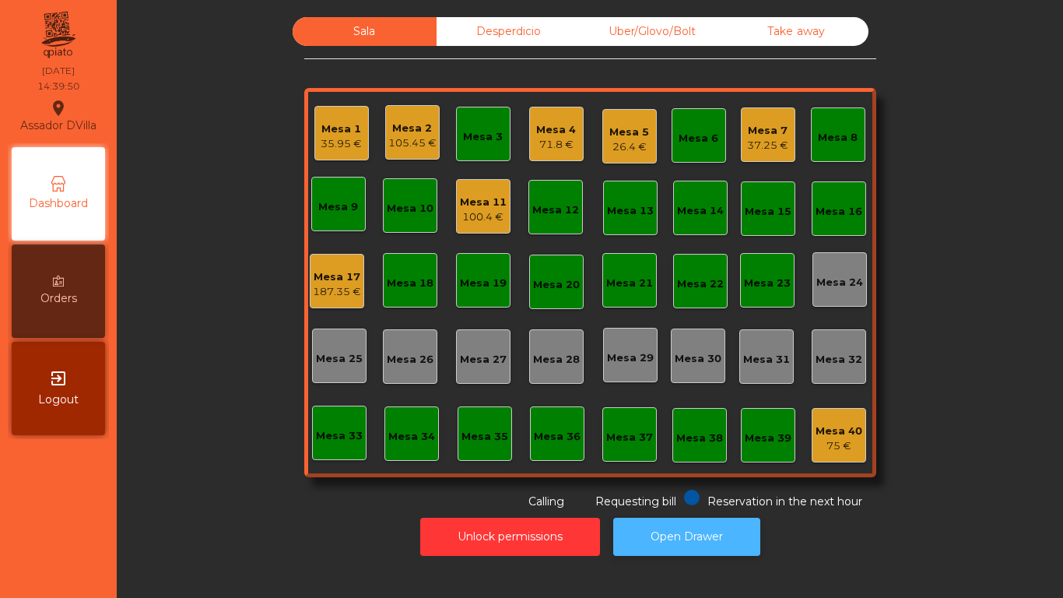
click at [697, 531] on button "Open Drawer" at bounding box center [686, 537] width 147 height 38
click at [327, 154] on div "Mesa 1 35.95 €" at bounding box center [341, 133] width 54 height 54
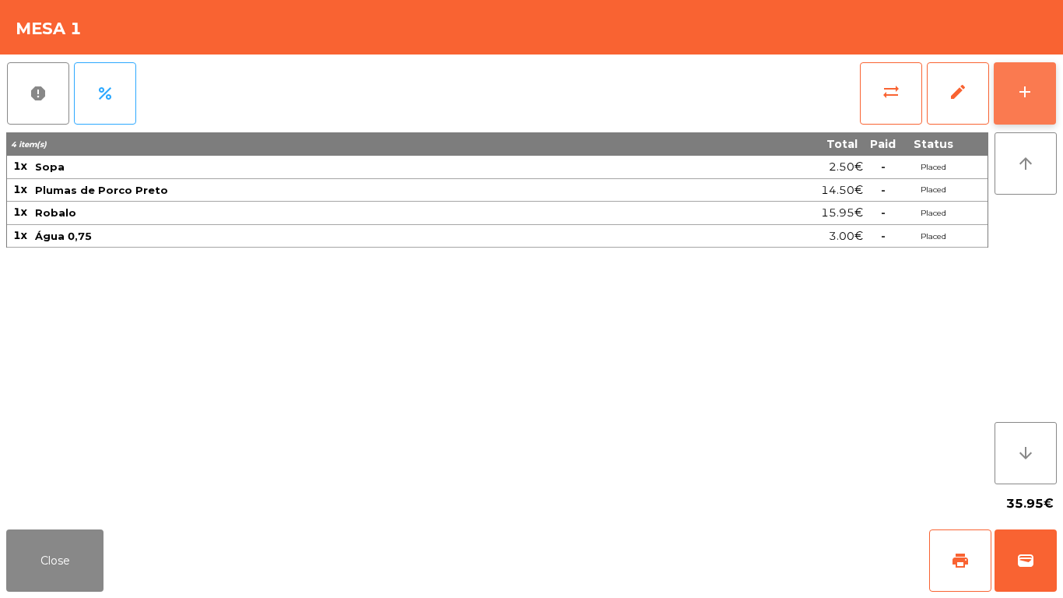
click at [1030, 107] on button "add" at bounding box center [1025, 93] width 62 height 62
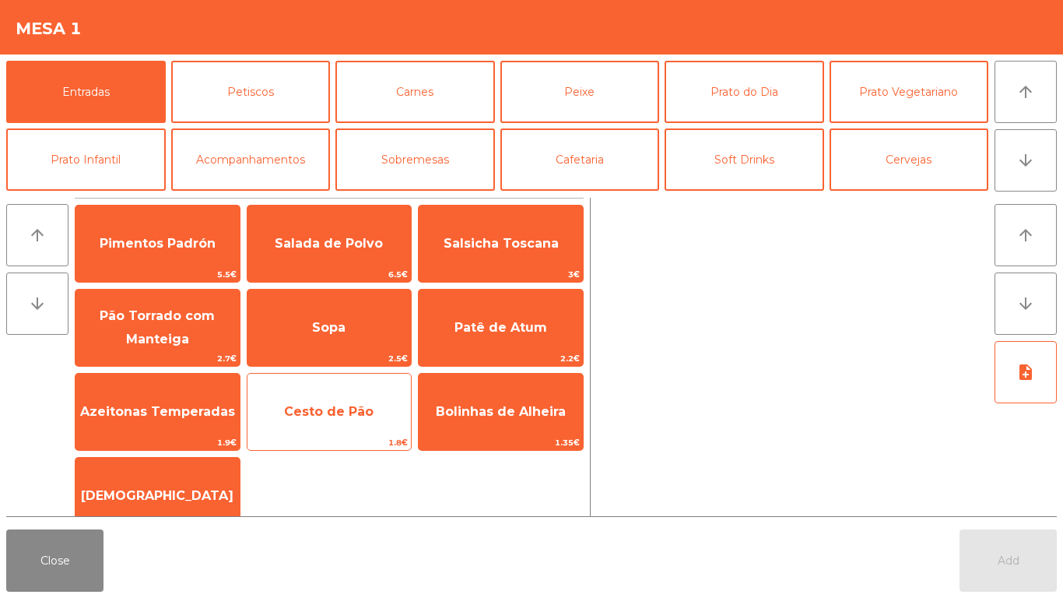
click at [324, 397] on span "Cesto de Pão" at bounding box center [329, 412] width 164 height 42
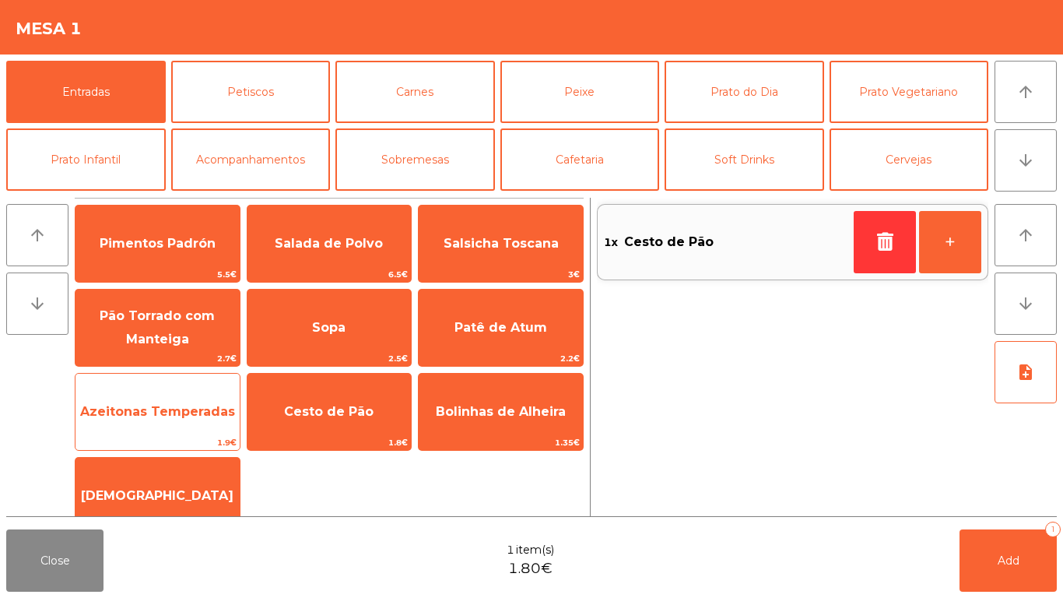
click at [160, 412] on span "Azeitonas Temperadas" at bounding box center [157, 411] width 155 height 15
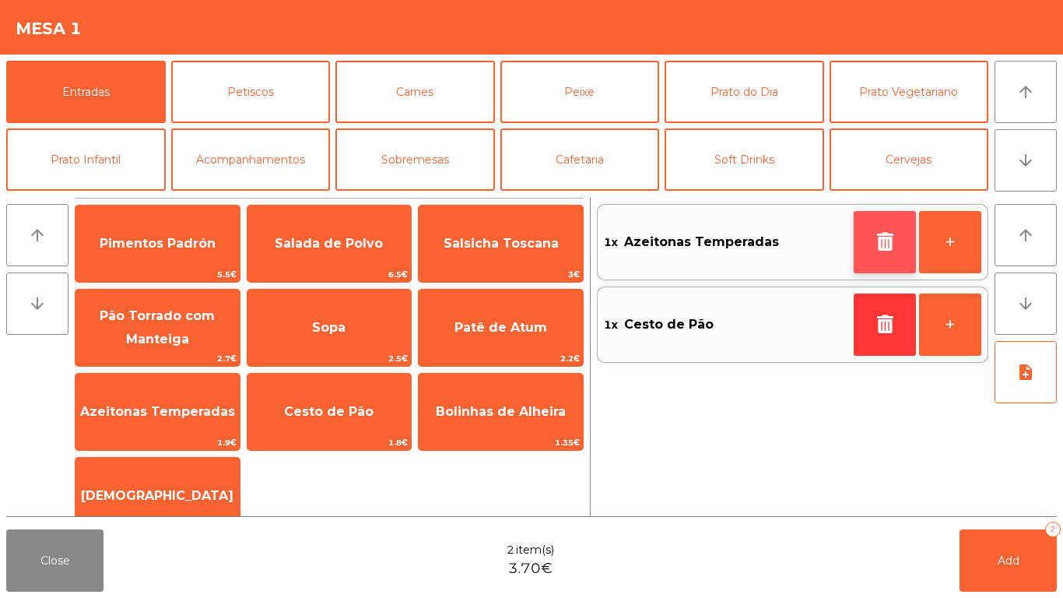
click at [895, 233] on icon "button" at bounding box center [884, 241] width 23 height 19
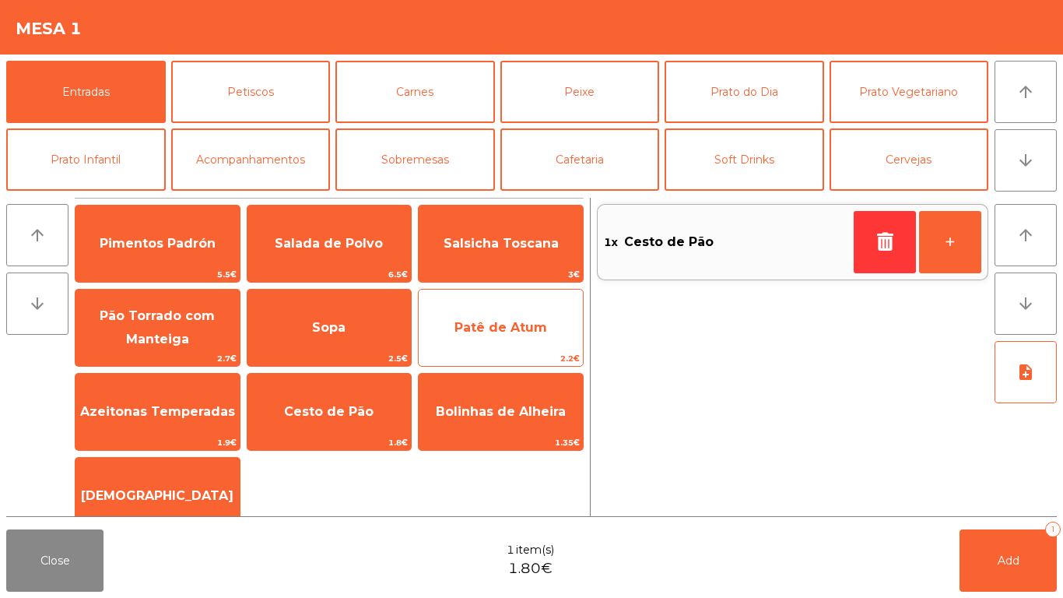
click at [507, 332] on span "Patê de Atum" at bounding box center [501, 327] width 93 height 15
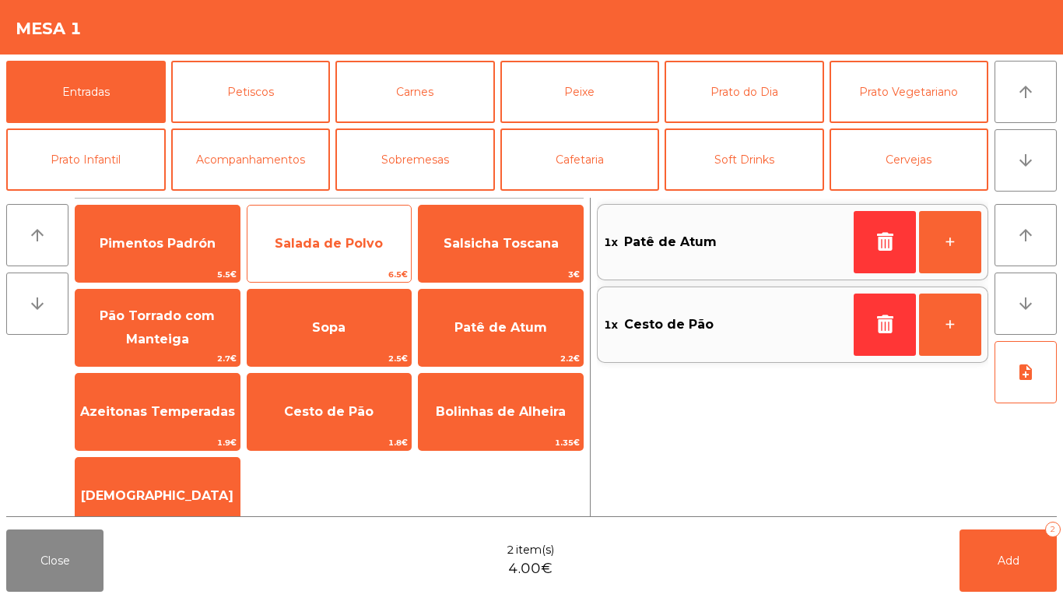
click at [317, 257] on span "Salada de Polvo" at bounding box center [329, 244] width 164 height 42
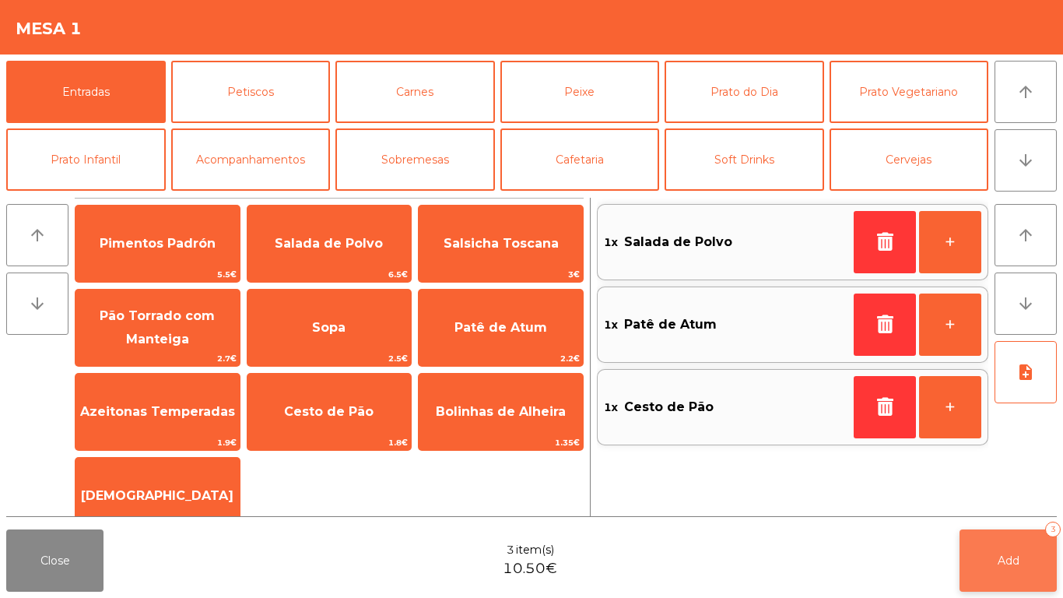
click at [1016, 572] on button "Add 3" at bounding box center [1008, 560] width 97 height 62
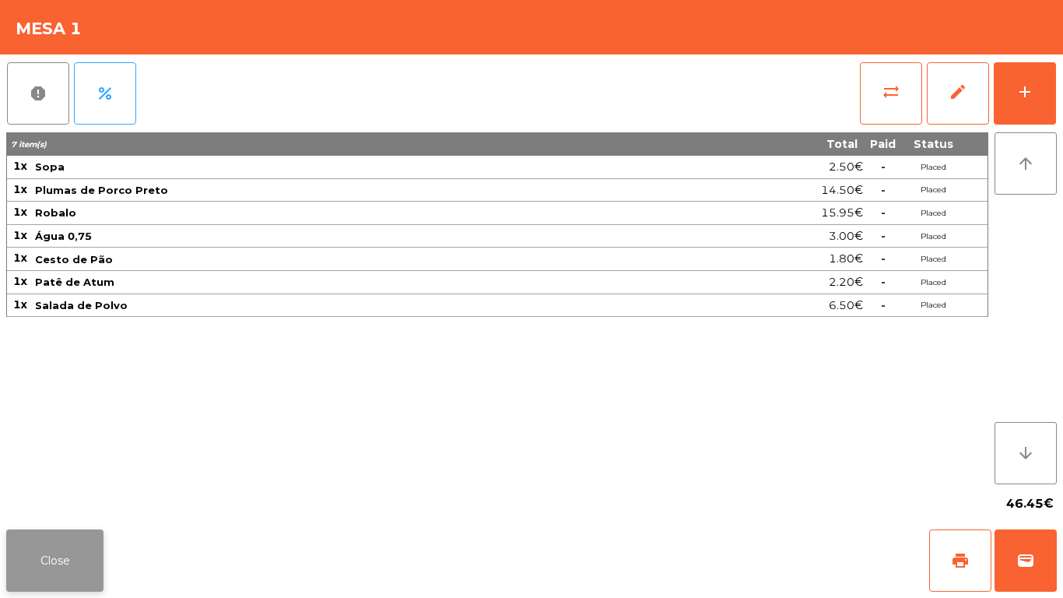
click at [45, 551] on button "Close" at bounding box center [54, 560] width 97 height 62
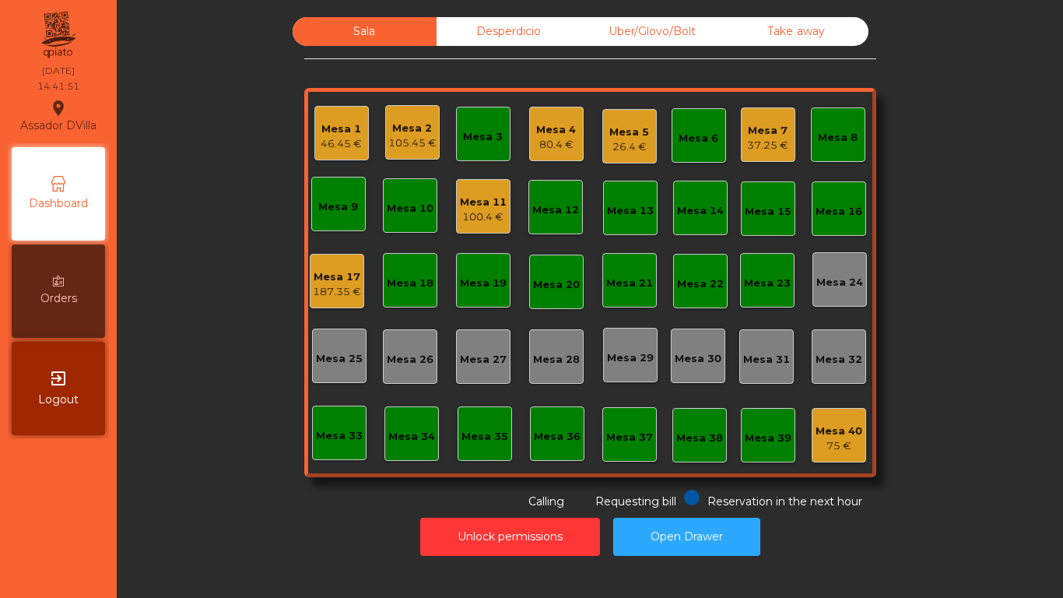
click at [543, 137] on div "80.4 €" at bounding box center [556, 145] width 40 height 16
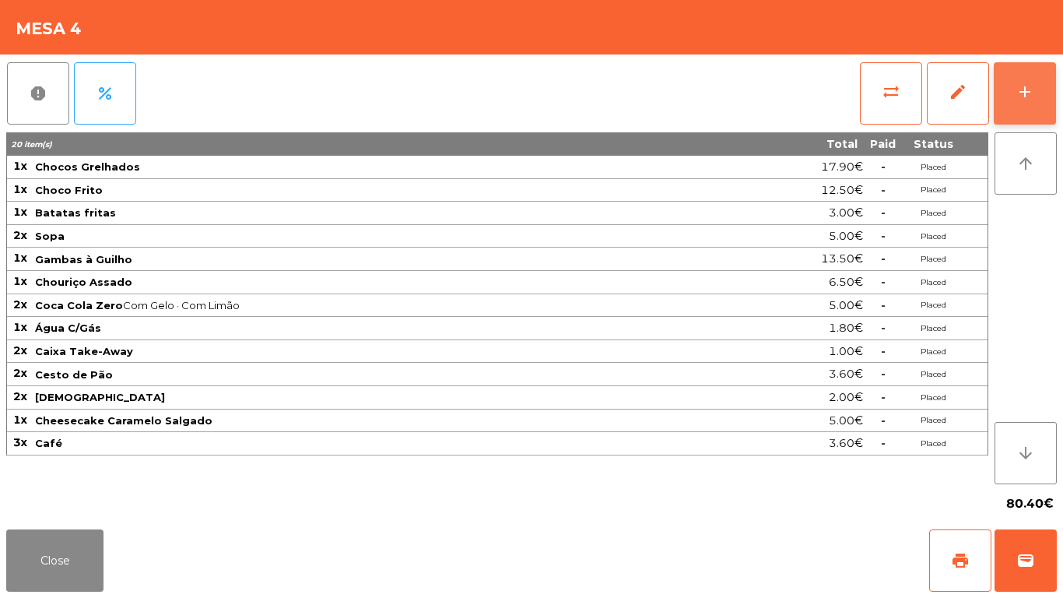
click at [1048, 103] on button "add" at bounding box center [1025, 93] width 62 height 62
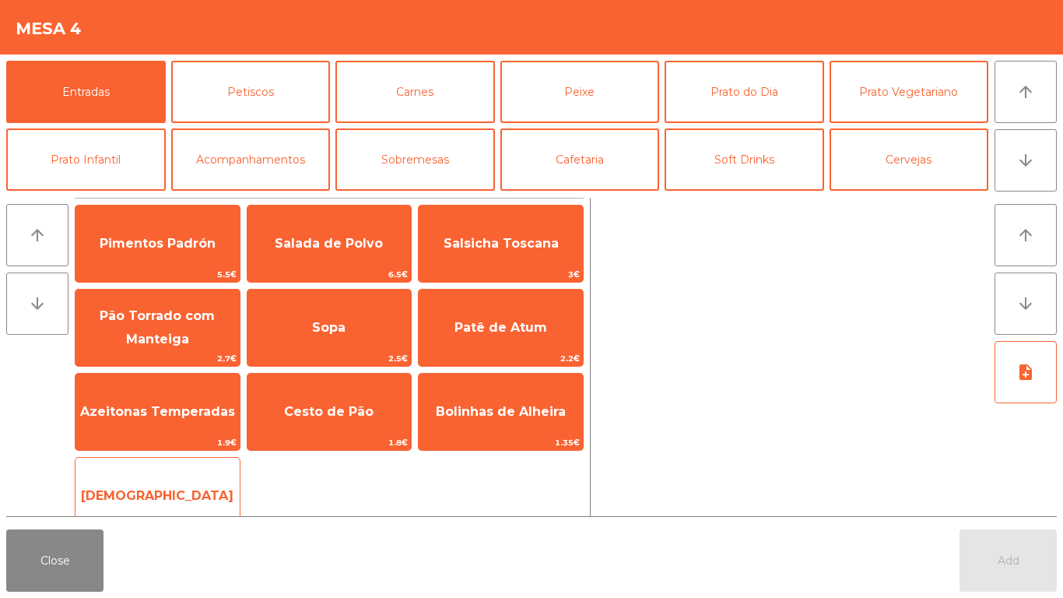
click at [153, 492] on span "[DEMOGRAPHIC_DATA]" at bounding box center [157, 495] width 153 height 15
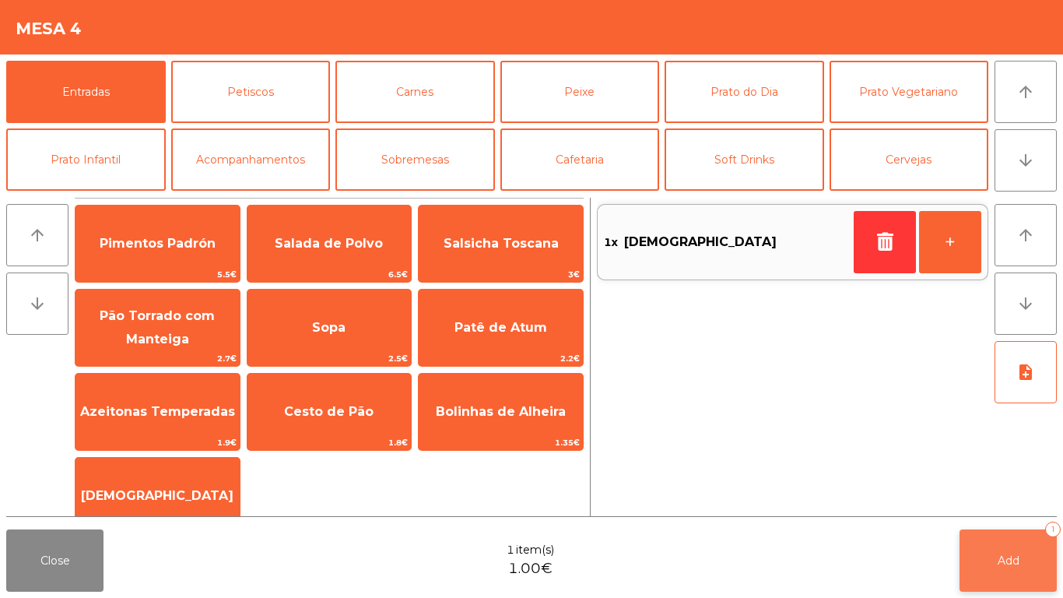
click at [1004, 544] on button "Add 1" at bounding box center [1008, 560] width 97 height 62
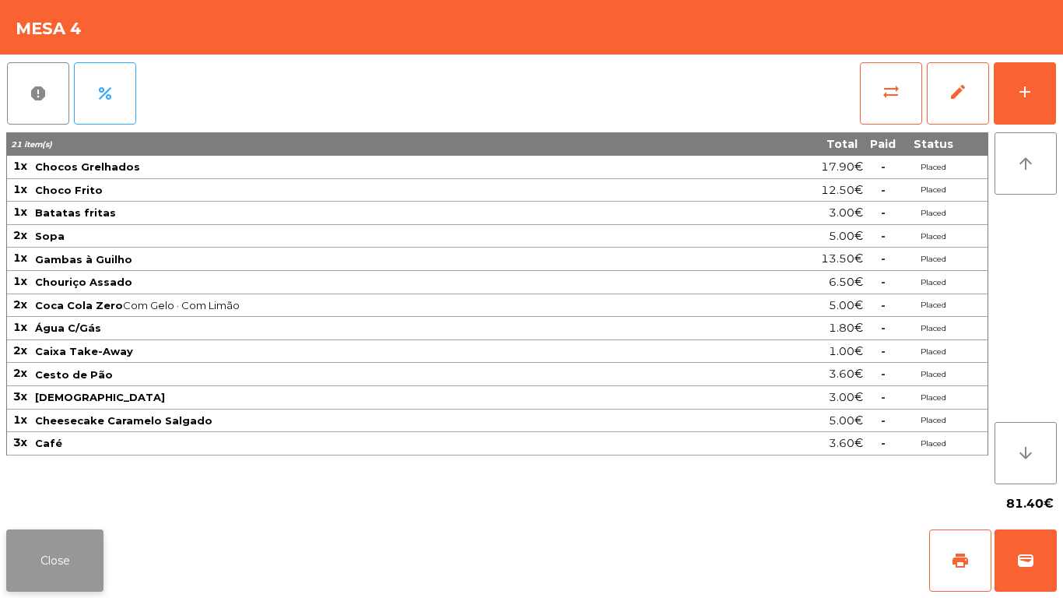
click at [21, 545] on button "Close" at bounding box center [54, 560] width 97 height 62
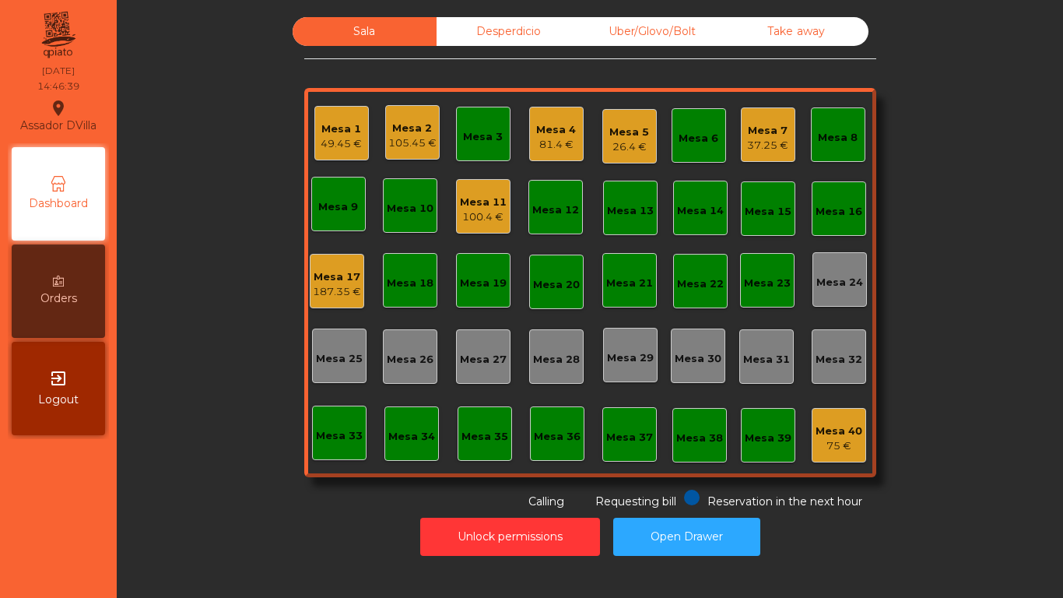
click at [766, 146] on div "37.25 €" at bounding box center [767, 146] width 41 height 16
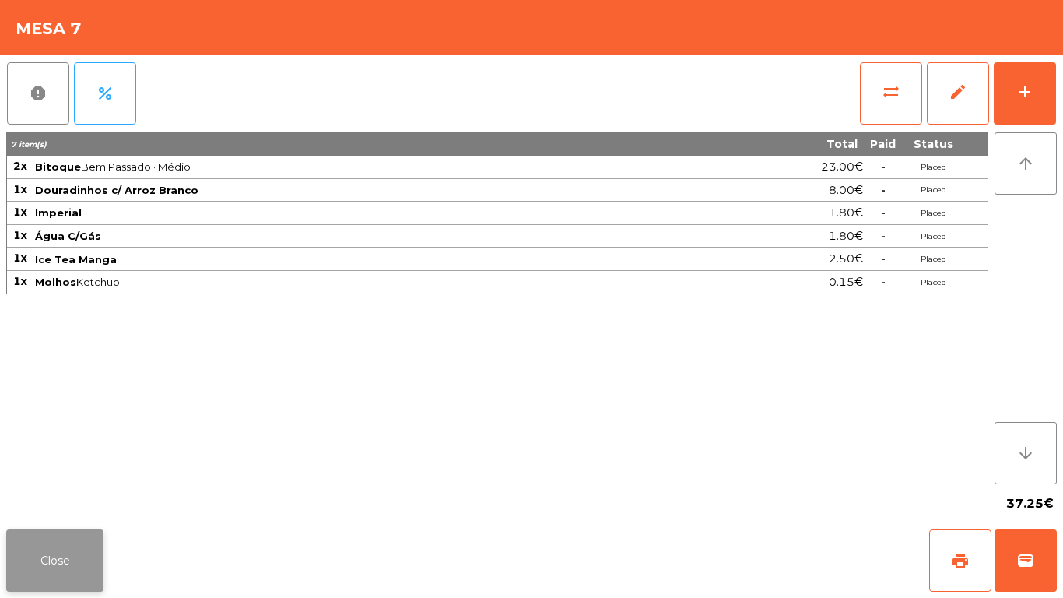
click at [48, 568] on button "Close" at bounding box center [54, 560] width 97 height 62
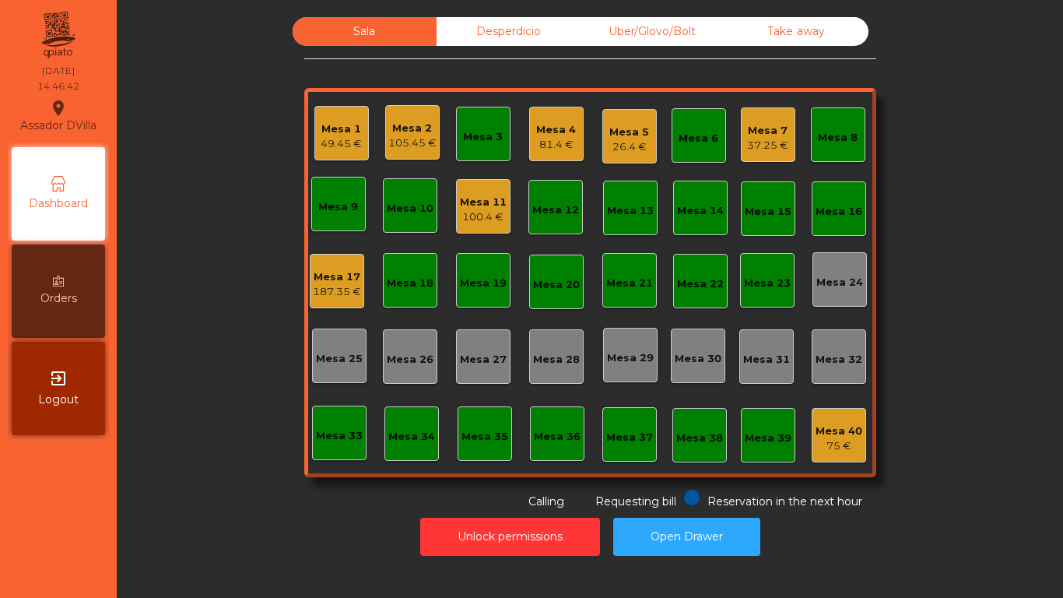
click at [550, 121] on div "Mesa 4 81.4 €" at bounding box center [556, 134] width 40 height 37
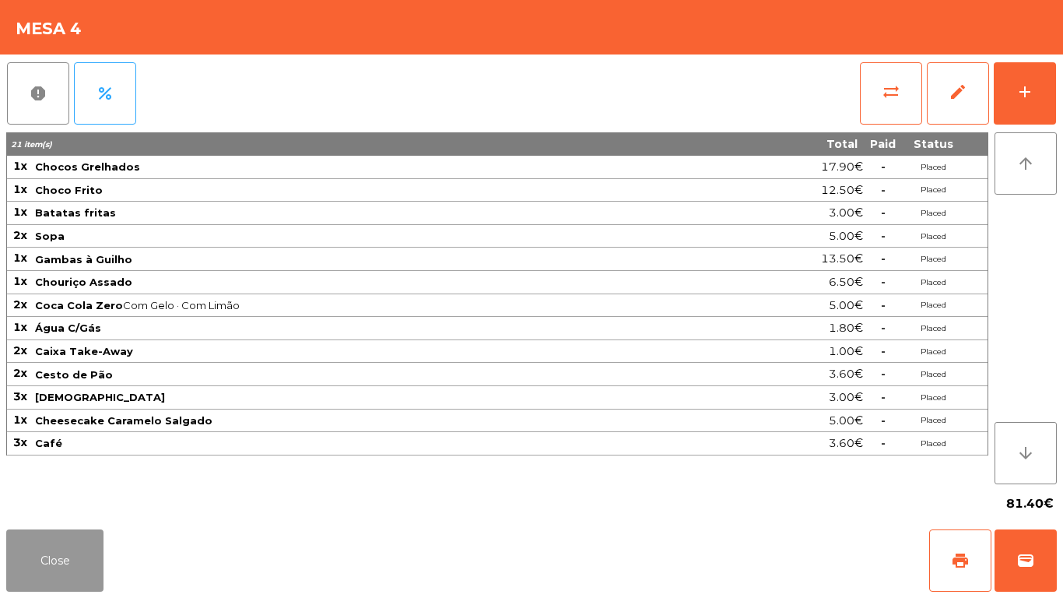
drag, startPoint x: 37, startPoint y: 561, endPoint x: 222, endPoint y: 382, distance: 257.6
click at [38, 561] on button "Close" at bounding box center [54, 560] width 97 height 62
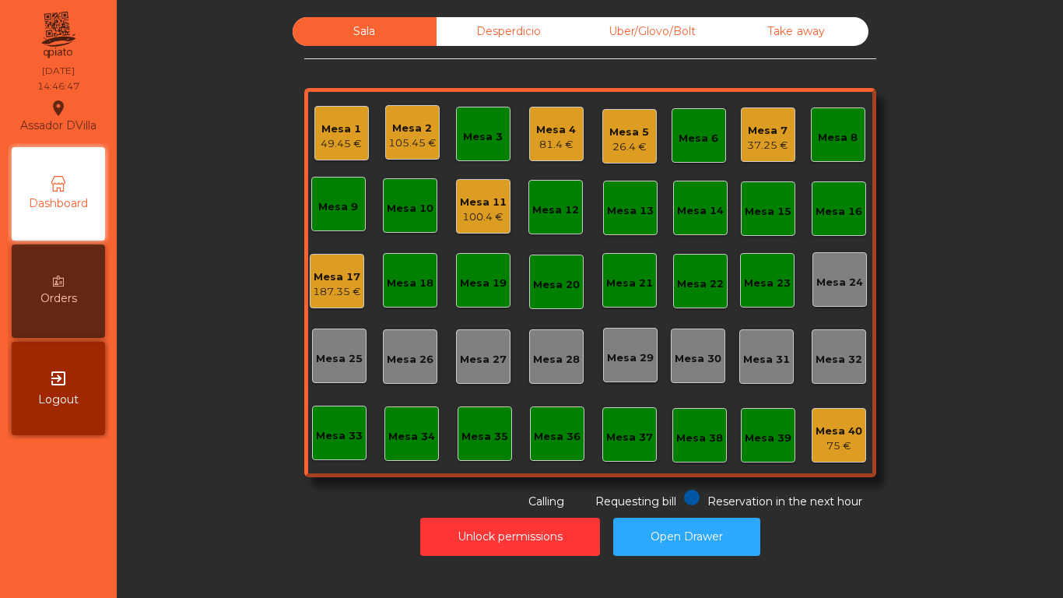
click at [536, 147] on div "81.4 €" at bounding box center [556, 145] width 40 height 16
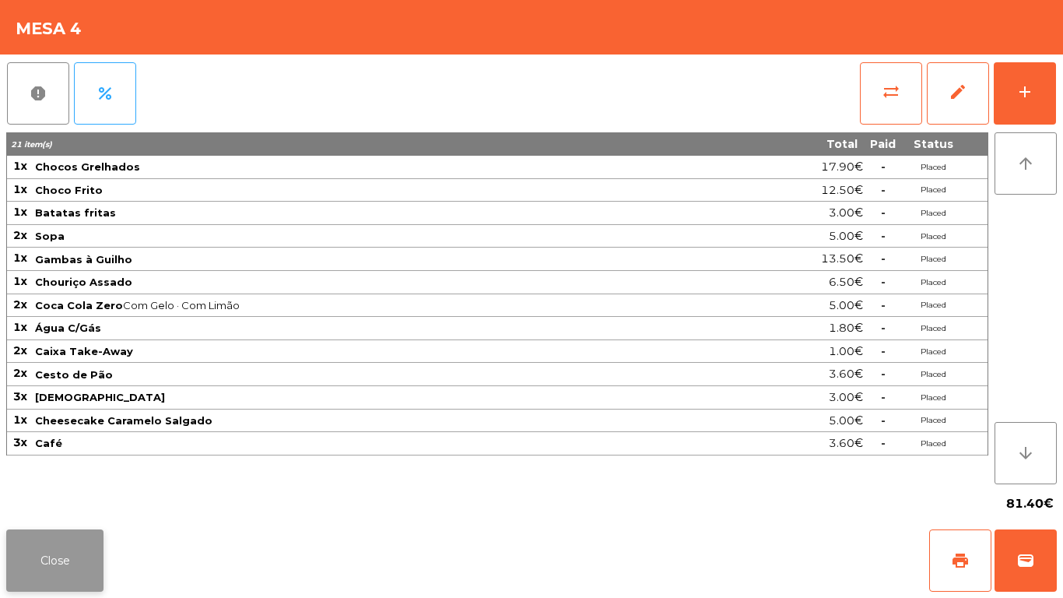
click at [98, 557] on button "Close" at bounding box center [54, 560] width 97 height 62
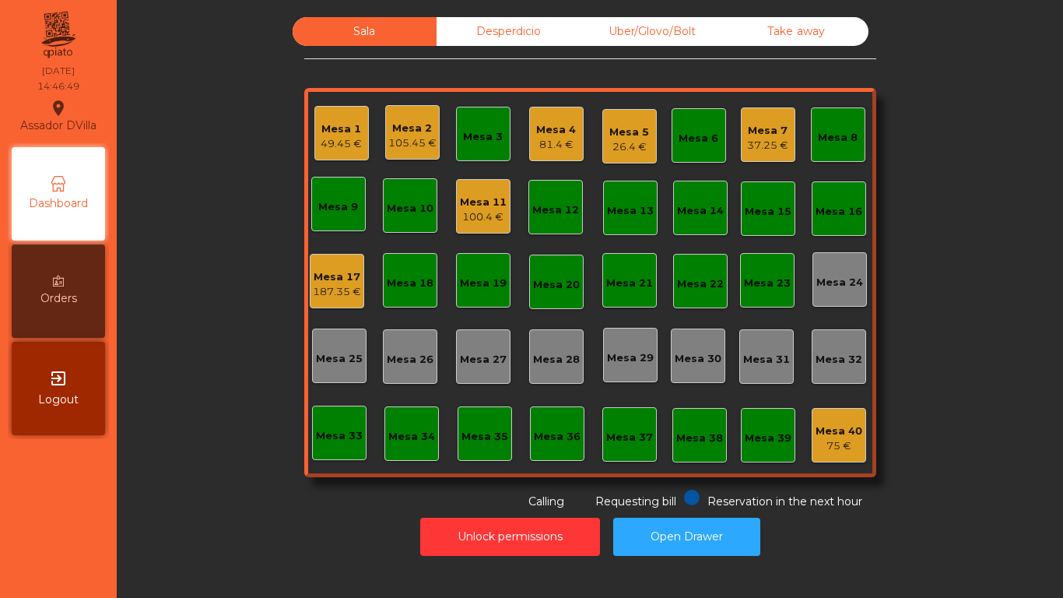
drag, startPoint x: 203, startPoint y: 472, endPoint x: 201, endPoint y: 461, distance: 11.1
click at [205, 469] on div "Sala Desperdicio Uber/Glovo/Bolt Take away Mesa 1 49.45 € Mesa 2 105.45 € Mesa …" at bounding box center [590, 263] width 904 height 493
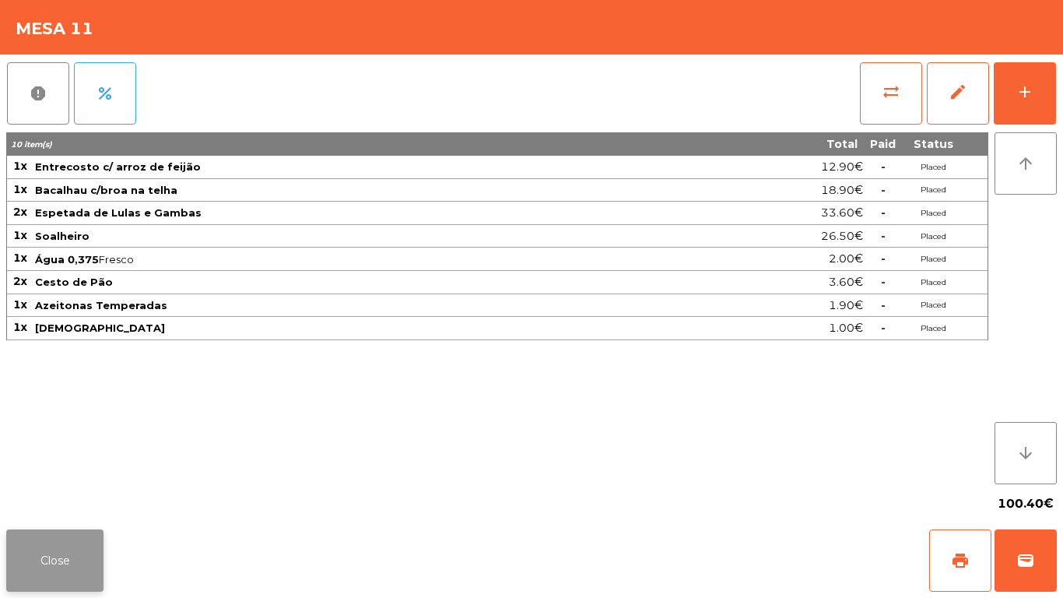
click at [47, 560] on button "Close" at bounding box center [54, 560] width 97 height 62
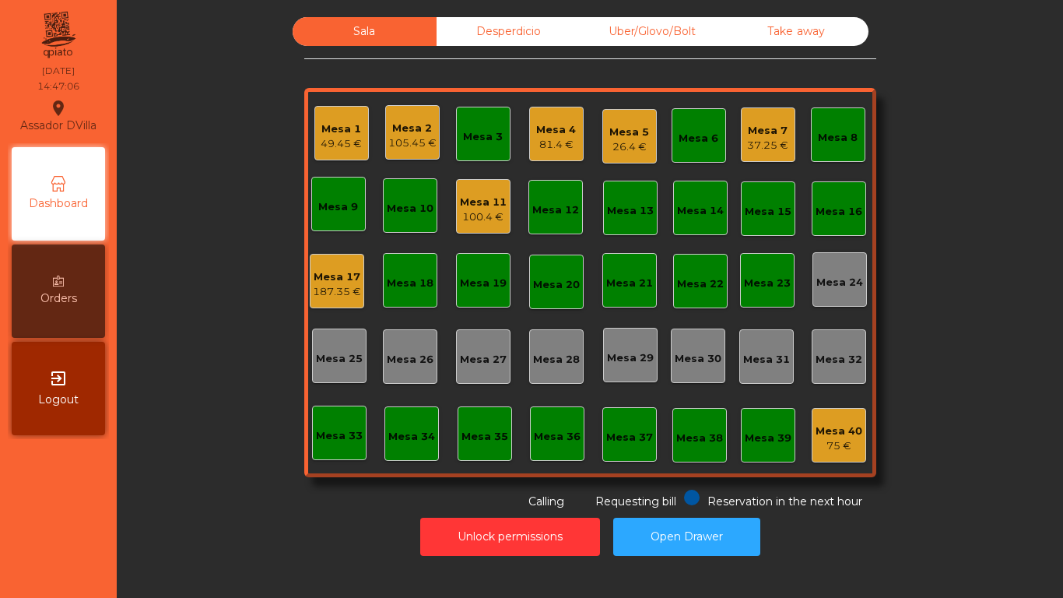
click at [175, 565] on div "Sala Desperdicio Uber/Glovo/Bolt Take away Mesa 1 49.45 € Mesa 2 105.45 € Mesa …" at bounding box center [590, 299] width 946 height 598
click at [472, 202] on div "Mesa 11" at bounding box center [483, 203] width 47 height 16
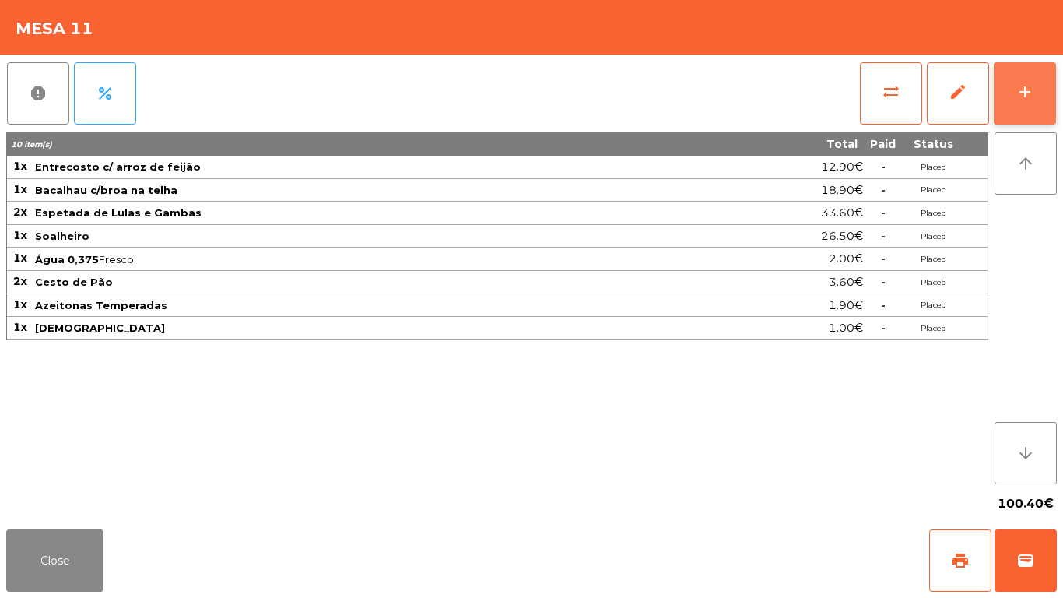
click at [1046, 103] on button "add" at bounding box center [1025, 93] width 62 height 62
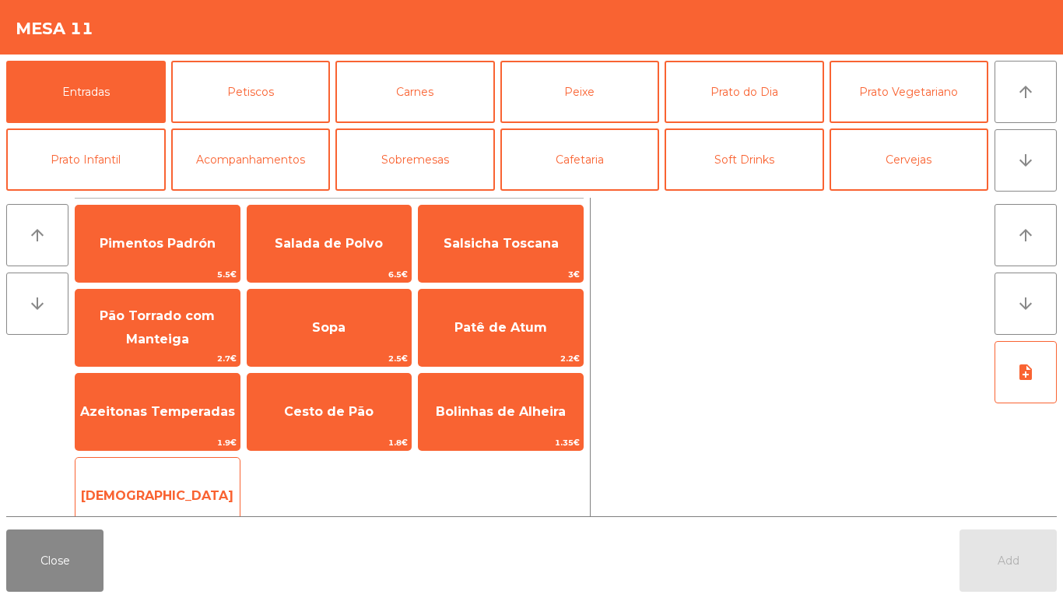
click at [159, 484] on span "[DEMOGRAPHIC_DATA]" at bounding box center [157, 496] width 164 height 42
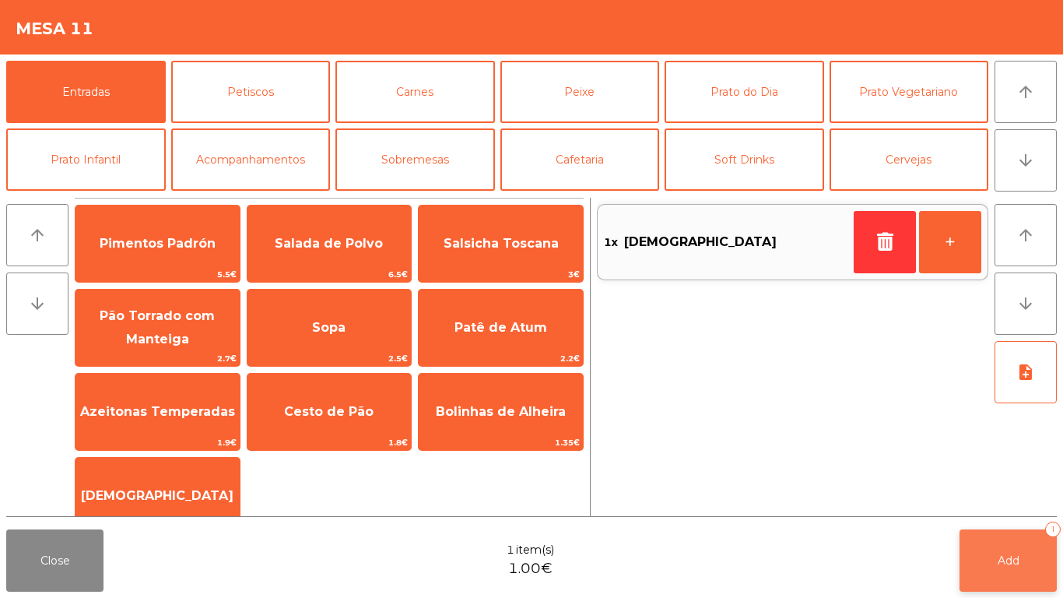
click at [1020, 537] on button "Add 1" at bounding box center [1008, 560] width 97 height 62
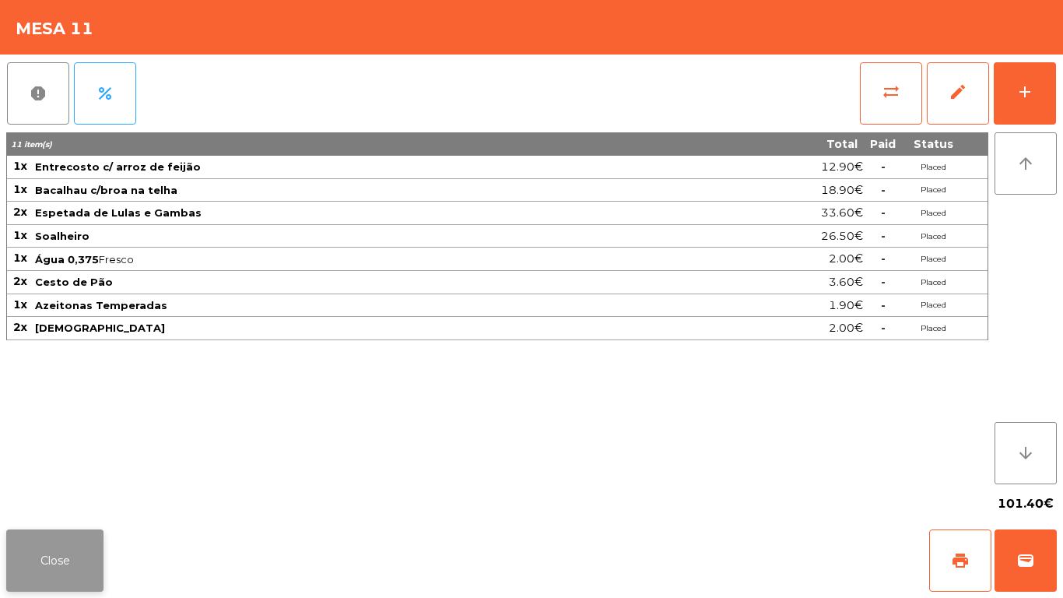
click at [70, 555] on button "Close" at bounding box center [54, 560] width 97 height 62
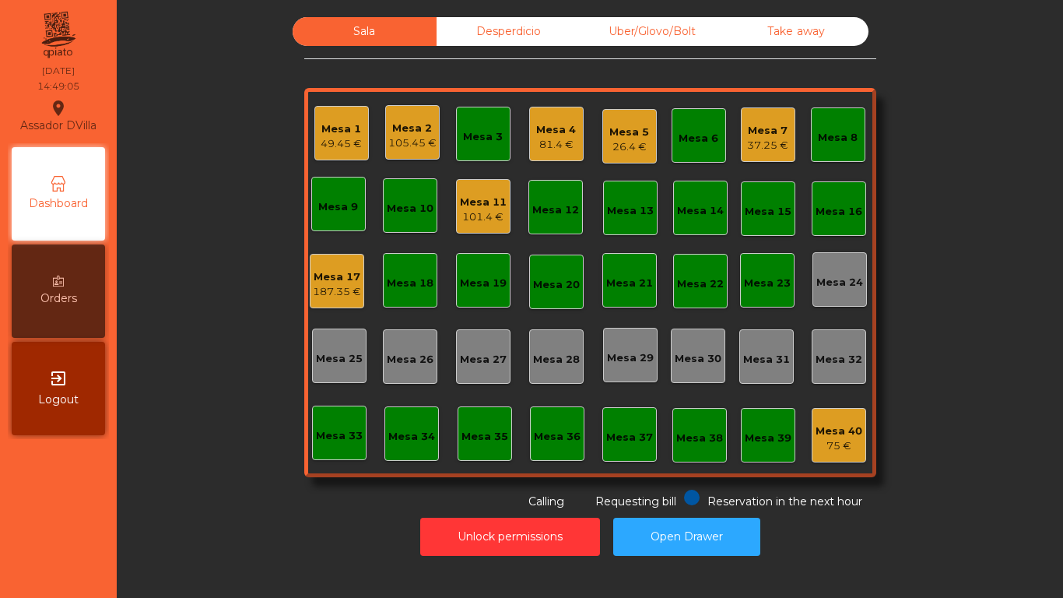
click at [747, 143] on div "37.25 €" at bounding box center [767, 146] width 41 height 16
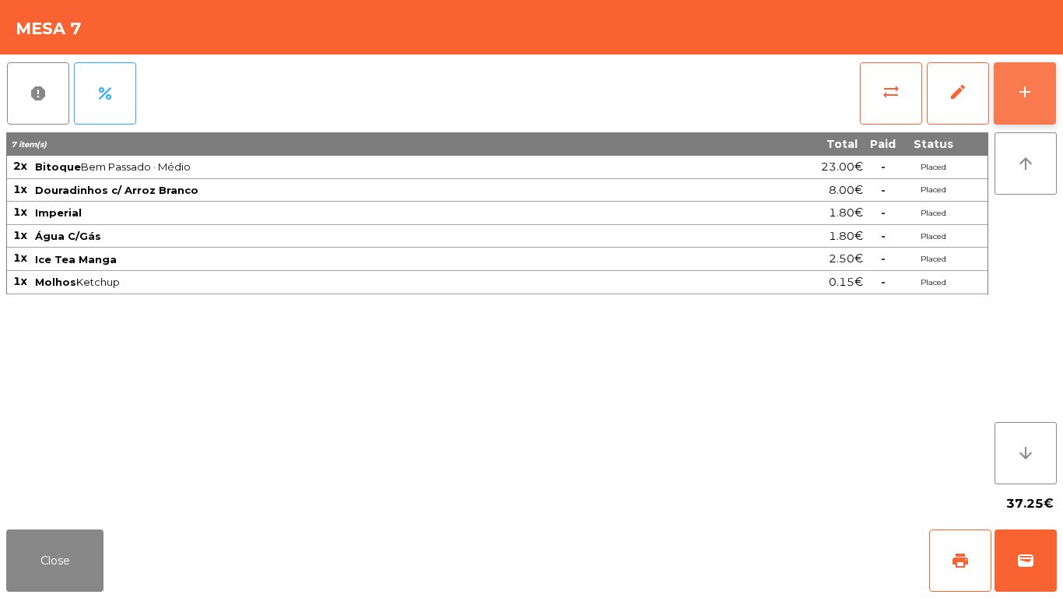
click at [1032, 117] on button "add" at bounding box center [1025, 93] width 62 height 62
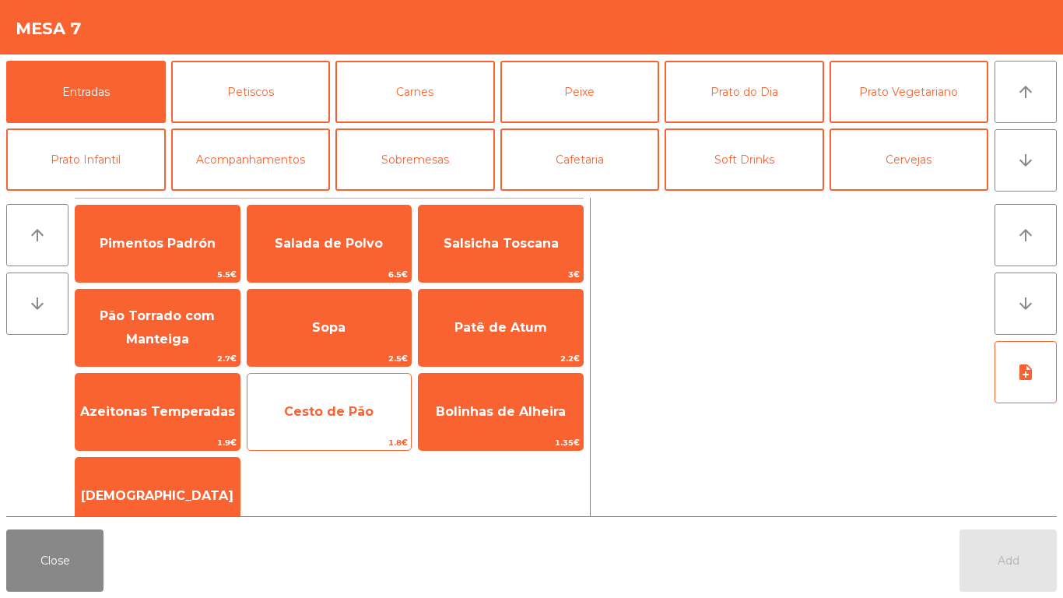
click at [343, 426] on span "Cesto de Pão" at bounding box center [329, 412] width 164 height 42
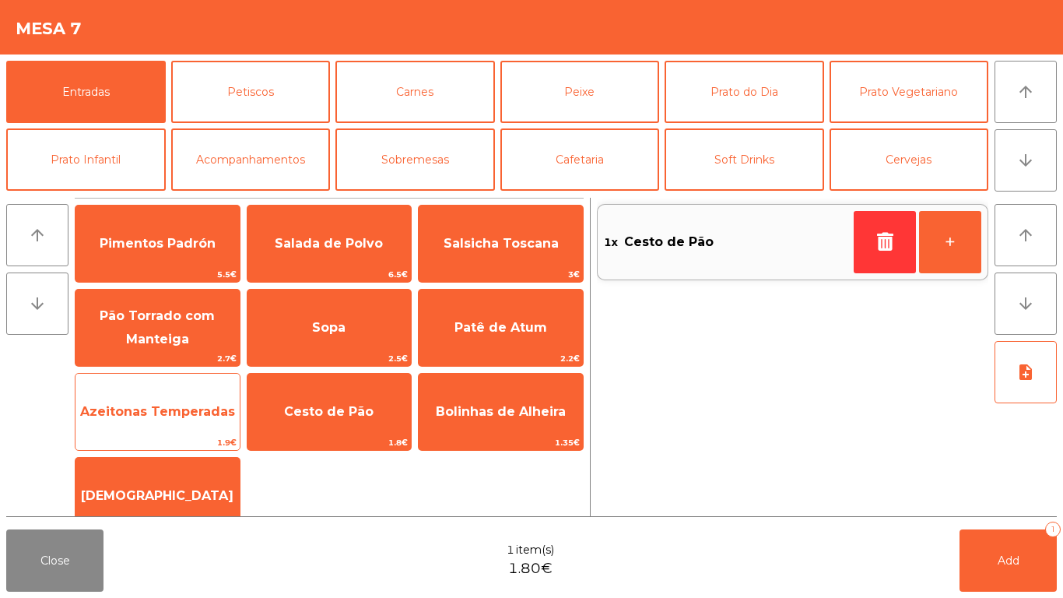
click at [155, 426] on span "Azeitonas Temperadas" at bounding box center [157, 412] width 164 height 42
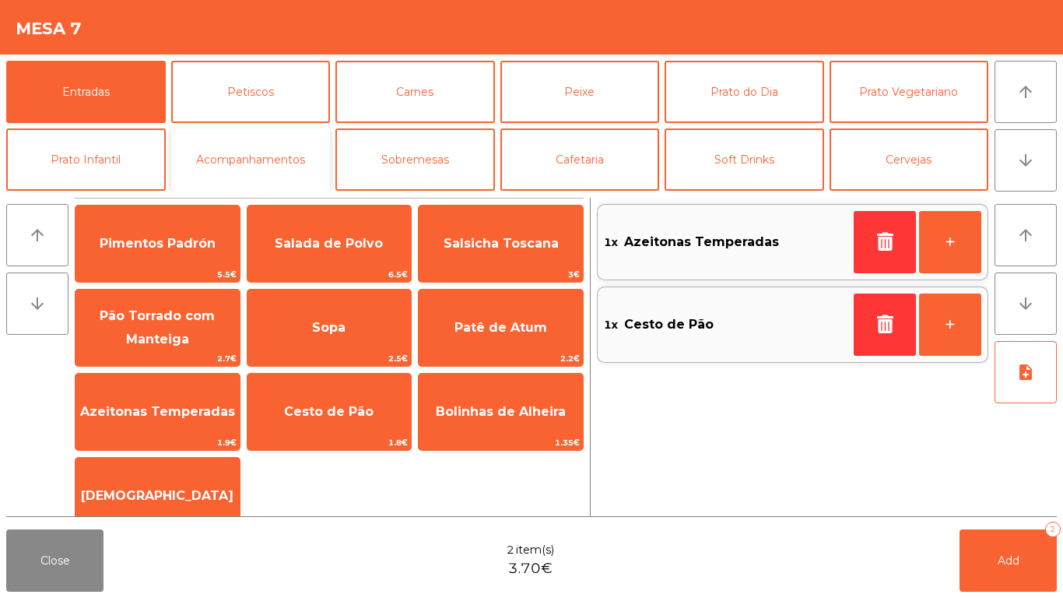
drag, startPoint x: 258, startPoint y: 169, endPoint x: 258, endPoint y: 177, distance: 8.6
click at [258, 168] on button "Acompanhamentos" at bounding box center [251, 159] width 160 height 62
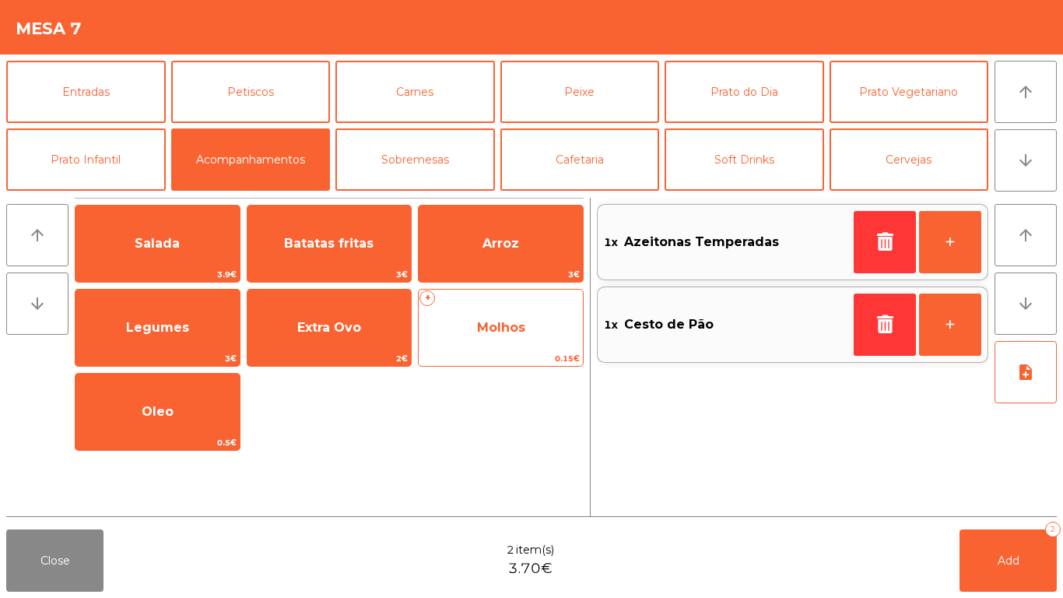
click at [483, 357] on span "0.15€" at bounding box center [501, 358] width 164 height 15
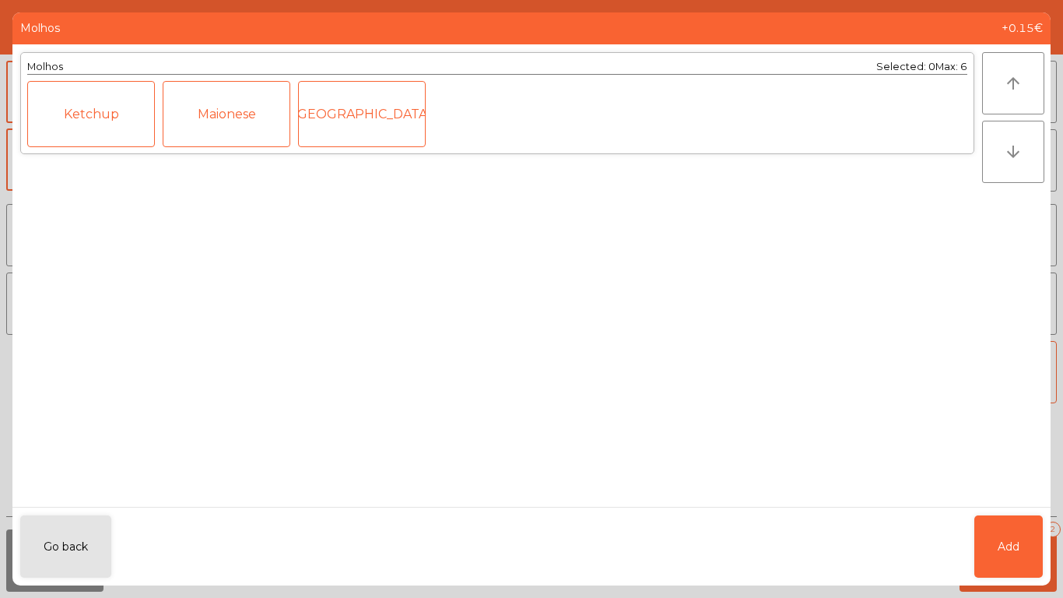
click at [87, 130] on div "Ketchup" at bounding box center [91, 114] width 128 height 66
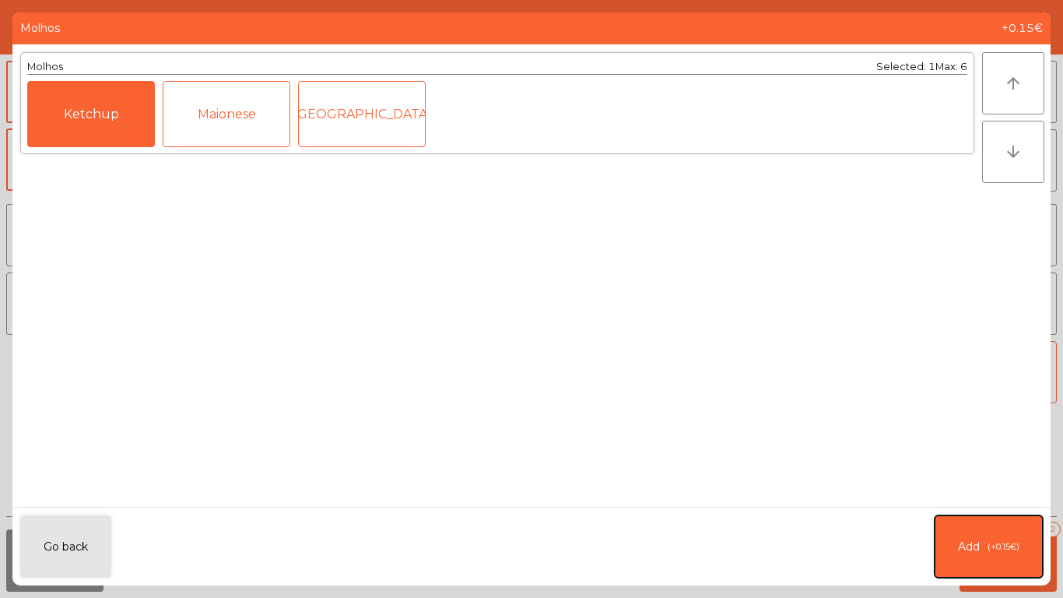
click at [988, 549] on span "(+0.15€)" at bounding box center [1004, 546] width 32 height 13
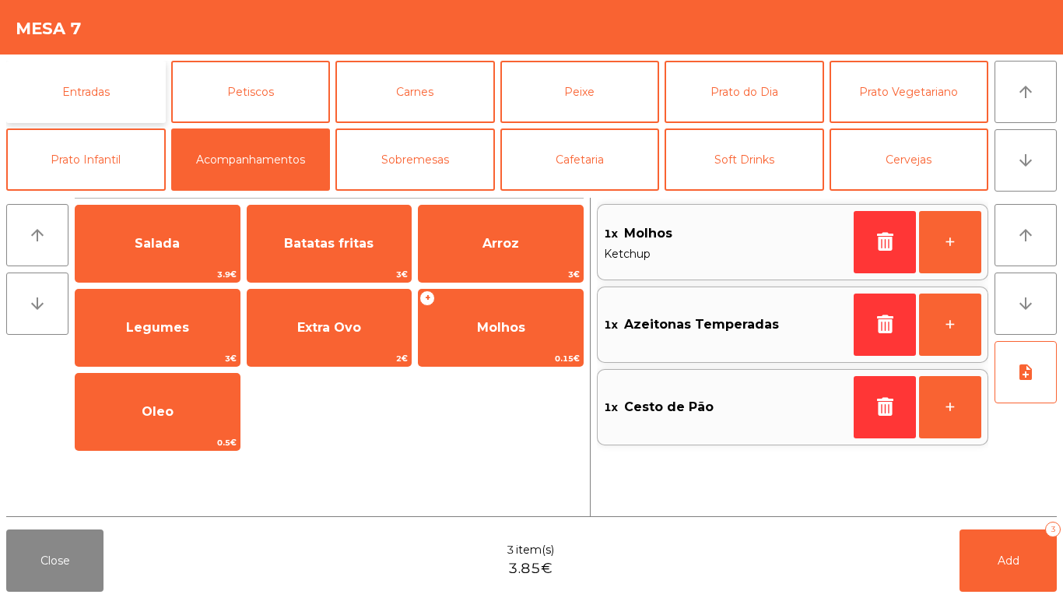
click at [104, 93] on button "Entradas" at bounding box center [86, 92] width 160 height 62
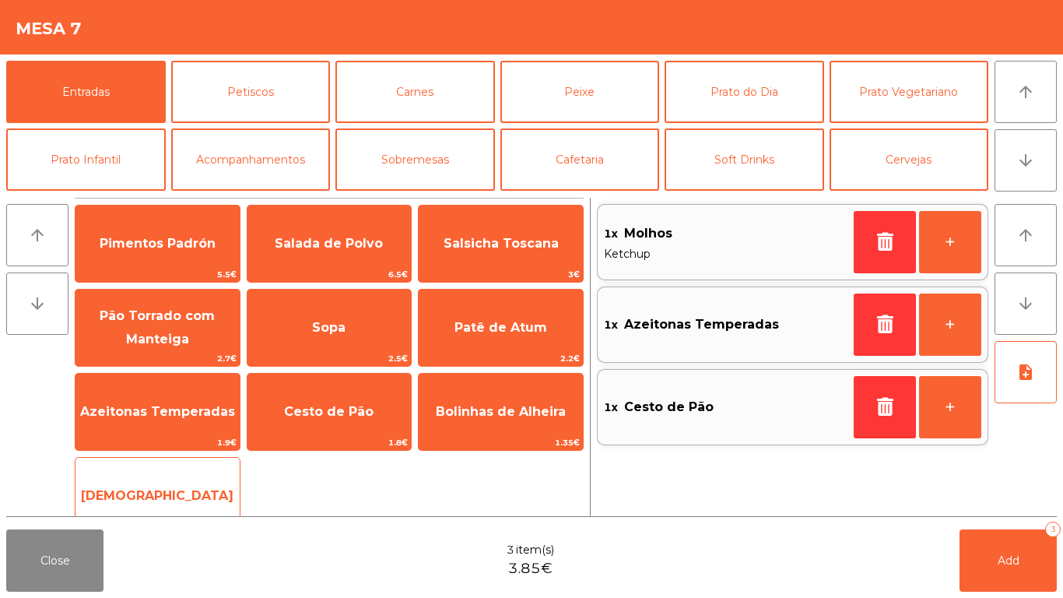
click at [208, 475] on span "[DEMOGRAPHIC_DATA]" at bounding box center [157, 496] width 164 height 42
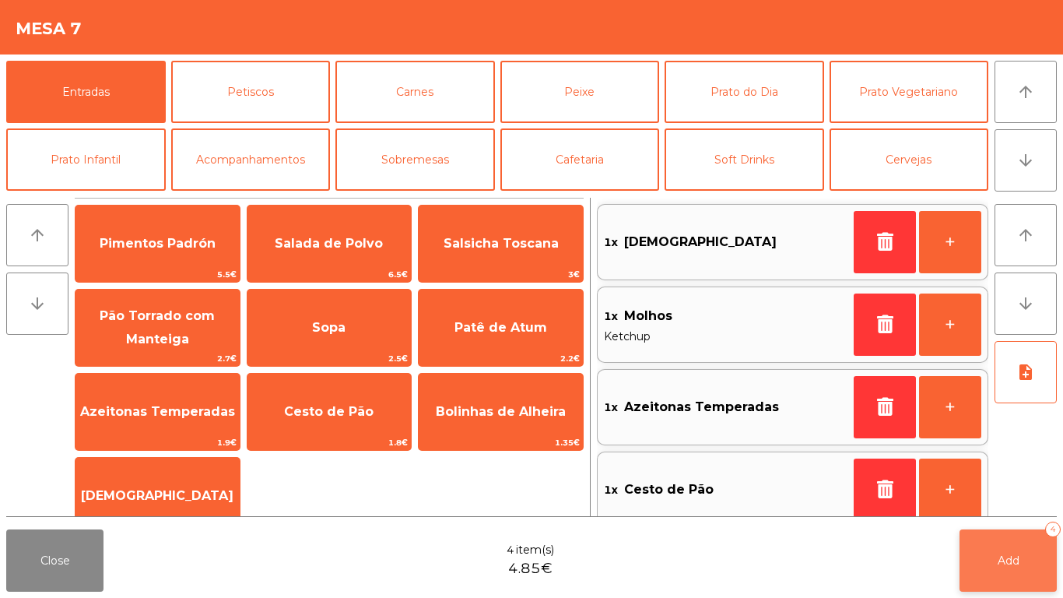
click at [1018, 577] on button "Add 4" at bounding box center [1008, 560] width 97 height 62
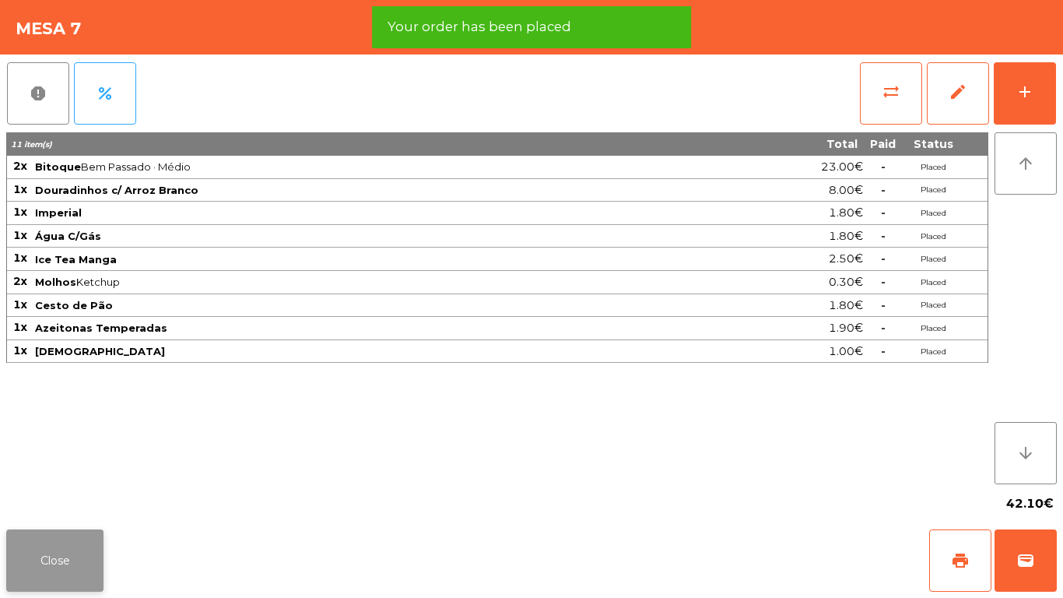
click at [75, 551] on button "Close" at bounding box center [54, 560] width 97 height 62
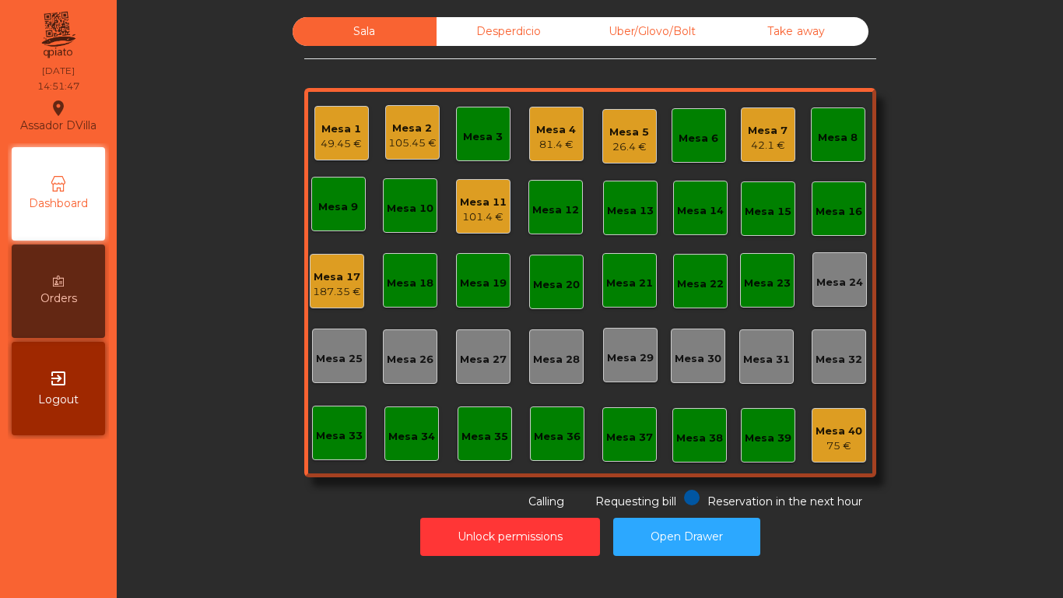
click at [313, 288] on div "187.35 €" at bounding box center [337, 292] width 48 height 16
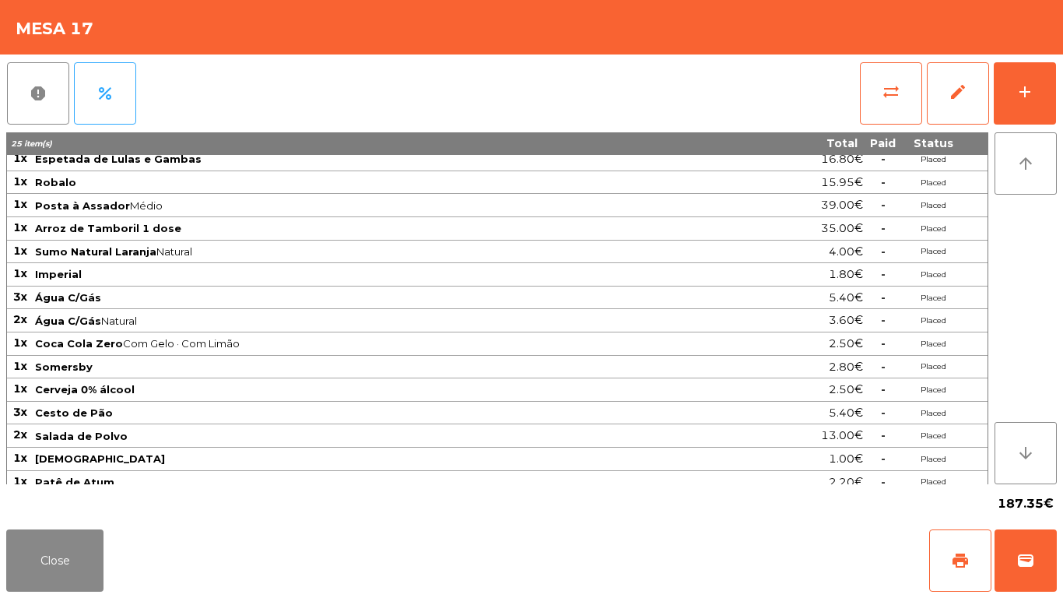
scroll to position [86, 0]
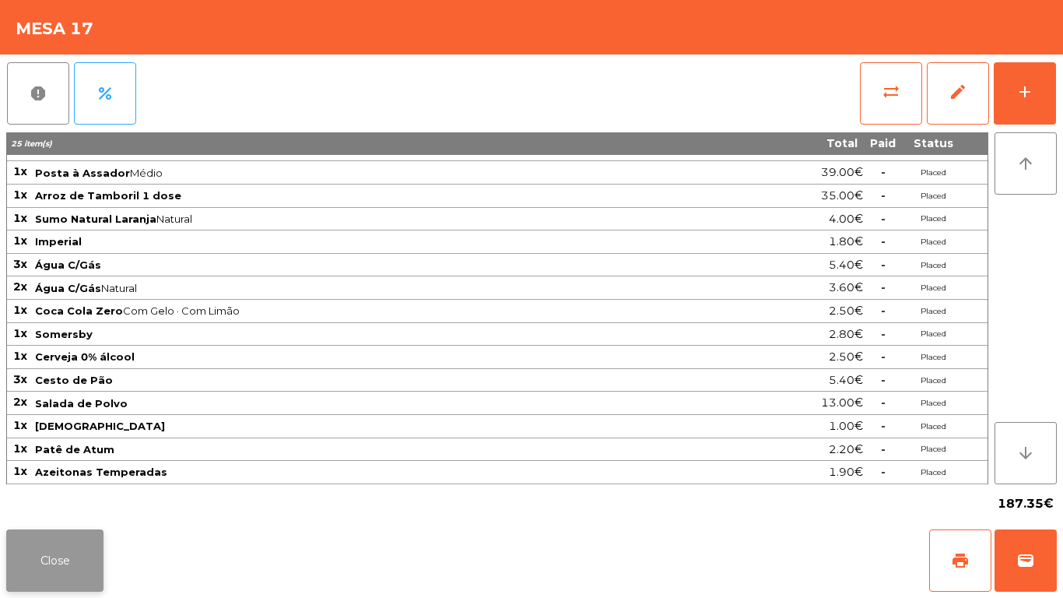
click at [58, 556] on button "Close" at bounding box center [54, 560] width 97 height 62
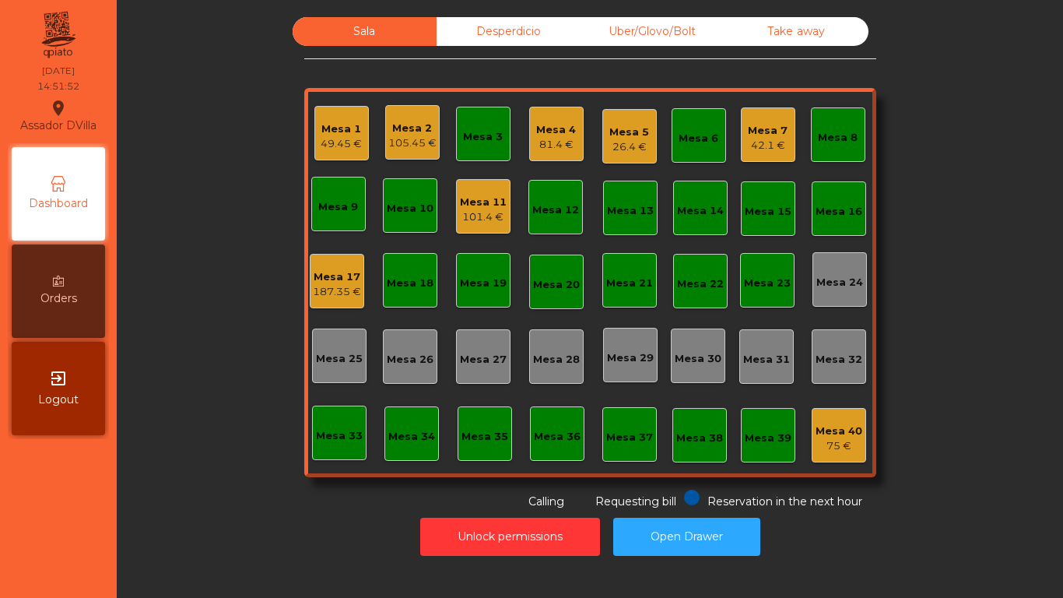
click at [209, 532] on div "Unlock permissions Open Drawer" at bounding box center [590, 537] width 904 height 54
click at [313, 280] on div "Mesa 17" at bounding box center [337, 277] width 48 height 16
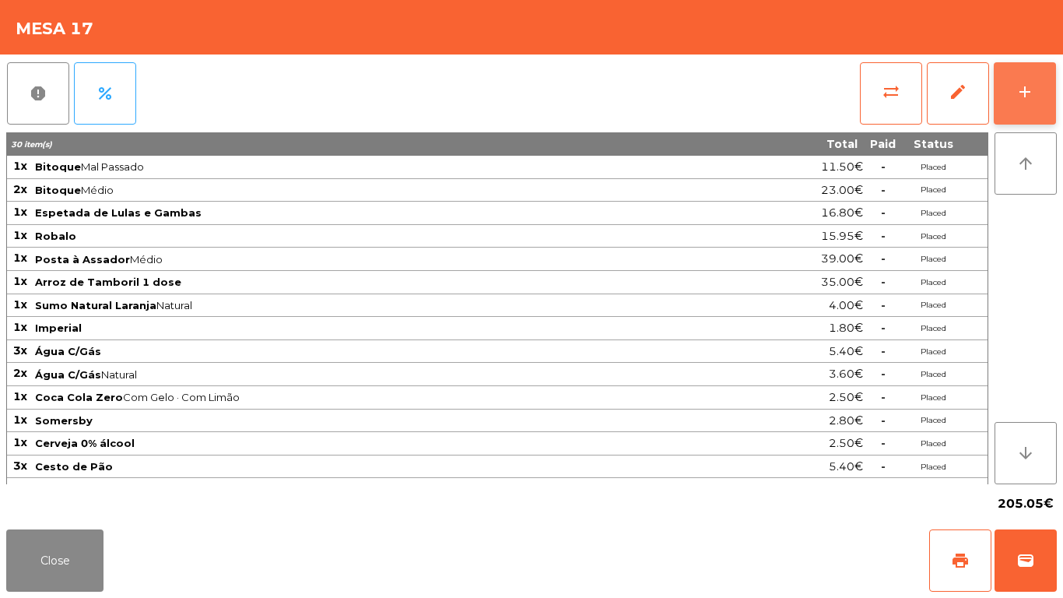
click at [1051, 72] on button "add" at bounding box center [1025, 93] width 62 height 62
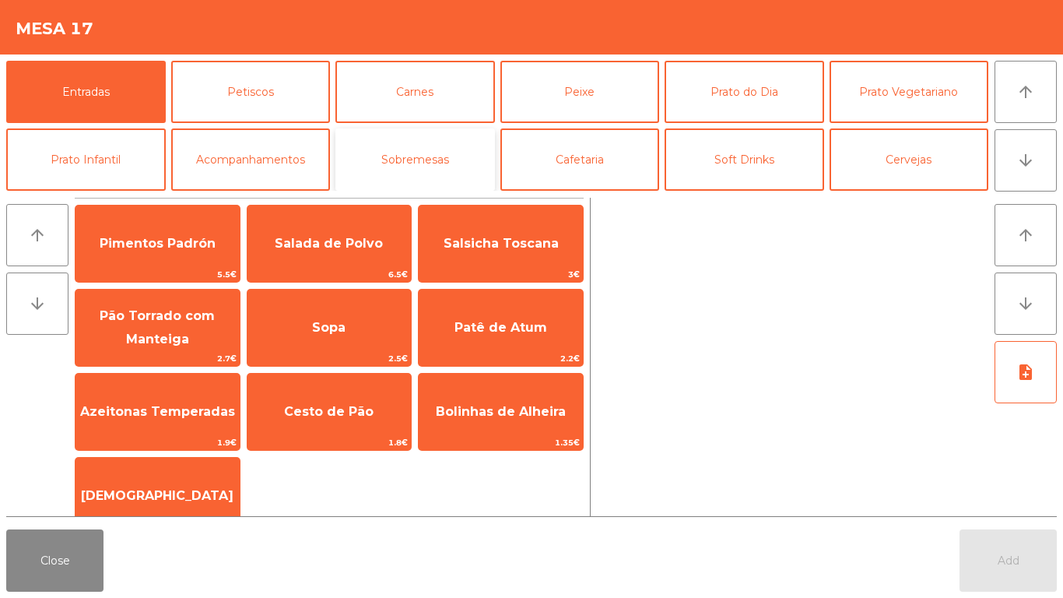
click at [423, 144] on button "Sobremesas" at bounding box center [415, 159] width 160 height 62
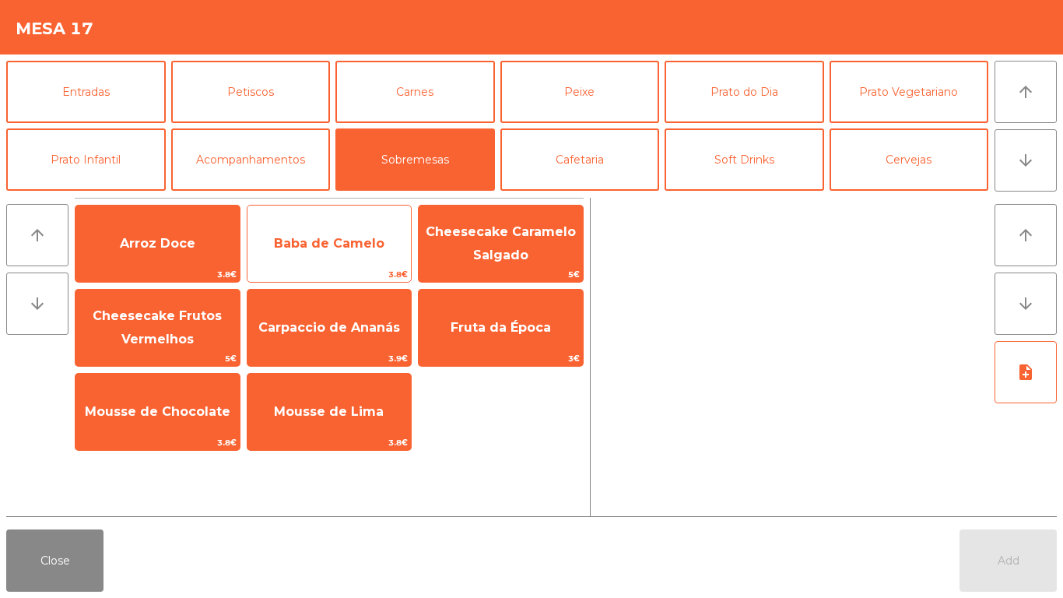
click at [332, 245] on span "Baba de Camelo" at bounding box center [329, 243] width 111 height 15
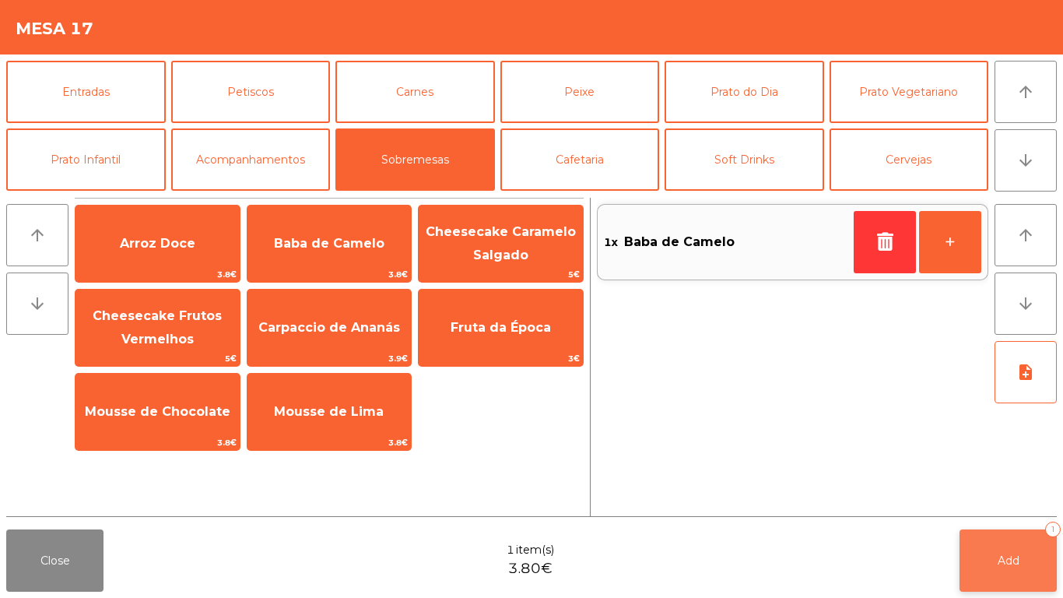
click at [1010, 546] on button "Add 1" at bounding box center [1008, 560] width 97 height 62
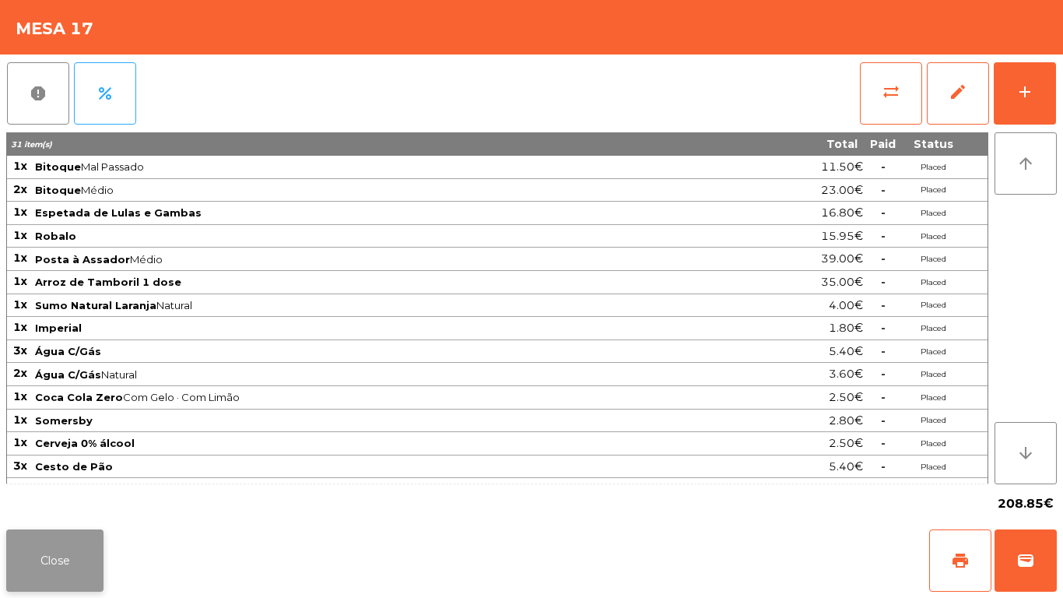
click at [74, 574] on button "Close" at bounding box center [54, 560] width 97 height 62
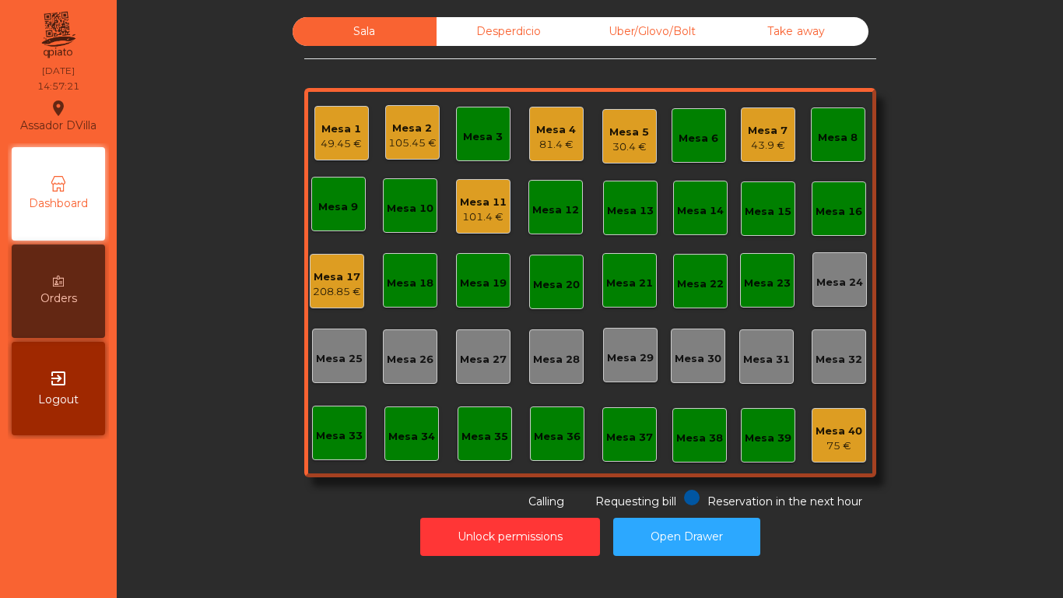
click at [566, 149] on div "81.4 €" at bounding box center [556, 145] width 40 height 16
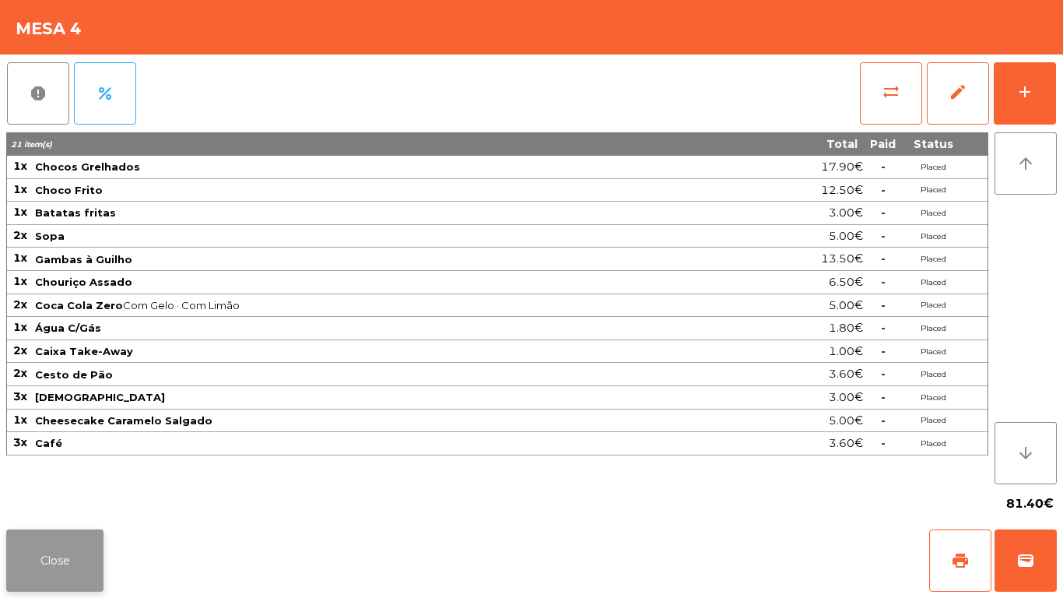
click at [64, 552] on button "Close" at bounding box center [54, 560] width 97 height 62
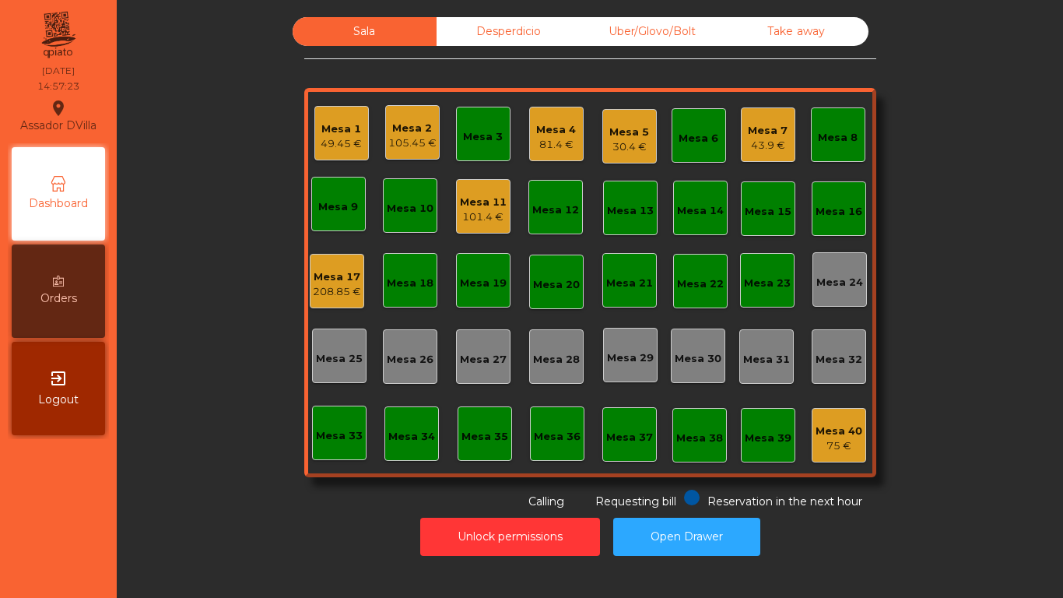
click at [623, 129] on div "Mesa 5" at bounding box center [629, 133] width 40 height 16
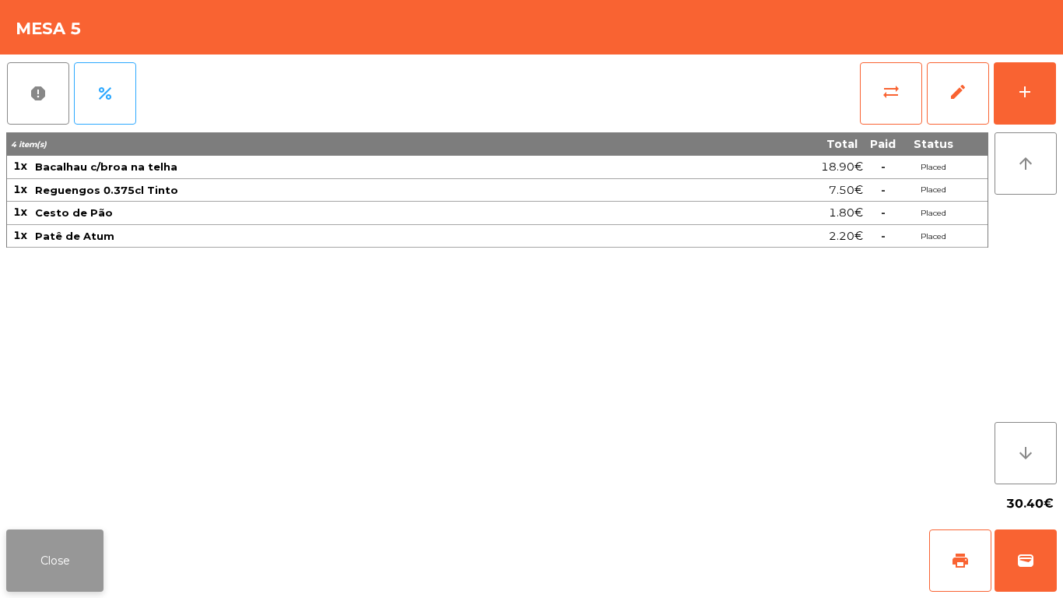
click at [34, 559] on button "Close" at bounding box center [54, 560] width 97 height 62
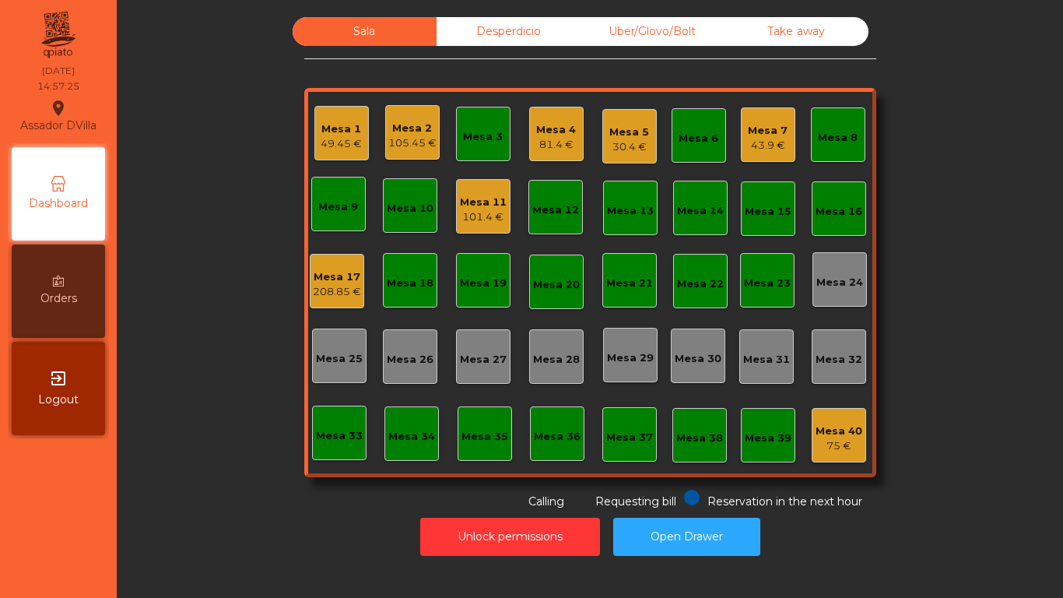
click at [770, 139] on div "43.9 €" at bounding box center [768, 146] width 40 height 16
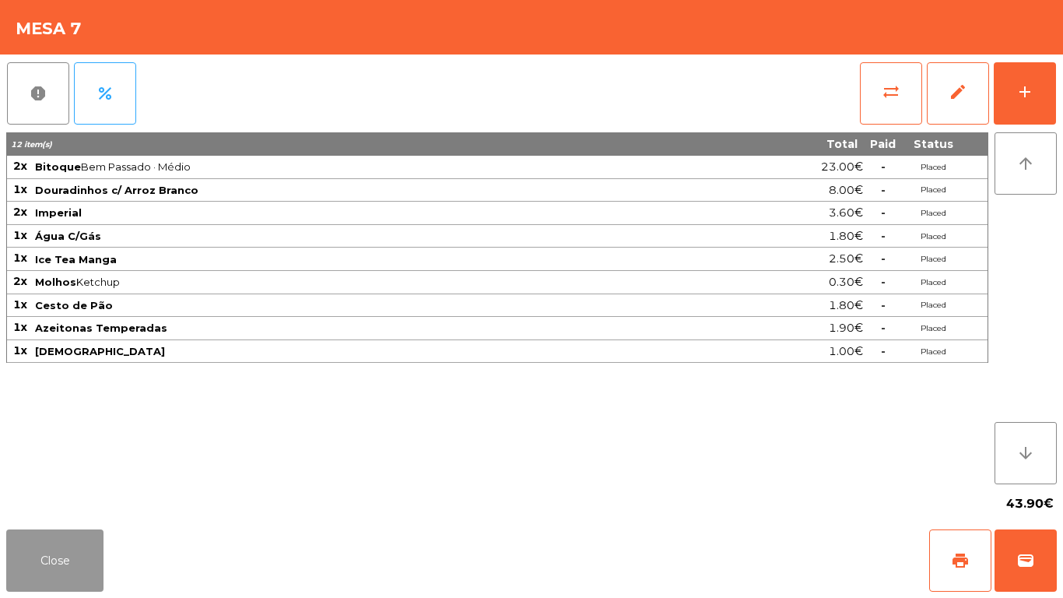
drag, startPoint x: 74, startPoint y: 538, endPoint x: 266, endPoint y: 37, distance: 536.8
click at [89, 507] on app-table-orders "Mesa 7 report percent sync_alt edit add 12 item(s) Total Paid Status 2x Bitoque…" at bounding box center [531, 299] width 1063 height 598
drag, startPoint x: 82, startPoint y: 555, endPoint x: 110, endPoint y: 472, distance: 87.1
click at [83, 552] on button "Close" at bounding box center [54, 560] width 97 height 62
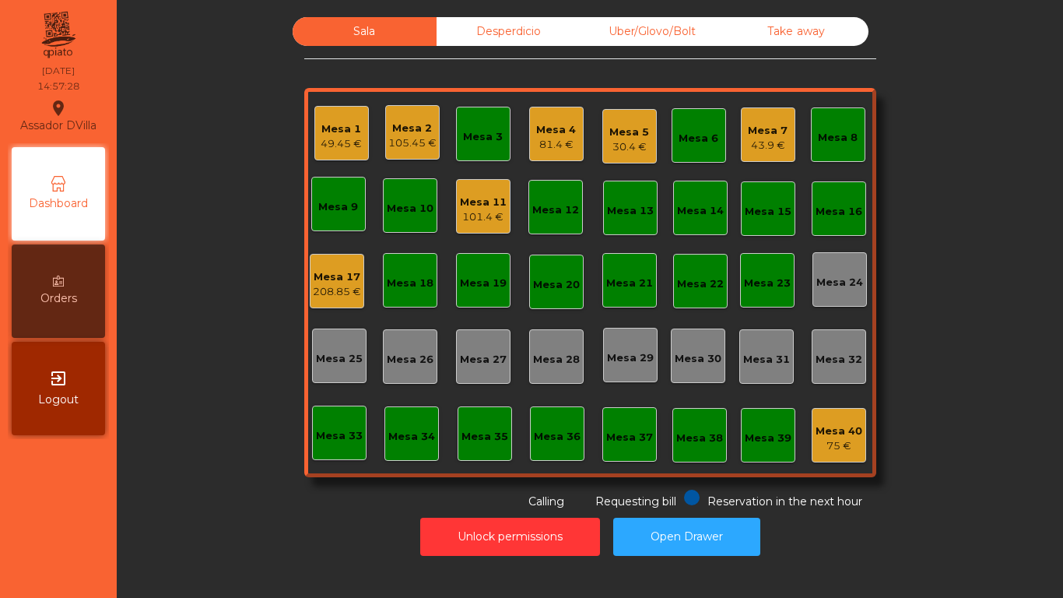
click at [314, 116] on div "Mesa 1 49.45 €" at bounding box center [341, 133] width 54 height 54
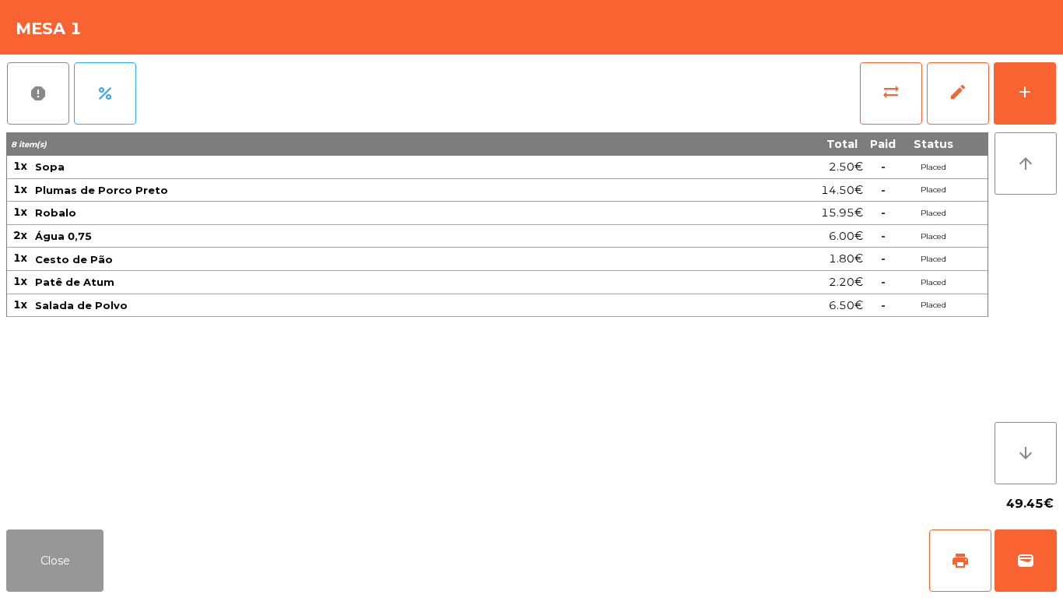
drag, startPoint x: 87, startPoint y: 547, endPoint x: 489, endPoint y: 507, distance: 403.6
click at [88, 547] on button "Close" at bounding box center [54, 560] width 97 height 62
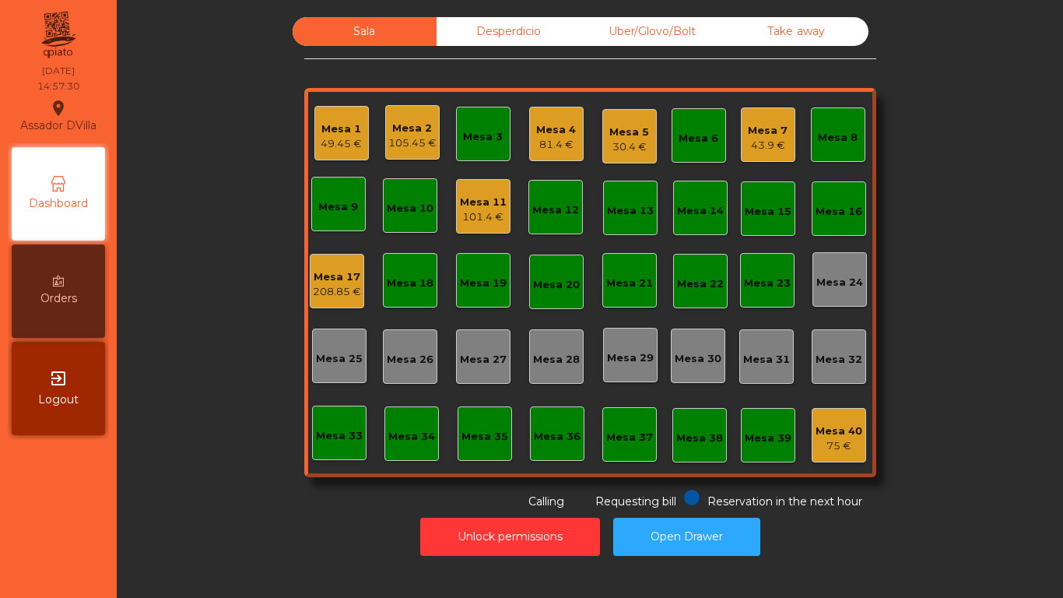
drag, startPoint x: 818, startPoint y: 462, endPoint x: 818, endPoint y: 453, distance: 9.3
click at [818, 462] on div "Mesa 1 49.45 € Mesa 2 105.45 € Mesa 3 Mesa 4 81.4 € Mesa 5 30.4 € Mesa 6 Mesa 7…" at bounding box center [590, 282] width 572 height 389
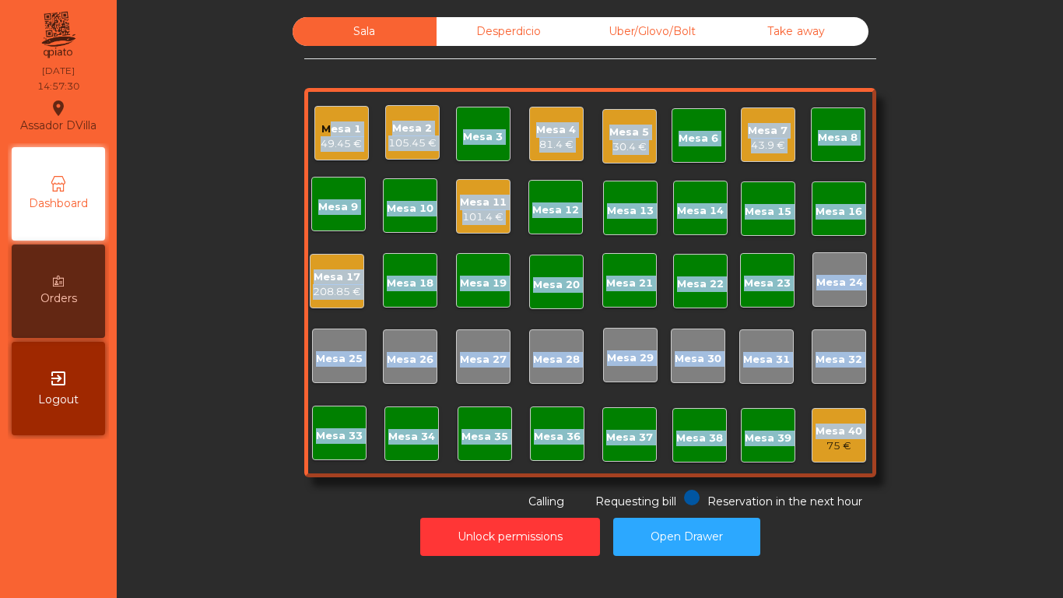
click at [819, 448] on div "75 €" at bounding box center [839, 446] width 47 height 16
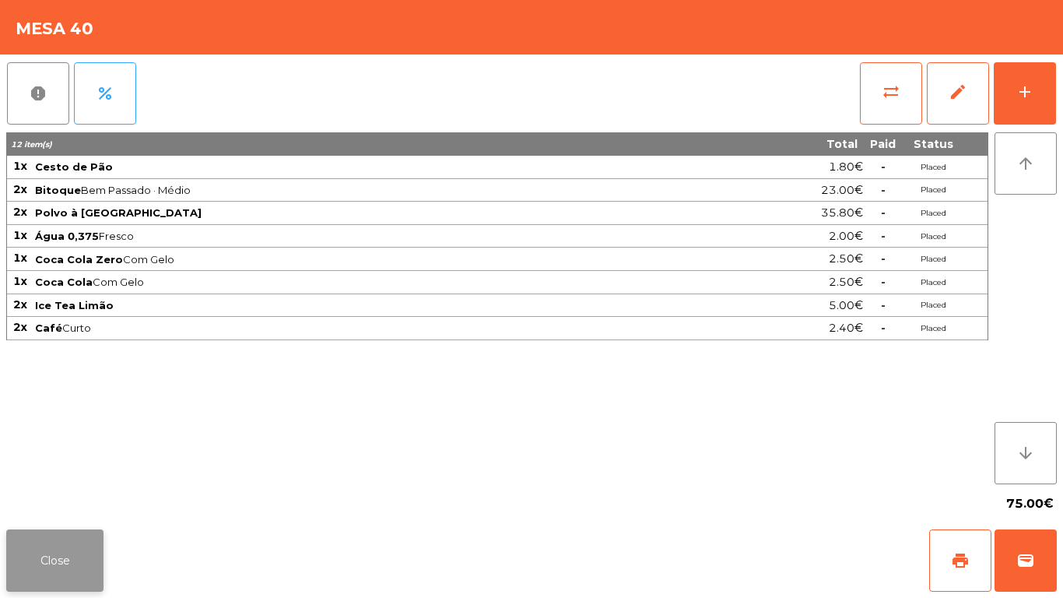
drag, startPoint x: 60, startPoint y: 556, endPoint x: 94, endPoint y: 531, distance: 42.8
click at [61, 557] on button "Close" at bounding box center [54, 560] width 97 height 62
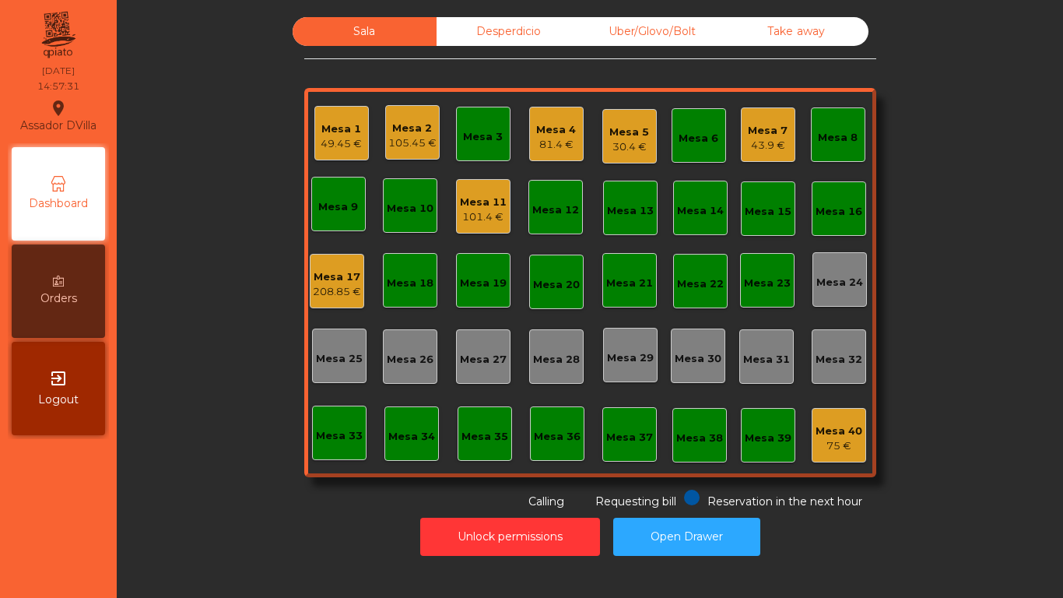
click at [168, 481] on div "Sala Desperdicio Uber/Glovo/Bolt Take away Mesa 1 49.45 € Mesa 2 105.45 € Mesa …" at bounding box center [590, 263] width 904 height 493
click at [317, 302] on div "Mesa 17 208.85 €" at bounding box center [337, 281] width 54 height 54
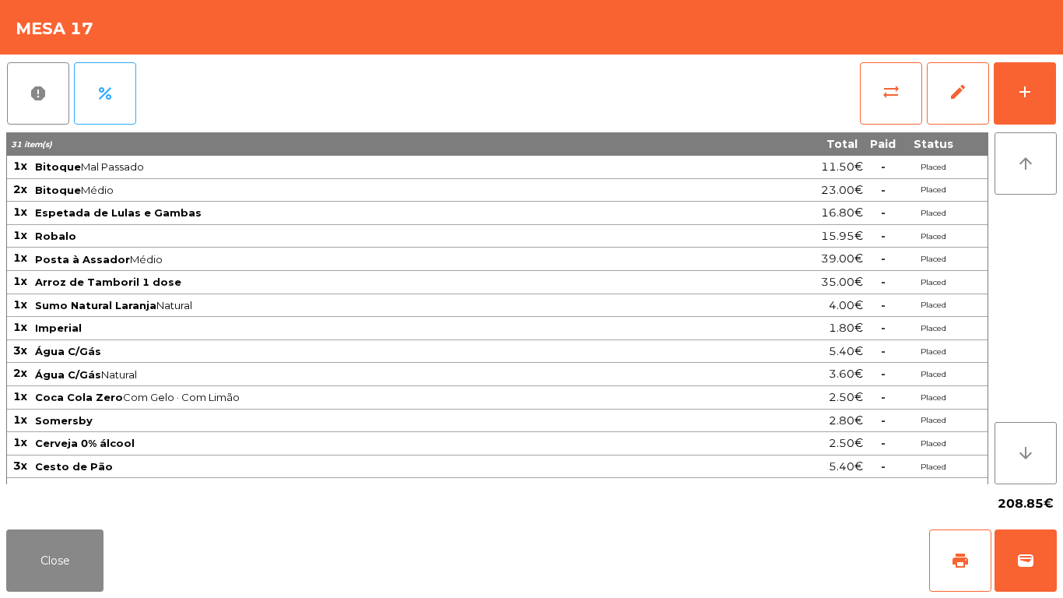
click at [254, 399] on span "Coca Cola Zero Com Gelo · Com Limão" at bounding box center [376, 397] width 683 height 12
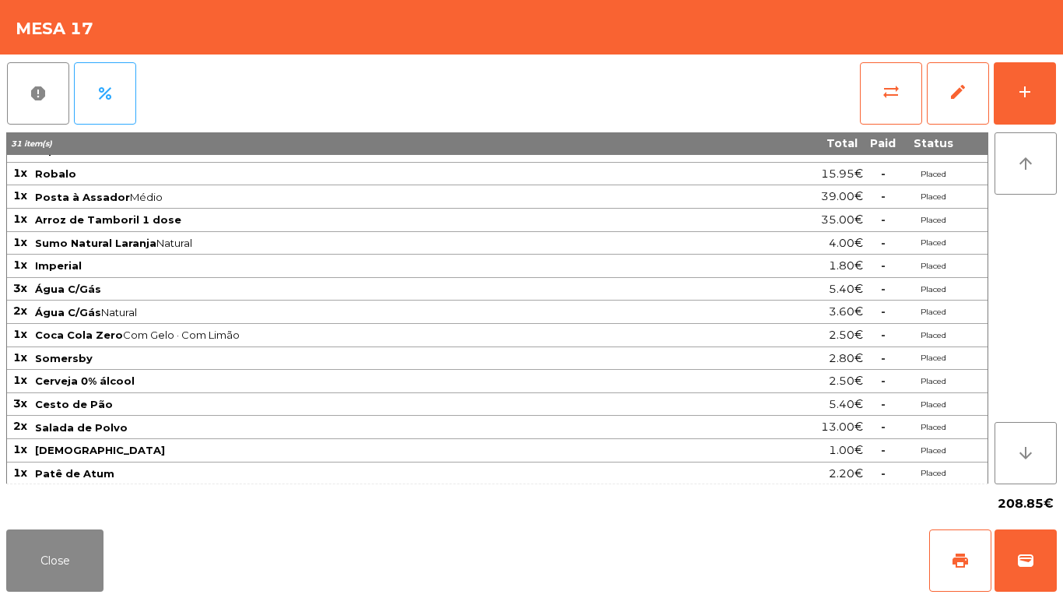
scroll to position [179, 0]
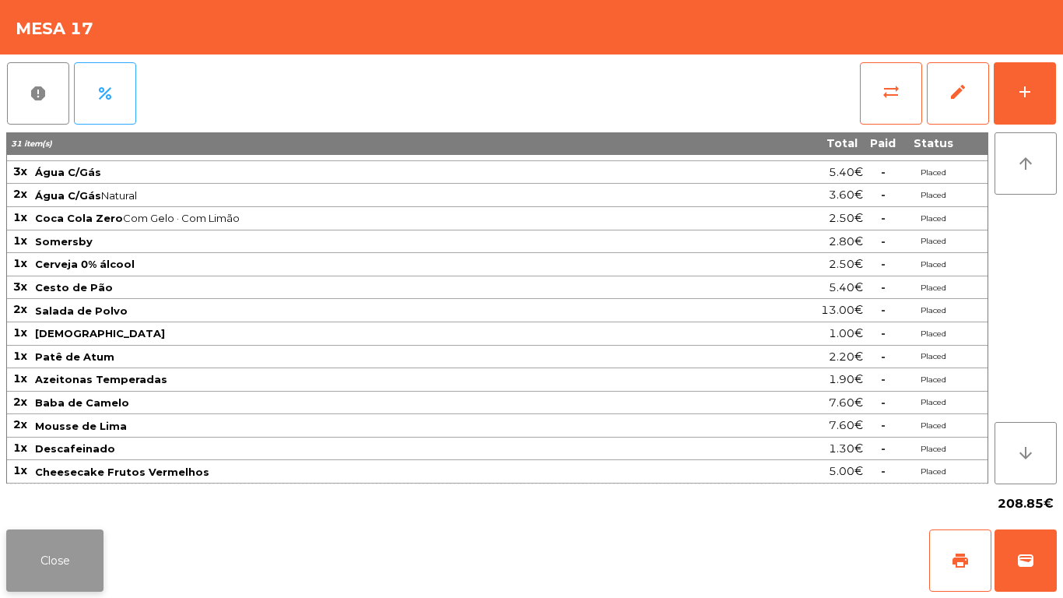
click at [52, 556] on button "Close" at bounding box center [54, 560] width 97 height 62
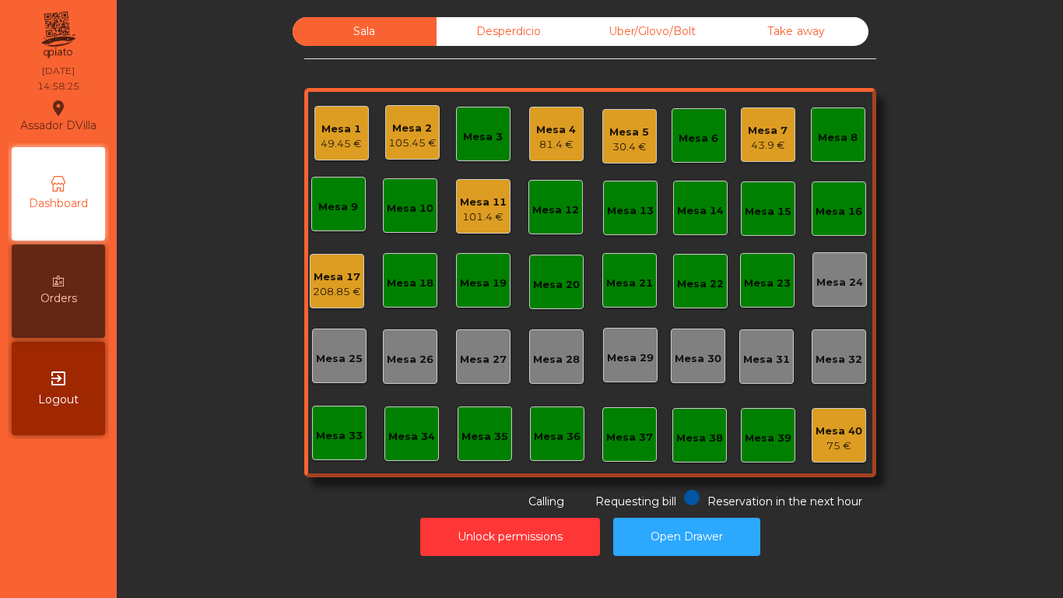
click at [293, 532] on div "Unlock permissions Open Drawer" at bounding box center [590, 537] width 904 height 54
click at [500, 26] on div "Desperdicio" at bounding box center [509, 31] width 144 height 29
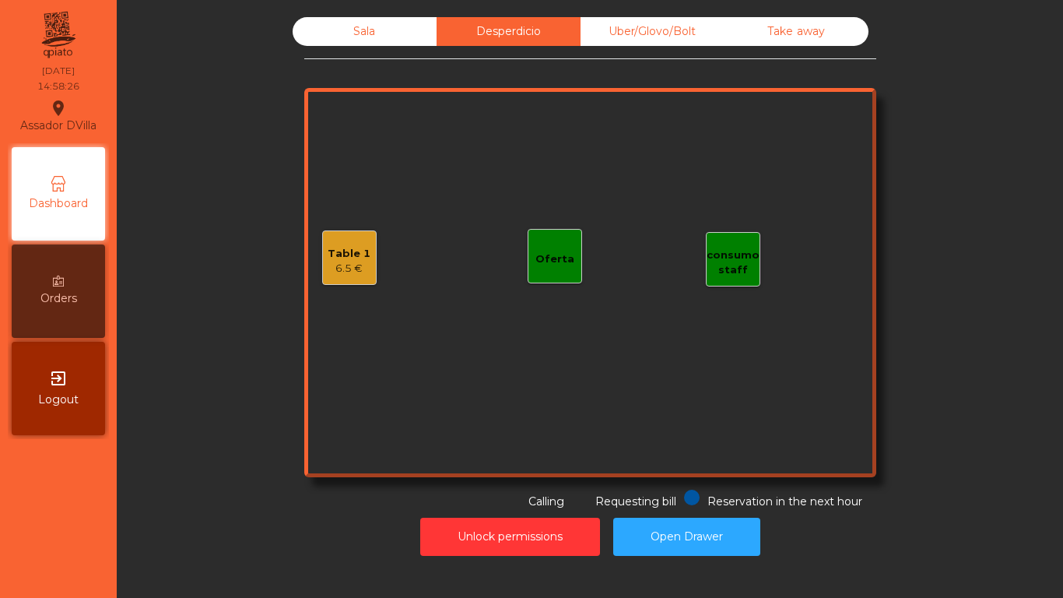
click at [304, 255] on div "Table 1 6.5 € consumo staff Oferta" at bounding box center [590, 282] width 572 height 389
click at [322, 279] on div "Table 1 6.5 €" at bounding box center [349, 257] width 54 height 54
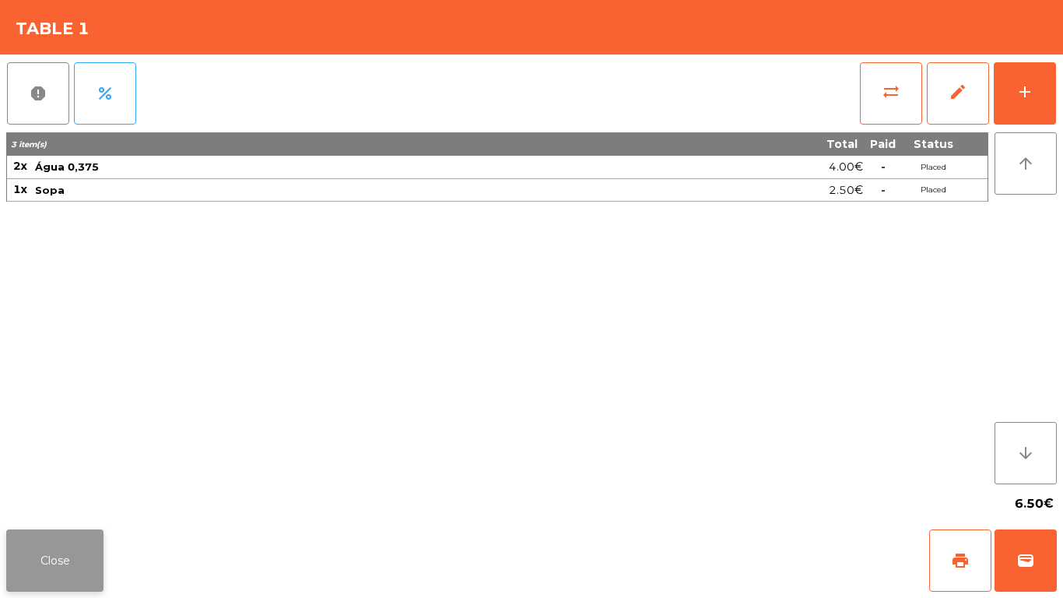
click at [55, 534] on button "Close" at bounding box center [54, 560] width 97 height 62
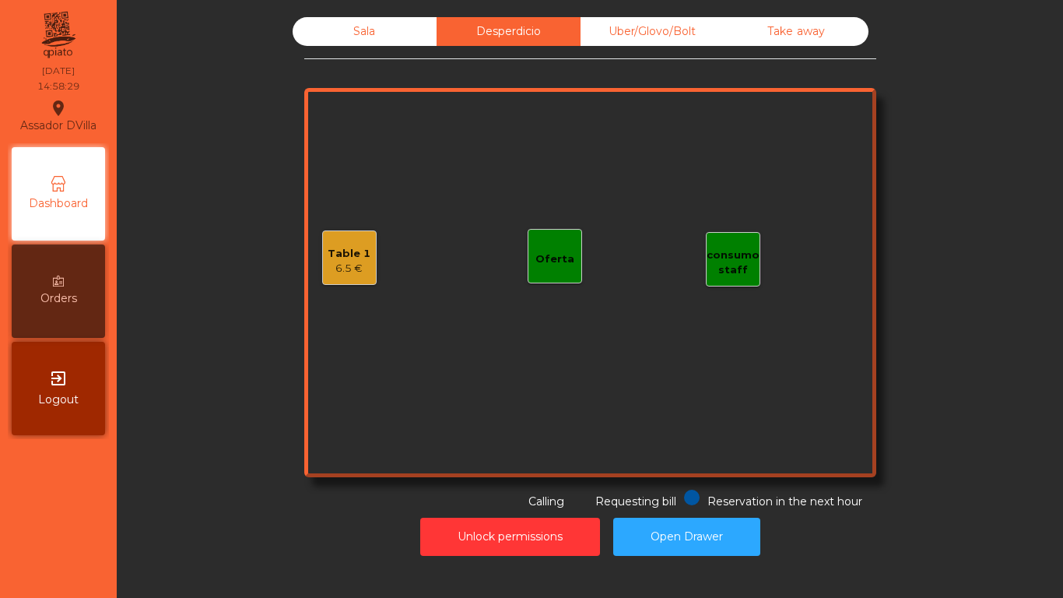
click at [370, 44] on div "Sala" at bounding box center [365, 31] width 144 height 29
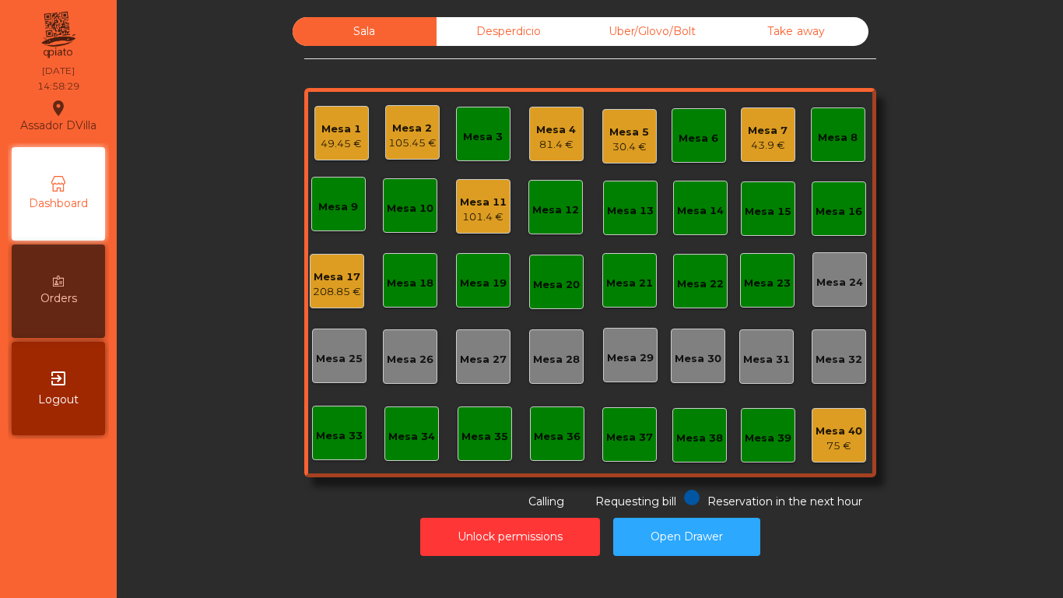
click at [197, 247] on div "Sala Desperdicio Uber/Glovo/Bolt Take away Mesa 1 49.45 € Mesa 2 105.45 € Mesa …" at bounding box center [590, 263] width 904 height 493
click at [460, 189] on div "Mesa 11 101.4 €" at bounding box center [483, 206] width 47 height 37
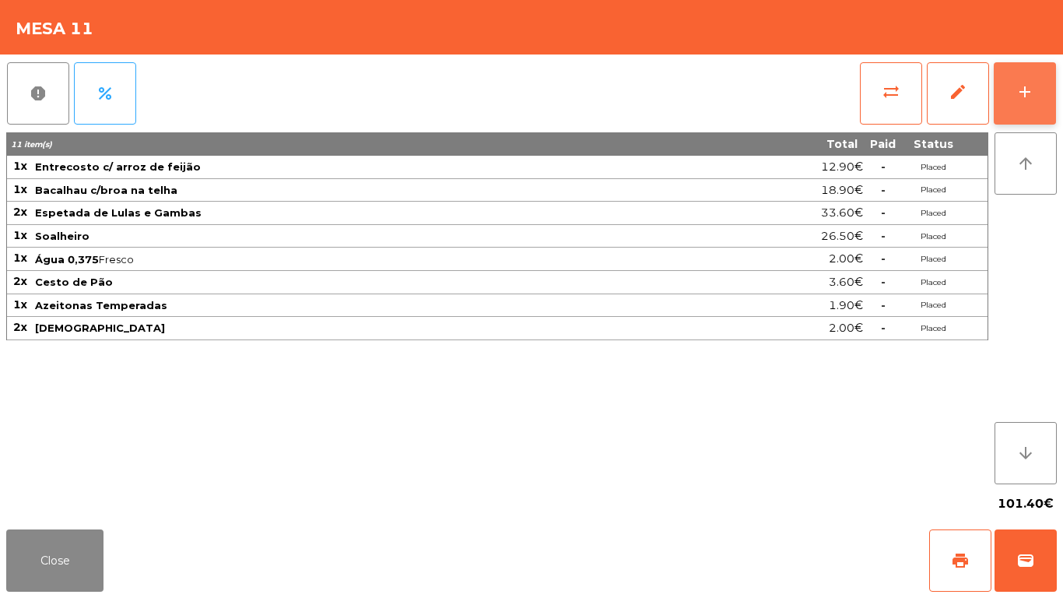
click at [1055, 66] on button "add" at bounding box center [1025, 93] width 62 height 62
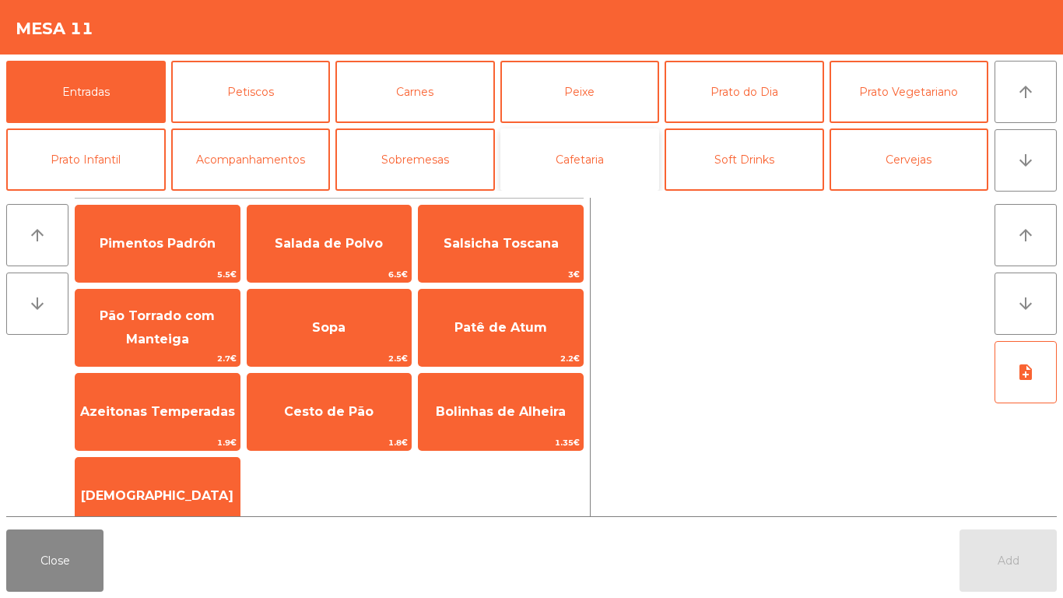
click at [599, 153] on button "Cafetaria" at bounding box center [580, 159] width 160 height 62
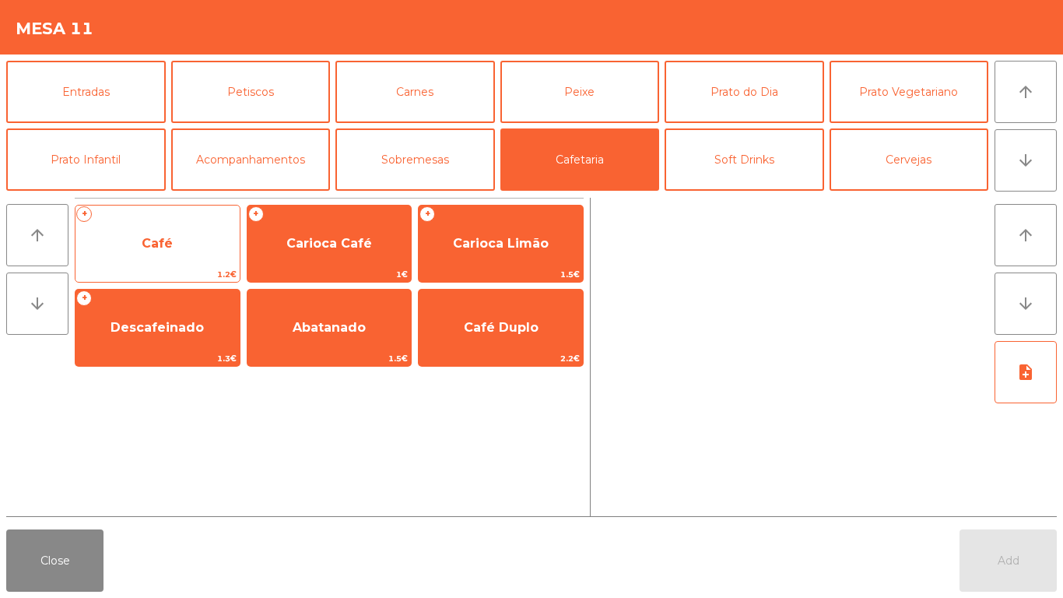
click at [168, 230] on span "Café" at bounding box center [157, 244] width 164 height 42
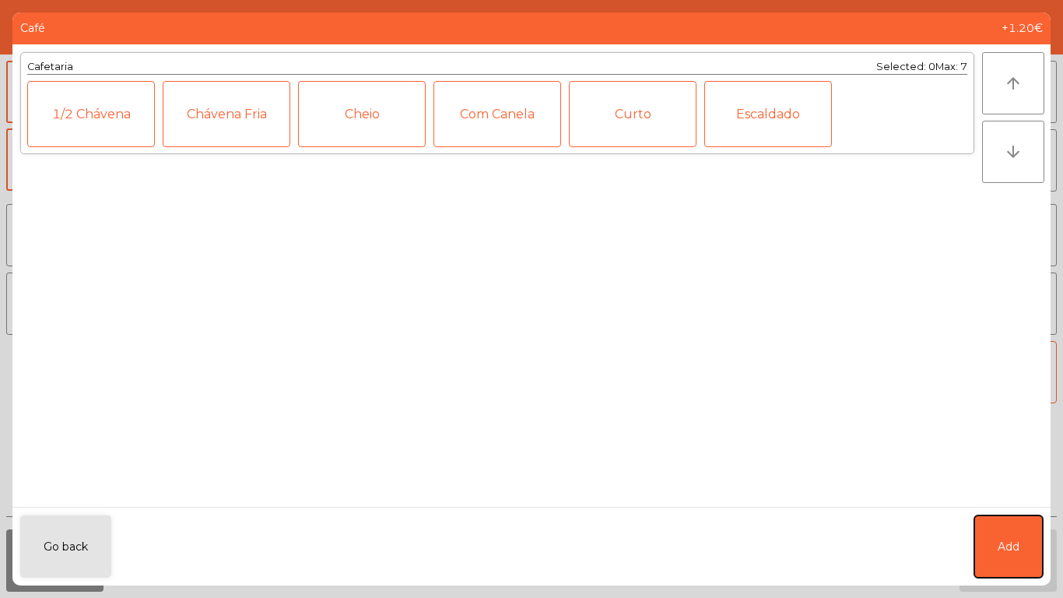
click at [1040, 548] on button "Add" at bounding box center [1008, 546] width 68 height 62
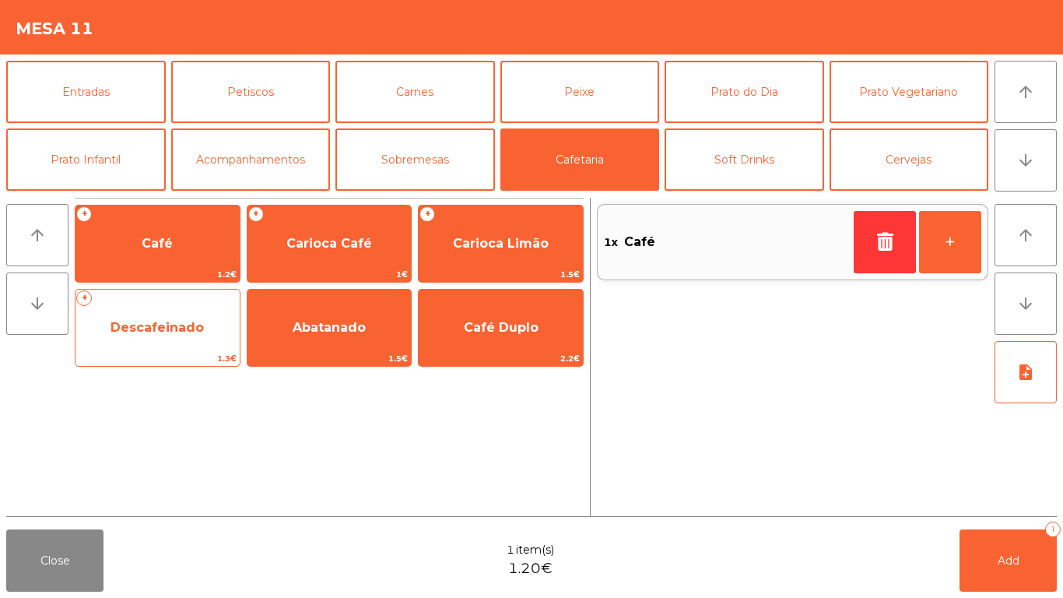
click at [133, 326] on span "Descafeinado" at bounding box center [157, 327] width 93 height 15
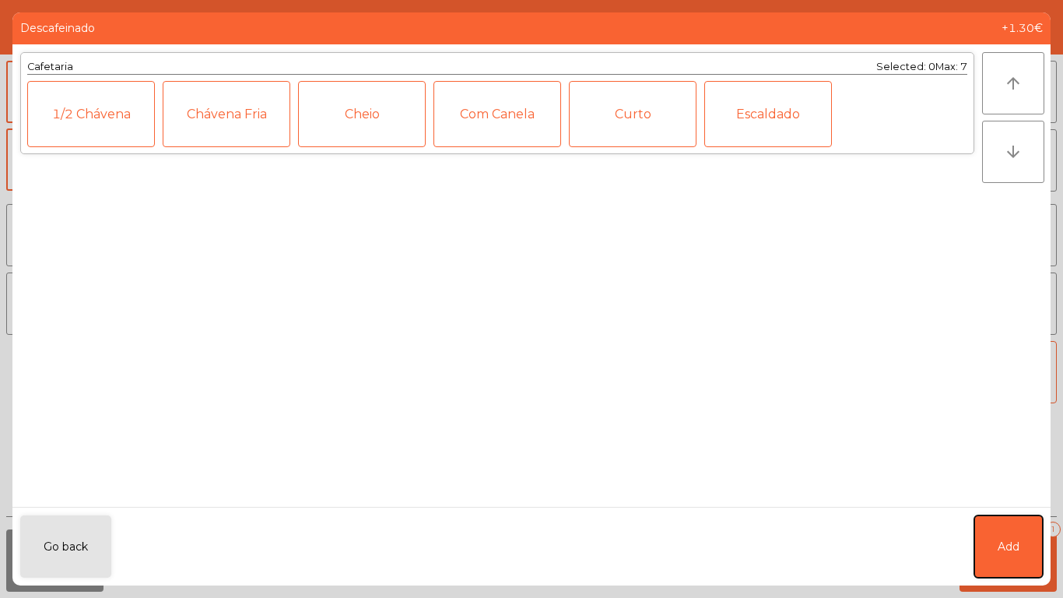
click at [1006, 540] on span "Add" at bounding box center [1009, 547] width 22 height 16
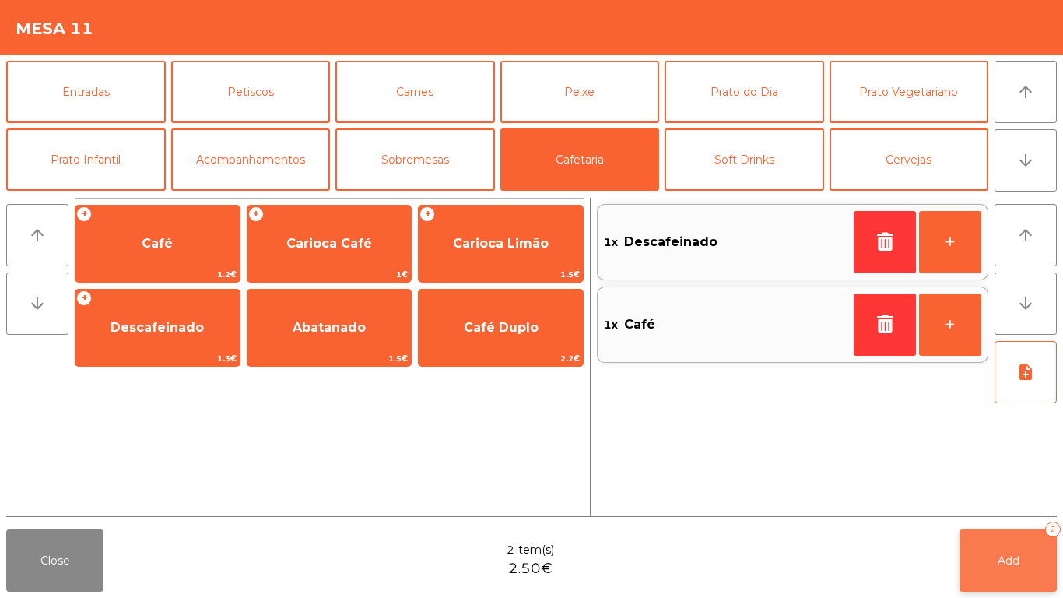
click at [1018, 560] on span "Add" at bounding box center [1009, 560] width 22 height 14
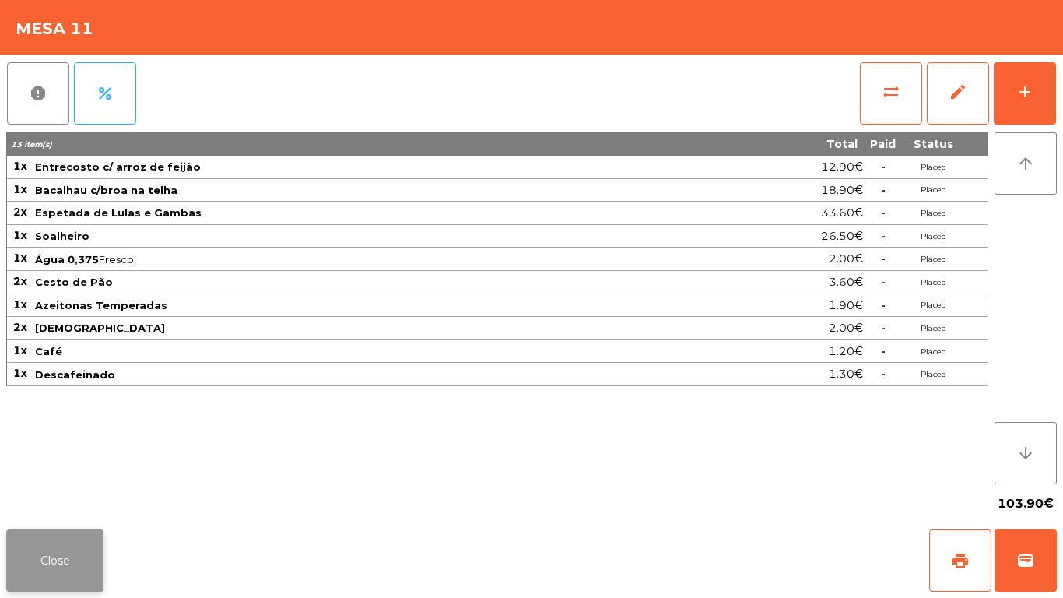
click at [40, 541] on button "Close" at bounding box center [54, 560] width 97 height 62
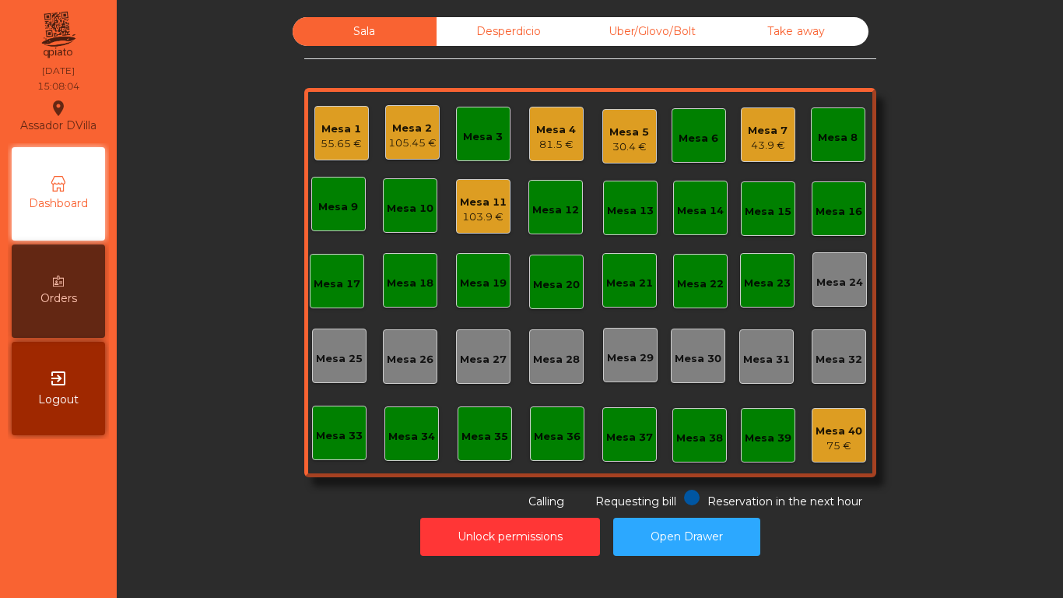
click at [774, 130] on div "Mesa 7" at bounding box center [768, 131] width 40 height 16
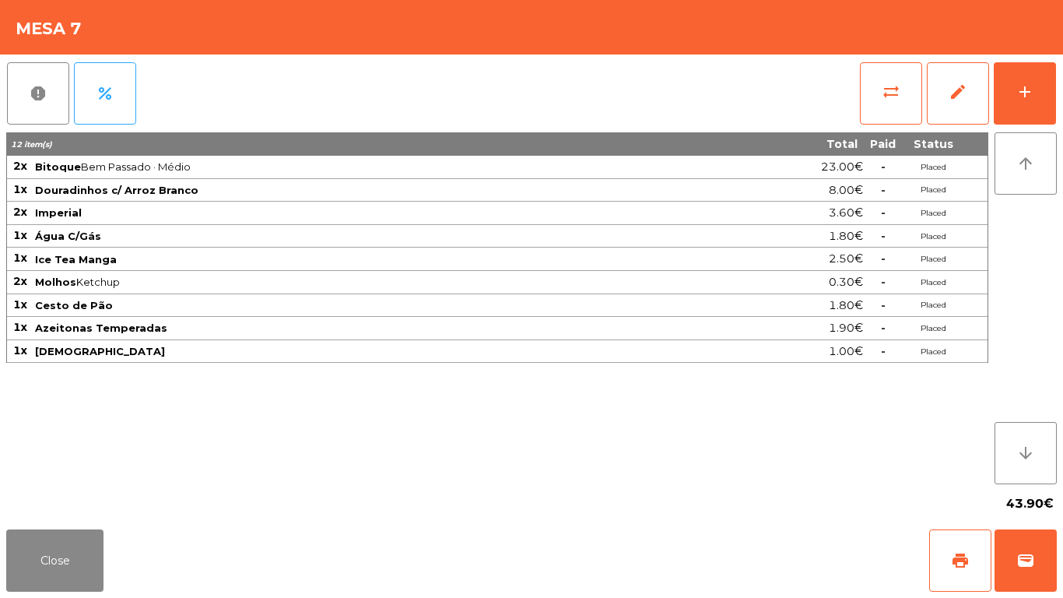
click at [1062, 82] on div "report percent sync_alt edit add 12 item(s) Total Paid Status 2x Bitoque Bem Pa…" at bounding box center [531, 288] width 1063 height 469
click at [1045, 86] on button "add" at bounding box center [1025, 93] width 62 height 62
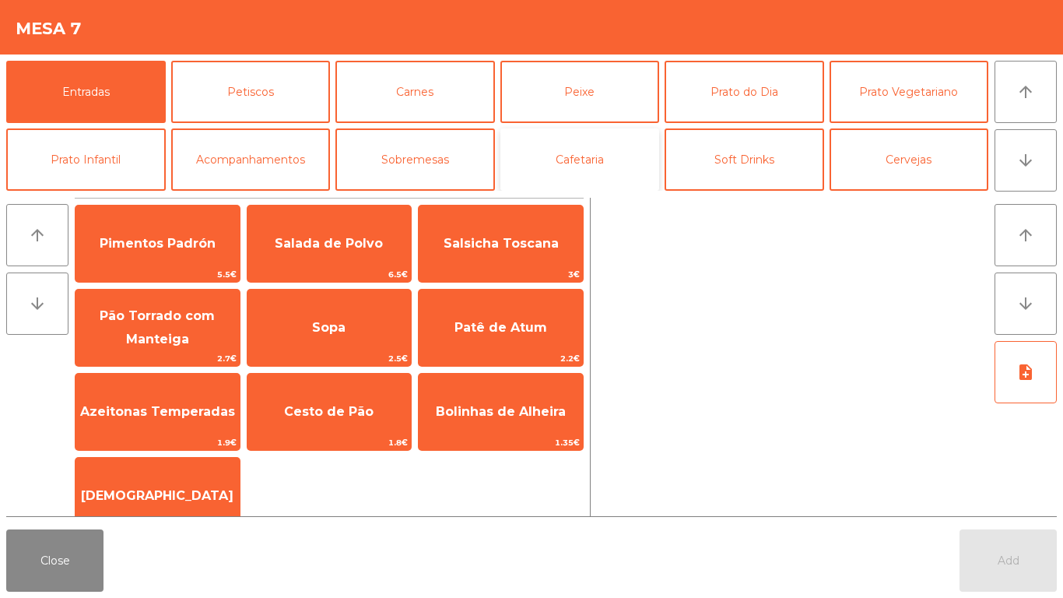
click at [585, 167] on button "Cafetaria" at bounding box center [580, 159] width 160 height 62
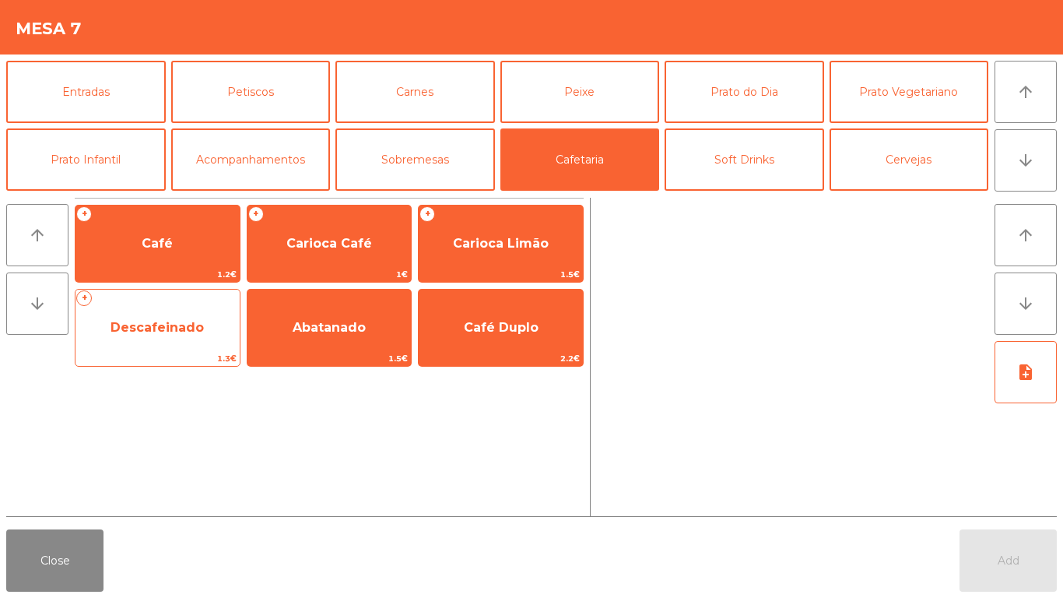
click at [163, 325] on span "Descafeinado" at bounding box center [157, 327] width 93 height 15
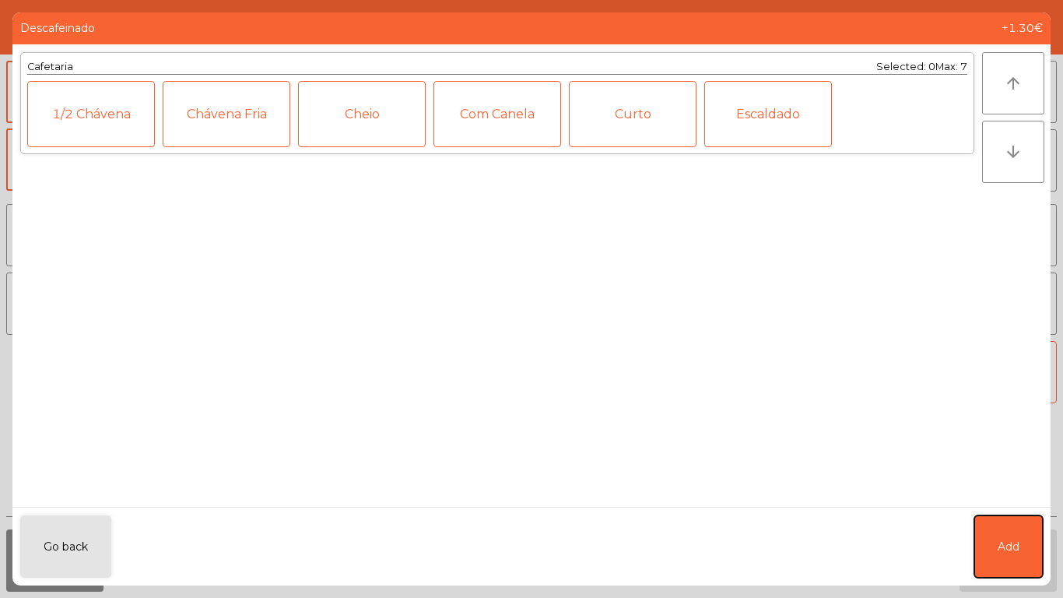
click at [1009, 543] on span "Add" at bounding box center [1009, 547] width 22 height 16
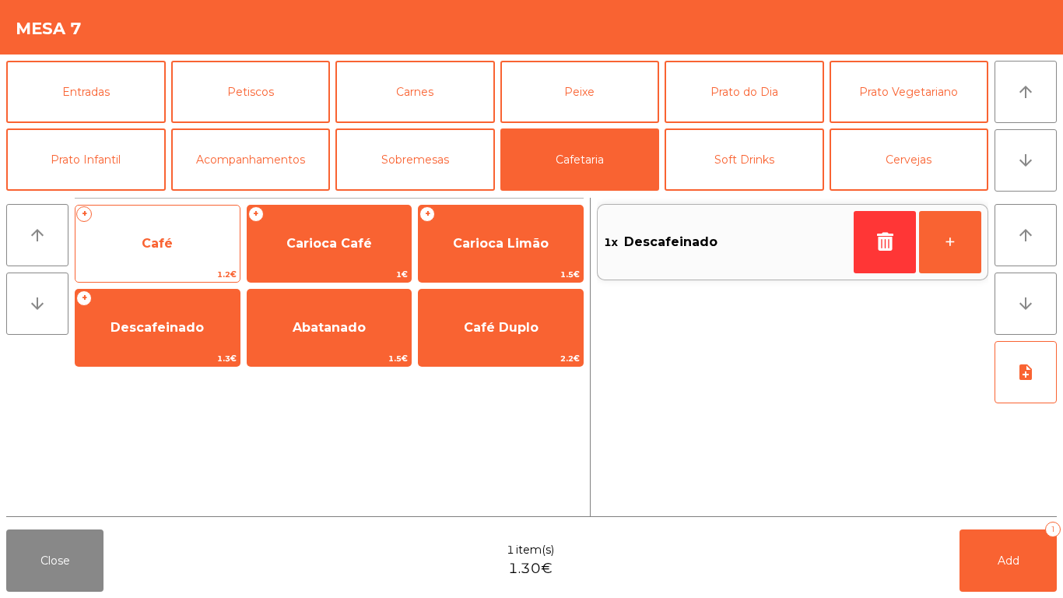
click at [147, 244] on span "Café" at bounding box center [157, 243] width 31 height 15
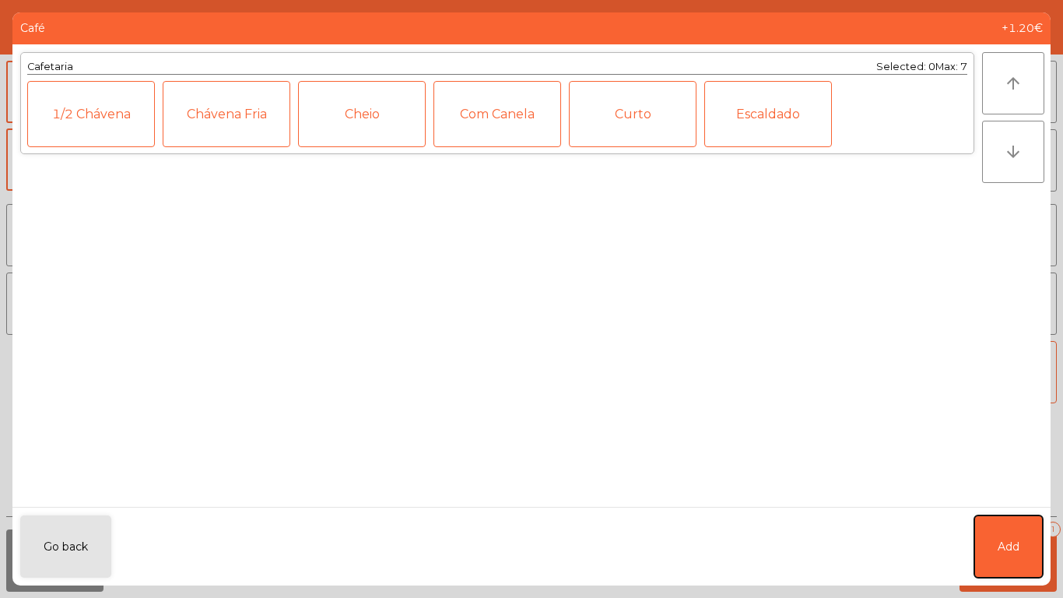
click at [1028, 537] on button "Add" at bounding box center [1008, 546] width 68 height 62
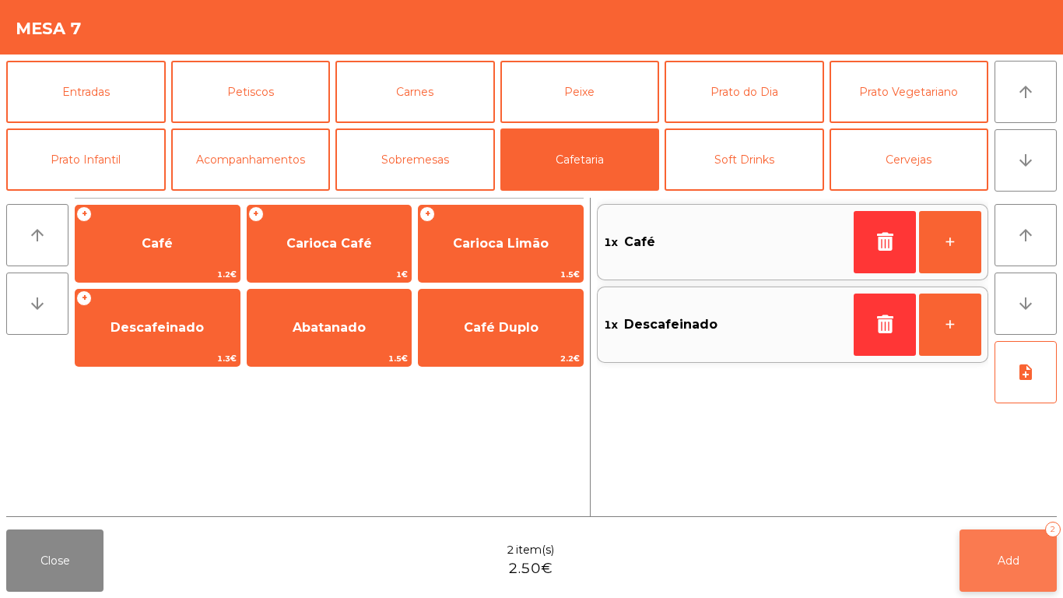
click at [1003, 535] on button "Add 2" at bounding box center [1008, 560] width 97 height 62
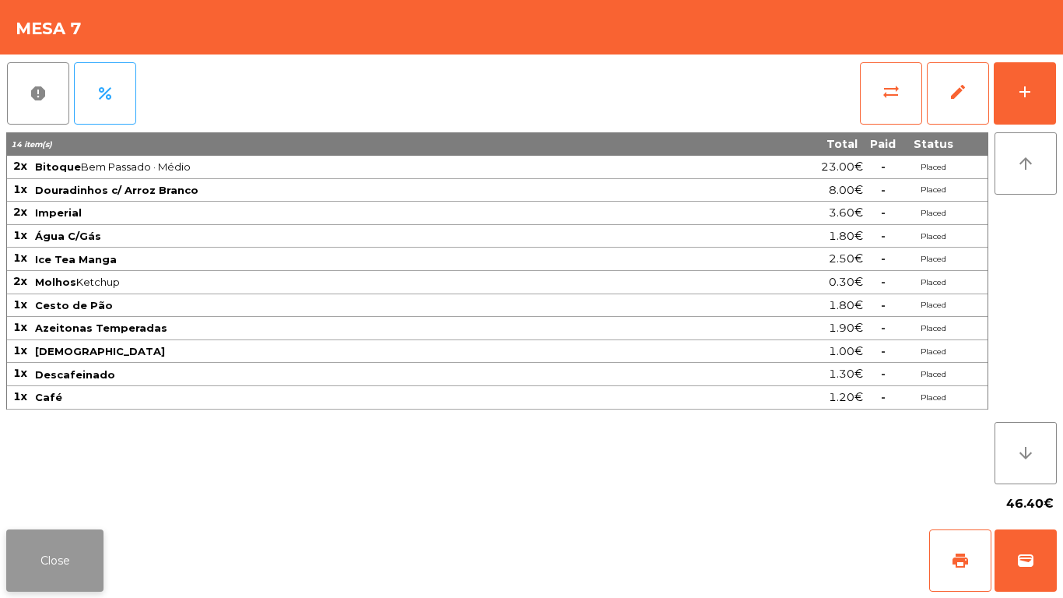
click at [40, 581] on button "Close" at bounding box center [54, 560] width 97 height 62
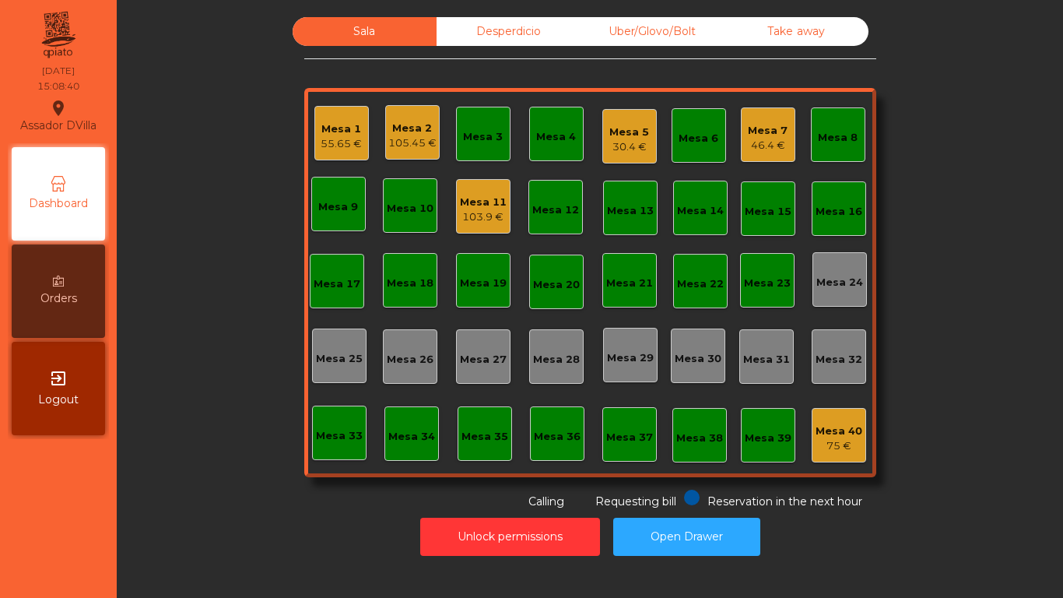
click at [472, 207] on div "Mesa 11" at bounding box center [483, 203] width 47 height 16
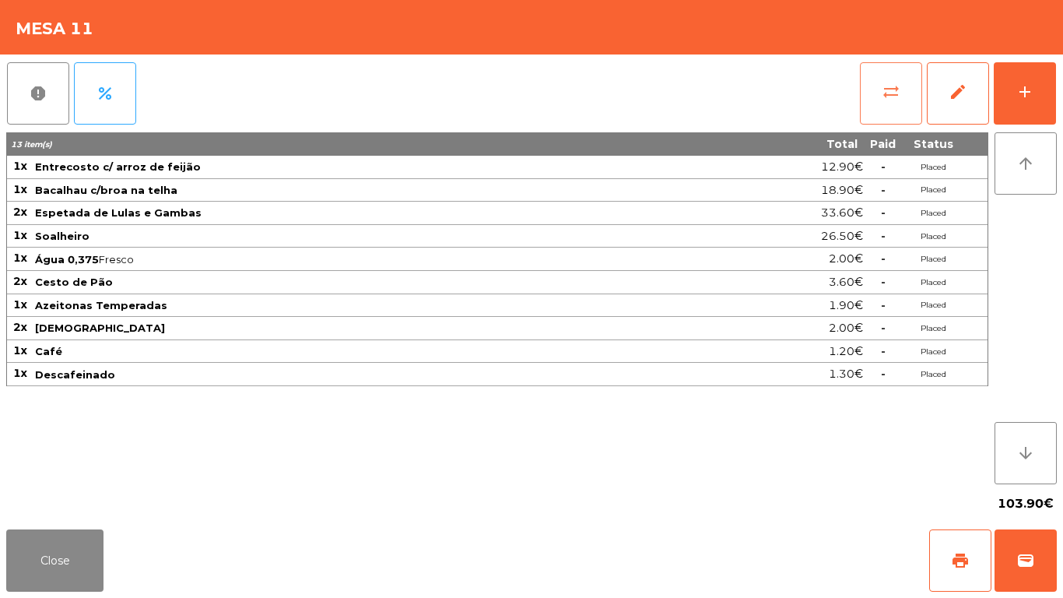
click at [879, 97] on button "sync_alt" at bounding box center [891, 93] width 62 height 62
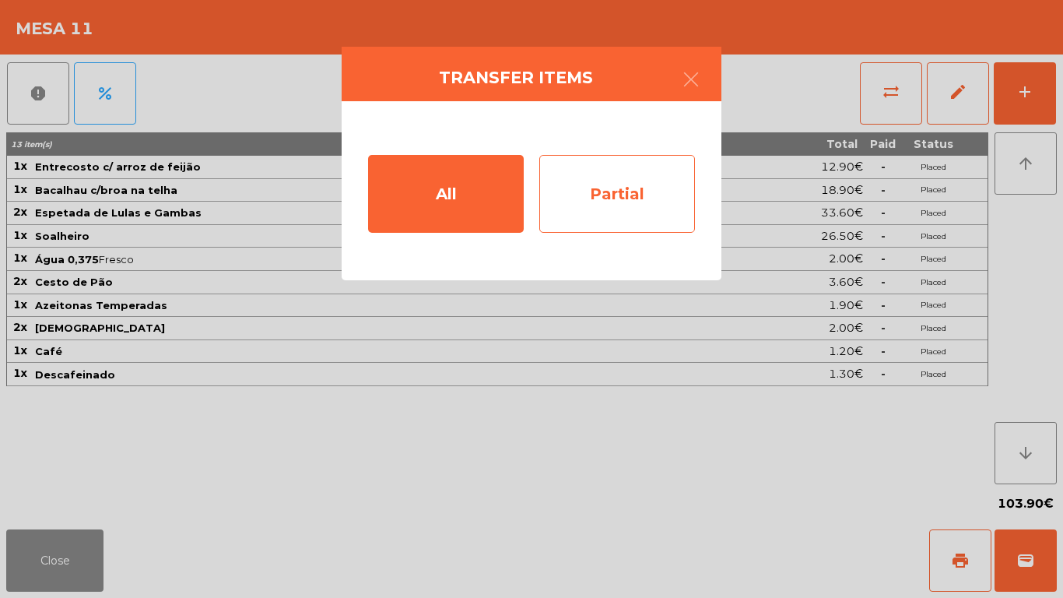
click at [625, 181] on div "Partial" at bounding box center [617, 194] width 156 height 78
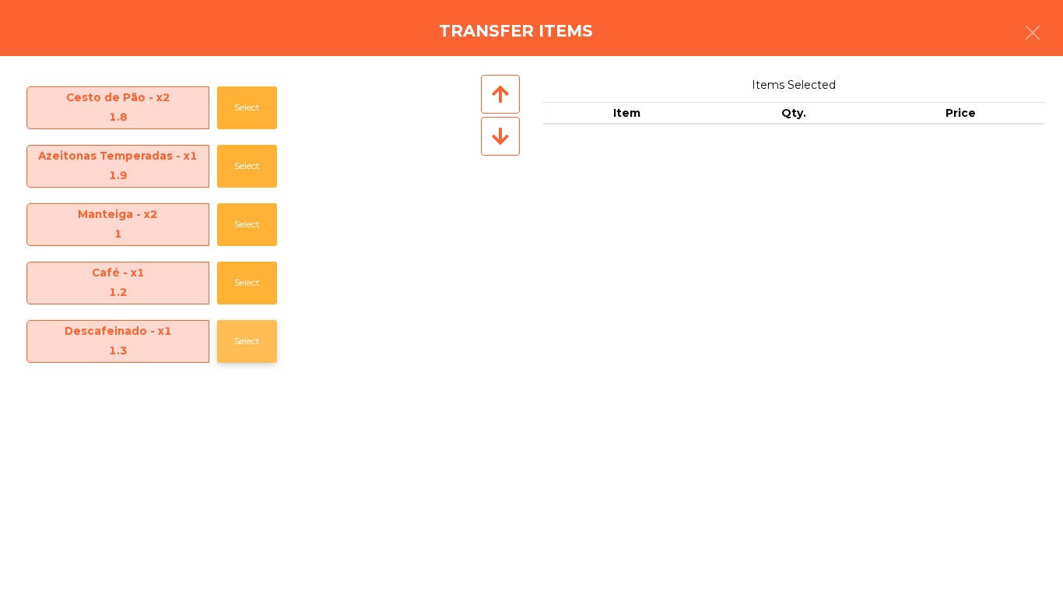
click at [262, 352] on button "Select" at bounding box center [247, 341] width 60 height 43
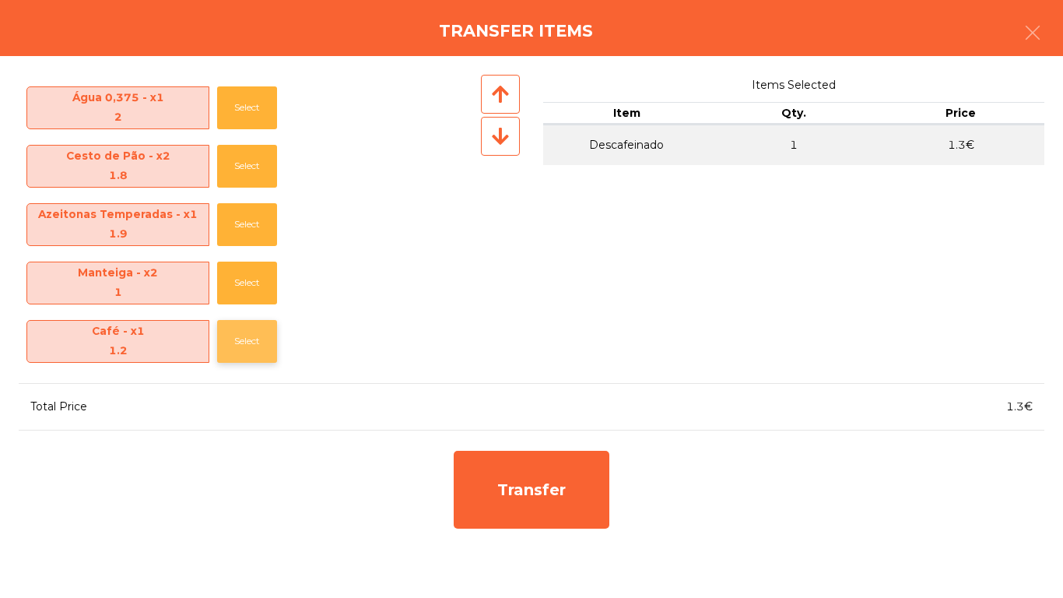
click at [255, 335] on button "Select" at bounding box center [247, 341] width 60 height 43
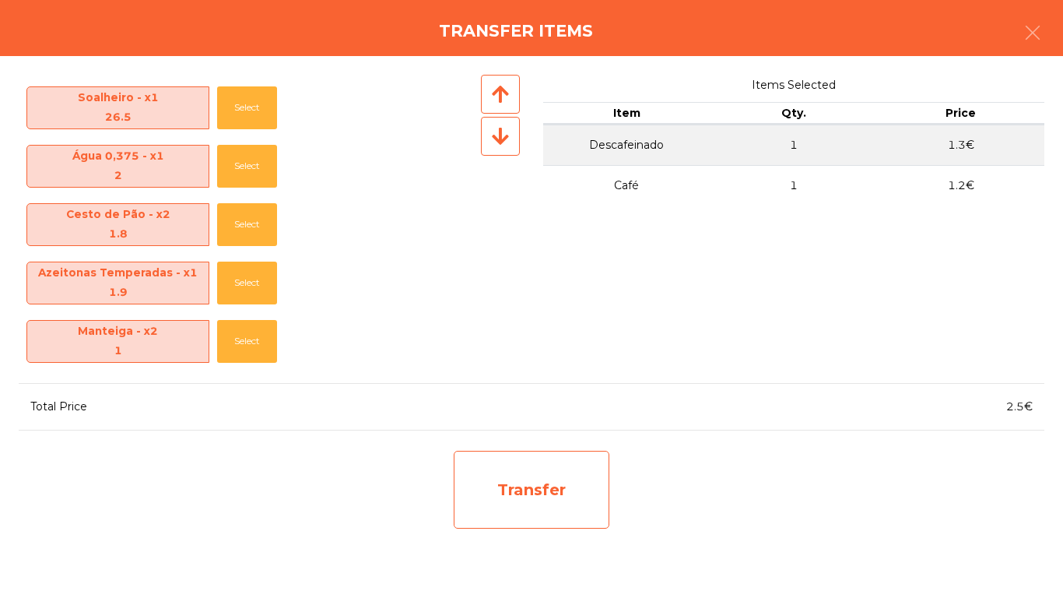
click at [563, 501] on div "Transfer" at bounding box center [532, 490] width 156 height 78
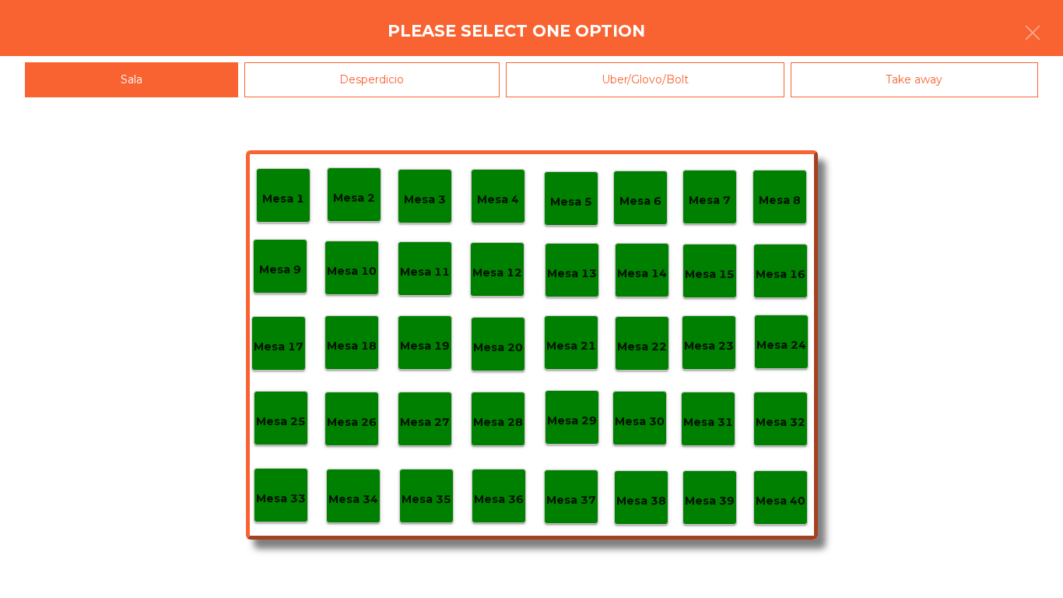
click at [398, 79] on div "Desperdicio" at bounding box center [372, 79] width 256 height 35
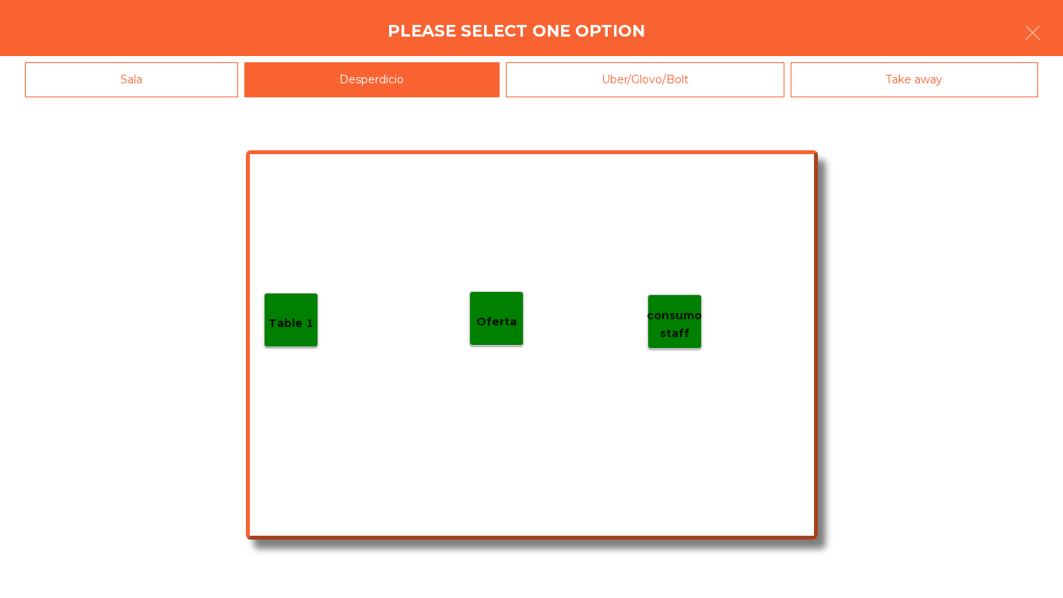
click at [292, 339] on div "Table 1" at bounding box center [291, 320] width 54 height 54
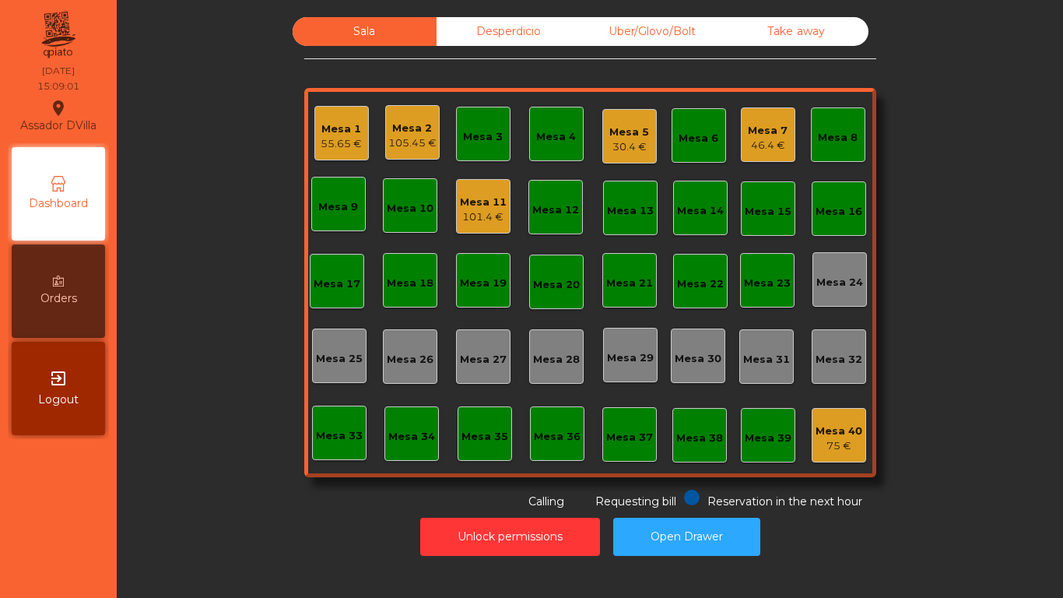
click at [478, 42] on div "Desperdicio" at bounding box center [509, 31] width 144 height 29
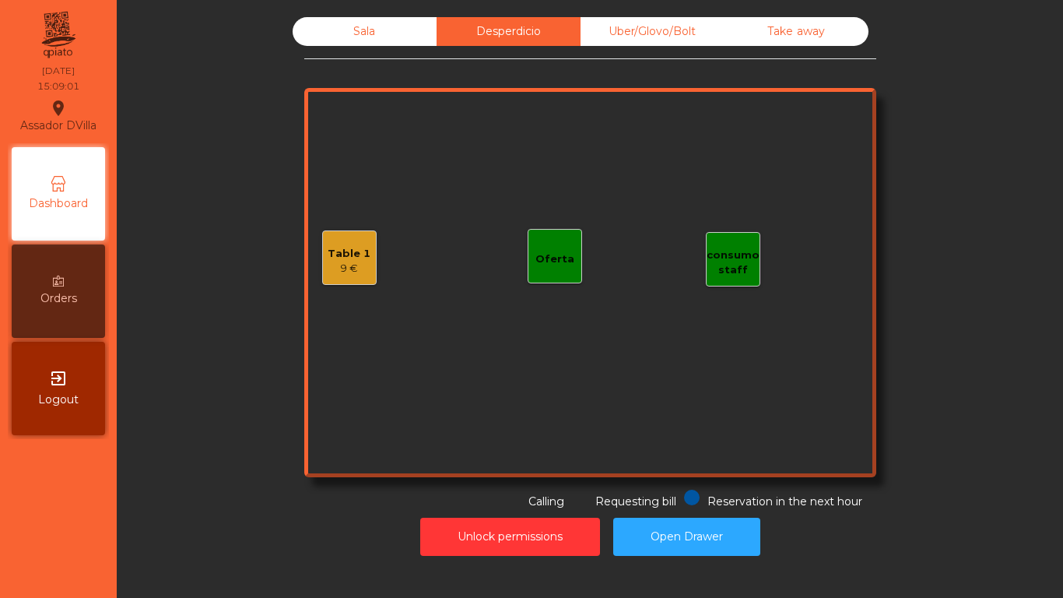
click at [345, 209] on div "Table 1 9 € consumo staff Oferta" at bounding box center [590, 282] width 572 height 389
click at [324, 292] on div "Table 1 9 € consumo staff Oferta" at bounding box center [590, 282] width 572 height 389
click at [332, 268] on div "9 €" at bounding box center [349, 269] width 43 height 16
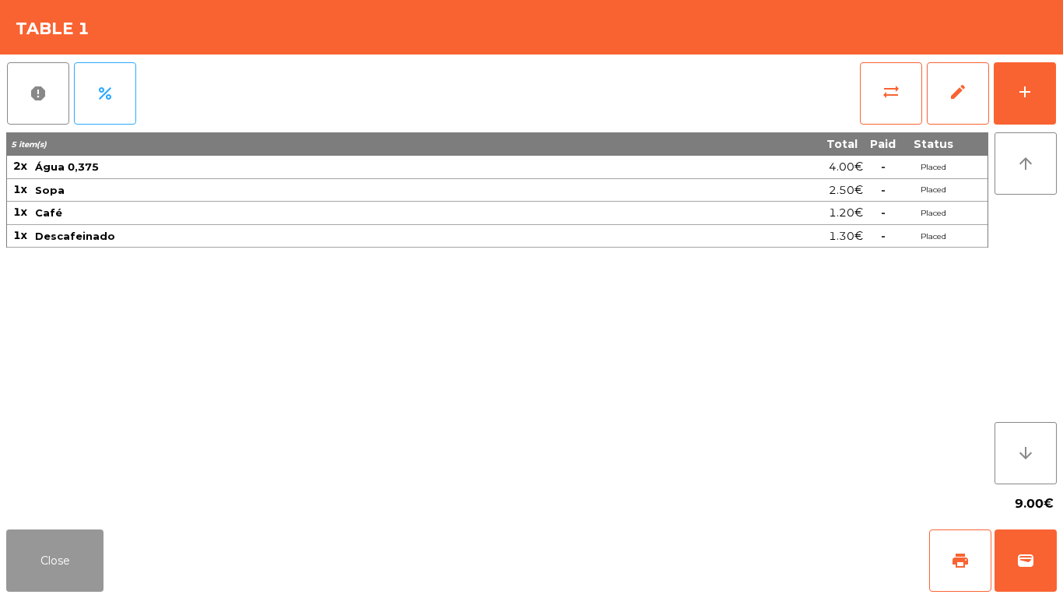
click at [34, 541] on button "Close" at bounding box center [54, 560] width 97 height 62
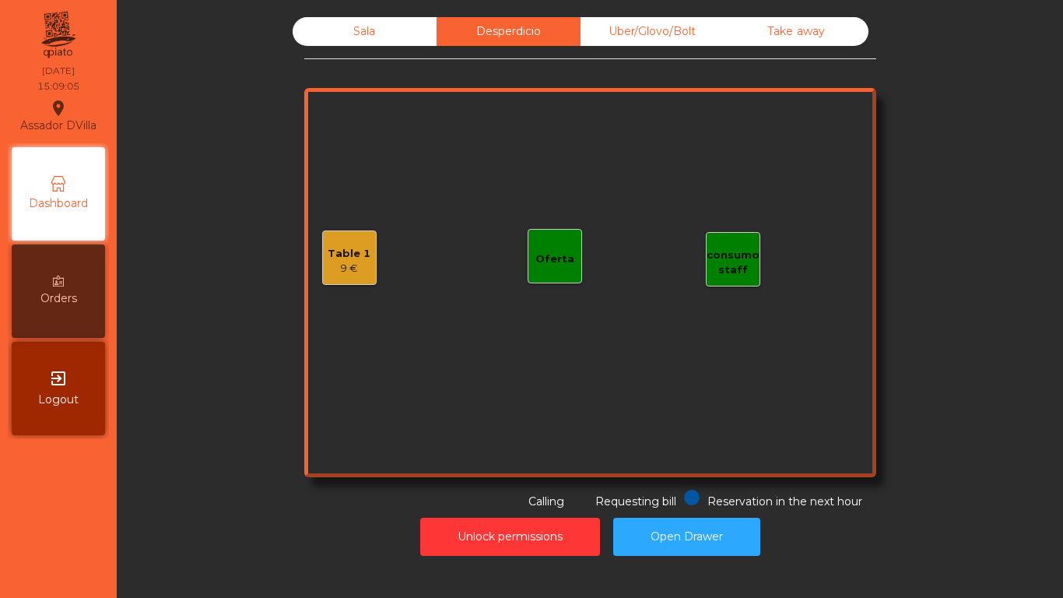
click at [388, 19] on div "Sala" at bounding box center [365, 31] width 144 height 29
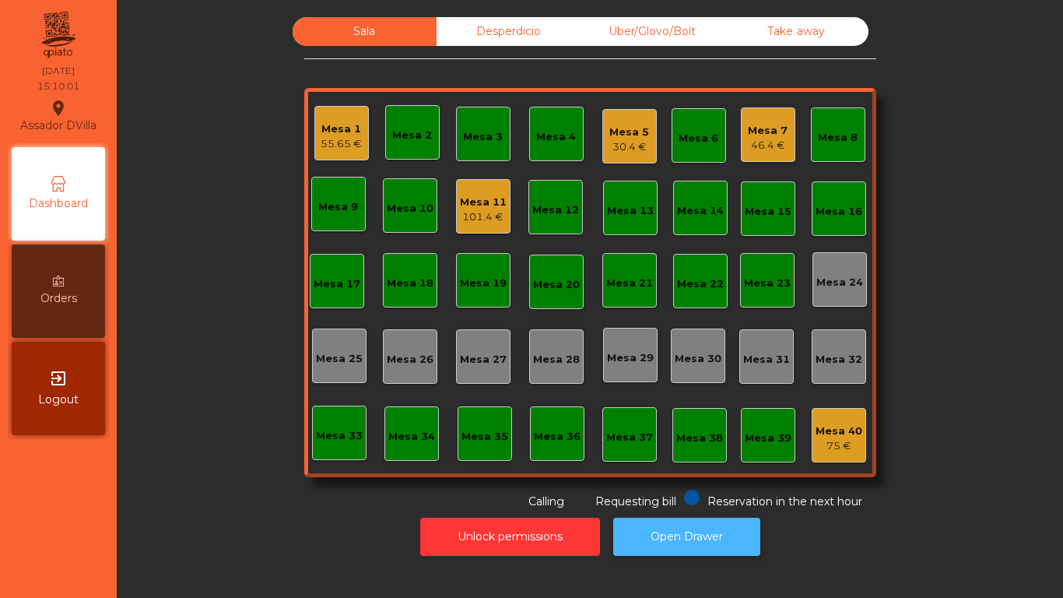
click at [711, 539] on button "Open Drawer" at bounding box center [686, 537] width 147 height 38
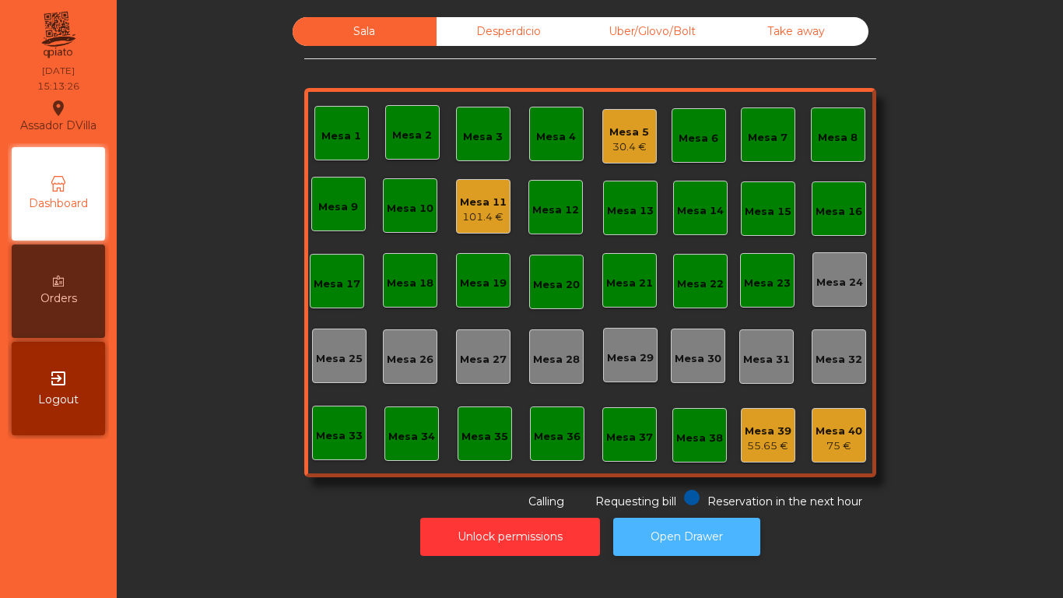
click at [676, 534] on button "Open Drawer" at bounding box center [686, 537] width 147 height 38
click at [706, 545] on button "Open Drawer" at bounding box center [686, 537] width 147 height 38
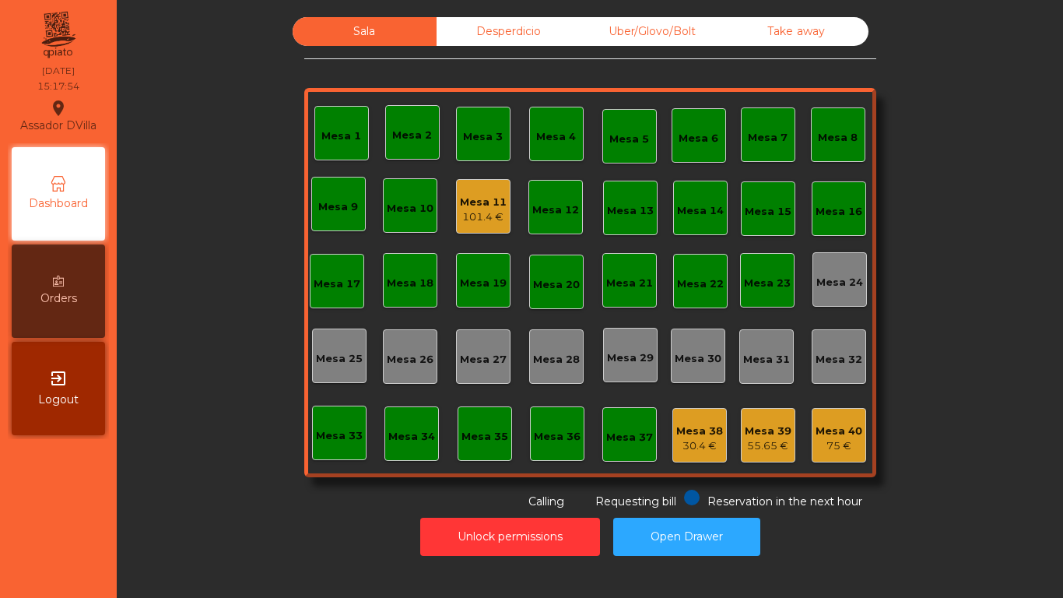
click at [781, 433] on div "Mesa 39" at bounding box center [768, 431] width 47 height 16
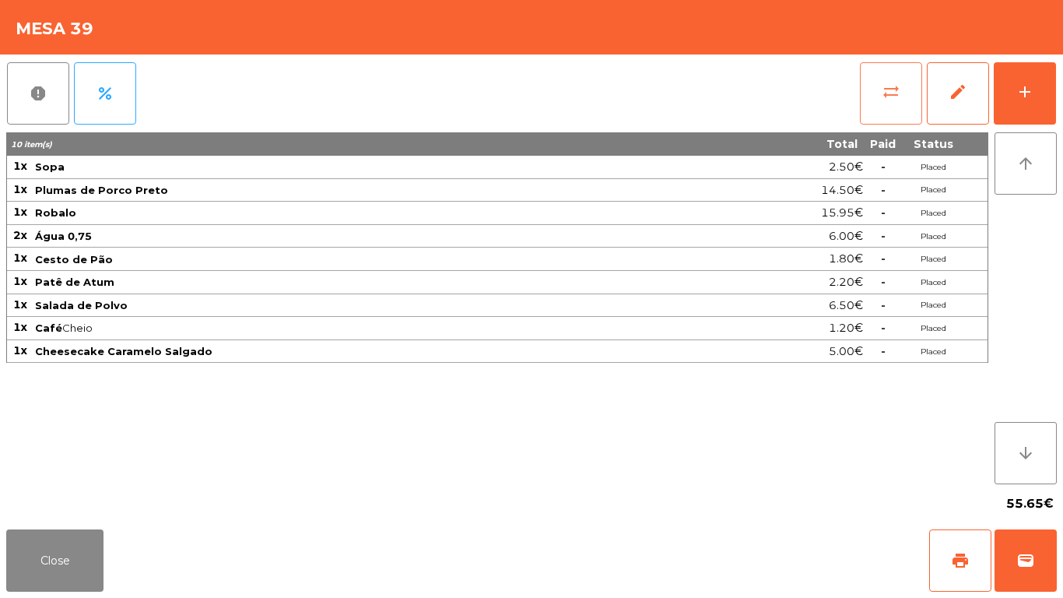
click at [893, 90] on span "sync_alt" at bounding box center [891, 91] width 19 height 19
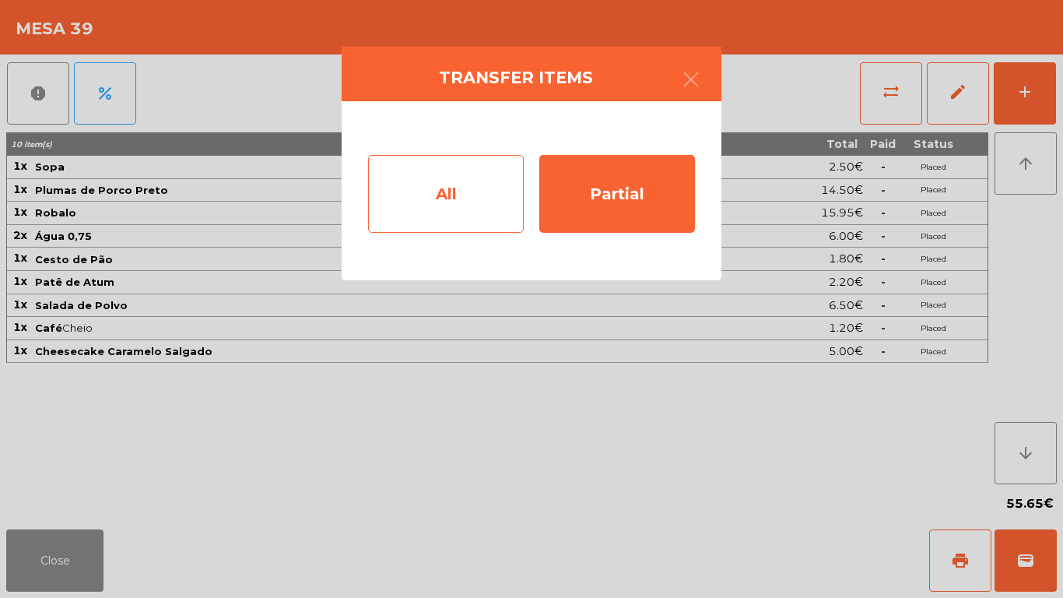
click at [430, 195] on div "All" at bounding box center [446, 194] width 156 height 78
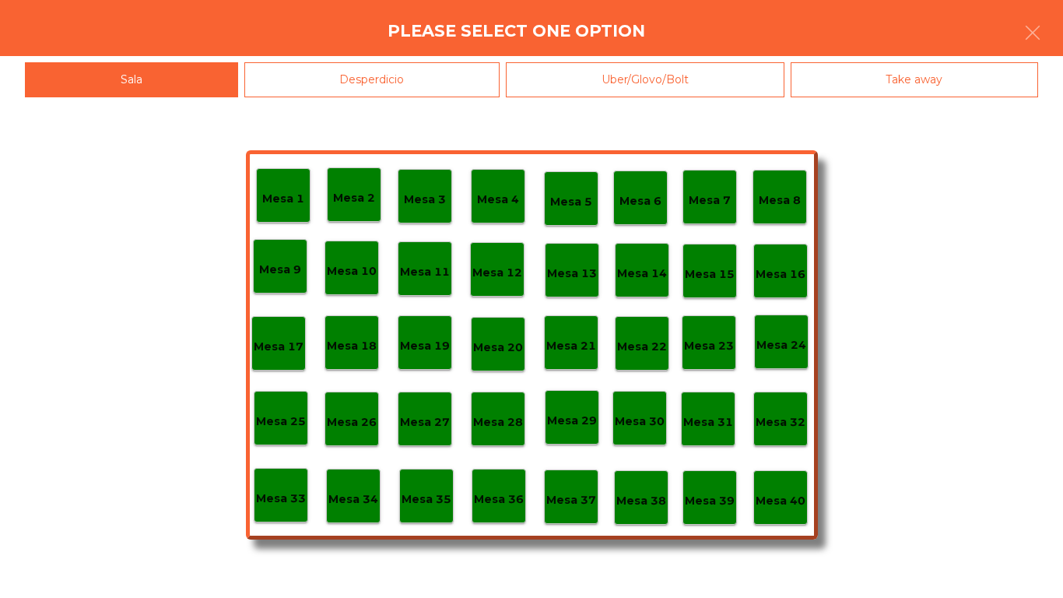
click at [767, 493] on p "Mesa 40" at bounding box center [781, 501] width 50 height 18
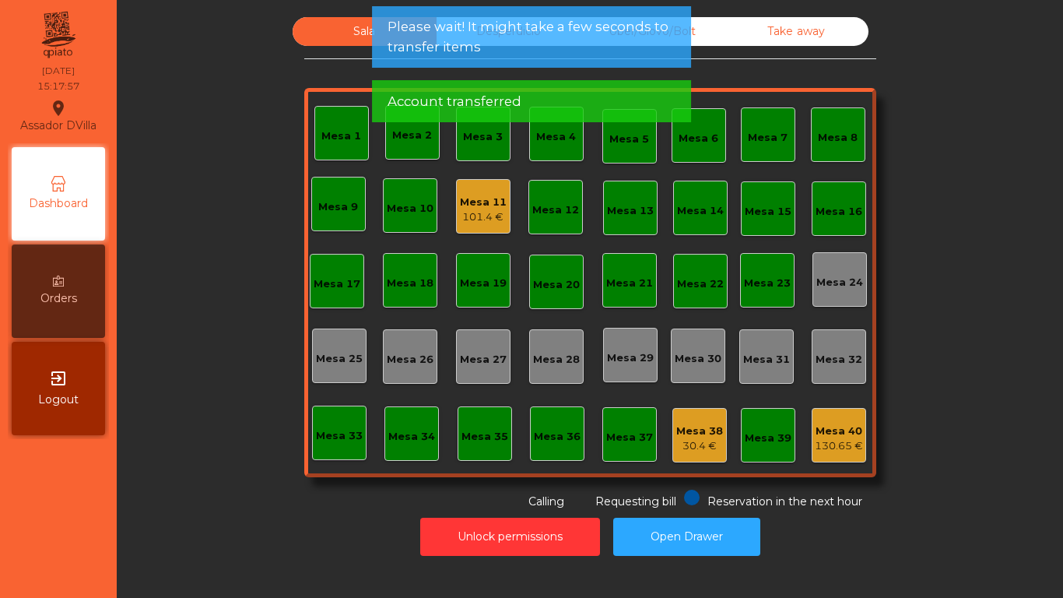
click at [953, 479] on div "Sala Desperdicio Uber/Glovo/Bolt Take away Mesa 1 Mesa 2 [GEOGRAPHIC_DATA] 4 Me…" at bounding box center [590, 263] width 904 height 493
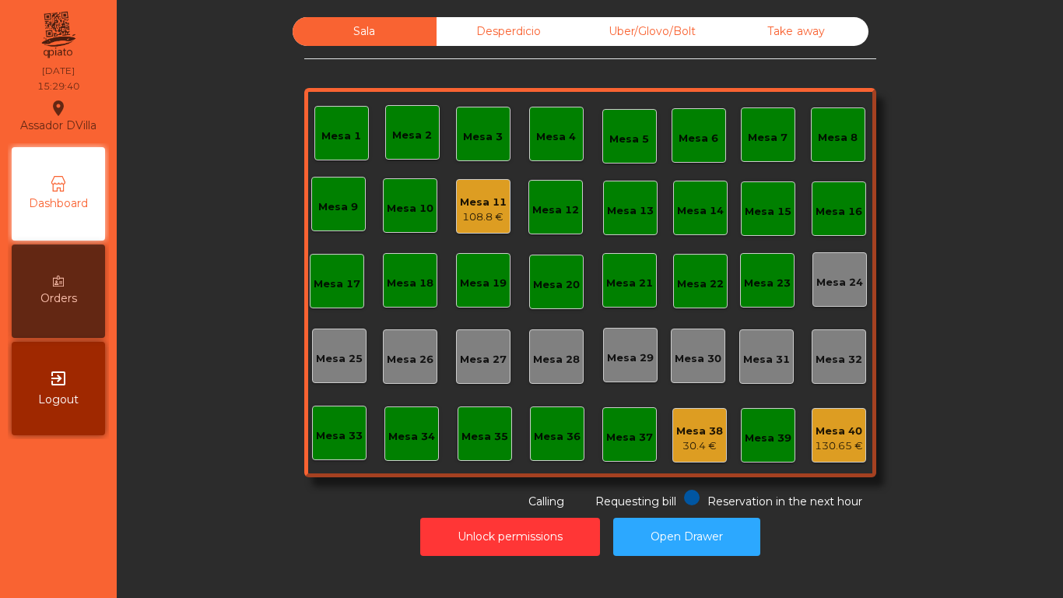
click at [479, 212] on div "108.8 €" at bounding box center [483, 217] width 47 height 16
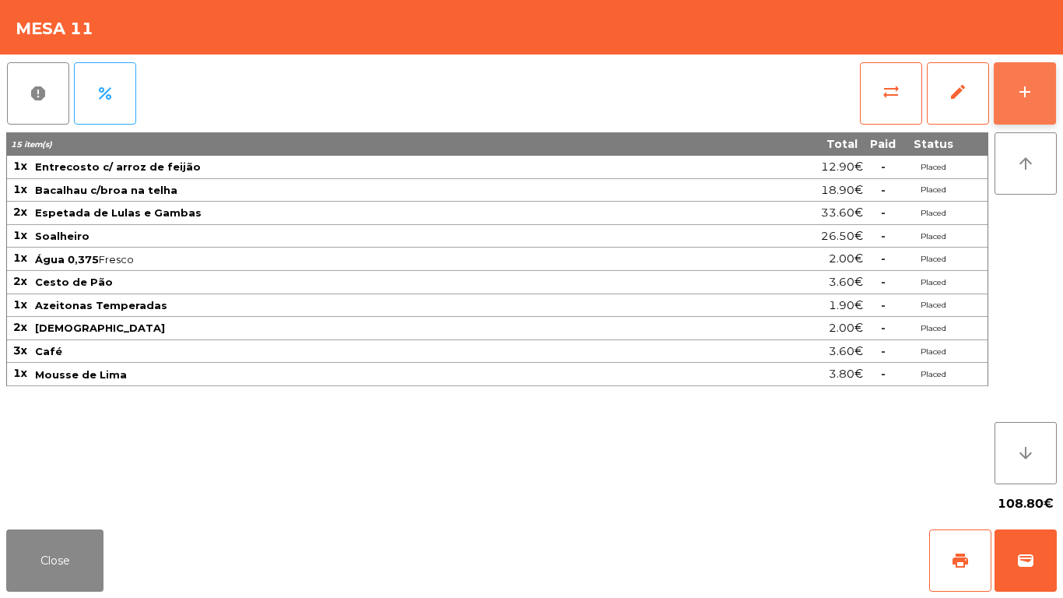
click at [1000, 96] on button "add" at bounding box center [1025, 93] width 62 height 62
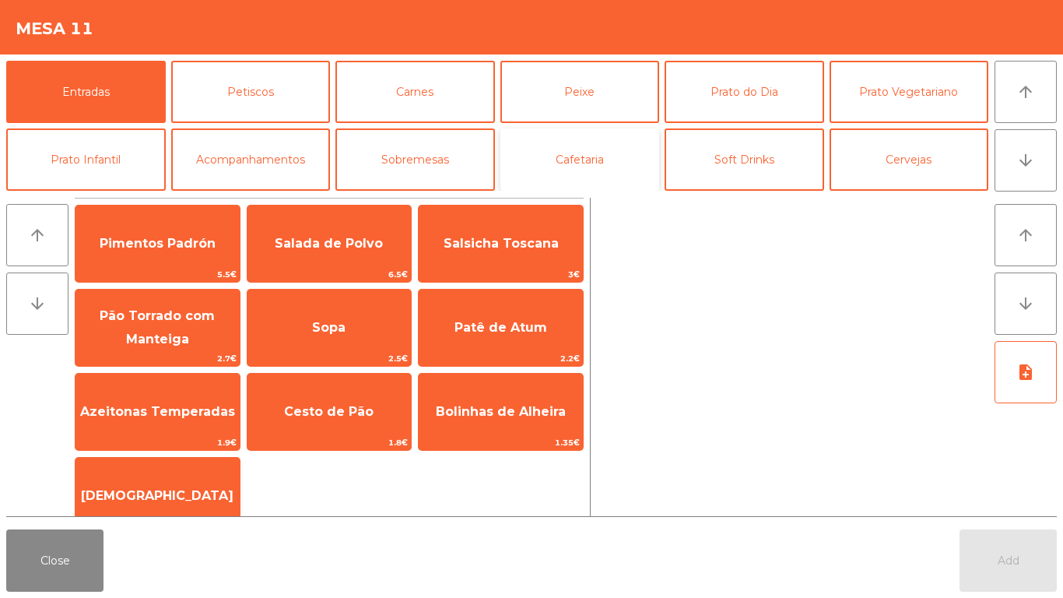
click at [531, 166] on button "Cafetaria" at bounding box center [580, 159] width 160 height 62
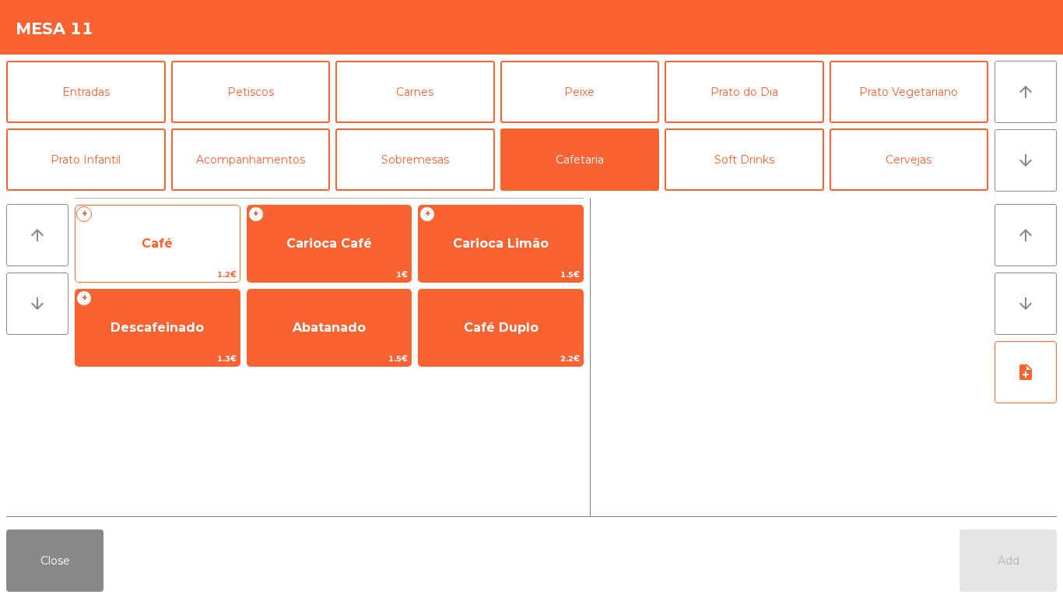
click at [199, 264] on span "Café" at bounding box center [157, 244] width 164 height 42
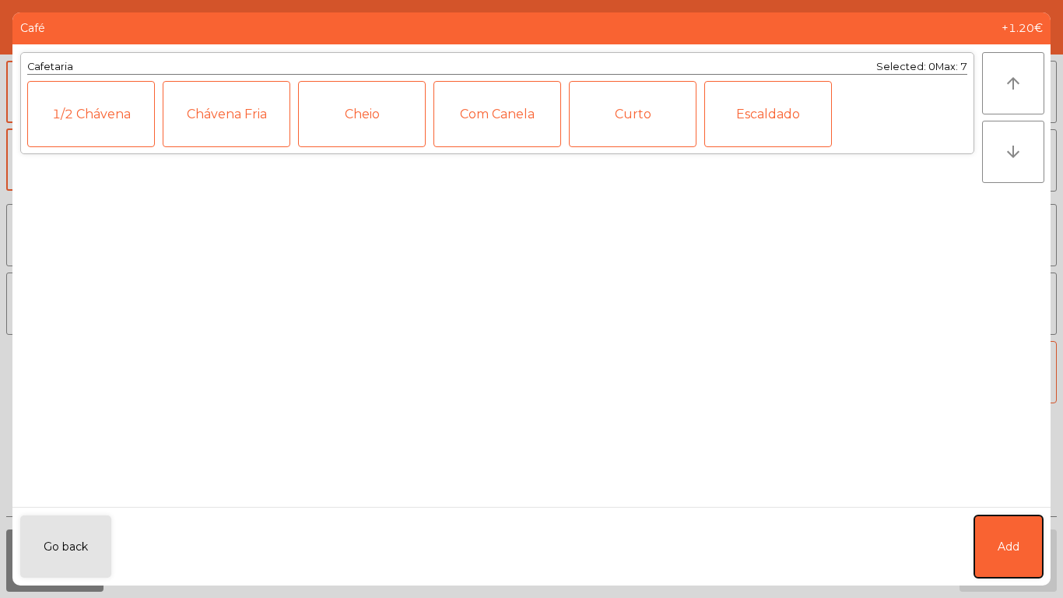
click at [1006, 548] on span "Add" at bounding box center [1009, 547] width 22 height 16
click at [1007, 549] on button "Add" at bounding box center [1008, 560] width 97 height 62
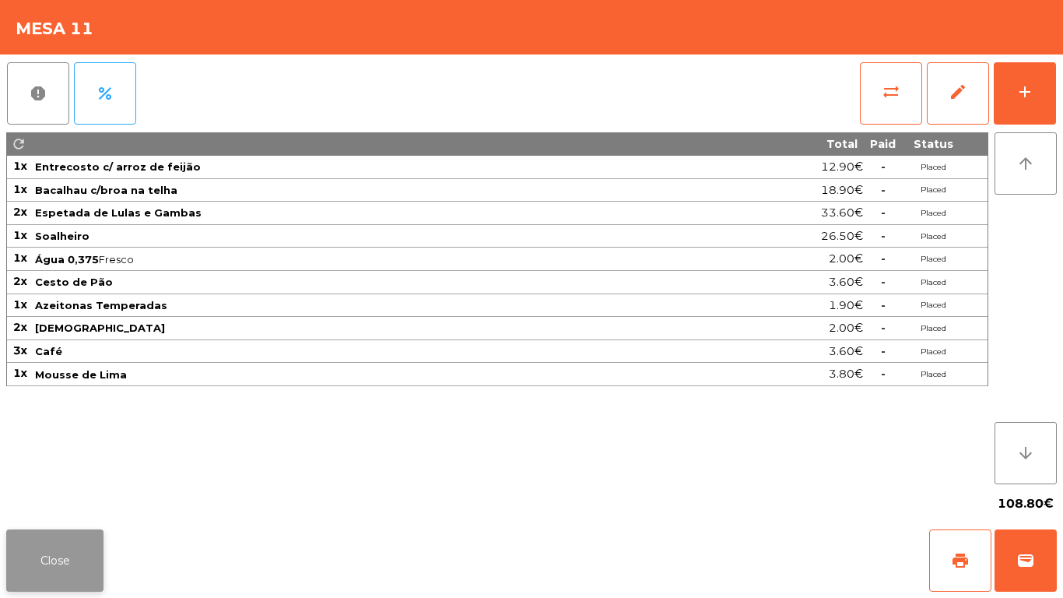
click at [97, 549] on button "Close" at bounding box center [54, 560] width 97 height 62
